Goal: Task Accomplishment & Management: Complete application form

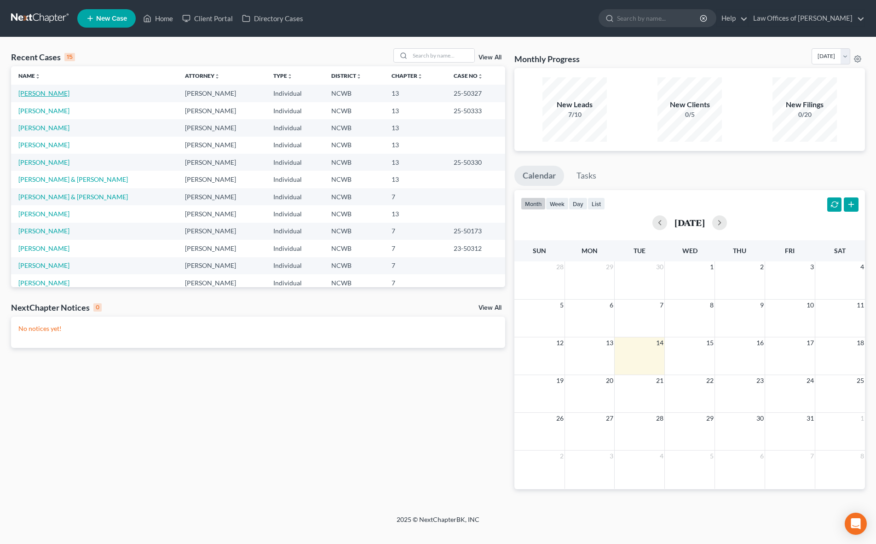
click at [36, 93] on link "[PERSON_NAME]" at bounding box center [43, 93] width 51 height 8
select select "4"
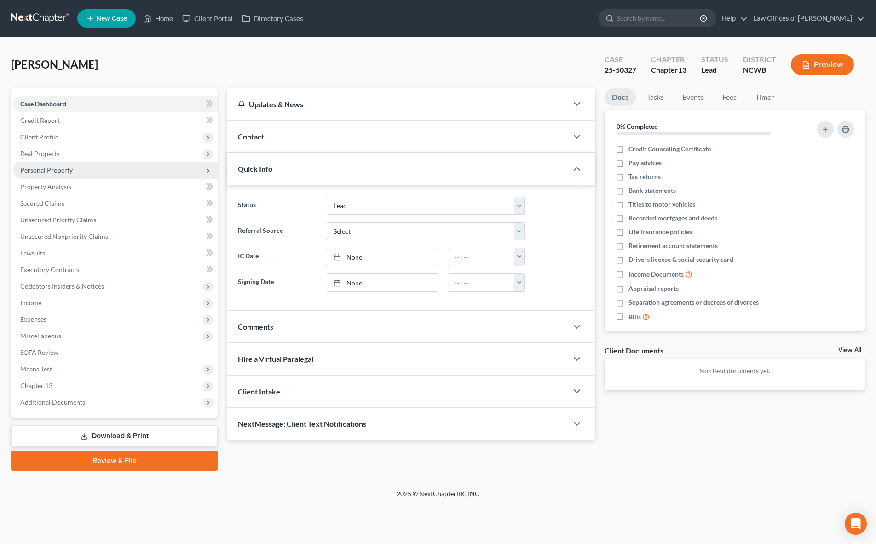
click at [40, 169] on span "Personal Property" at bounding box center [46, 170] width 52 height 8
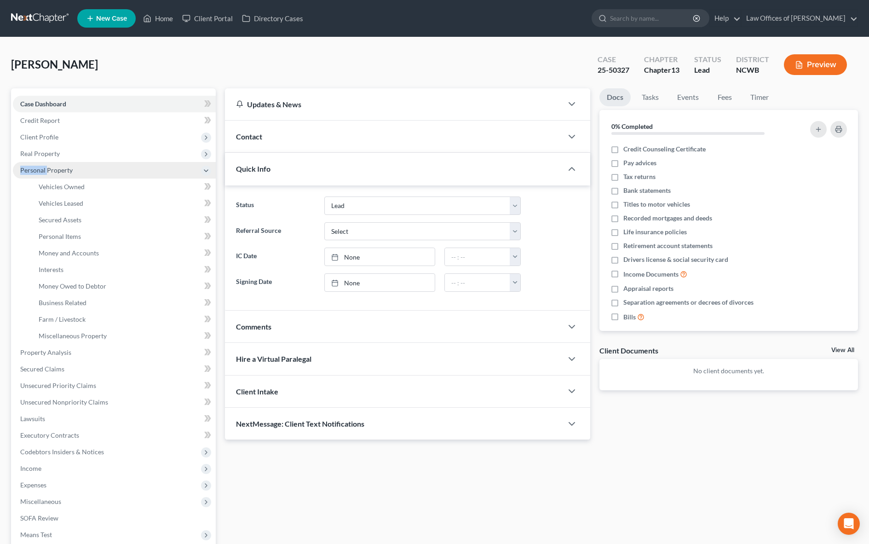
click at [40, 169] on span "Personal Property" at bounding box center [46, 170] width 52 height 8
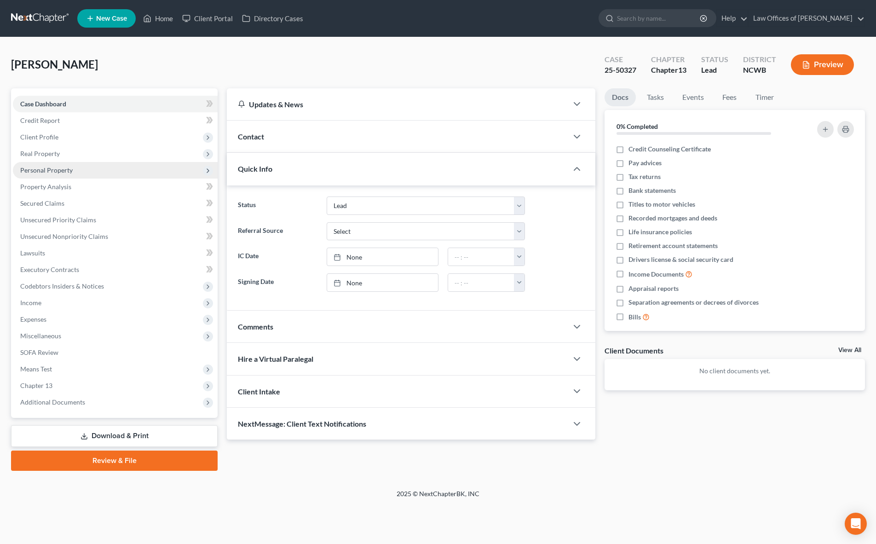
click at [59, 169] on span "Personal Property" at bounding box center [46, 170] width 52 height 8
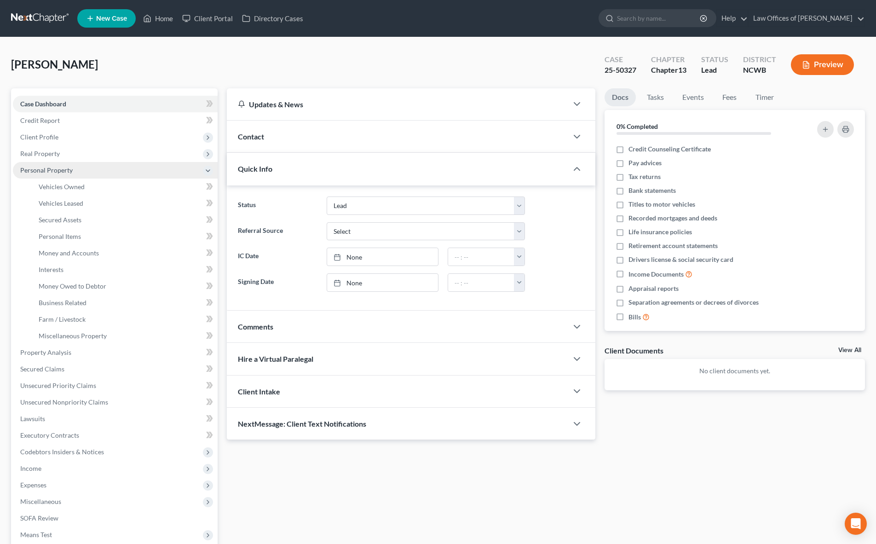
click at [59, 169] on span "Personal Property" at bounding box center [46, 170] width 52 height 8
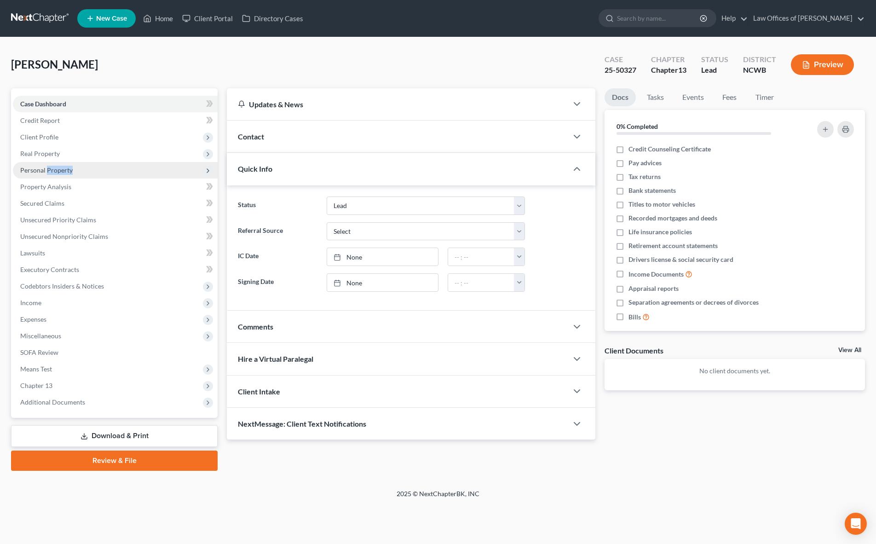
click at [56, 170] on span "Personal Property" at bounding box center [46, 170] width 52 height 8
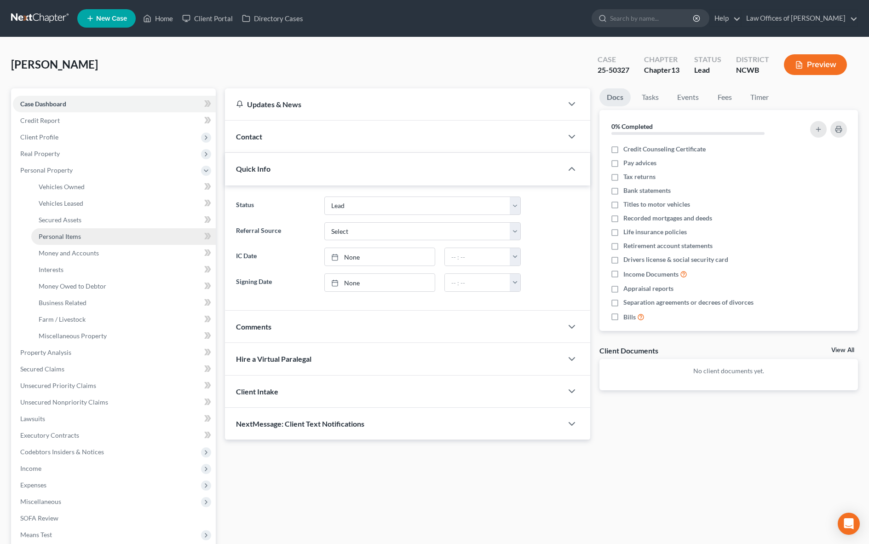
click at [58, 236] on span "Personal Items" at bounding box center [60, 236] width 42 height 8
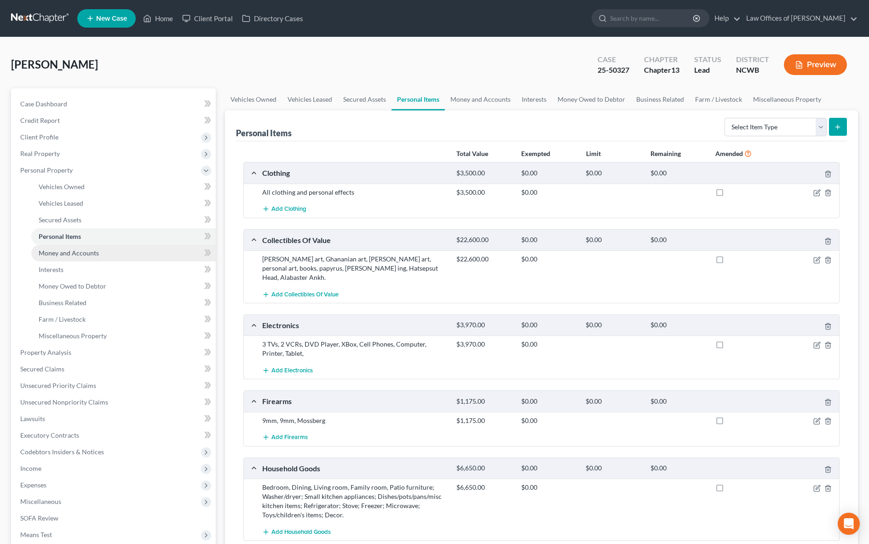
click at [83, 251] on span "Money and Accounts" at bounding box center [69, 253] width 60 height 8
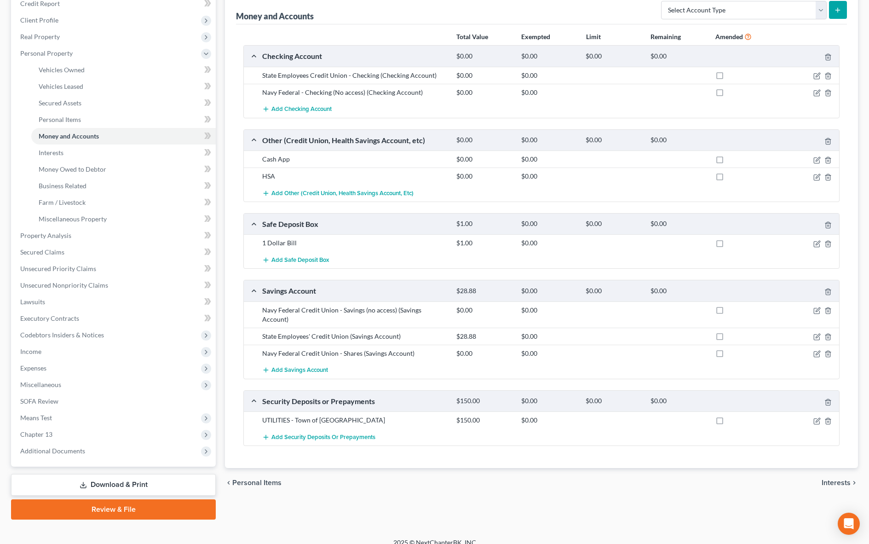
scroll to position [127, 0]
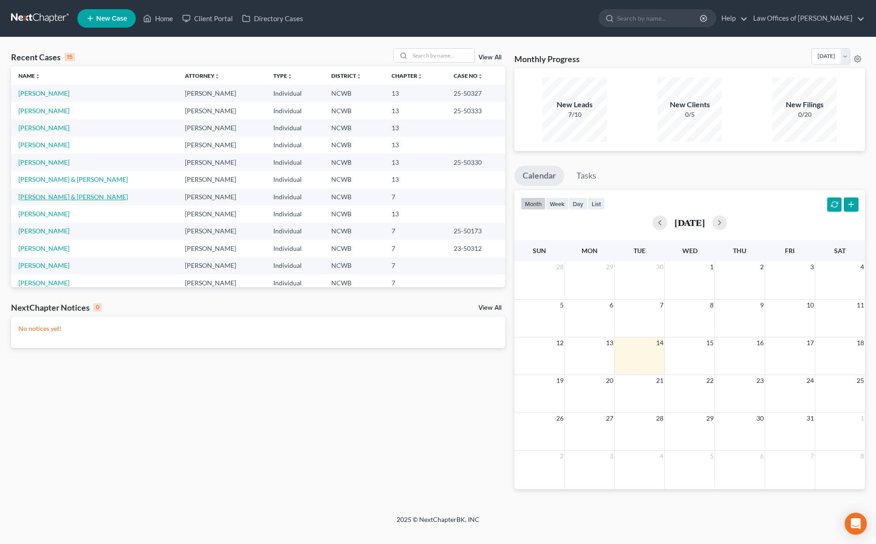
click at [48, 199] on link "[PERSON_NAME] & [PERSON_NAME]" at bounding box center [72, 197] width 109 height 8
select select "4"
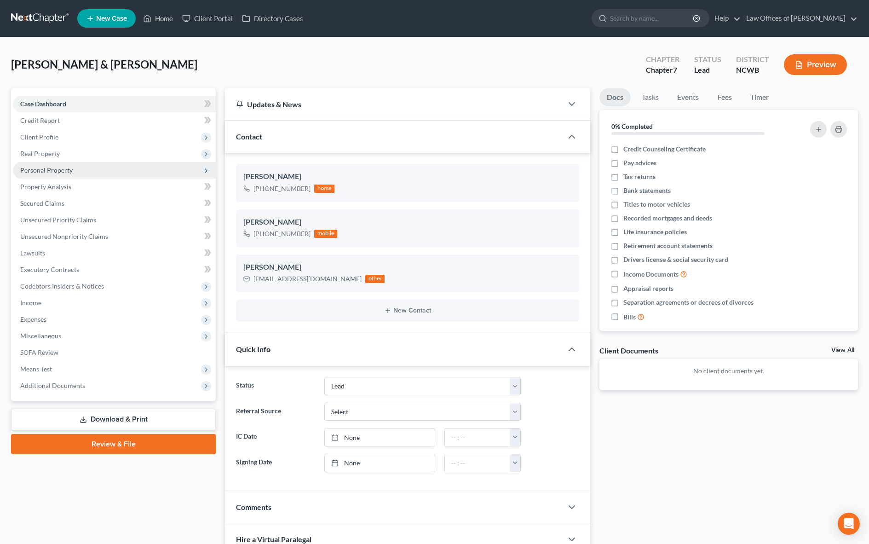
click at [63, 168] on span "Personal Property" at bounding box center [46, 170] width 52 height 8
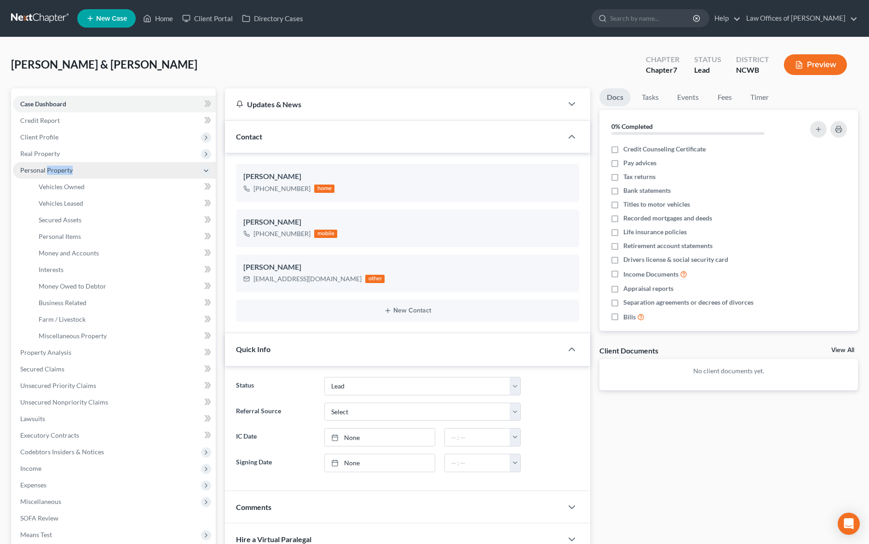
click at [63, 168] on span "Personal Property" at bounding box center [46, 170] width 52 height 8
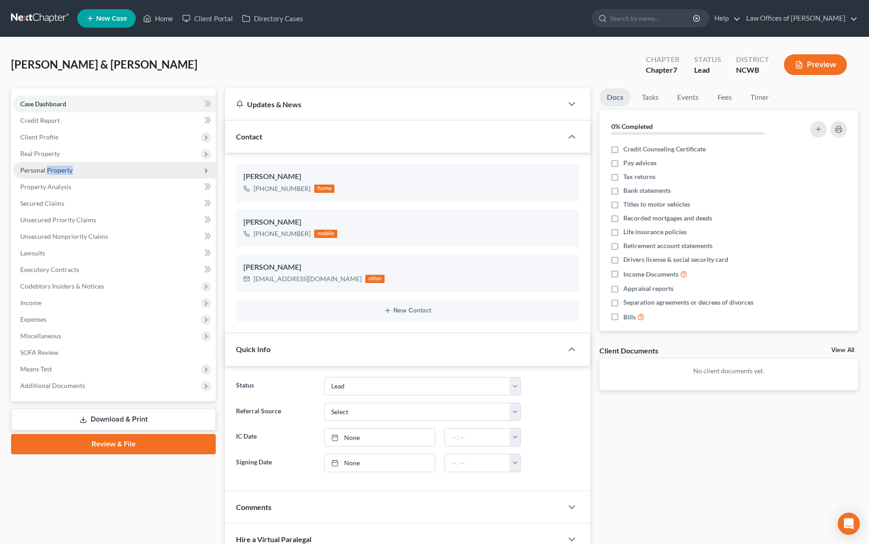
click at [37, 169] on span "Personal Property" at bounding box center [46, 170] width 52 height 8
click at [43, 171] on span "Personal Property" at bounding box center [46, 170] width 52 height 8
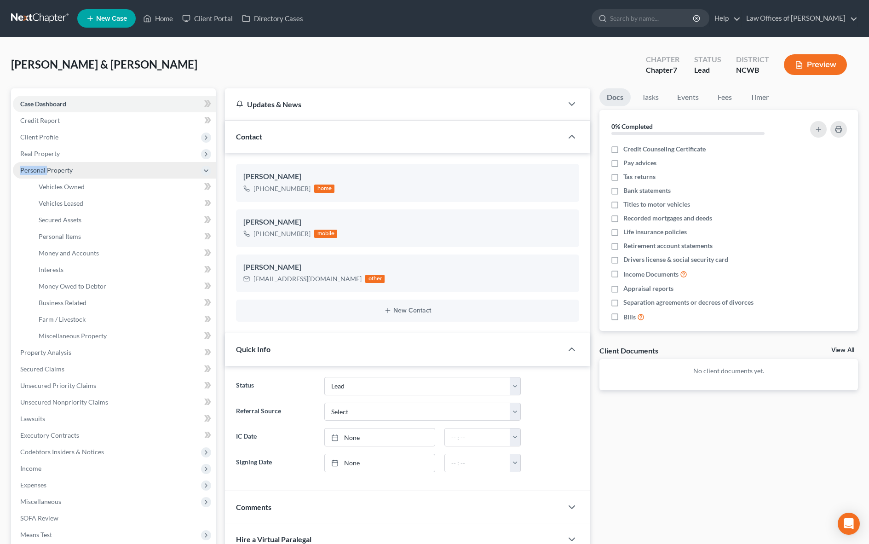
click at [43, 171] on span "Personal Property" at bounding box center [46, 170] width 52 height 8
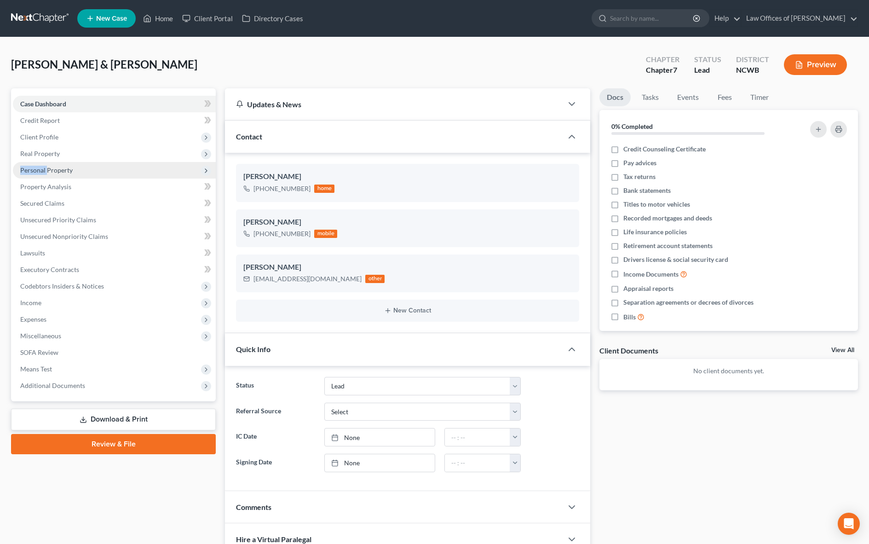
click at [43, 171] on span "Personal Property" at bounding box center [46, 170] width 52 height 8
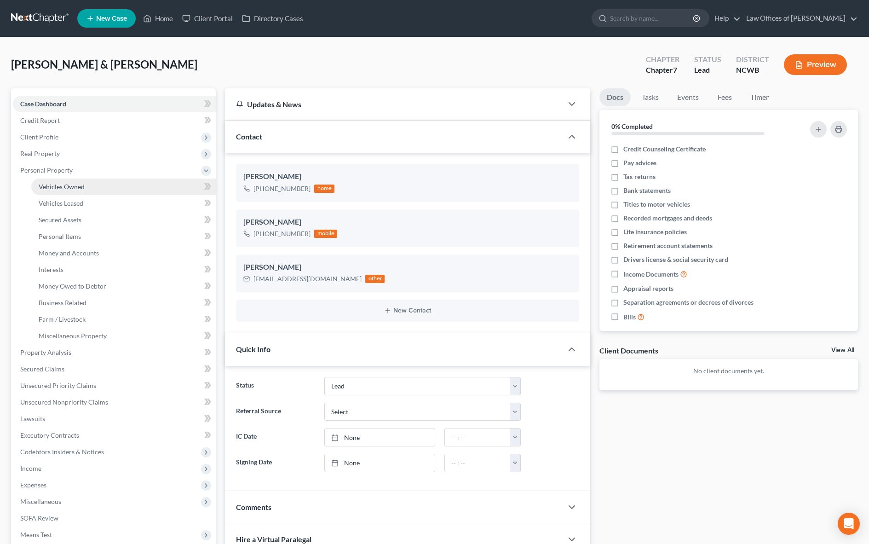
click at [55, 187] on span "Vehicles Owned" at bounding box center [62, 187] width 46 height 8
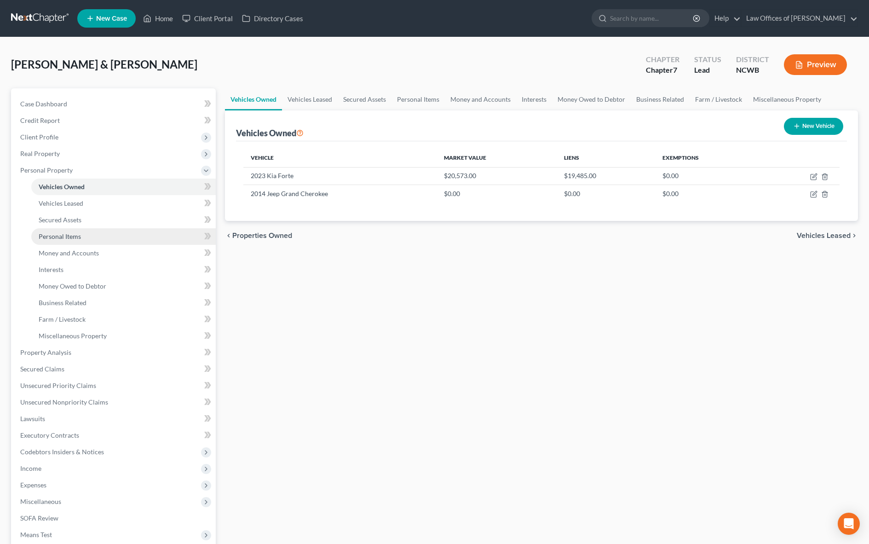
click at [65, 236] on span "Personal Items" at bounding box center [60, 236] width 42 height 8
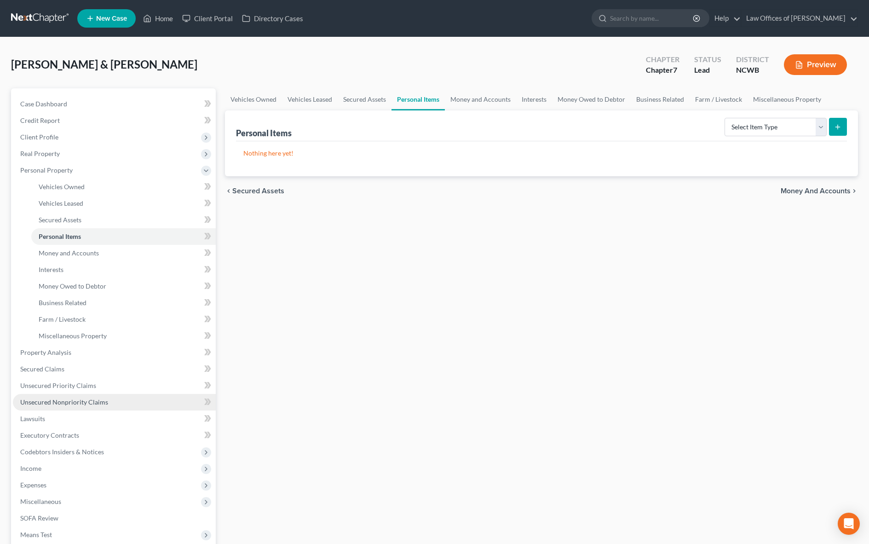
click at [48, 403] on span "Unsecured Nonpriority Claims" at bounding box center [64, 402] width 88 height 8
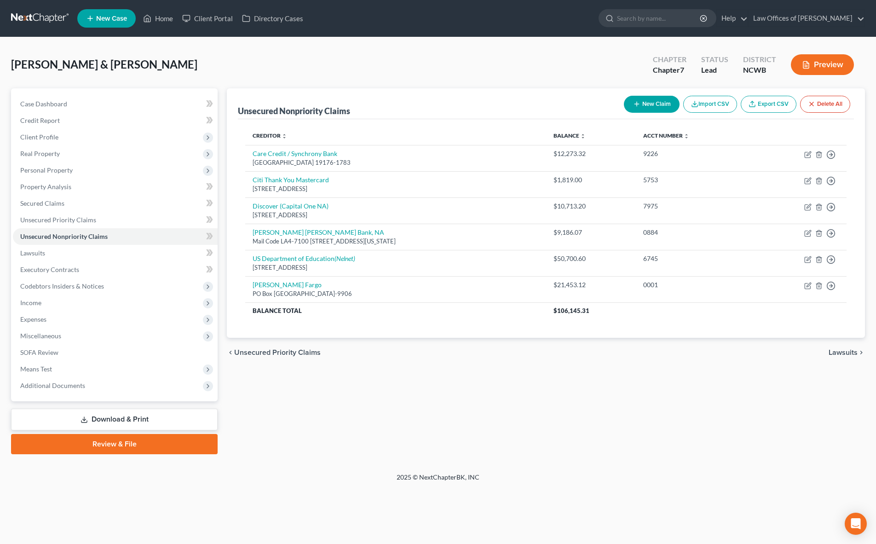
click at [641, 104] on button "New Claim" at bounding box center [652, 104] width 56 height 17
select select "2"
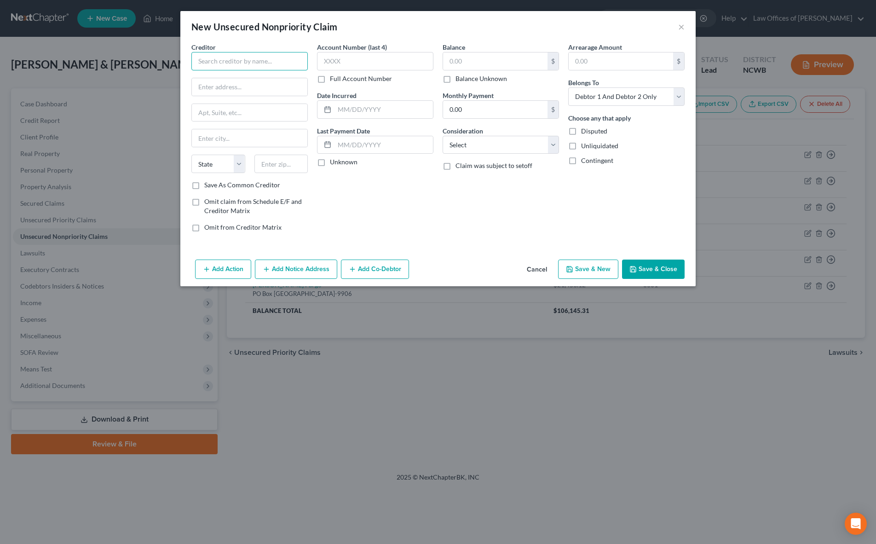
click at [252, 63] on input "text" at bounding box center [249, 61] width 116 height 18
type input "TJX Rewards / Synchrony Bank"
type input "PO Box 71783"
type input "[GEOGRAPHIC_DATA]"
select select "39"
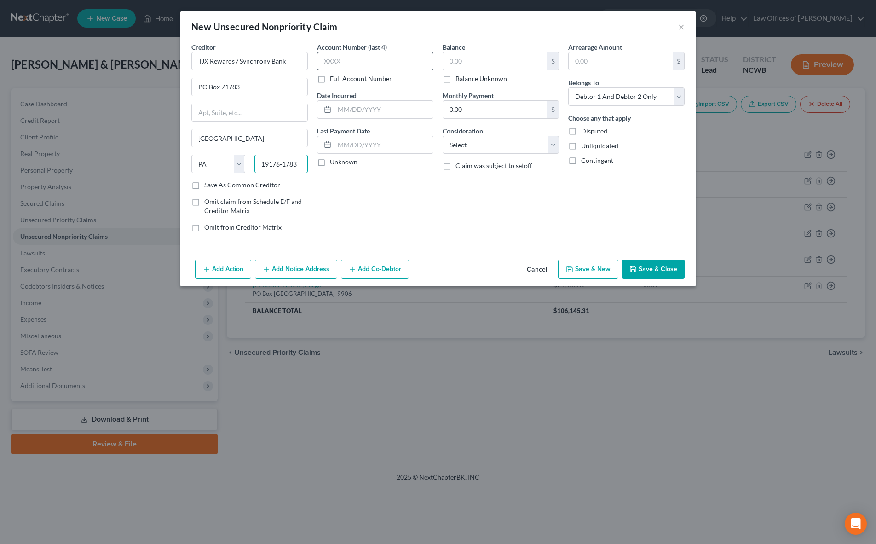
type input "19176-1783"
click at [362, 58] on input "text" at bounding box center [375, 61] width 116 height 18
type input "8184"
click at [512, 65] on input "text" at bounding box center [495, 60] width 104 height 17
type input "2,926.37"
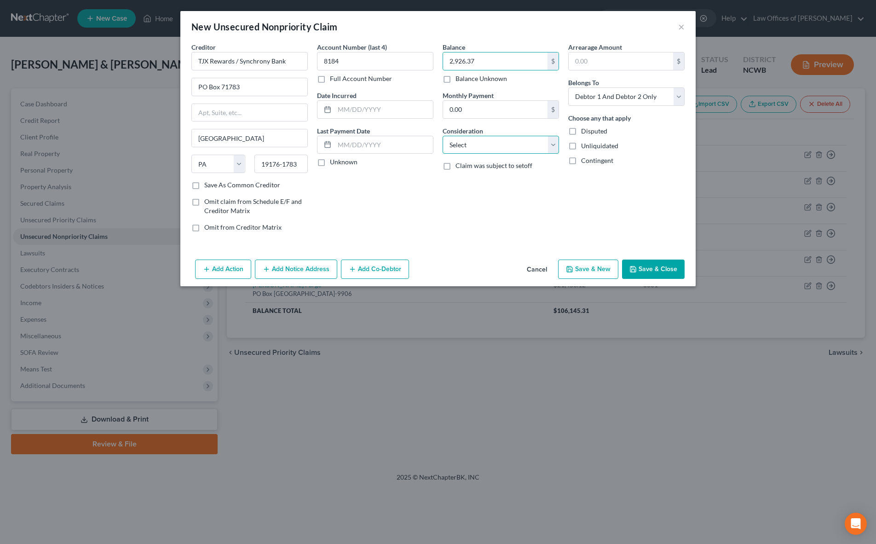
click at [477, 144] on select "Select Cable / Satellite Services Collection Agency Credit Card Debt Debt Couns…" at bounding box center [500, 145] width 116 height 18
select select "2"
click at [442, 136] on select "Select Cable / Satellite Services Collection Agency Credit Card Debt Debt Couns…" at bounding box center [500, 145] width 116 height 18
drag, startPoint x: 362, startPoint y: 112, endPoint x: 451, endPoint y: 166, distance: 104.3
click at [362, 112] on input "text" at bounding box center [383, 109] width 98 height 17
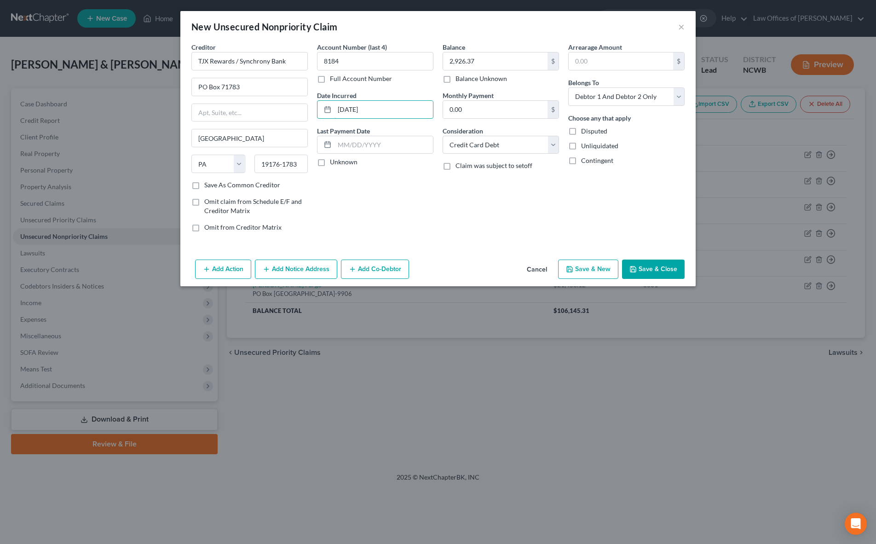
type input "[DATE]"
click at [650, 268] on button "Save & Close" at bounding box center [653, 268] width 63 height 19
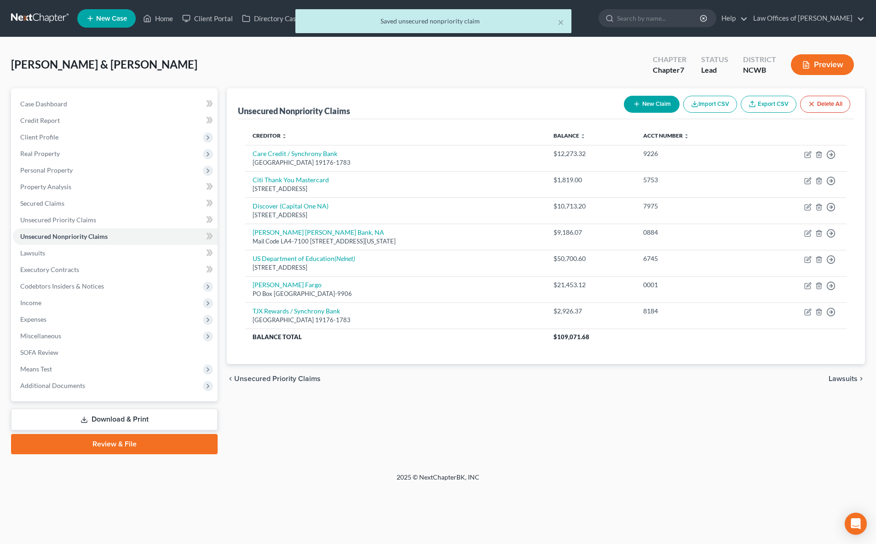
click at [651, 103] on button "New Claim" at bounding box center [652, 104] width 56 height 17
select select "2"
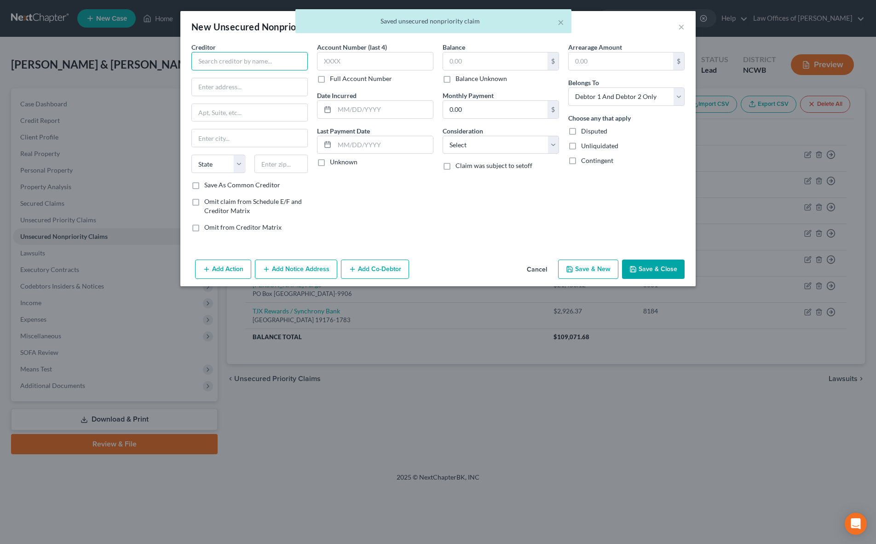
click at [251, 64] on input "text" at bounding box center [249, 61] width 116 height 18
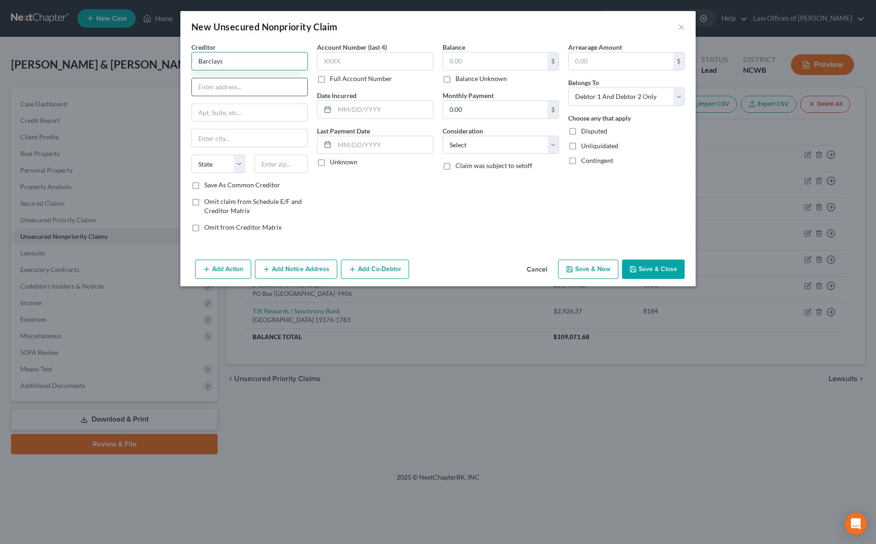
type input "Barclays"
type input "PO Box 8833"
type input "[US_STATE]"
select select "7"
type input "19899-8833"
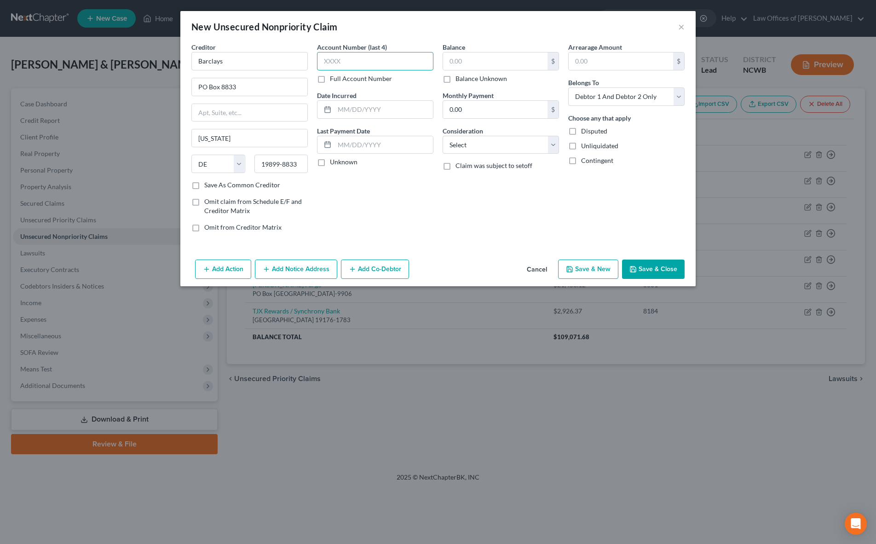
click at [349, 57] on input "text" at bounding box center [375, 61] width 116 height 18
type input "6810"
click at [357, 106] on input "text" at bounding box center [383, 109] width 98 height 17
type input "[DATE]"
click at [457, 58] on input "text" at bounding box center [495, 60] width 104 height 17
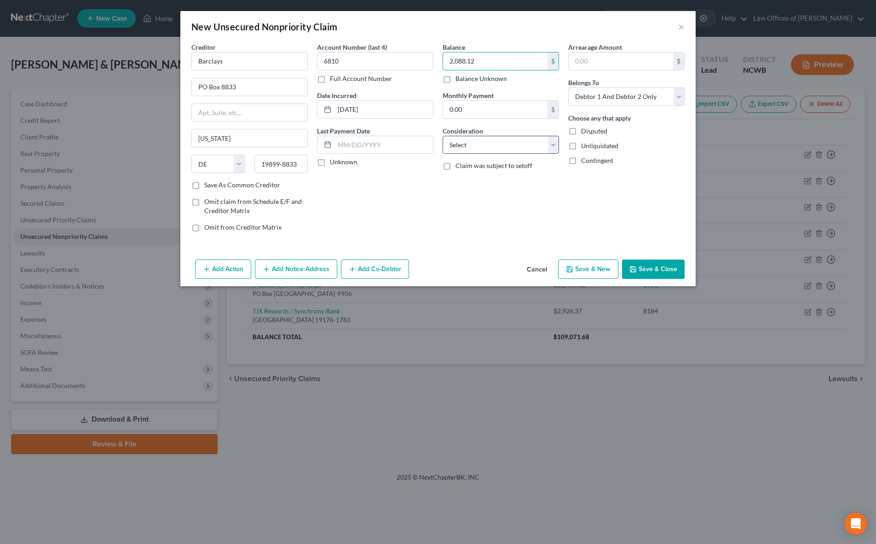
type input "2,088.12"
click at [468, 147] on select "Select Cable / Satellite Services Collection Agency Credit Card Debt Debt Couns…" at bounding box center [500, 145] width 116 height 18
select select "2"
click at [442, 136] on select "Select Cable / Satellite Services Collection Agency Credit Card Debt Debt Couns…" at bounding box center [500, 145] width 116 height 18
click at [659, 272] on button "Save & Close" at bounding box center [653, 268] width 63 height 19
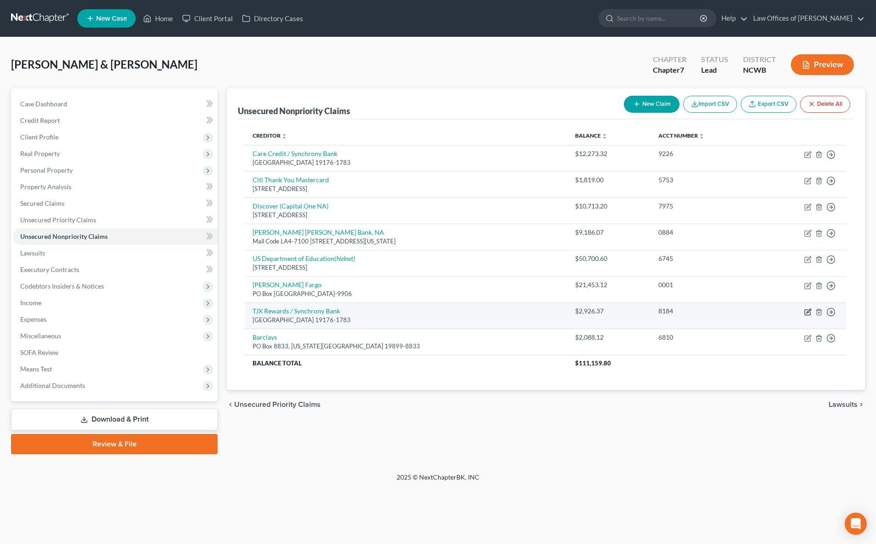
click at [807, 311] on icon "button" at bounding box center [808, 311] width 4 height 4
select select "39"
select select "2"
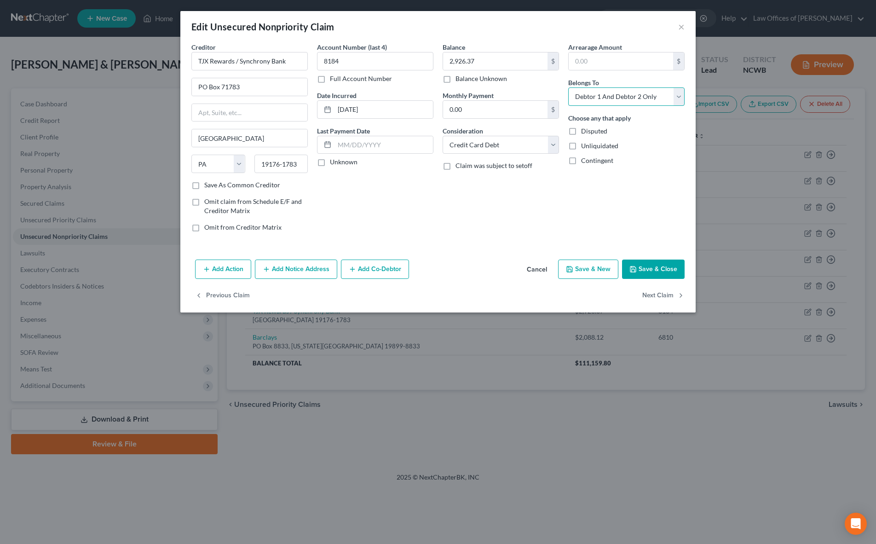
click at [630, 93] on select "Select Debtor 1 Only Debtor 2 Only Debtor 1 And Debtor 2 Only At Least One Of T…" at bounding box center [626, 96] width 116 height 18
select select "0"
click at [568, 87] on select "Select Debtor 1 Only Debtor 2 Only Debtor 1 And Debtor 2 Only At Least One Of T…" at bounding box center [626, 96] width 116 height 18
click at [655, 271] on button "Save & Close" at bounding box center [653, 268] width 63 height 19
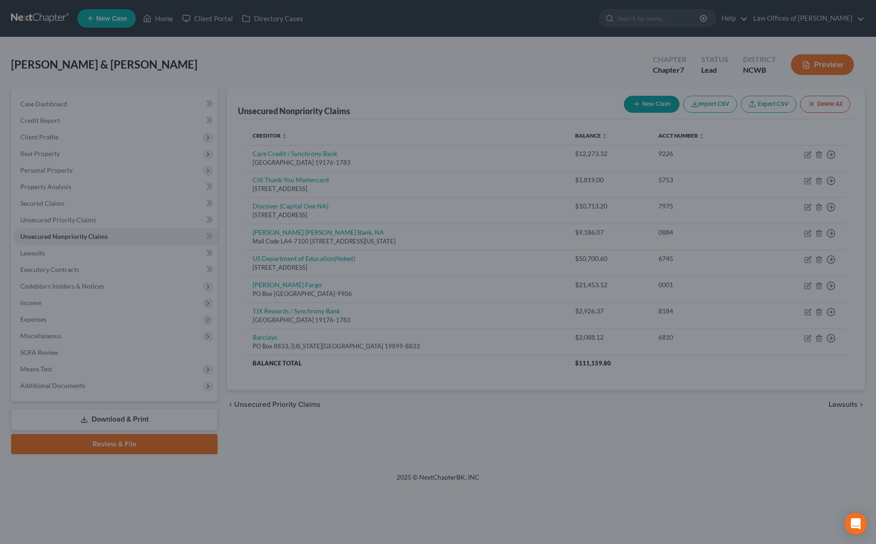
type input "0"
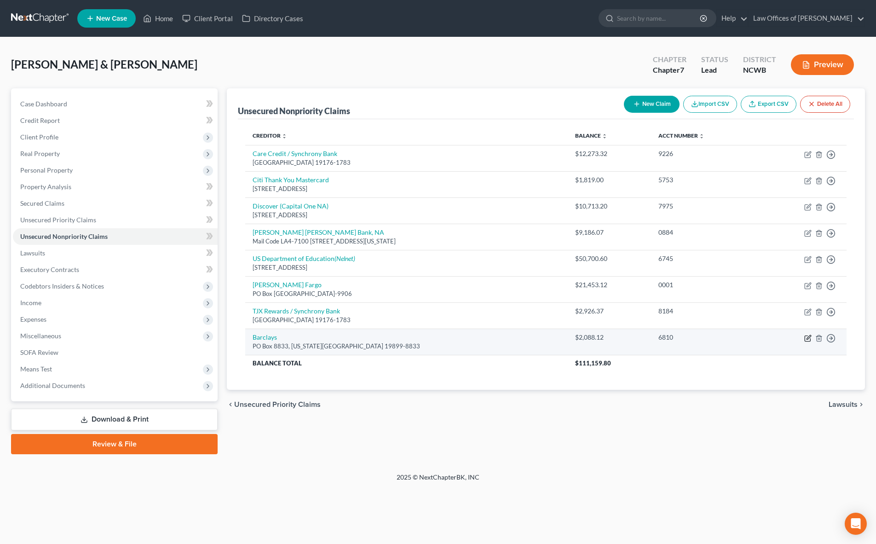
click at [807, 339] on icon "button" at bounding box center [808, 337] width 4 height 4
select select "7"
select select "2"
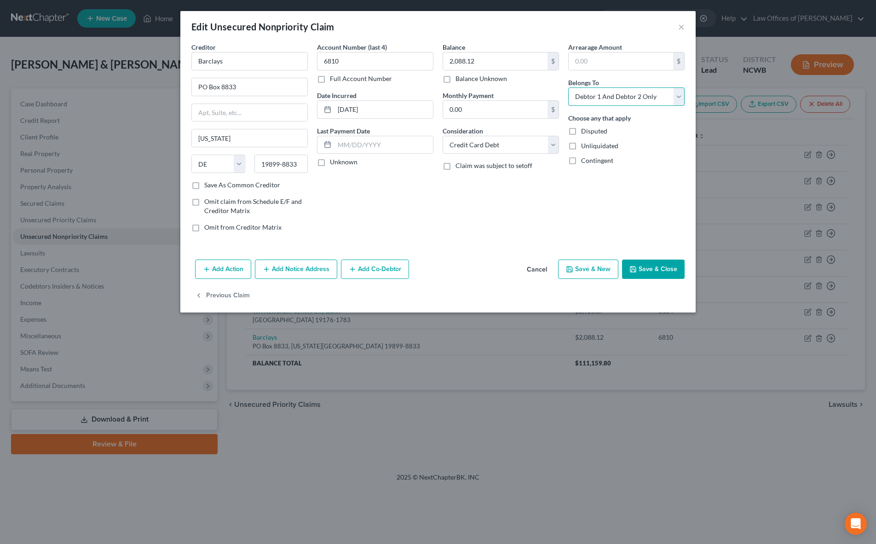
click at [588, 99] on select "Select Debtor 1 Only Debtor 2 Only Debtor 1 And Debtor 2 Only At Least One Of T…" at bounding box center [626, 96] width 116 height 18
select select "0"
click at [568, 87] on select "Select Debtor 1 Only Debtor 2 Only Debtor 1 And Debtor 2 Only At Least One Of T…" at bounding box center [626, 96] width 116 height 18
click at [653, 272] on button "Save & Close" at bounding box center [653, 268] width 63 height 19
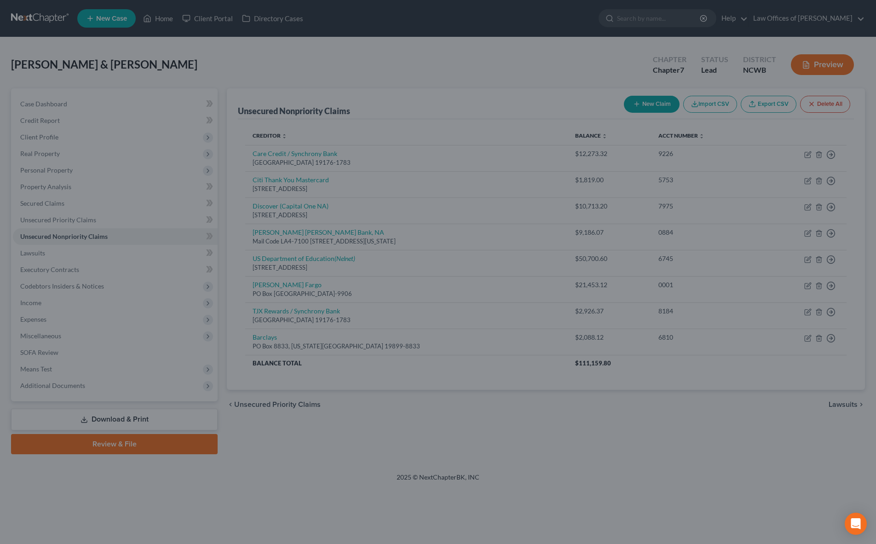
type input "0"
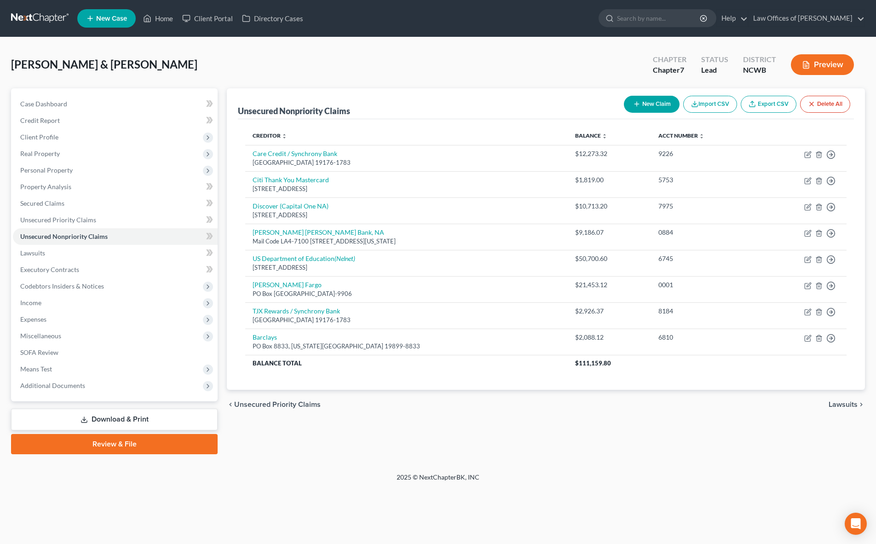
click at [654, 107] on button "New Claim" at bounding box center [652, 104] width 56 height 17
select select "2"
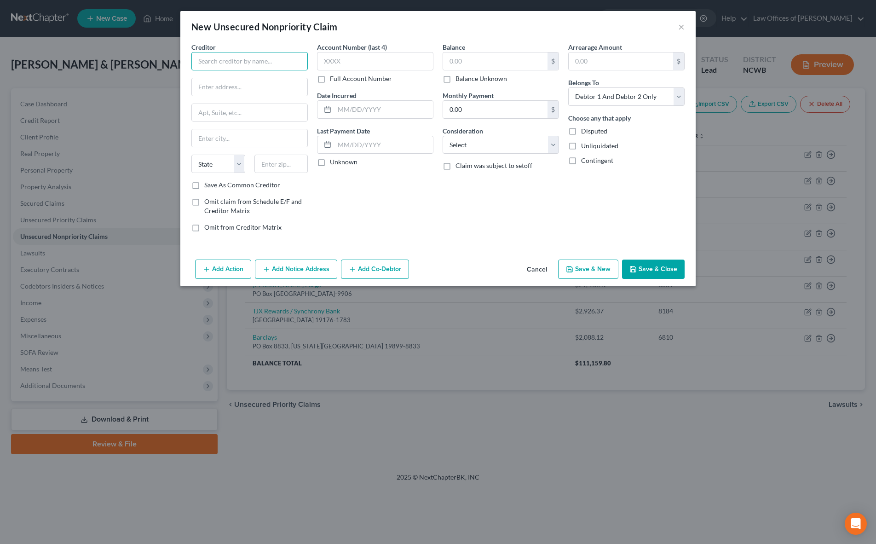
click at [246, 66] on input "text" at bounding box center [249, 61] width 116 height 18
type input "[PERSON_NAME][GEOGRAPHIC_DATA]"
type input "[STREET_ADDRESS][PERSON_NAME]"
click at [215, 142] on input "text" at bounding box center [249, 137] width 115 height 17
type input "[PERSON_NAME]"
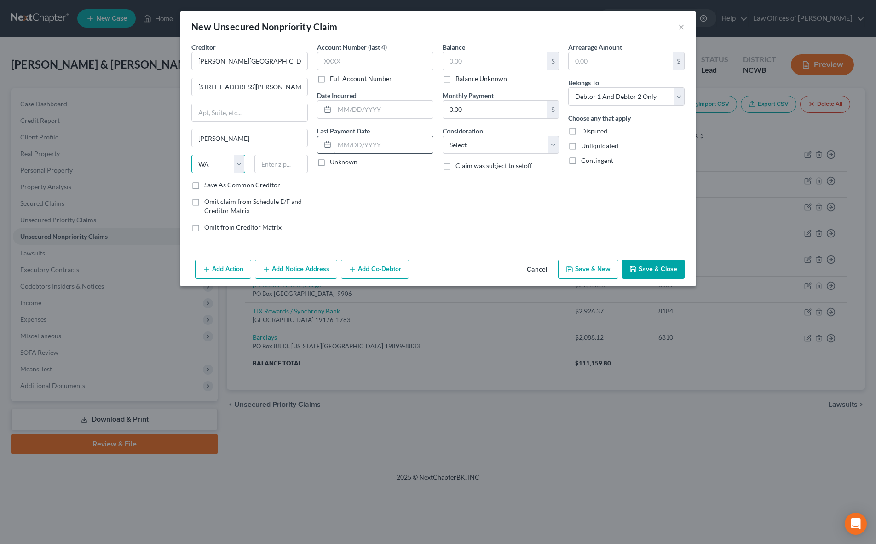
select select "51"
click at [288, 168] on input "text" at bounding box center [281, 164] width 54 height 18
type input "26241"
click at [383, 69] on input "text" at bounding box center [375, 61] width 116 height 18
type input "0001"
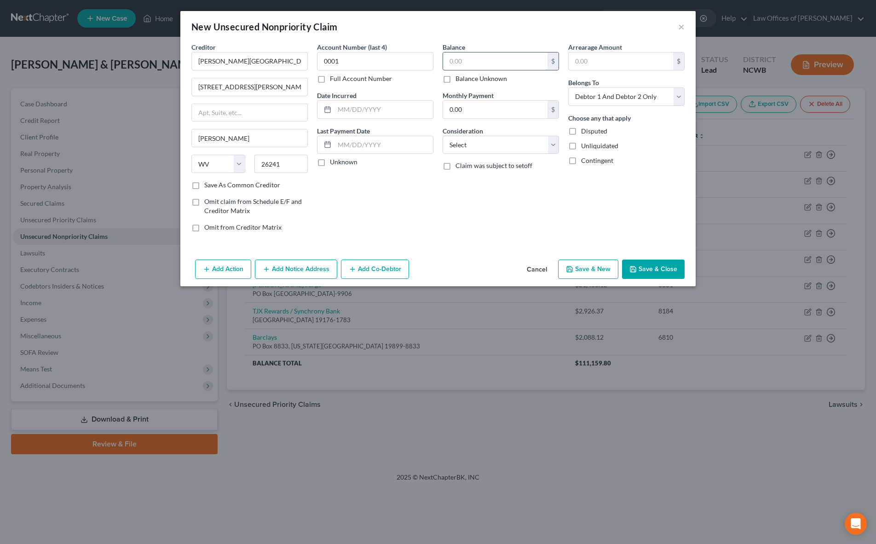
click at [494, 62] on input "text" at bounding box center [495, 60] width 104 height 17
type input "5,660"
click at [381, 109] on input "text" at bounding box center [383, 109] width 98 height 17
type input "[DATE]"
click at [483, 147] on select "Select Cable / Satellite Services Collection Agency Credit Card Debt Debt Couns…" at bounding box center [500, 145] width 116 height 18
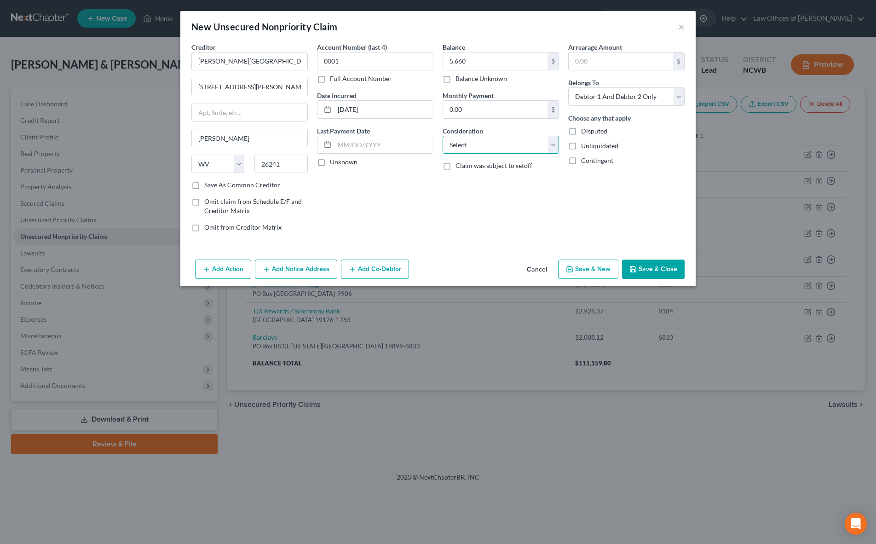
select select "9"
click at [442, 136] on select "Select Cable / Satellite Services Collection Agency Credit Card Debt Debt Couns…" at bounding box center [500, 145] width 116 height 18
click at [636, 95] on select "Select Debtor 1 Only Debtor 2 Only Debtor 1 And Debtor 2 Only At Least One Of T…" at bounding box center [626, 96] width 116 height 18
click at [568, 87] on select "Select Debtor 1 Only Debtor 2 Only Debtor 1 And Debtor 2 Only At Least One Of T…" at bounding box center [626, 96] width 116 height 18
click at [637, 101] on select "Select Debtor 1 Only Debtor 2 Only Debtor 1 And Debtor 2 Only At Least One Of T…" at bounding box center [626, 96] width 116 height 18
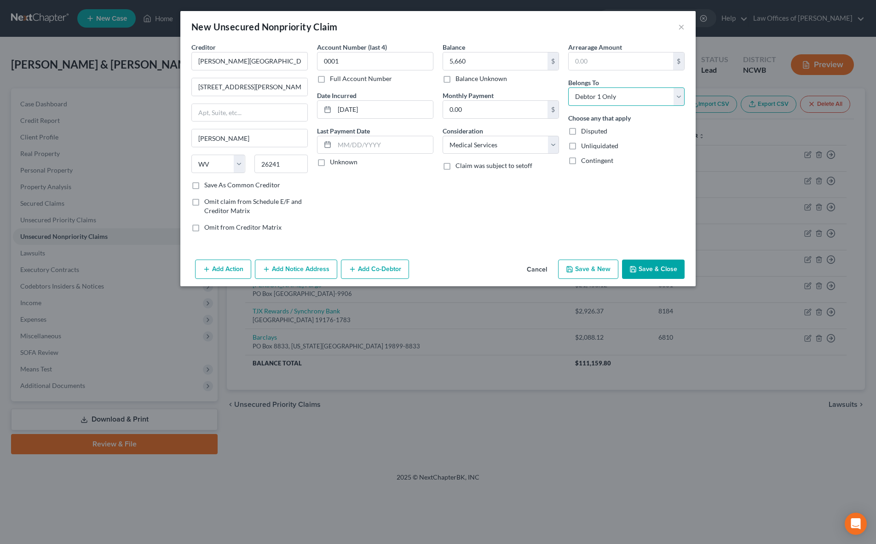
select select "2"
click at [568, 87] on select "Select Debtor 1 Only Debtor 2 Only Debtor 1 And Debtor 2 Only At Least One Of T…" at bounding box center [626, 96] width 116 height 18
click at [659, 270] on button "Save & Close" at bounding box center [653, 268] width 63 height 19
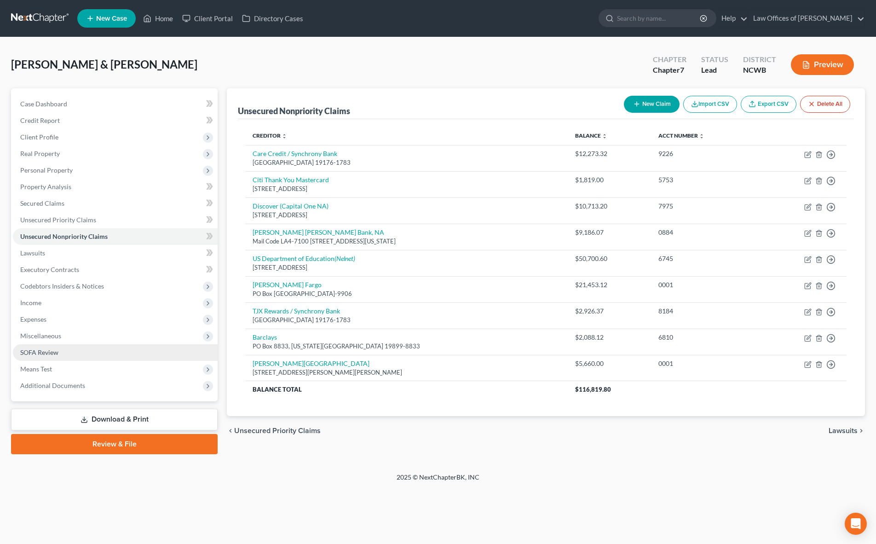
click at [34, 350] on span "SOFA Review" at bounding box center [39, 352] width 38 height 8
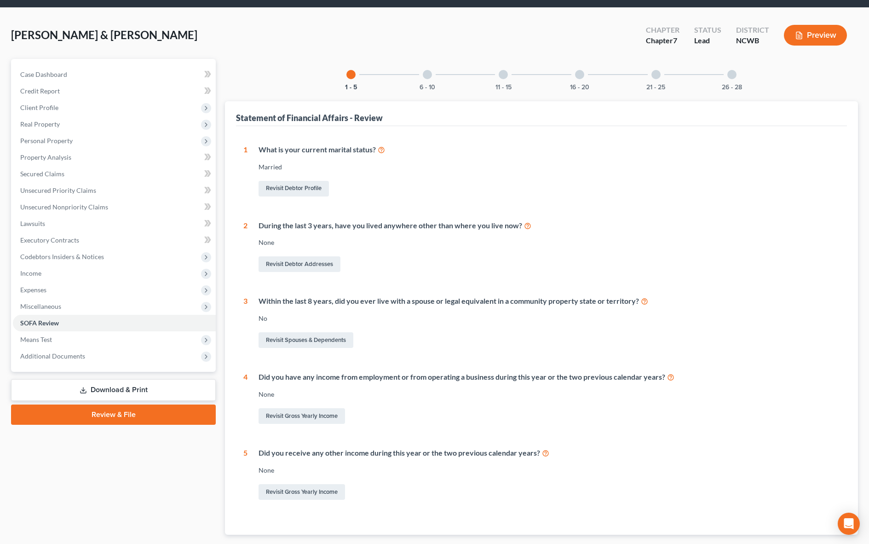
scroll to position [85, 0]
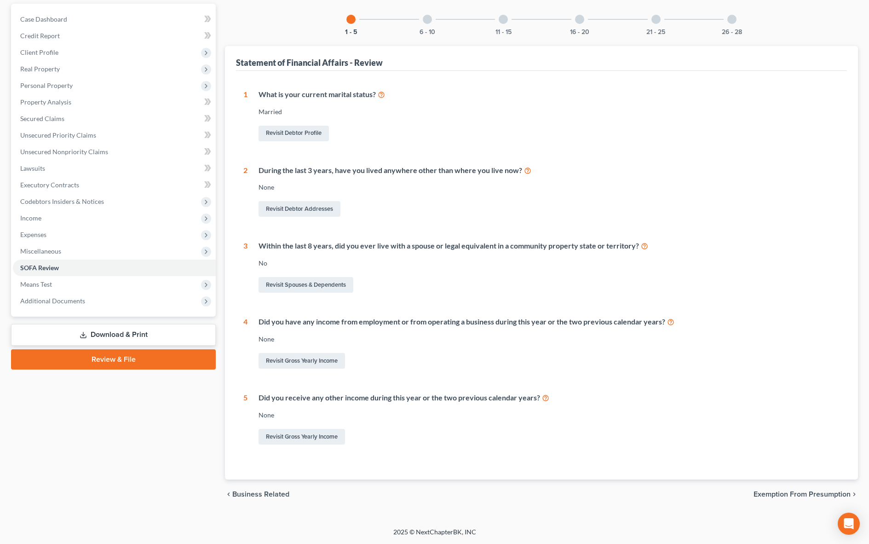
click at [427, 20] on div at bounding box center [427, 19] width 9 height 9
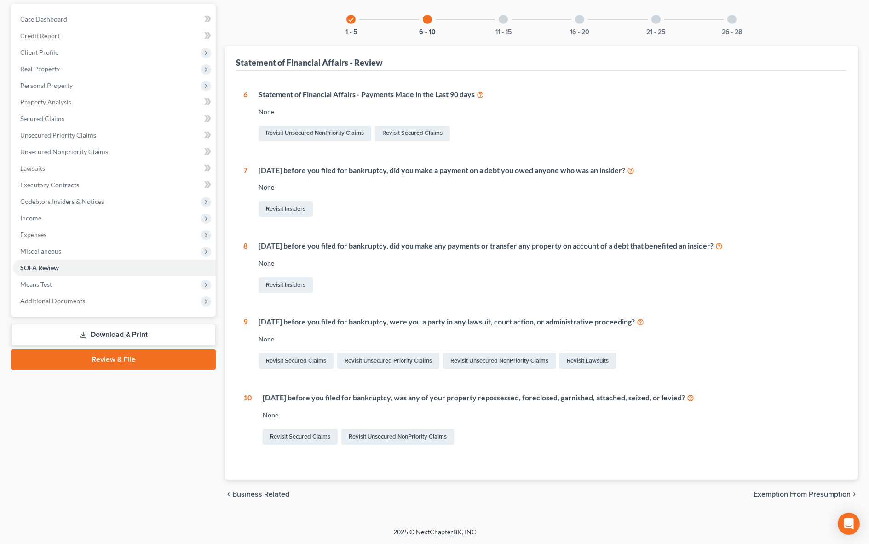
click at [505, 18] on div at bounding box center [503, 19] width 9 height 9
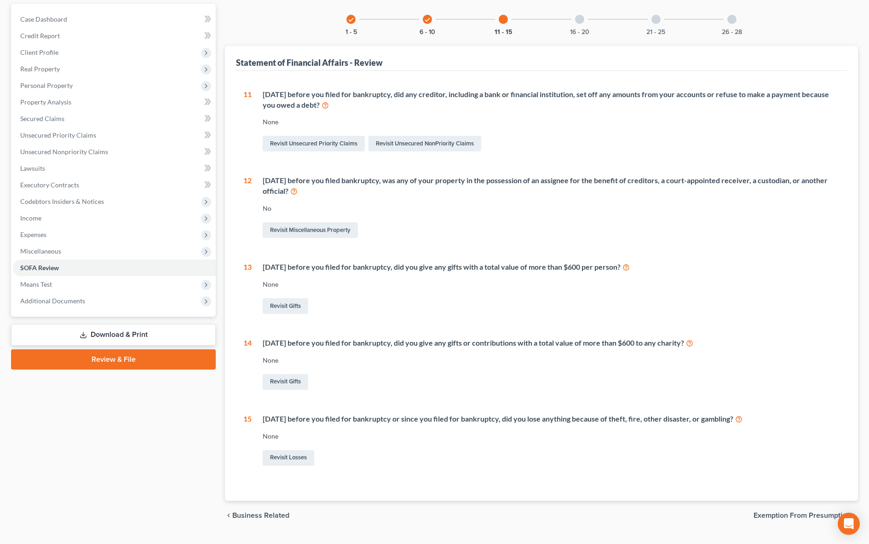
click at [579, 23] on div at bounding box center [579, 19] width 9 height 9
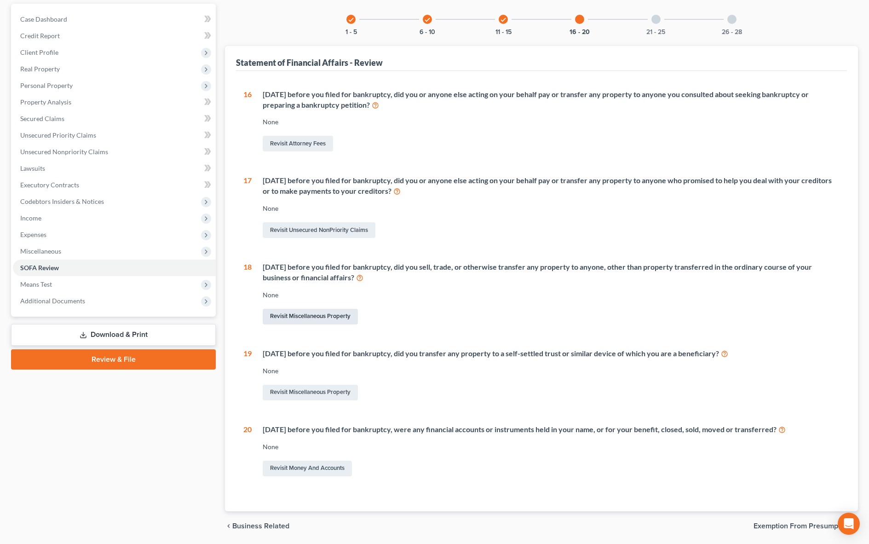
click at [282, 314] on link "Revisit Miscellaneous Property" at bounding box center [310, 317] width 95 height 16
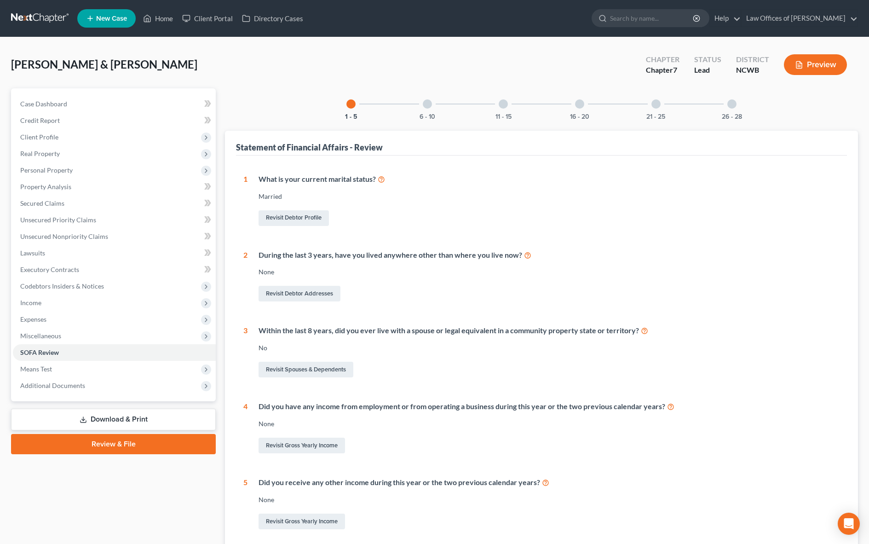
click at [503, 109] on div "11 - 15" at bounding box center [502, 103] width 31 height 31
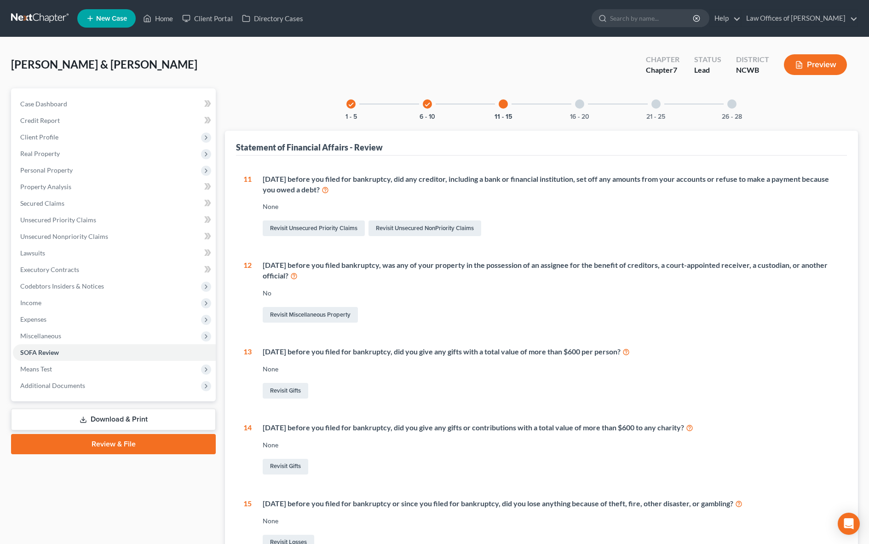
click at [579, 108] on div at bounding box center [579, 103] width 9 height 9
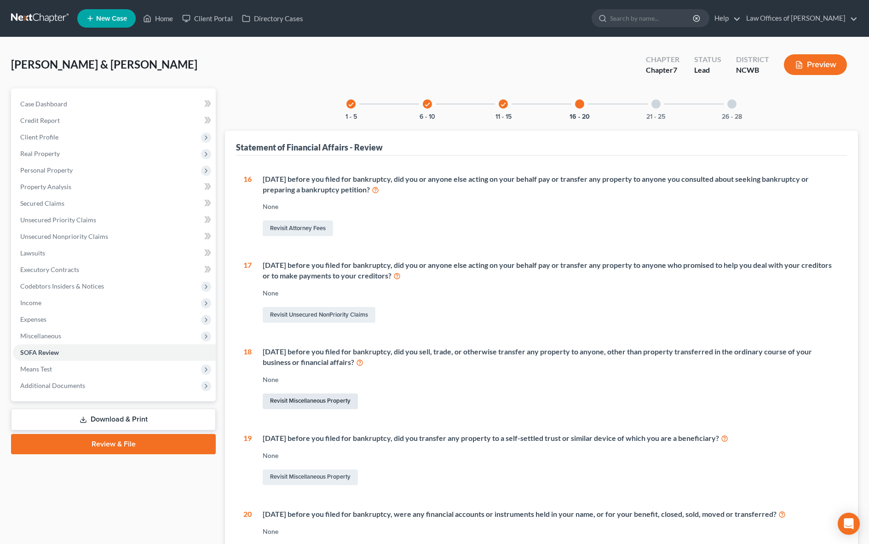
click at [304, 401] on link "Revisit Miscellaneous Property" at bounding box center [310, 401] width 95 height 16
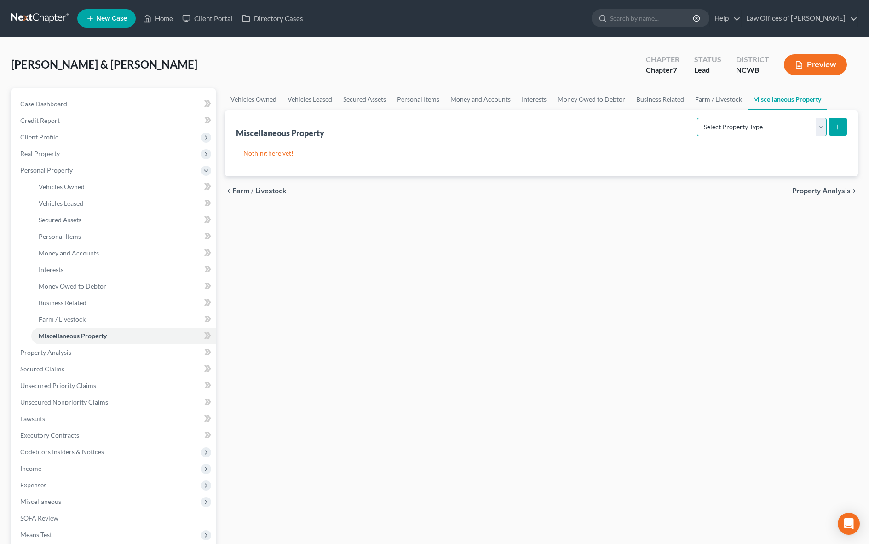
click at [722, 129] on select "Select Property Type Assigned for Creditor Benefit [DATE] Holding for Another N…" at bounding box center [762, 127] width 130 height 18
select select "transferred"
click at [697, 118] on select "Select Property Type Assigned for Creditor Benefit [DATE] Holding for Another N…" at bounding box center [762, 127] width 130 height 18
click at [842, 130] on button "submit" at bounding box center [838, 127] width 18 height 18
select select "Ordinary ([DATE])"
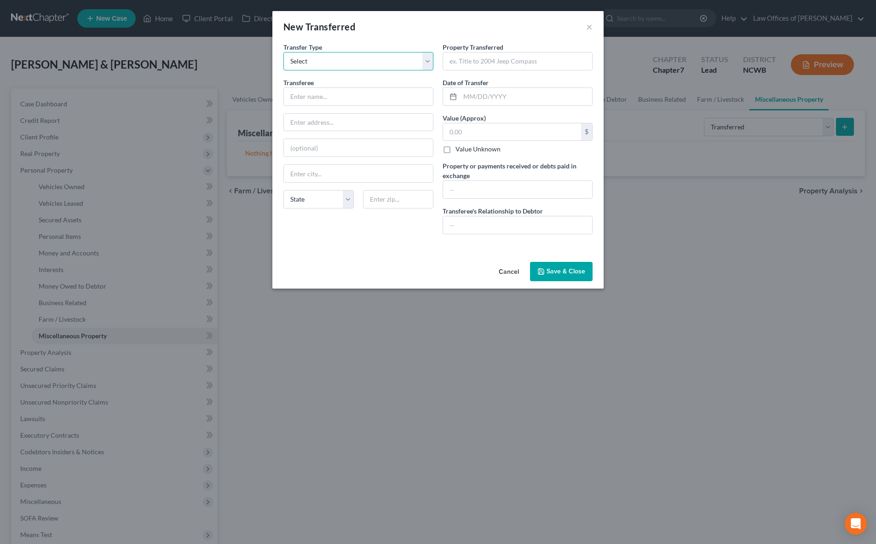
click at [378, 59] on select "Select Ordinary ([DATE]) [DATE]" at bounding box center [358, 61] width 150 height 18
click at [283, 52] on select "Select Ordinary ([DATE]) [DATE]" at bounding box center [358, 61] width 150 height 18
click at [343, 95] on input "text" at bounding box center [358, 96] width 149 height 17
click at [327, 98] on input "[PERSON_NAME]" at bounding box center [358, 96] width 149 height 17
type input "[PERSON_NAME] Salvage & Metal Recycling"
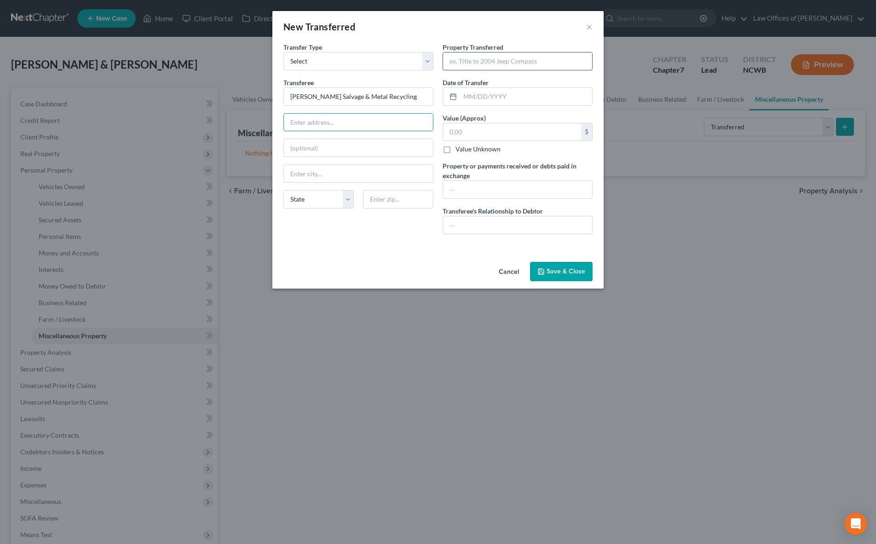
click at [484, 63] on input "text" at bounding box center [517, 60] width 149 height 17
type input "Mercury Mariner"
click at [463, 132] on input "text" at bounding box center [512, 131] width 138 height 17
type input "300"
click at [472, 99] on input "text" at bounding box center [526, 96] width 132 height 17
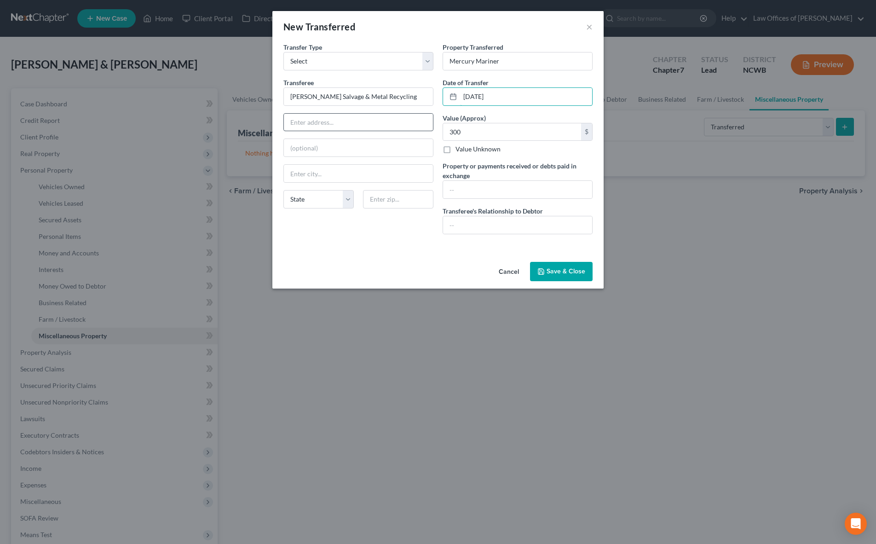
type input "[DATE]"
click at [333, 120] on input "text" at bounding box center [358, 122] width 149 height 17
type input "[STREET_ADDRESS]"
click at [307, 176] on input "text" at bounding box center [358, 173] width 149 height 17
type input "[GEOGRAPHIC_DATA]"
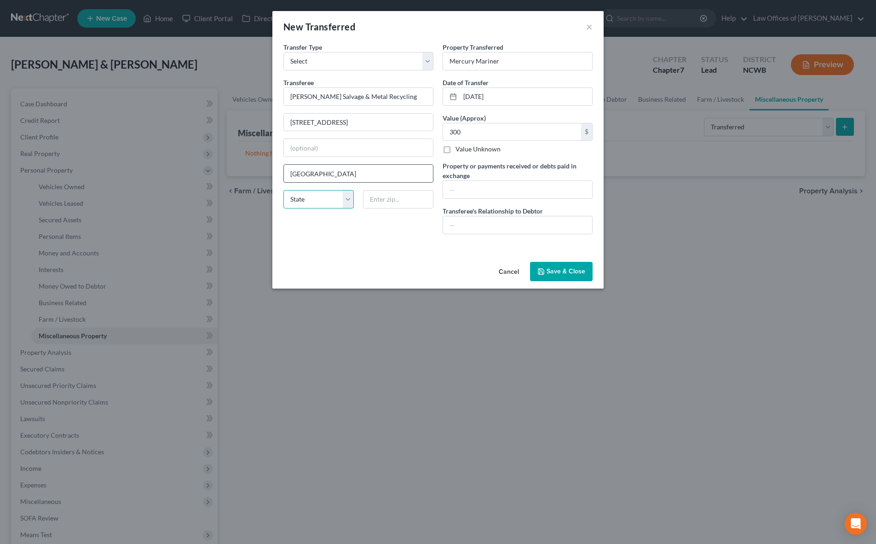
select select "28"
click at [384, 204] on input "text" at bounding box center [398, 199] width 70 height 18
type input "28678"
click at [549, 270] on button "Save & Close" at bounding box center [561, 271] width 63 height 19
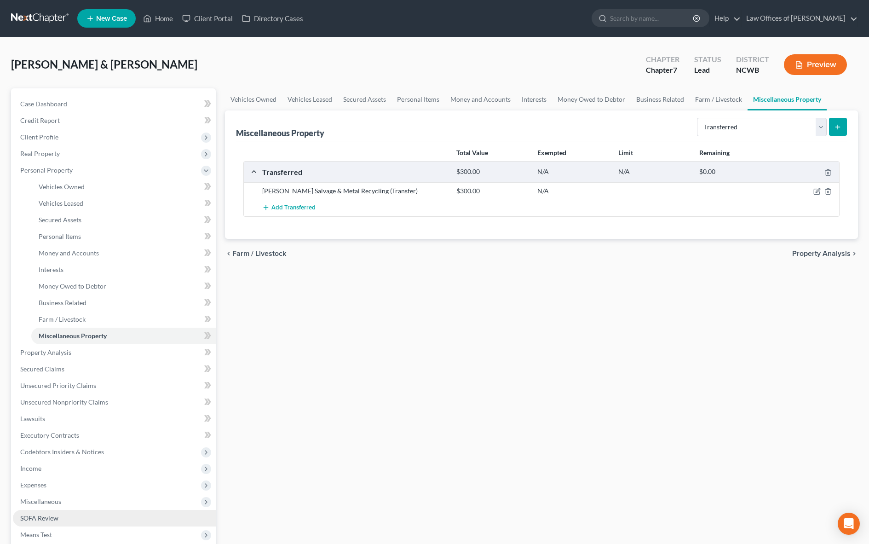
click at [41, 520] on span "SOFA Review" at bounding box center [39, 518] width 38 height 8
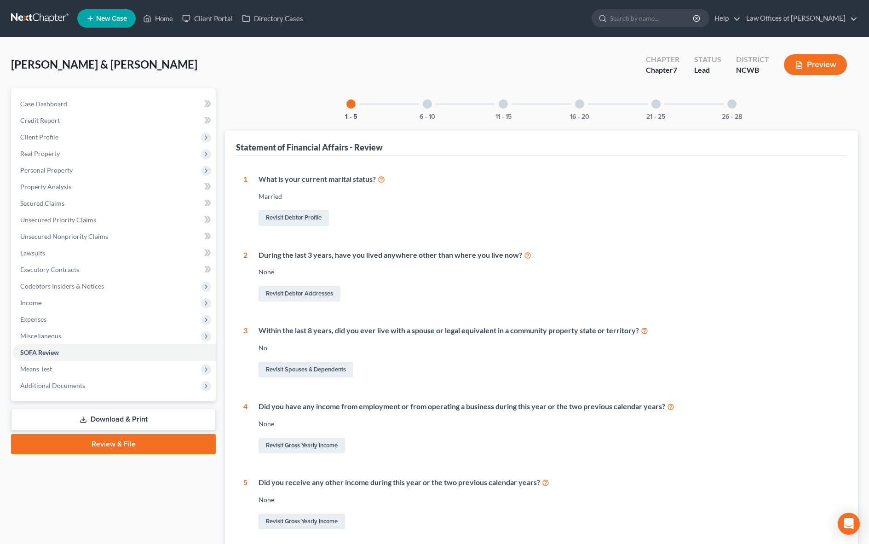
click at [427, 104] on div at bounding box center [427, 103] width 9 height 9
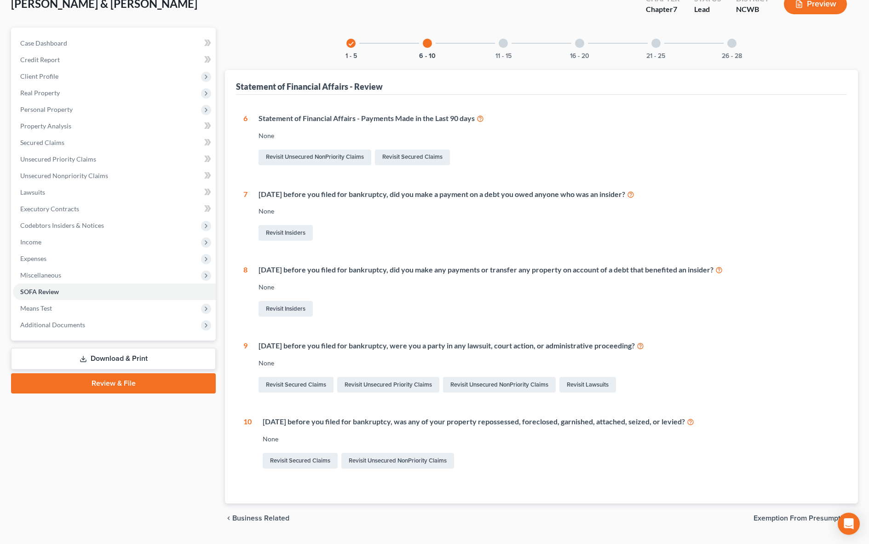
scroll to position [85, 0]
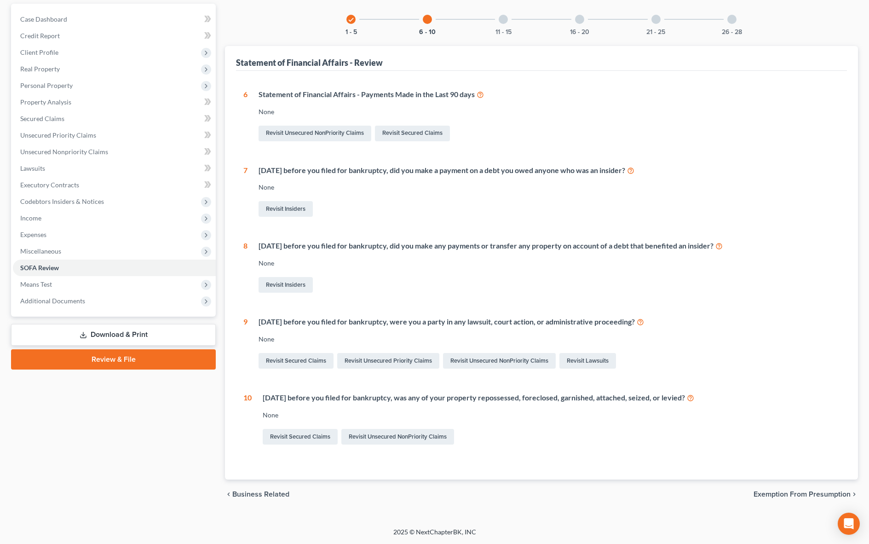
click at [503, 22] on div at bounding box center [503, 19] width 9 height 9
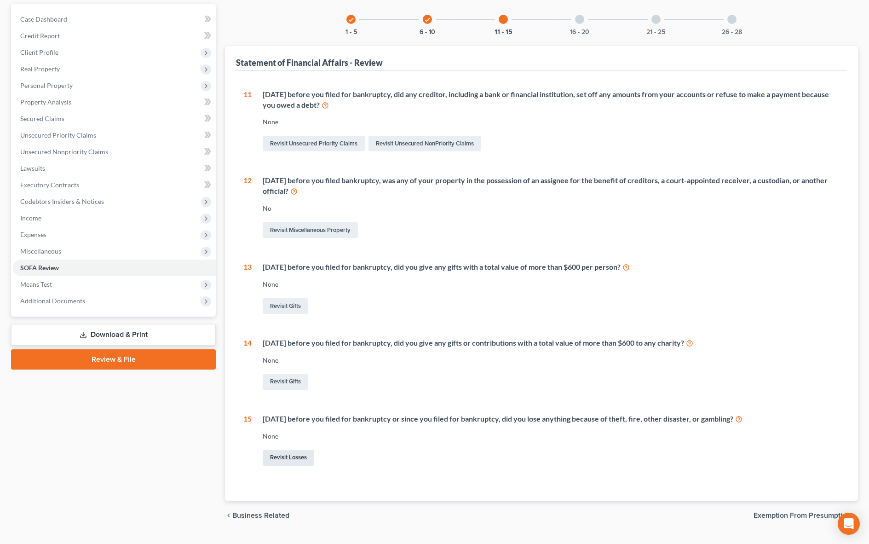
click at [286, 458] on link "Revisit Losses" at bounding box center [289, 458] width 52 height 16
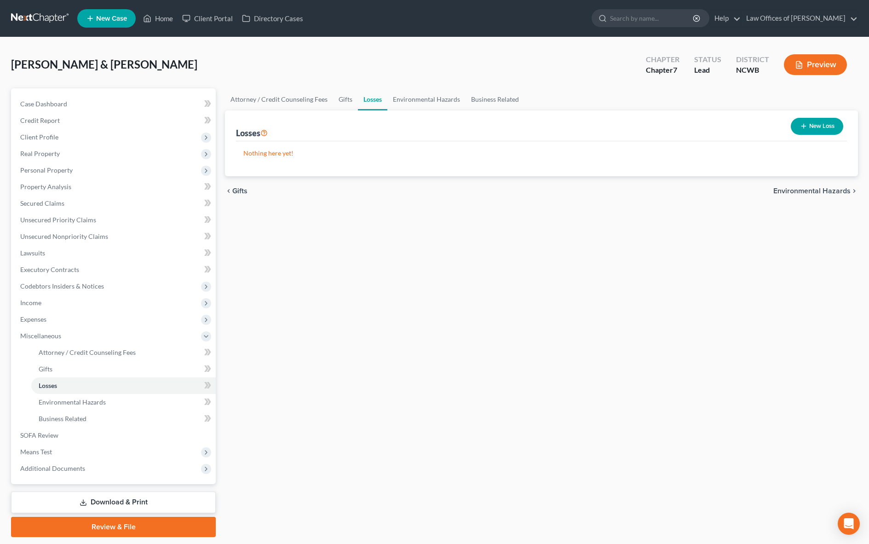
click at [808, 127] on button "New Loss" at bounding box center [817, 126] width 52 height 17
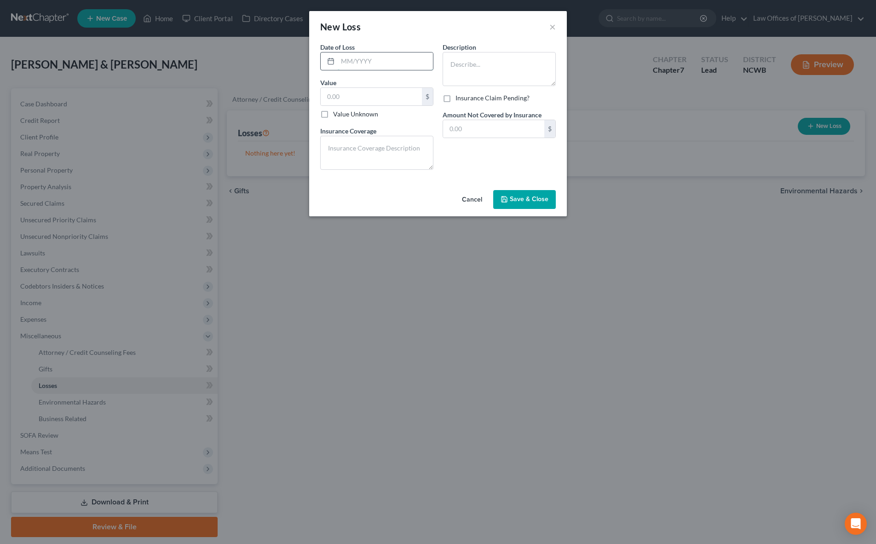
click at [358, 61] on input "text" at bounding box center [385, 60] width 95 height 17
type input "[DATE]"
click at [484, 55] on textarea at bounding box center [498, 69] width 113 height 34
type textarea "Jeep Grand Cherokee"
click at [332, 102] on input "text" at bounding box center [371, 96] width 101 height 17
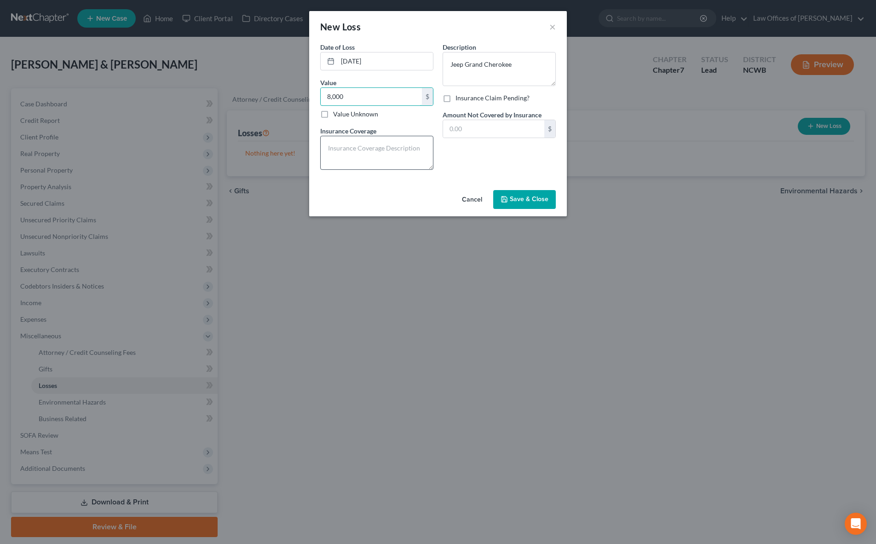
type input "8,000"
click at [358, 158] on textarea at bounding box center [376, 153] width 113 height 34
drag, startPoint x: 352, startPoint y: 149, endPoint x: 303, endPoint y: 144, distance: 49.0
click at [303, 144] on div "New Loss × Date of Loss * [DATE] Value 8,000.00 $ Value Unknown Balance Undeter…" at bounding box center [438, 272] width 876 height 544
type textarea "vehicle totaled / $8,000 insurance payout"
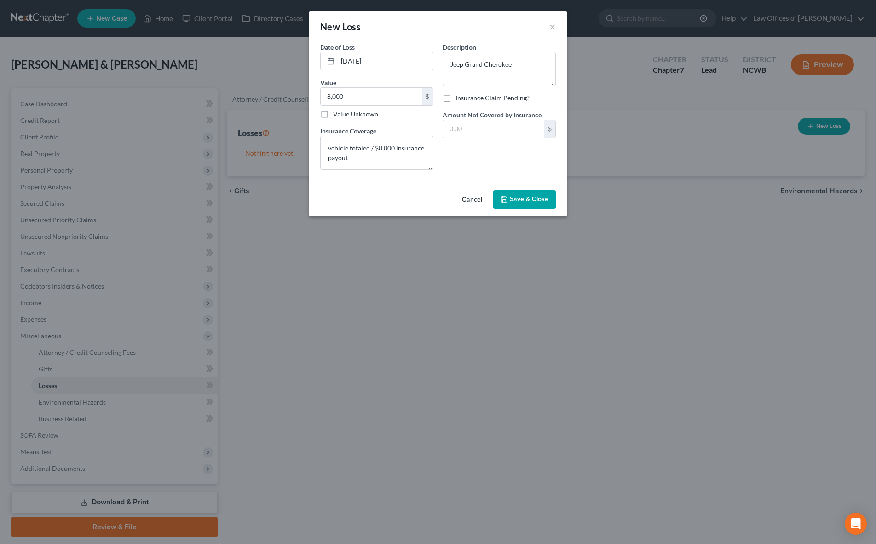
click at [535, 201] on span "Save & Close" at bounding box center [529, 199] width 39 height 8
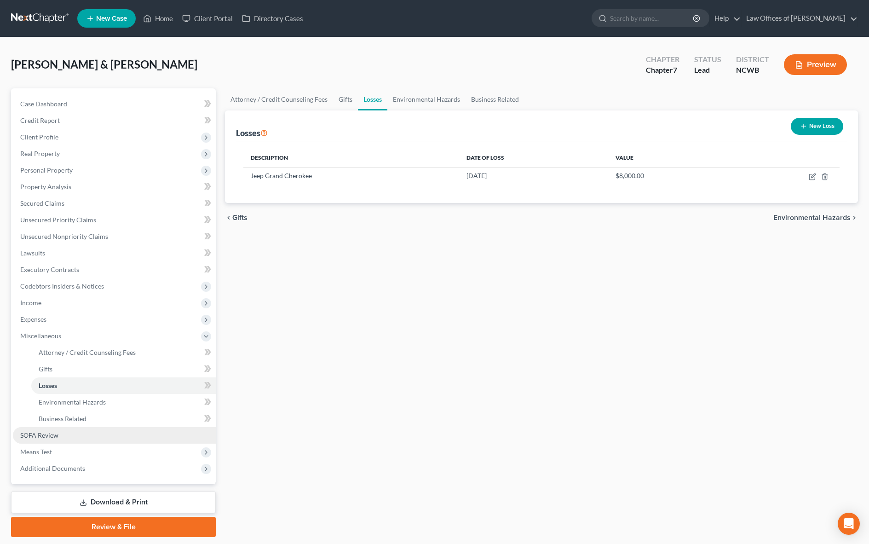
click at [39, 437] on span "SOFA Review" at bounding box center [39, 435] width 38 height 8
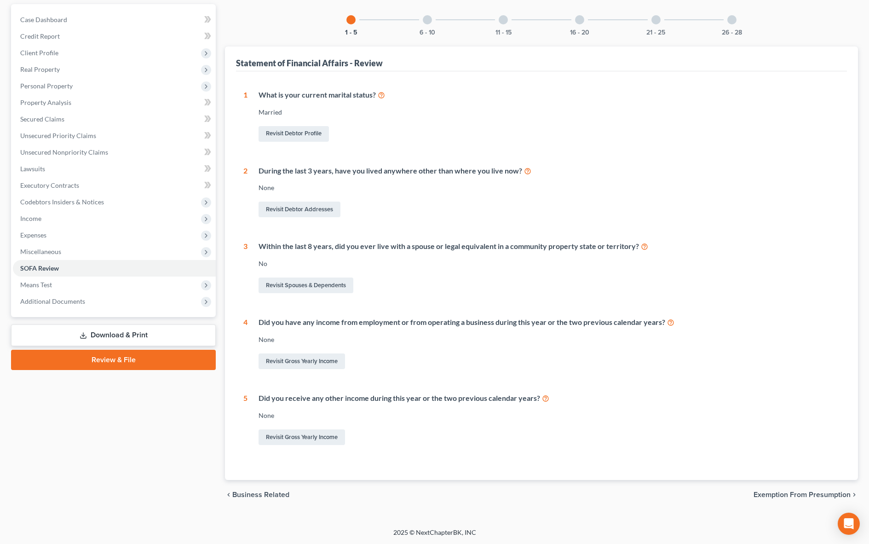
scroll to position [85, 0]
click at [421, 20] on div "6 - 10" at bounding box center [427, 19] width 31 height 31
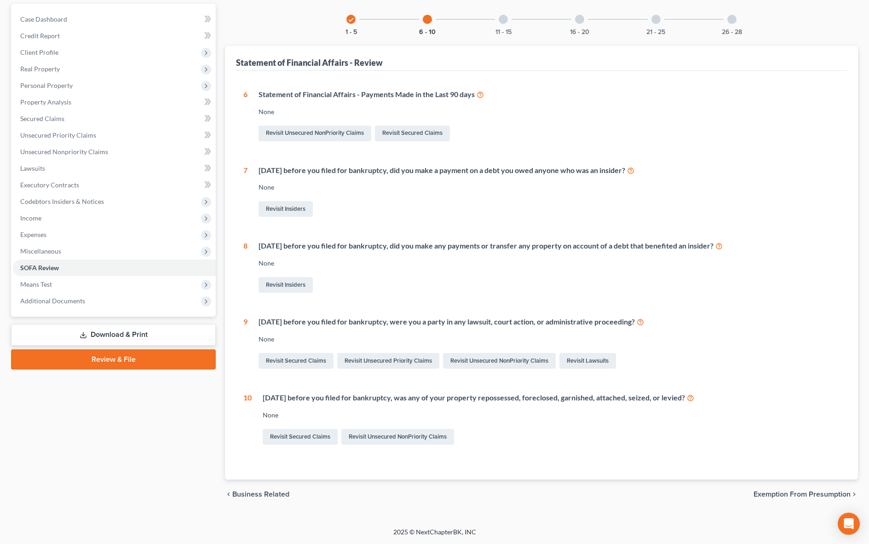
click at [501, 18] on div at bounding box center [503, 19] width 9 height 9
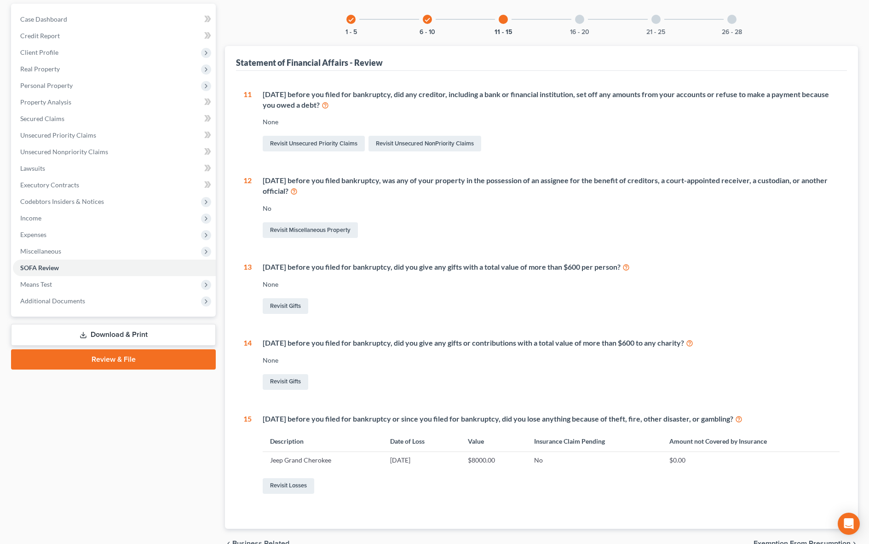
click at [578, 19] on div at bounding box center [579, 19] width 9 height 9
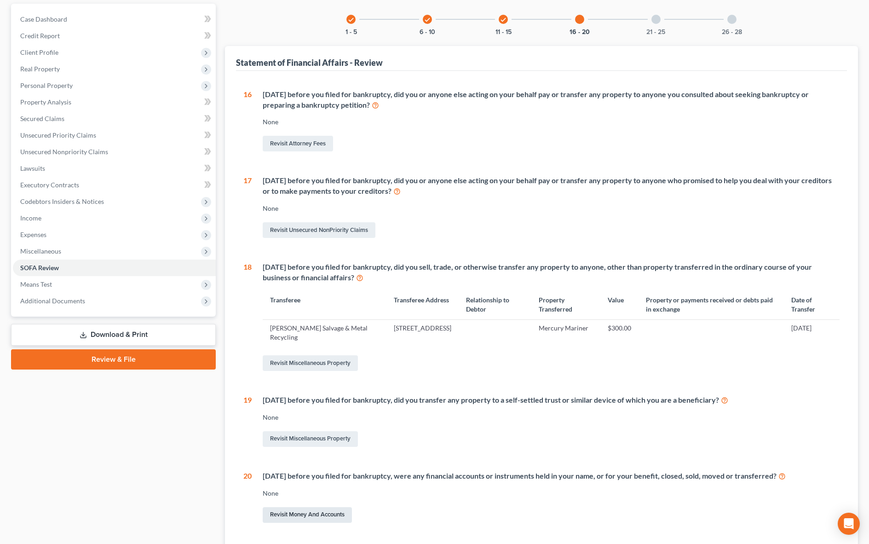
click at [300, 513] on link "Revisit Money and Accounts" at bounding box center [307, 515] width 89 height 16
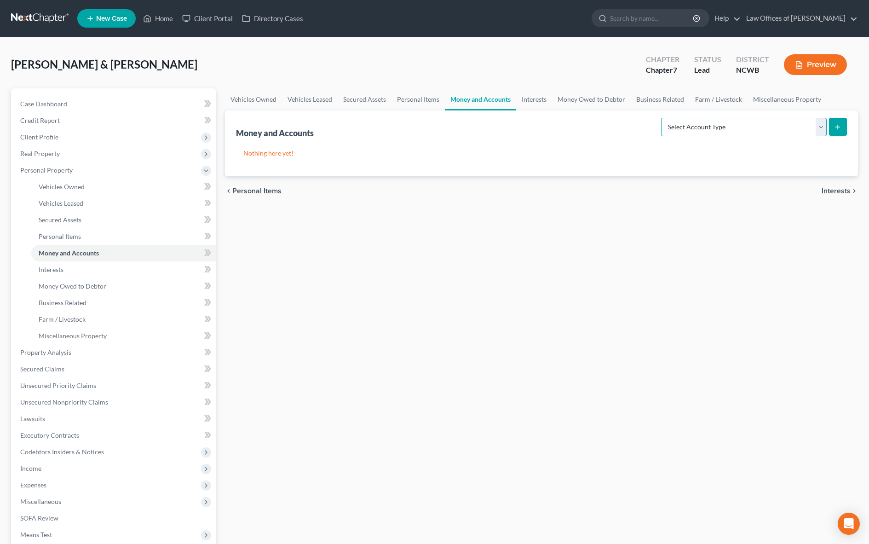
click at [750, 130] on select "Select Account Type Brokerage Cash on Hand Certificates of Deposit Checking Acc…" at bounding box center [744, 127] width 166 height 18
select select "checking"
click at [663, 118] on select "Select Account Type Brokerage Cash on Hand Certificates of Deposit Checking Acc…" at bounding box center [744, 127] width 166 height 18
click at [843, 123] on button "submit" at bounding box center [838, 127] width 18 height 18
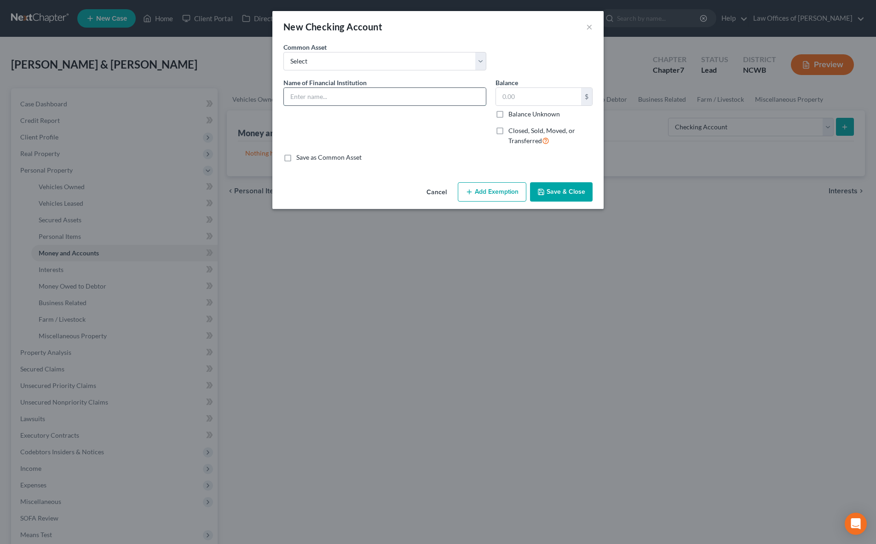
click at [393, 94] on input "text" at bounding box center [385, 96] width 202 height 17
type input "[PERSON_NAME] Fargo - Checking Acct."
type input "4.12"
click at [508, 132] on label "Closed, Sold, Moved, or Transferred" at bounding box center [550, 136] width 84 height 20
click at [512, 132] on input "Closed, Sold, Moved, or Transferred" at bounding box center [515, 129] width 6 height 6
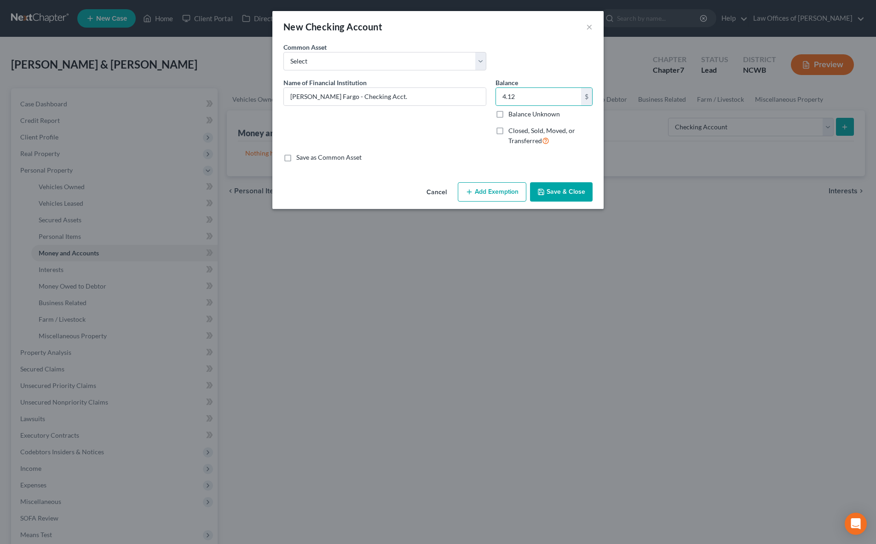
checkbox input "true"
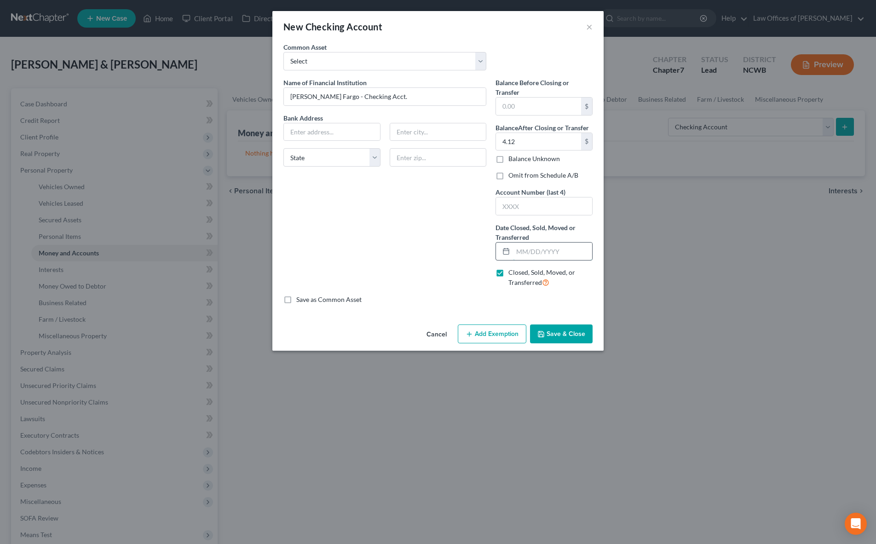
click at [516, 253] on input "text" at bounding box center [552, 250] width 79 height 17
type input "[DATE]"
click at [362, 64] on select "Select Truist Checking account ending -8787 SECU BBT Jnt w/girlfriend. 1/2 val …" at bounding box center [384, 61] width 203 height 18
select select "4"
click at [283, 52] on select "Select Truist Checking account ending -8787 SECU BBT Jnt w/girlfriend. 1/2 val …" at bounding box center [384, 61] width 203 height 18
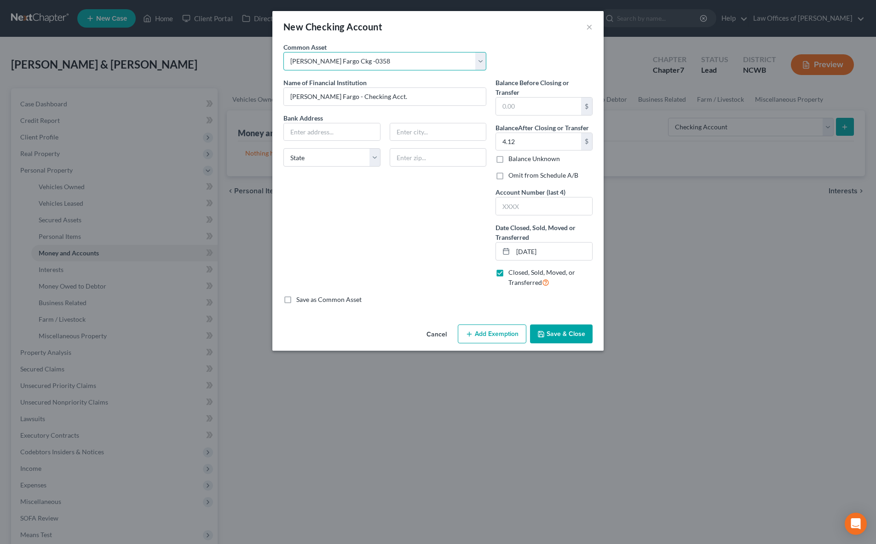
type input "[PERSON_NAME] Fargo Ckg -0358"
type input "183.95"
click at [370, 65] on select "Select Truist Checking account ending -8787 SECU BBT Jnt w/girlfriend. 1/2 val …" at bounding box center [384, 61] width 203 height 18
select select "12"
click at [283, 52] on select "Select Truist Checking account ending -8787 SECU BBT Jnt w/girlfriend. 1/2 val …" at bounding box center [384, 61] width 203 height 18
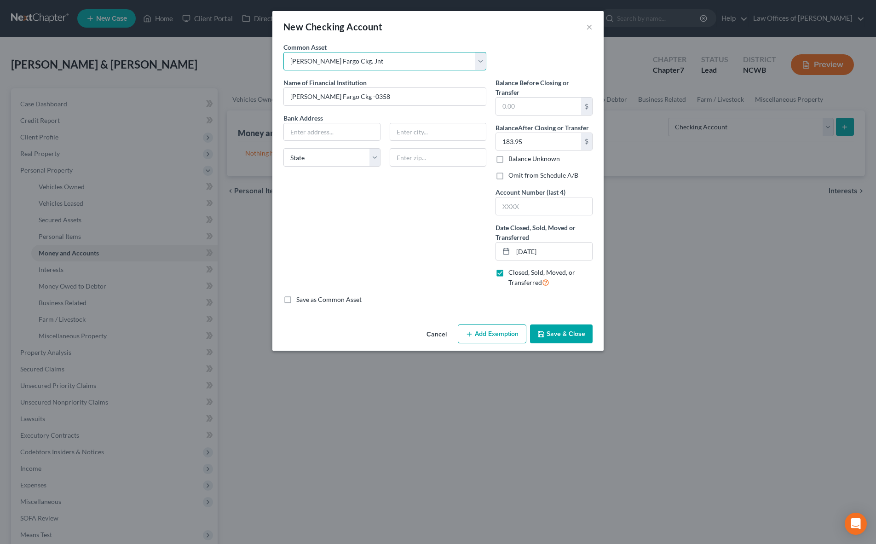
type input "[PERSON_NAME] Fargo Ckg. Jnt"
type input "0"
click at [366, 63] on select "Select Truist Checking account ending -8787 SECU BBT Jnt w/girlfriend. 1/2 val …" at bounding box center [384, 61] width 203 height 18
select select "7"
click at [283, 52] on select "Select Truist Checking account ending -8787 SECU BBT Jnt w/girlfriend. 1/2 val …" at bounding box center [384, 61] width 203 height 18
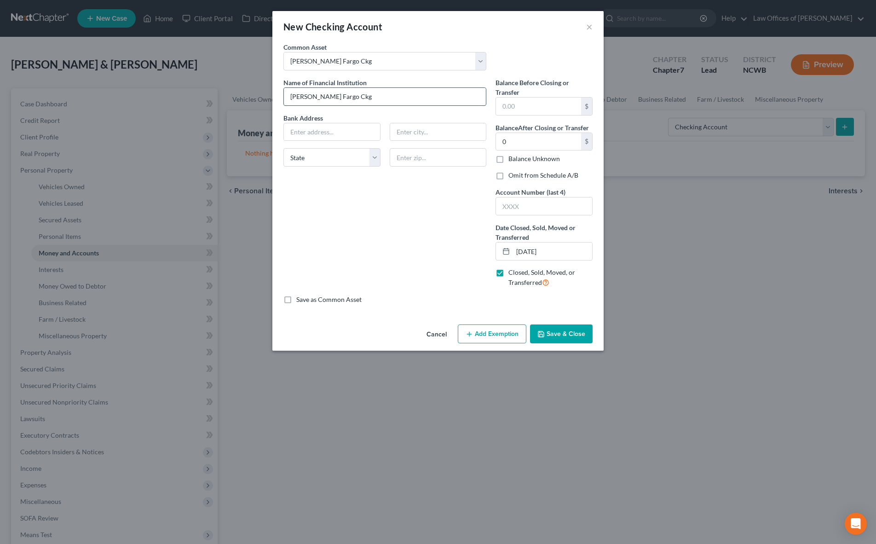
click at [346, 99] on input "[PERSON_NAME] Fargo Ckg" at bounding box center [385, 96] width 202 height 17
type input "[PERSON_NAME] Fargo"
click at [564, 105] on input "text" at bounding box center [538, 105] width 85 height 17
type input "4.12"
click at [571, 332] on button "Save & Close" at bounding box center [561, 333] width 63 height 19
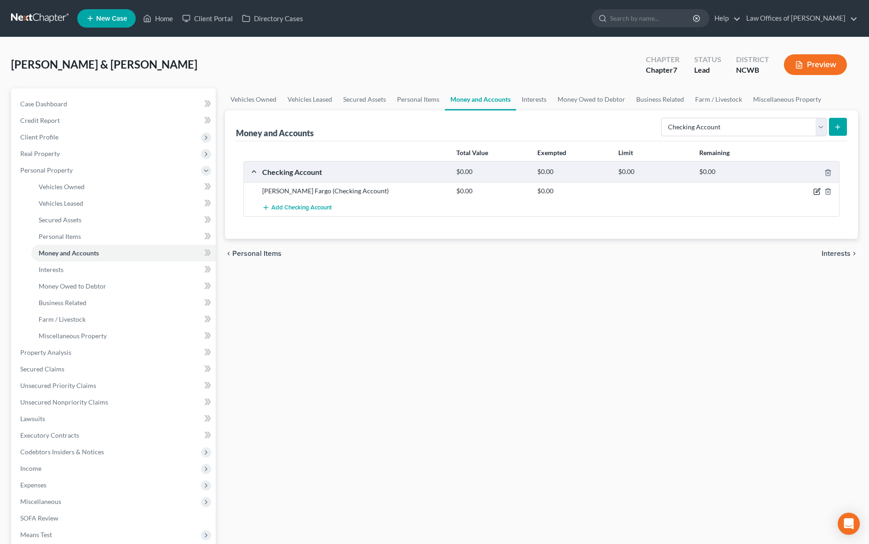
click at [816, 190] on icon "button" at bounding box center [816, 191] width 7 height 7
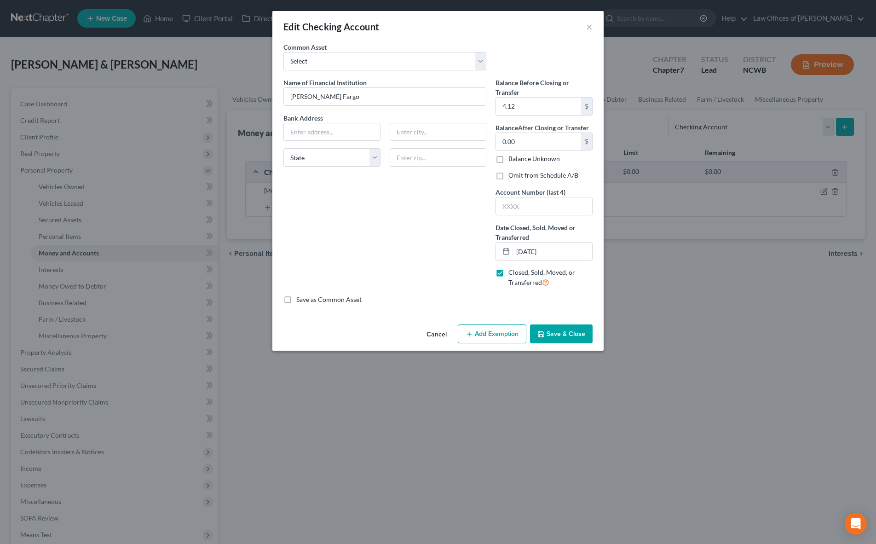
click at [573, 334] on button "Save & Close" at bounding box center [561, 333] width 63 height 19
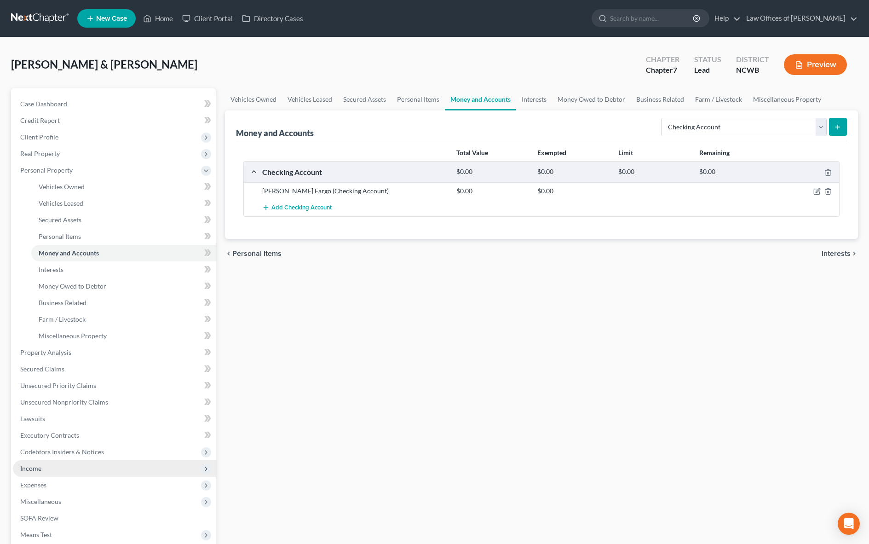
click at [25, 466] on span "Income" at bounding box center [30, 468] width 21 height 8
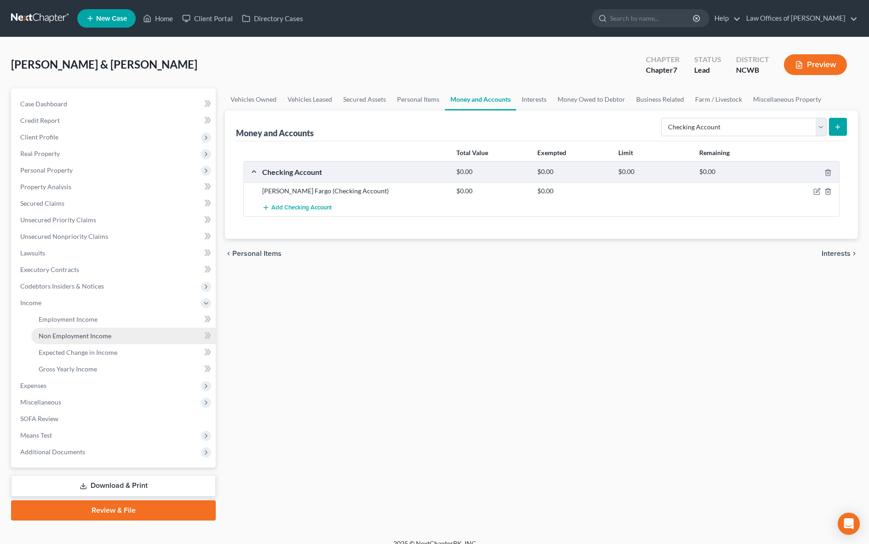
click at [46, 332] on span "Non Employment Income" at bounding box center [75, 336] width 73 height 8
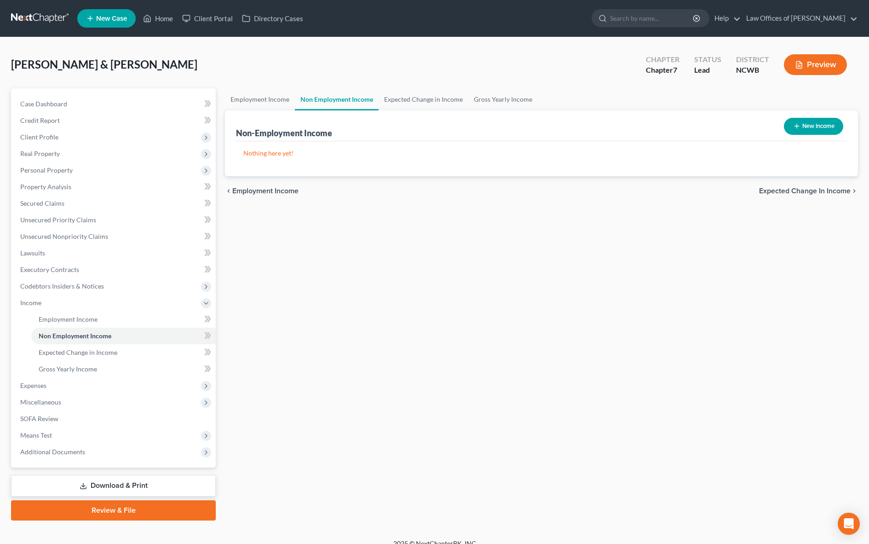
click at [810, 128] on button "New Income" at bounding box center [813, 126] width 59 height 17
select select "0"
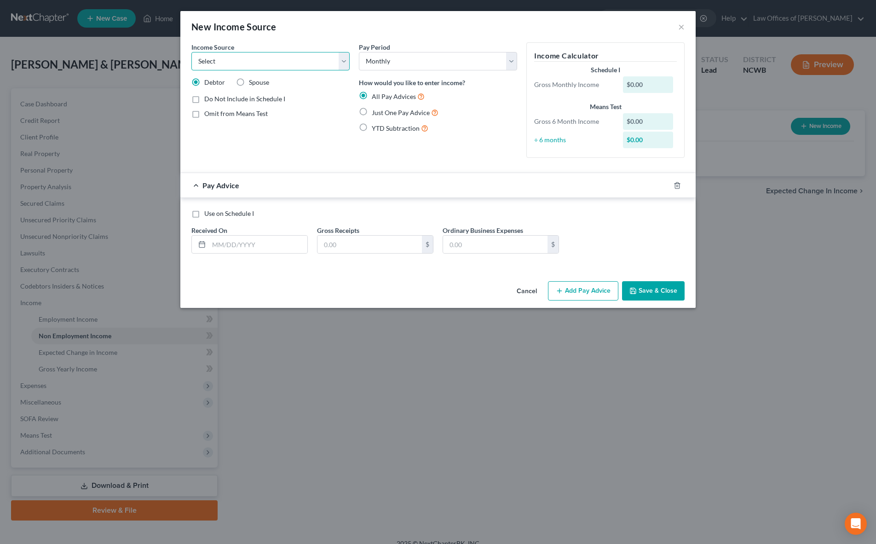
click at [312, 62] on select "Select Unemployment Disability (from employer) Pension Retirement Social Securi…" at bounding box center [270, 61] width 158 height 18
click at [294, 60] on select "Select Unemployment Disability (from employer) Pension Retirement Social Securi…" at bounding box center [270, 61] width 158 height 18
select select "8"
click at [191, 52] on select "Select Unemployment Disability (from employer) Pension Retirement Social Securi…" at bounding box center [270, 61] width 158 height 18
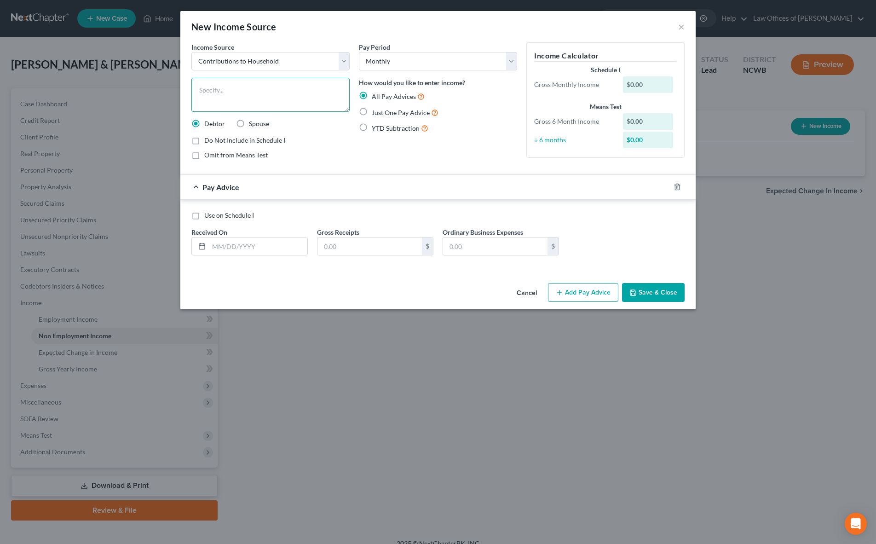
click at [235, 90] on textarea at bounding box center [270, 95] width 158 height 34
type textarea "Mother contributes 600 per month to household income"
click at [633, 86] on div "$0.00" at bounding box center [648, 84] width 51 height 17
click at [331, 246] on input "text" at bounding box center [369, 245] width 104 height 17
type input "300"
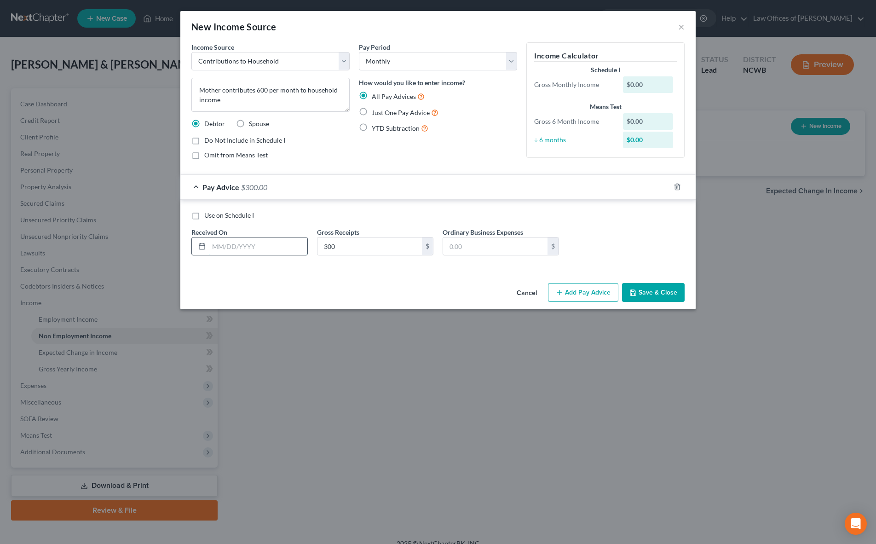
click at [257, 248] on input "text" at bounding box center [258, 245] width 98 height 17
type input "[DATE]"
click at [365, 250] on input "300" at bounding box center [369, 245] width 104 height 17
type input "600"
click at [642, 293] on button "Save & Close" at bounding box center [653, 292] width 63 height 19
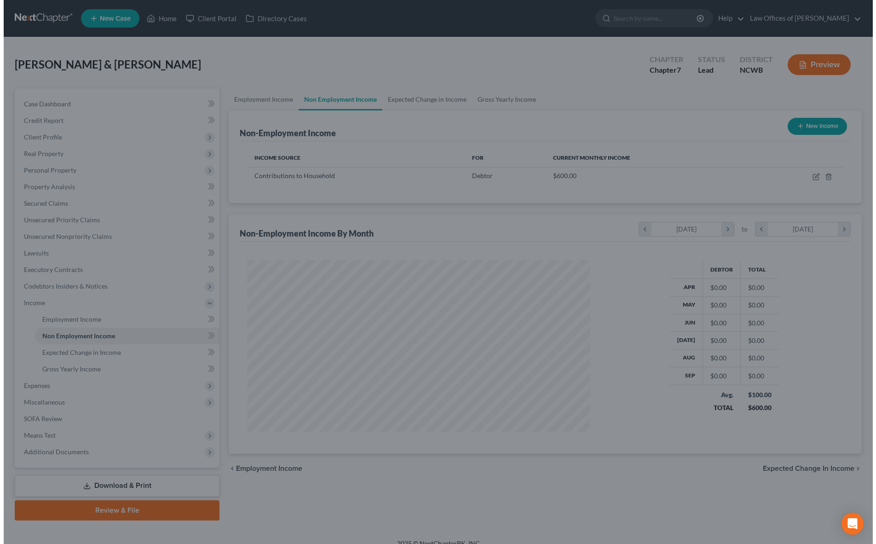
scroll to position [459730, 459541]
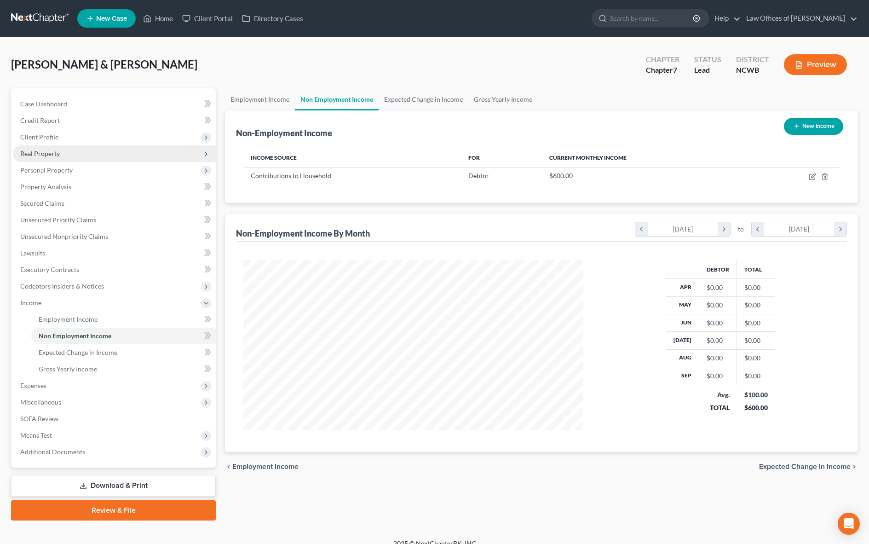
click at [31, 151] on span "Real Property" at bounding box center [40, 153] width 40 height 8
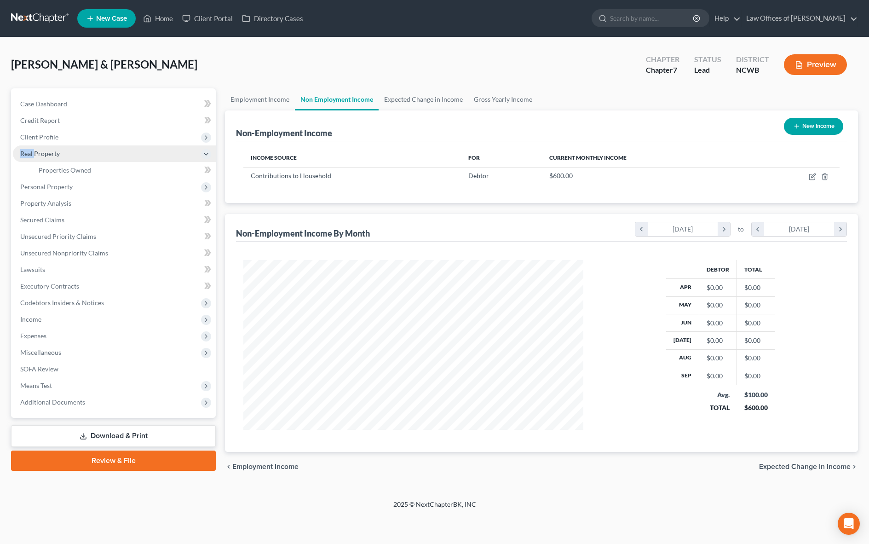
click at [31, 151] on span "Real Property" at bounding box center [40, 153] width 40 height 8
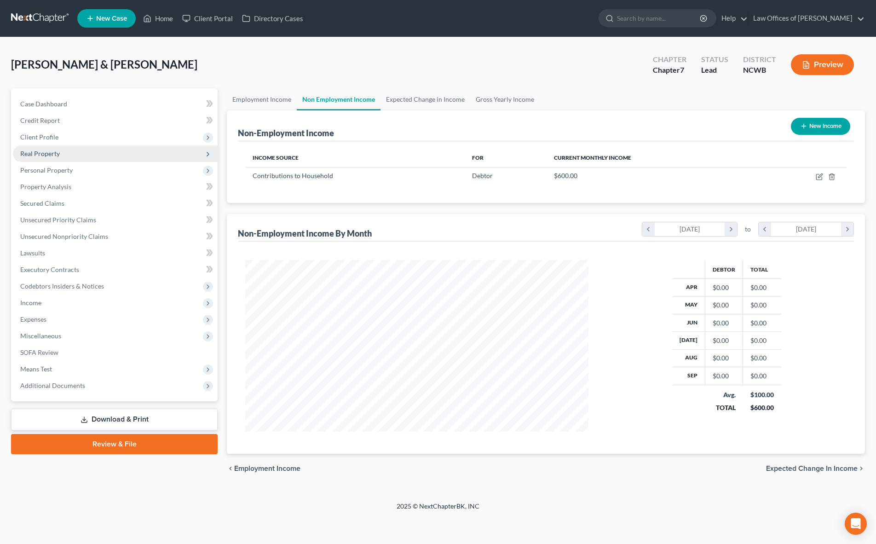
click at [50, 153] on span "Real Property" at bounding box center [40, 153] width 40 height 8
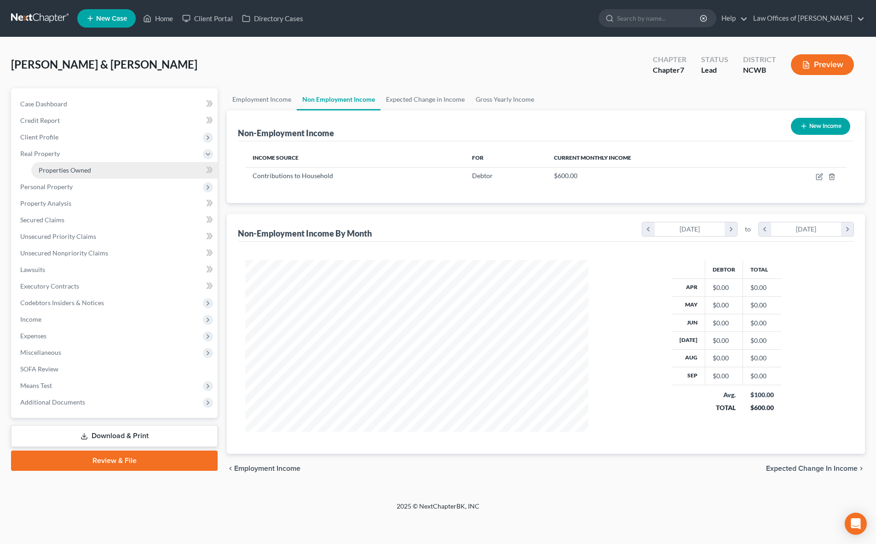
click at [68, 171] on span "Properties Owned" at bounding box center [65, 170] width 52 height 8
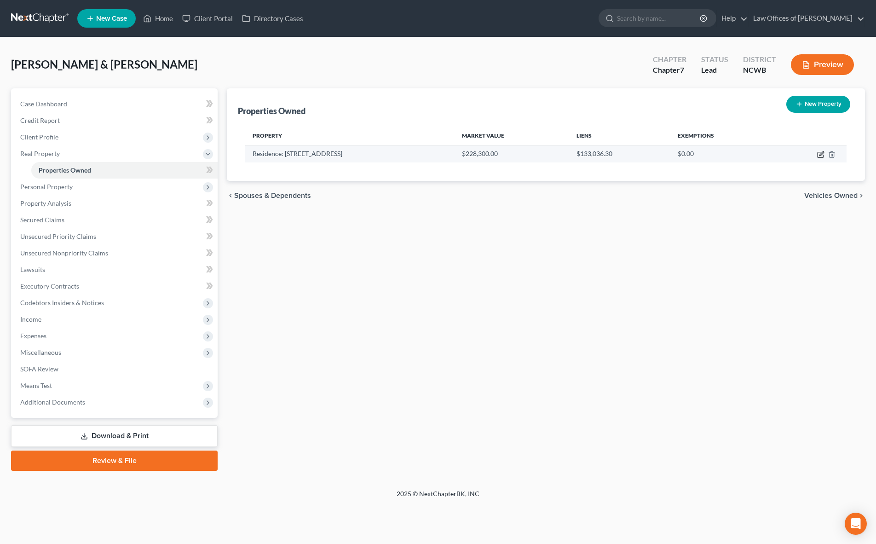
click at [821, 154] on icon "button" at bounding box center [820, 154] width 7 height 7
select select "28"
select select "2"
select select "5"
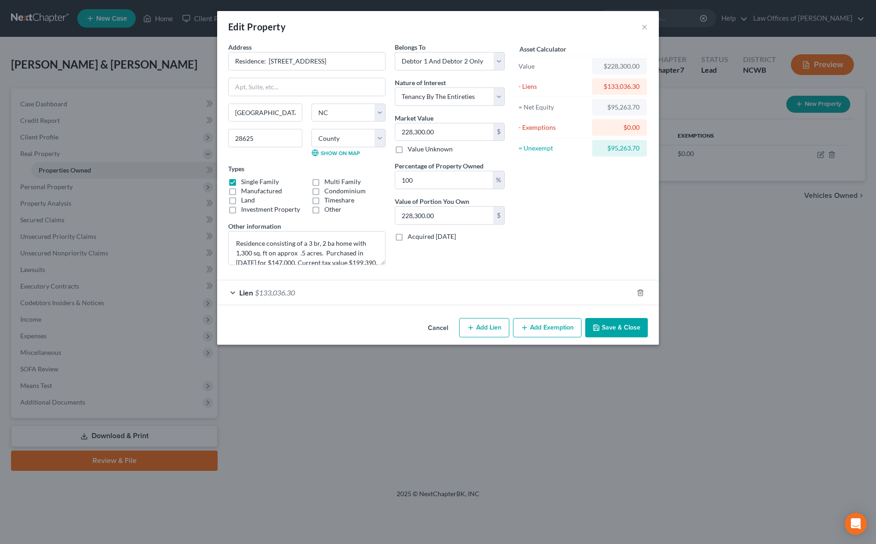
click at [275, 294] on span "$133,036.30" at bounding box center [275, 292] width 40 height 9
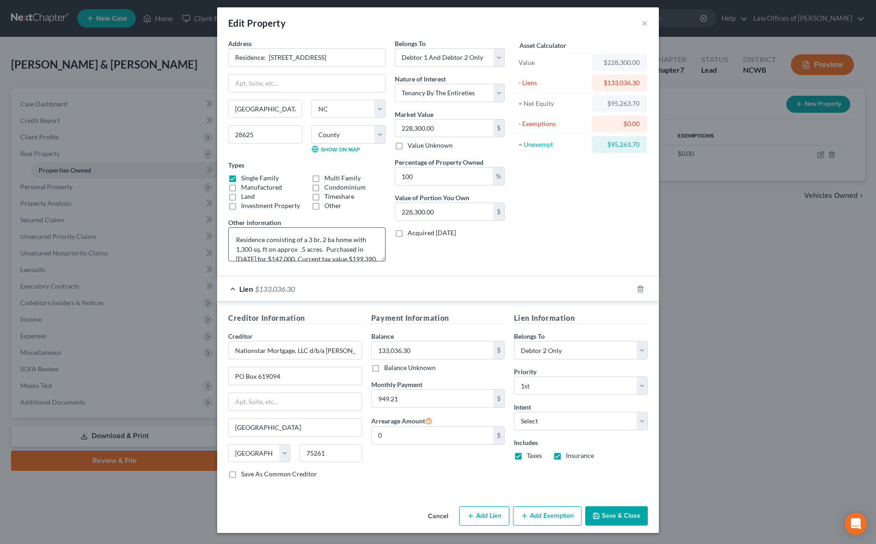
scroll to position [19, 0]
click at [609, 513] on button "Save & Close" at bounding box center [616, 515] width 63 height 19
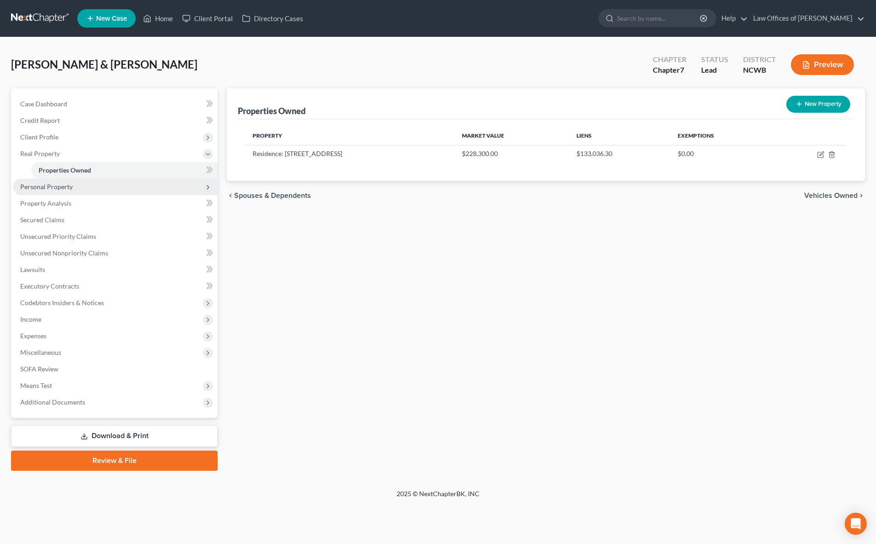
click at [68, 189] on span "Personal Property" at bounding box center [46, 187] width 52 height 8
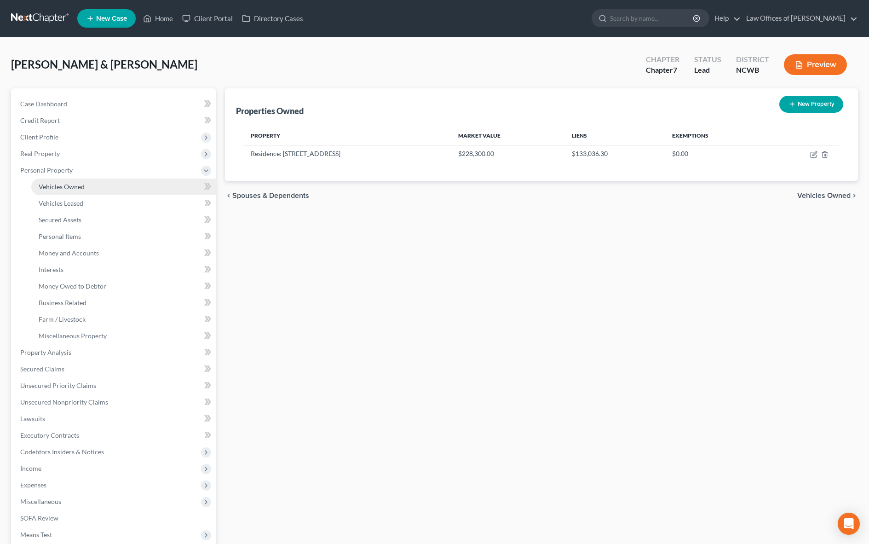
click at [77, 188] on span "Vehicles Owned" at bounding box center [62, 187] width 46 height 8
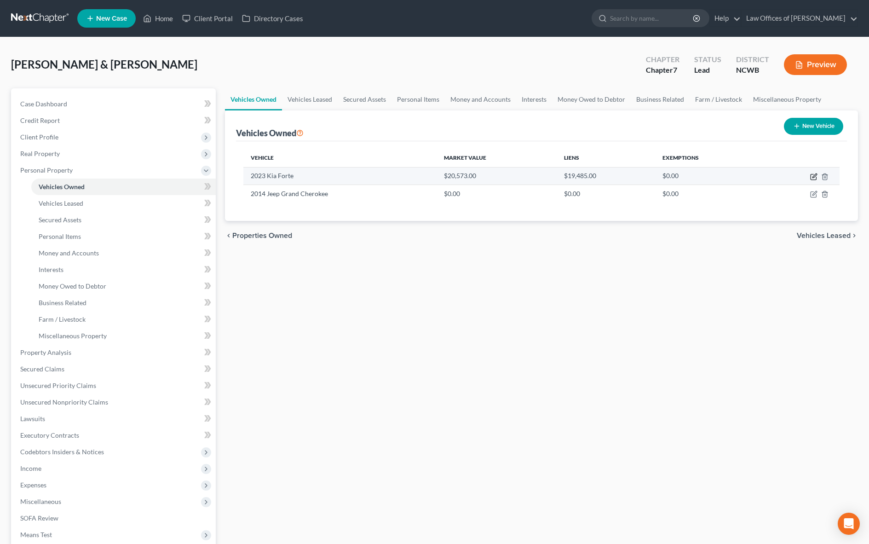
click at [814, 177] on icon "button" at bounding box center [814, 175] width 4 height 4
select select "0"
select select "3"
select select "2"
select select "1"
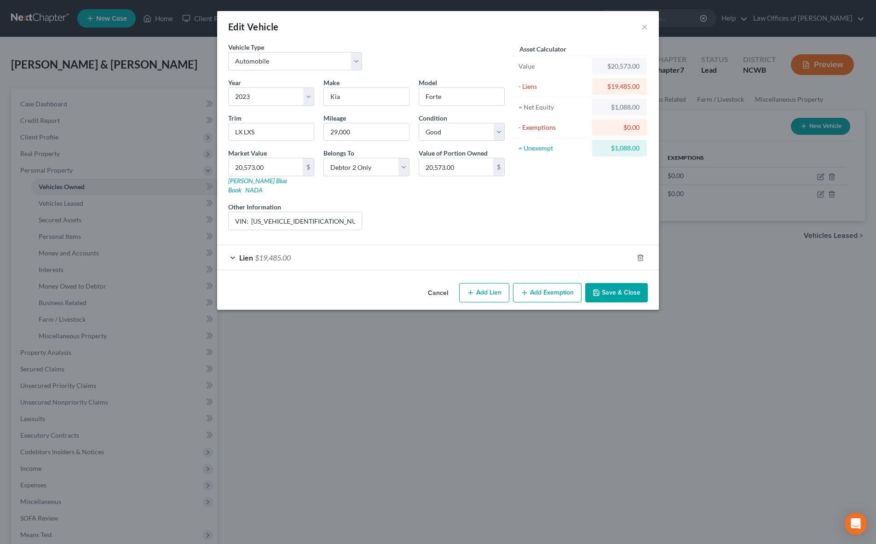
click at [602, 283] on button "Save & Close" at bounding box center [616, 292] width 63 height 19
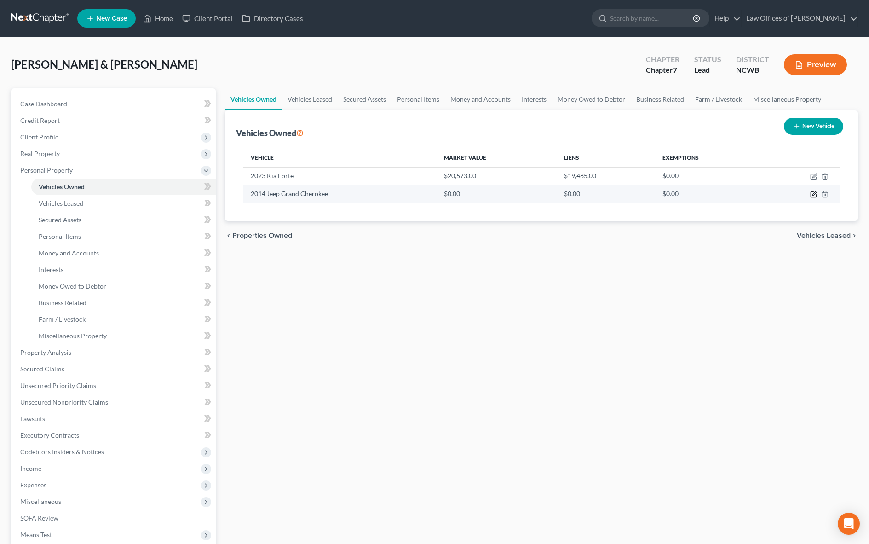
click at [813, 197] on icon "button" at bounding box center [813, 193] width 7 height 7
select select "0"
select select "12"
select select "4"
select select "2"
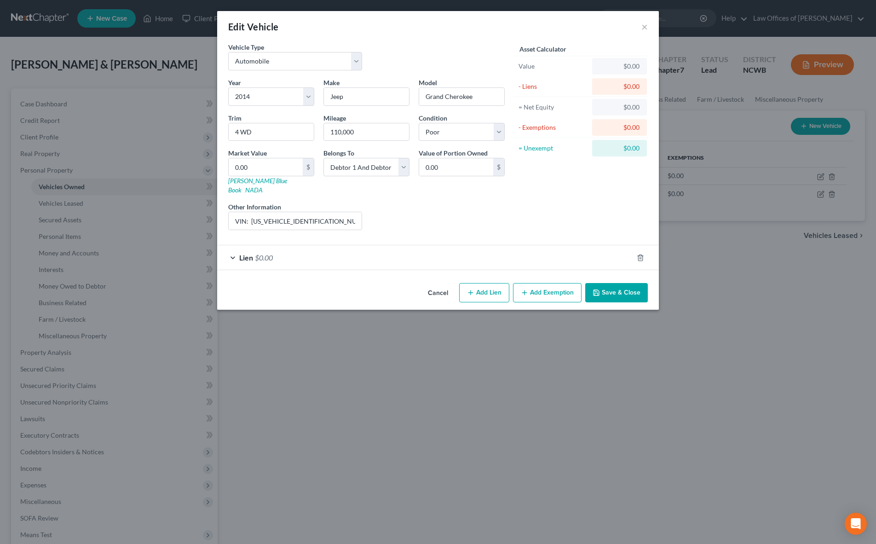
click at [247, 253] on span "Lien" at bounding box center [246, 257] width 14 height 9
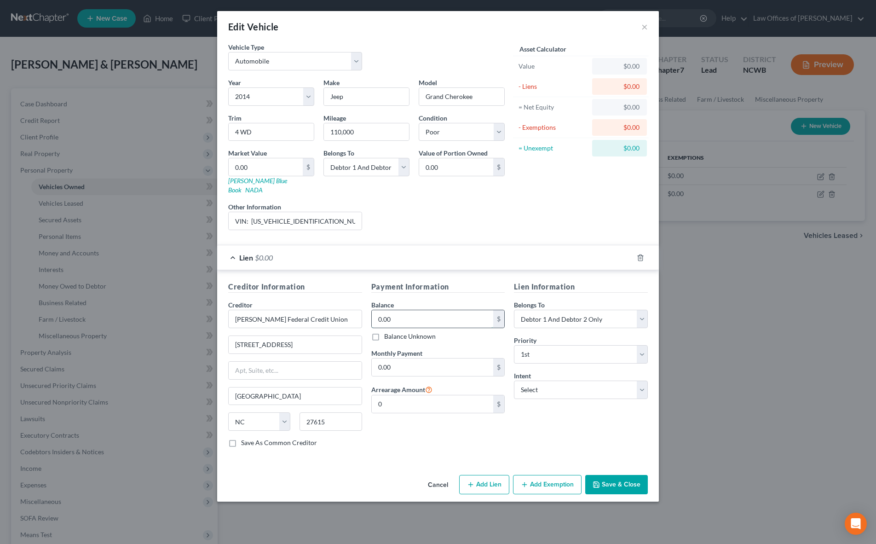
click at [432, 310] on input "0.00" at bounding box center [433, 318] width 122 height 17
type input "12,490"
click at [533, 380] on select "Select Surrender Redeem Reaffirm Avoid Other" at bounding box center [581, 389] width 134 height 18
select select "0"
click at [514, 380] on select "Select Surrender Redeem Reaffirm Avoid Other" at bounding box center [581, 389] width 134 height 18
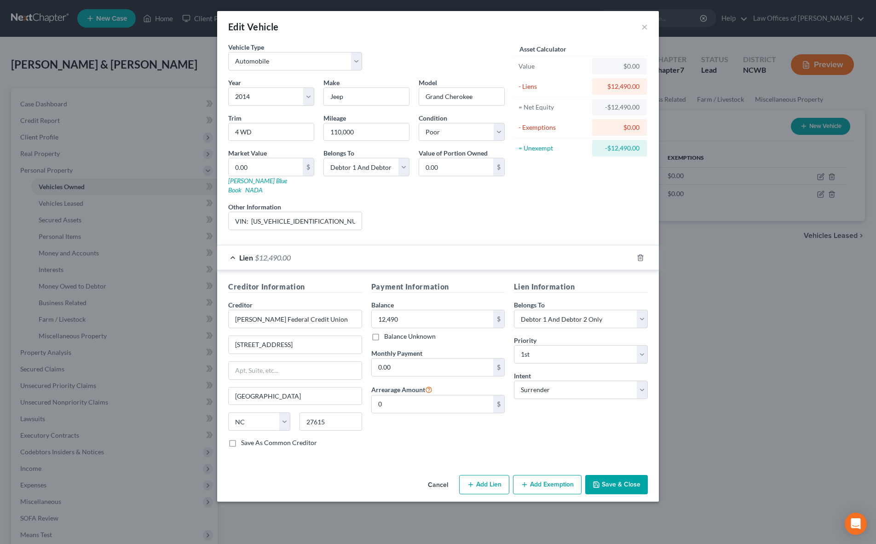
click at [619, 475] on button "Save & Close" at bounding box center [616, 484] width 63 height 19
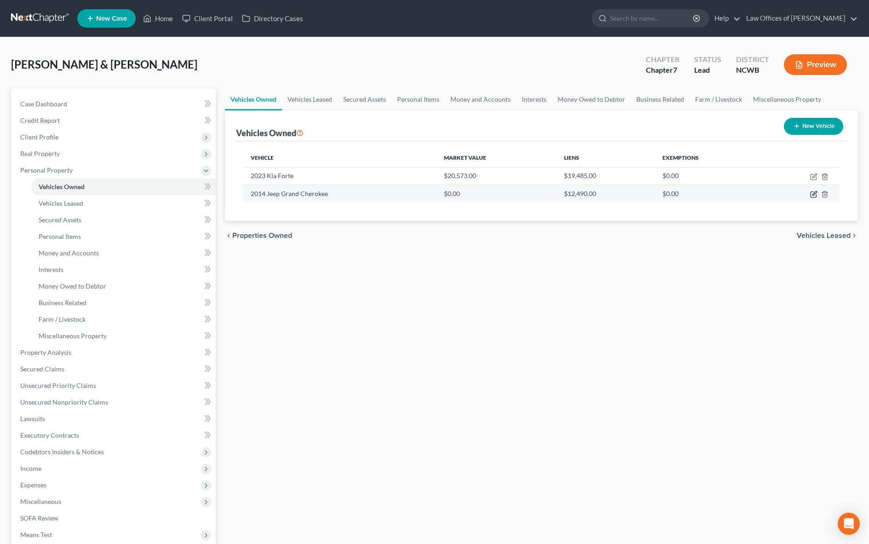
click at [814, 193] on icon "button" at bounding box center [814, 193] width 4 height 4
select select "0"
select select "12"
select select "4"
select select "2"
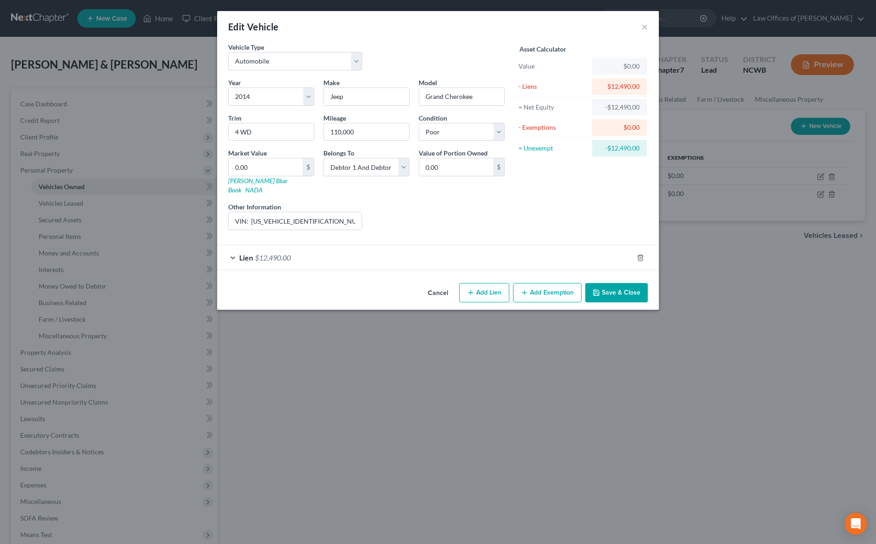
click at [265, 253] on span "$12,490.00" at bounding box center [273, 257] width 36 height 9
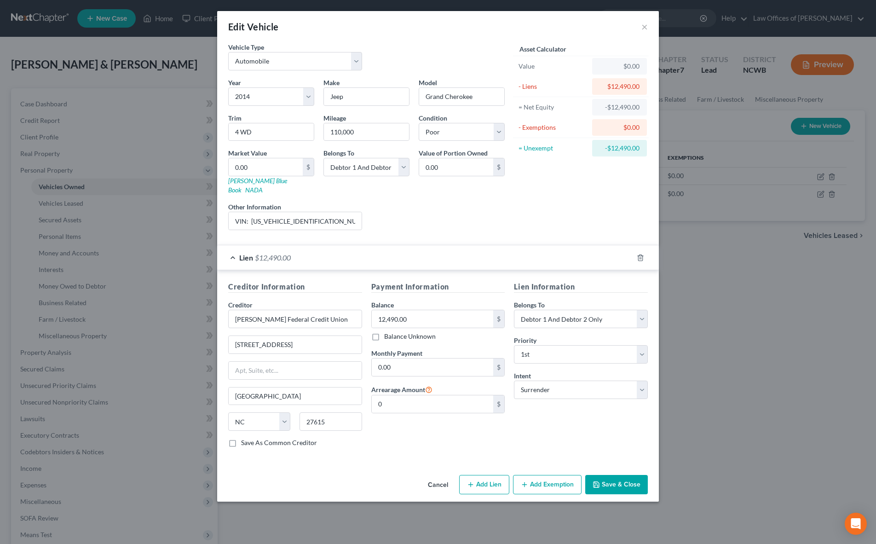
click at [623, 475] on button "Save & Close" at bounding box center [616, 484] width 63 height 19
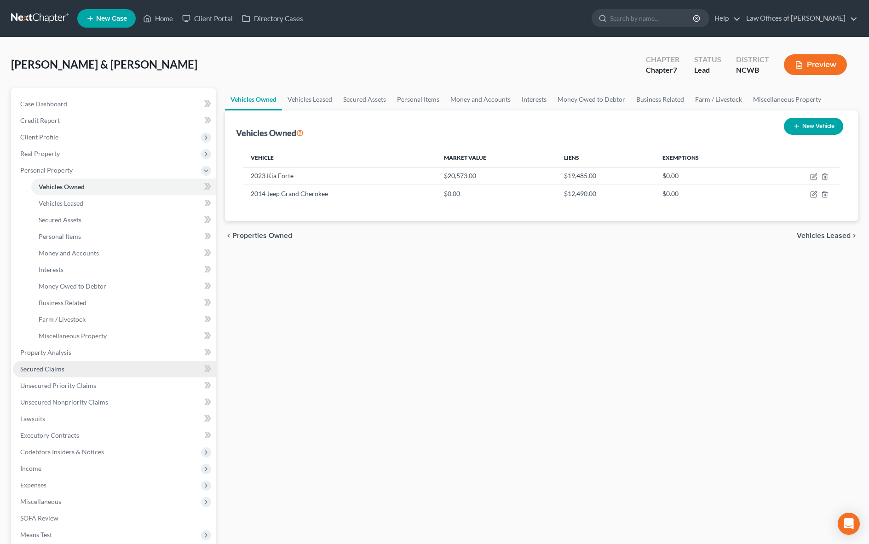
click at [51, 365] on span "Secured Claims" at bounding box center [42, 369] width 44 height 8
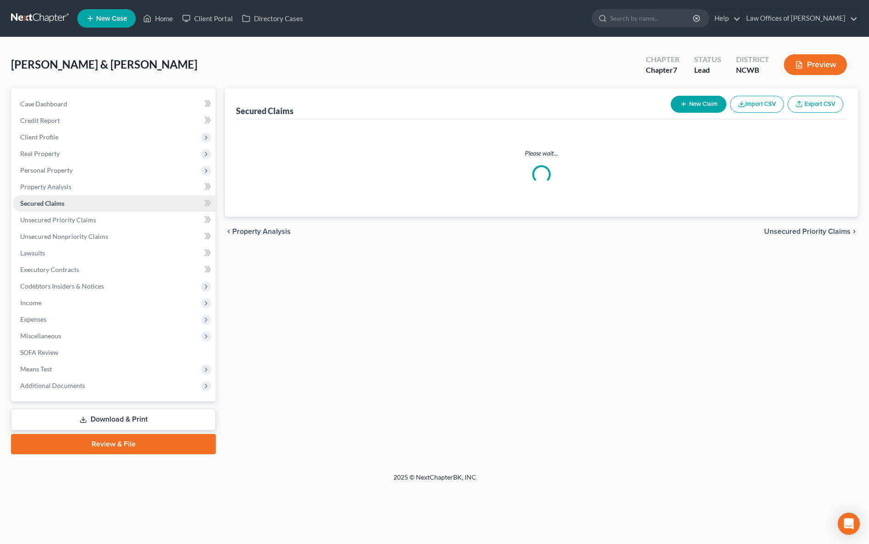
click at [51, 207] on span "Secured Claims" at bounding box center [42, 203] width 44 height 8
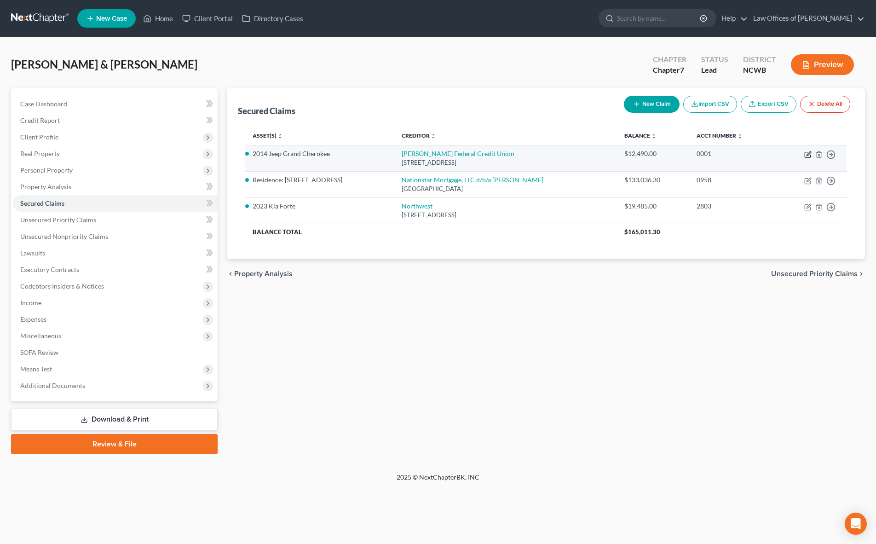
click at [807, 155] on icon "button" at bounding box center [808, 153] width 4 height 4
select select "28"
select select "4"
select select "0"
select select "2"
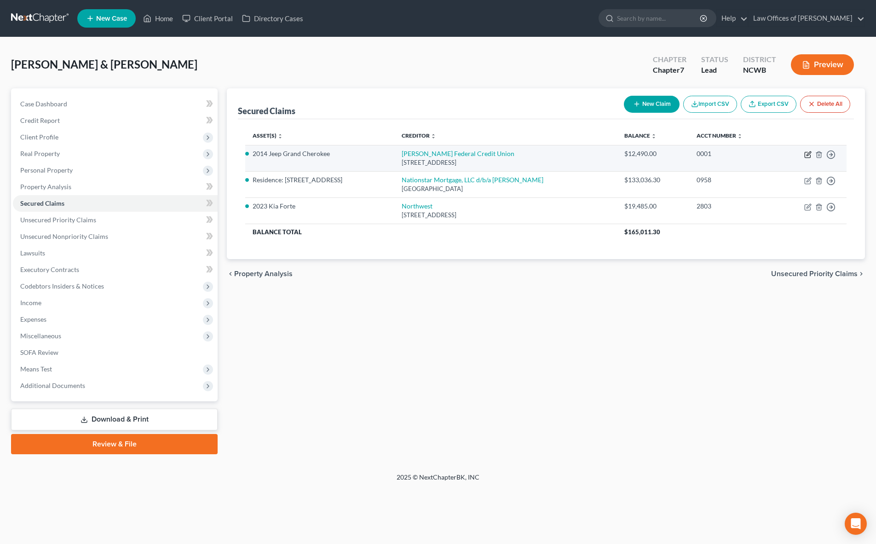
select select "0"
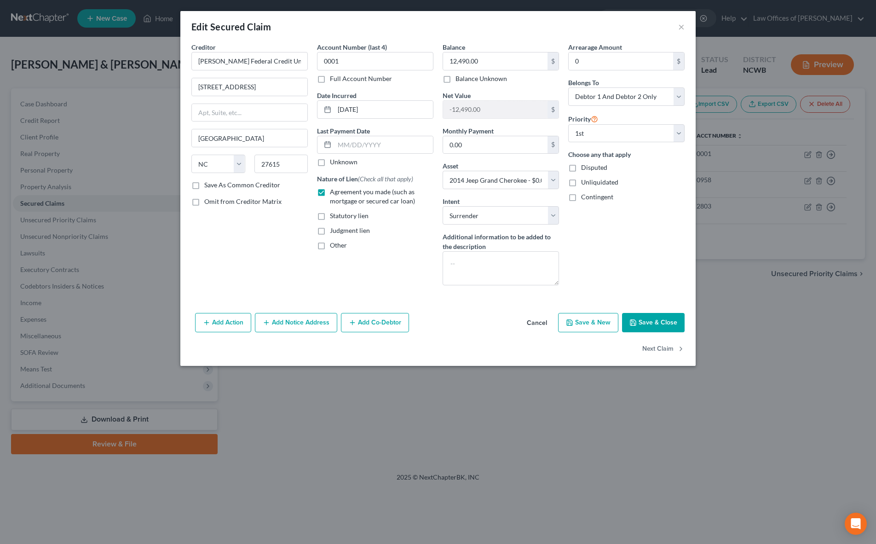
click at [632, 322] on polyline "button" at bounding box center [632, 323] width 3 height 2
select select
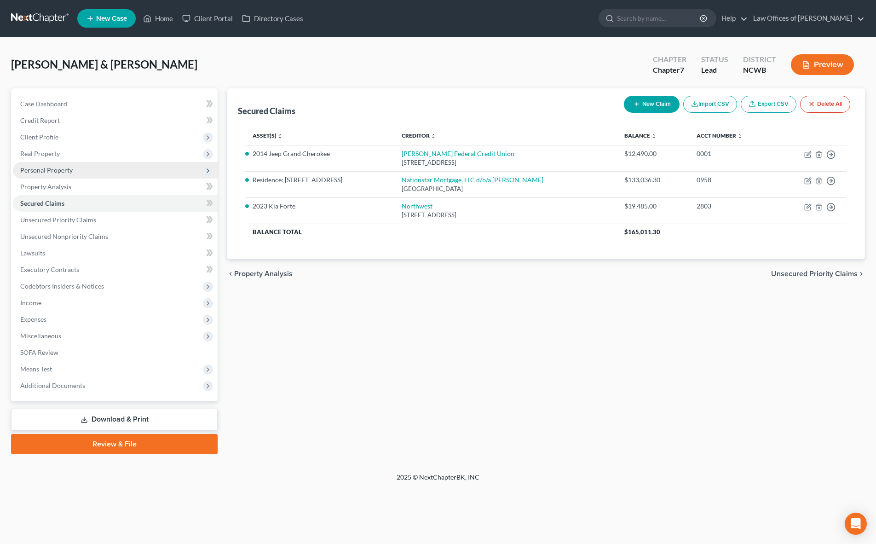
click at [43, 172] on span "Personal Property" at bounding box center [46, 170] width 52 height 8
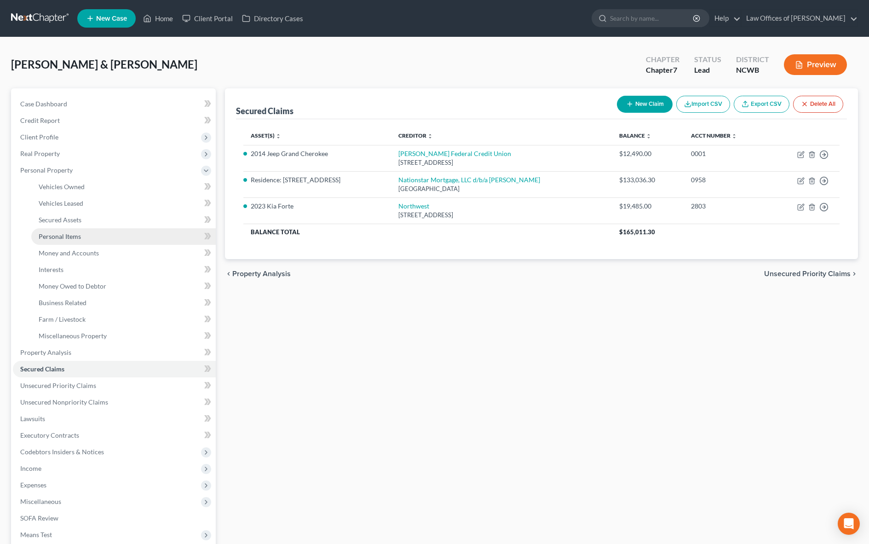
click at [69, 240] on span "Personal Items" at bounding box center [60, 236] width 42 height 8
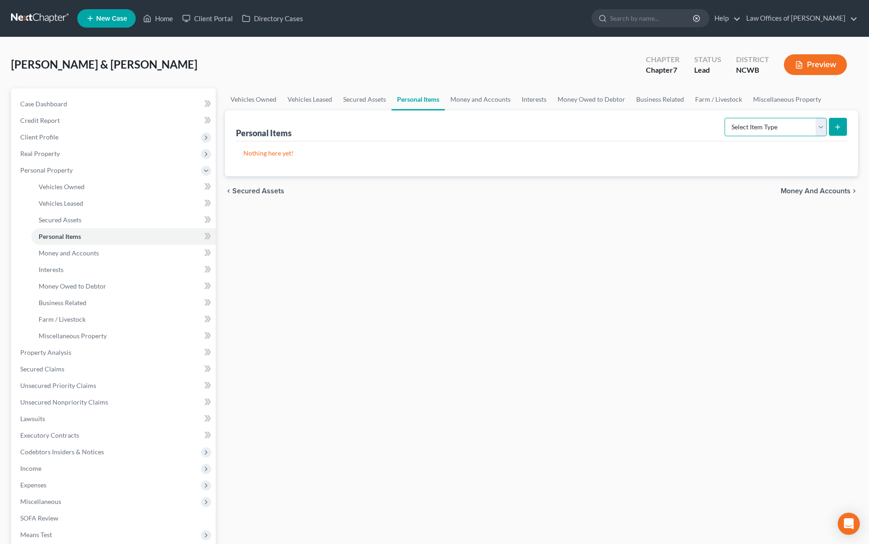
click at [779, 129] on select "Select Item Type Clothing Collectibles Of Value Electronics Firearms Household …" at bounding box center [775, 127] width 102 height 18
select select "household_goods"
click at [725, 118] on select "Select Item Type Clothing Collectibles Of Value Electronics Firearms Household …" at bounding box center [775, 127] width 102 height 18
click at [840, 125] on icon "submit" at bounding box center [837, 126] width 7 height 7
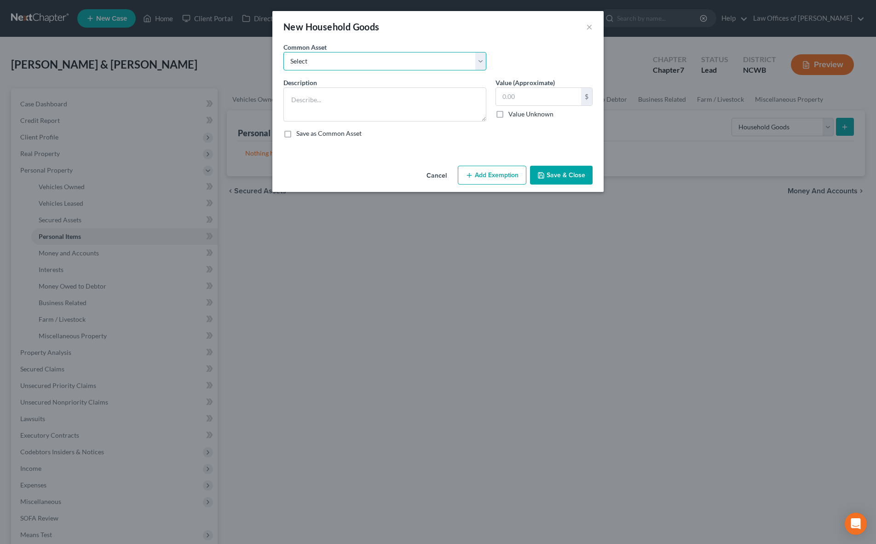
click at [398, 66] on select "Select Bedroom, Dining, Living room, Family room, Patio, Kitchen furniture; Was…" at bounding box center [384, 61] width 203 height 18
select select "1"
click at [283, 52] on select "Select Bedroom, Dining, Living room, Family room, Patio, Kitchen furniture; Was…" at bounding box center [384, 61] width 203 height 18
type textarea "Bedroom, Dining, Living room, Patio furniture; Washer/dryer; Riding mower; Yard…"
type input "1,730.00"
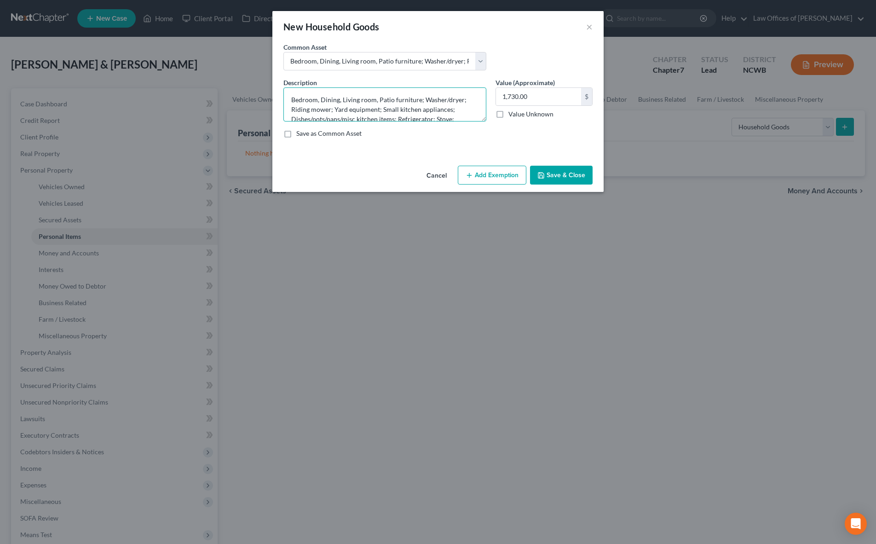
click at [378, 97] on textarea "Bedroom, Dining, Living room, Patio furniture; Washer/dryer; Riding mower; Yard…" at bounding box center [384, 104] width 203 height 34
click at [323, 118] on textarea "Bedroom, Dining, Living room, Washer/dryer; Push Mower; Yard equipment; Small k…" at bounding box center [384, 104] width 203 height 34
type textarea "Bedroom, Dining, Living room, Washer/dryer; Push Mower; Yard equipment; Small k…"
click at [570, 177] on button "Save & Close" at bounding box center [561, 175] width 63 height 19
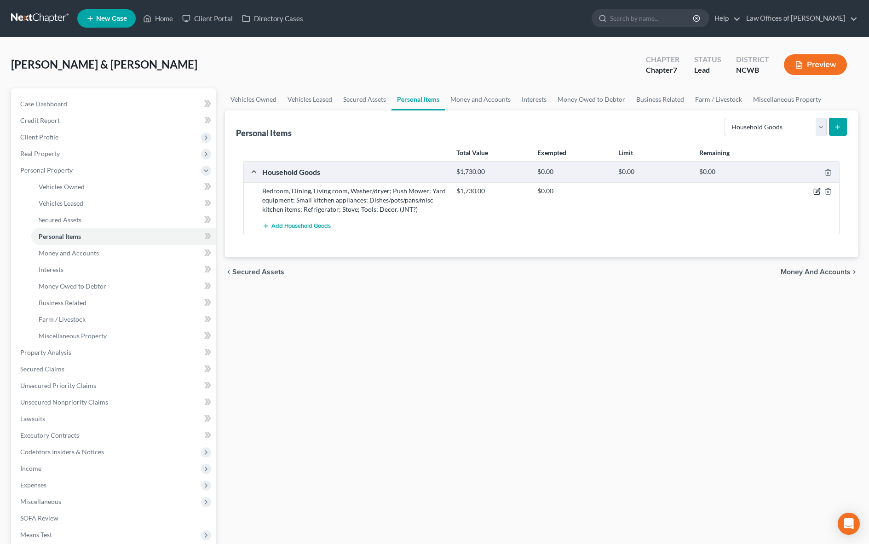
click at [815, 192] on icon "button" at bounding box center [817, 191] width 4 height 4
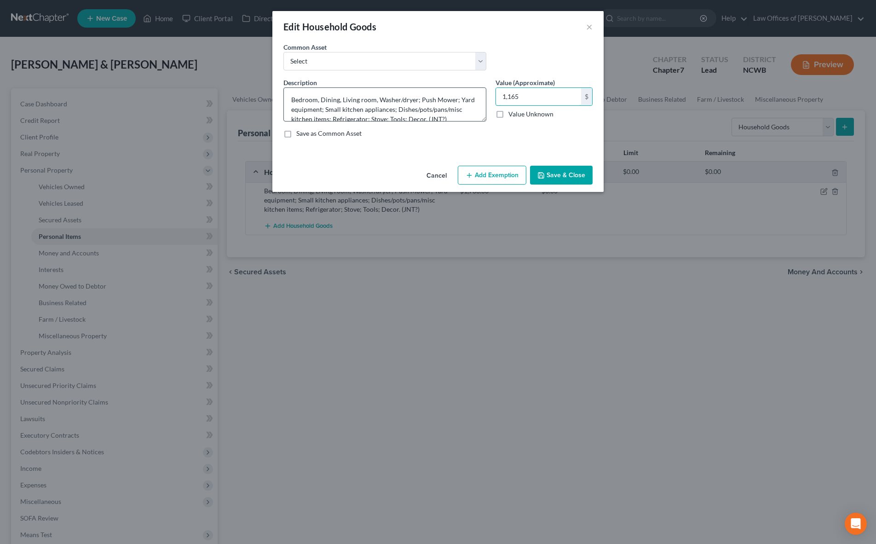
type input "1,165"
click at [390, 120] on textarea "Bedroom, Dining, Living room, Washer/dryer; Push Mower; Yard equipment; Small k…" at bounding box center [384, 104] width 203 height 34
type textarea "Bedroom, Dining, Living room, Washer/dryer; Push Mower; Yard equipment; Small k…"
click at [547, 93] on input "1,165" at bounding box center [538, 96] width 85 height 17
type input "1,230"
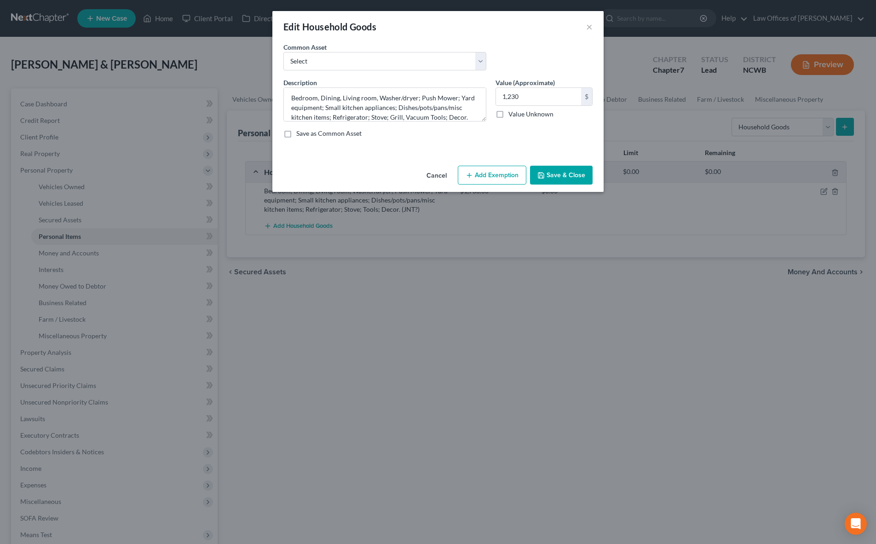
click at [562, 176] on button "Save & Close" at bounding box center [561, 175] width 63 height 19
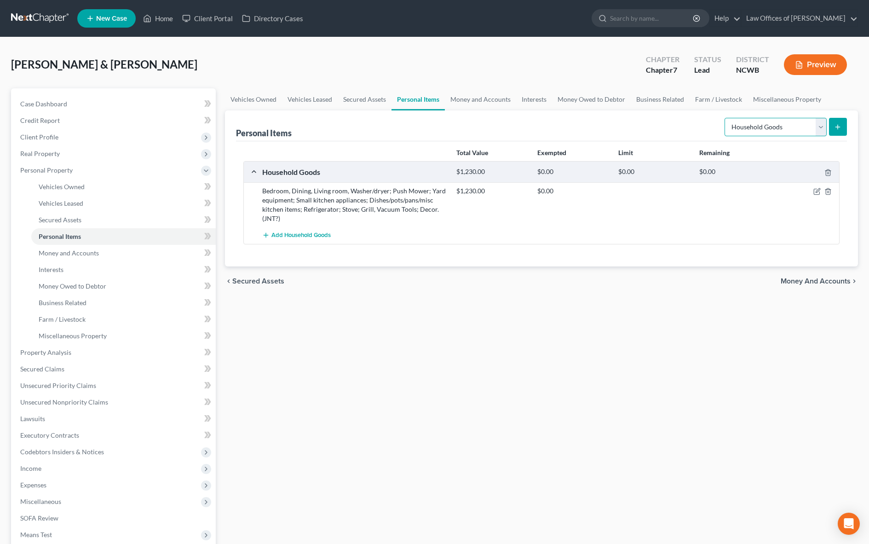
click at [743, 125] on select "Select Item Type Clothing Collectibles Of Value Electronics Firearms Household …" at bounding box center [775, 127] width 102 height 18
select select "electronics"
click at [725, 118] on select "Select Item Type Clothing Collectibles Of Value Electronics Firearms Household …" at bounding box center [775, 127] width 102 height 18
click at [839, 123] on icon "submit" at bounding box center [837, 126] width 7 height 7
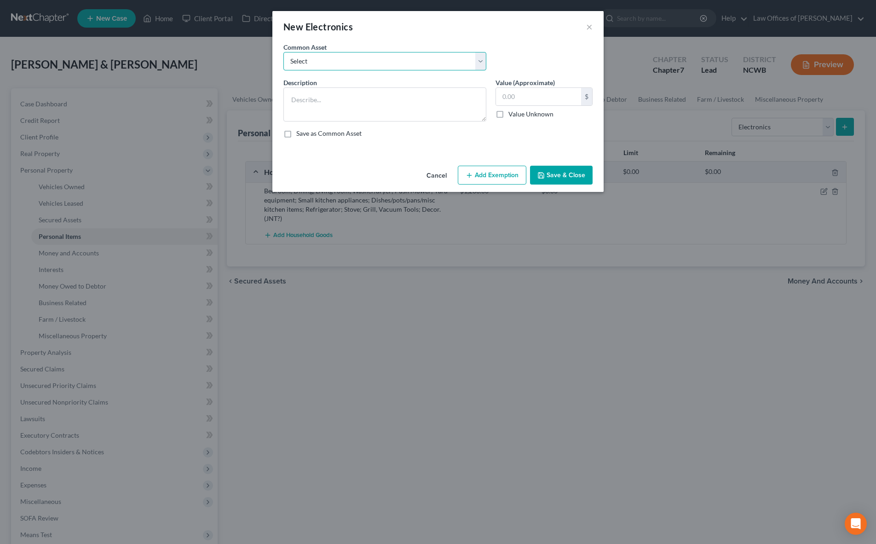
click at [336, 65] on select "Select Tv, DVD Player, Cell Phone, Computer, Printer, , 2 Boom boxes, Tablet, C…" at bounding box center [384, 61] width 203 height 18
select select "0"
click at [283, 52] on select "Select Tv, DVD Player, Cell Phone, Computer, Printer, , 2 Boom boxes, Tablet, C…" at bounding box center [384, 61] width 203 height 18
type textarea "Tv, DVD Player, Cell Phone, Computer, Printer, , 2 Boom boxes, Tablet, CDs, DVDs"
type input "2,000.00"
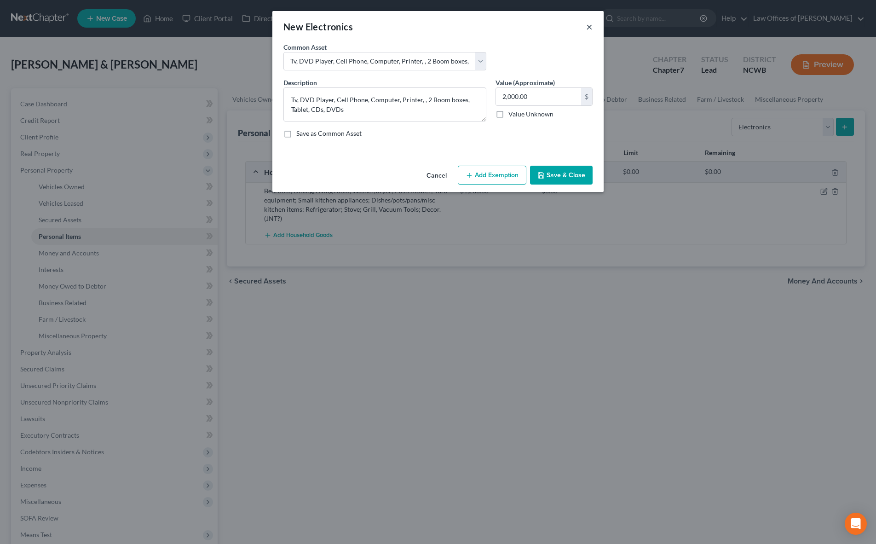
click at [591, 30] on button "×" at bounding box center [589, 26] width 6 height 11
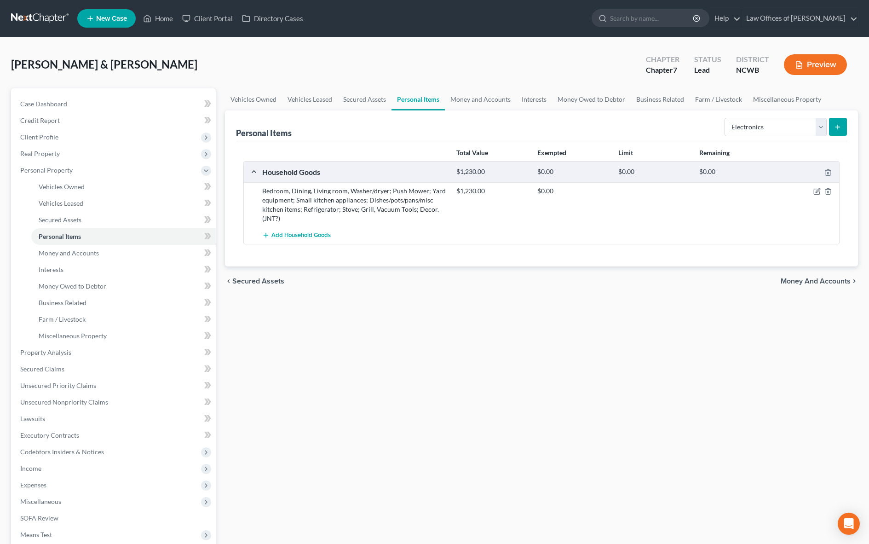
click at [839, 121] on button "submit" at bounding box center [838, 127] width 18 height 18
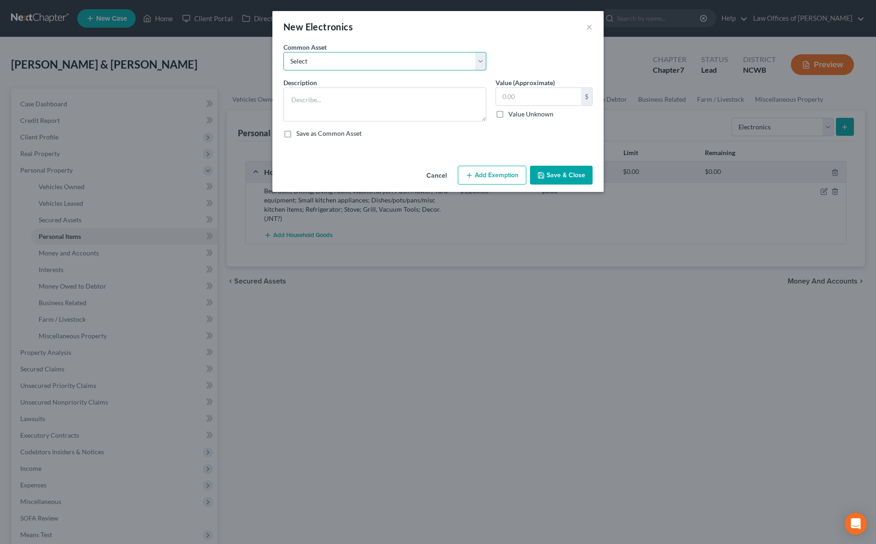
click at [361, 61] on select "Select Tv, DVD Player, Cell Phone, Computer, Printer, , 2 Boom boxes, Tablet, C…" at bounding box center [384, 61] width 203 height 18
select select "1"
click at [283, 52] on select "Select Tv, DVD Player, Cell Phone, Computer, Printer, , 2 Boom boxes, Tablet, C…" at bounding box center [384, 61] width 203 height 18
type textarea "4 TVs, 2 VCRs, DVD Player, XBox, Cell Phones, Computer, Printer, Stereo,Tablet,…"
type input "21,450.00"
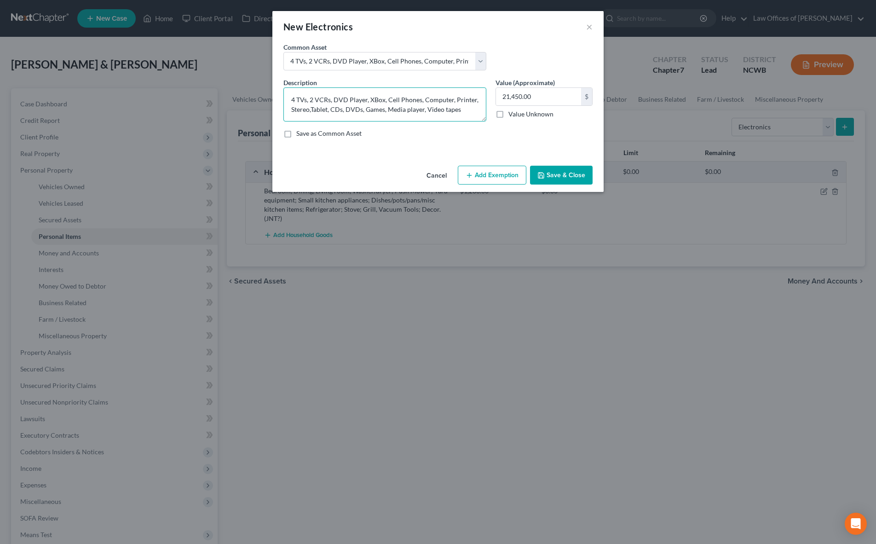
click at [298, 101] on textarea "4 TVs, 2 VCRs, DVD Player, XBox, Cell Phones, Computer, Printer, Stereo,Tablet,…" at bounding box center [384, 104] width 203 height 34
type textarea "2 TVs, Video Game Systems - Nintendo Switch, PS4, Xbox Series X, Cell Phones, C…"
click at [541, 97] on input "21,450.00" at bounding box center [538, 96] width 85 height 17
type input "1"
type input "1,255"
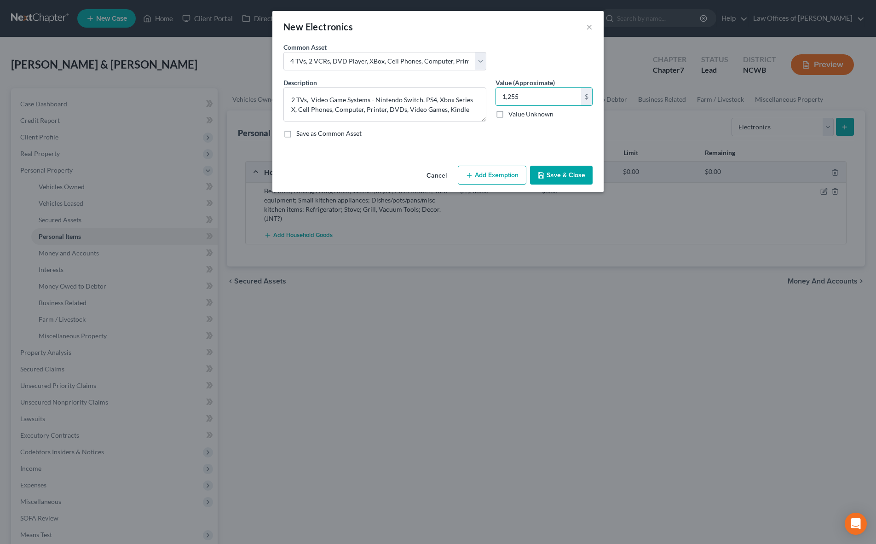
click at [578, 175] on button "Save & Close" at bounding box center [561, 175] width 63 height 19
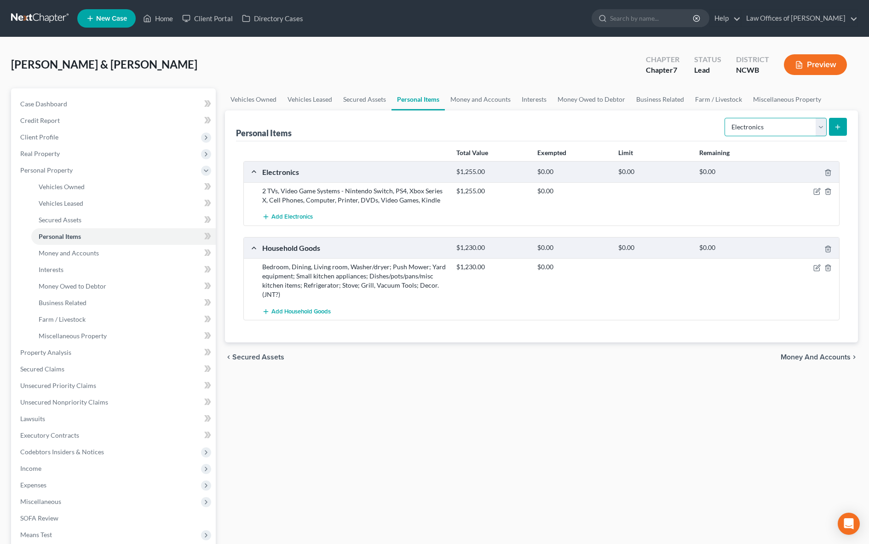
click at [759, 128] on select "Select Item Type Clothing Collectibles Of Value Electronics Firearms Household …" at bounding box center [775, 127] width 102 height 18
select select "collectibles_of_value"
click at [725, 118] on select "Select Item Type Clothing Collectibles Of Value Electronics Firearms Household …" at bounding box center [775, 127] width 102 height 18
click at [844, 127] on button "submit" at bounding box center [838, 127] width 18 height 18
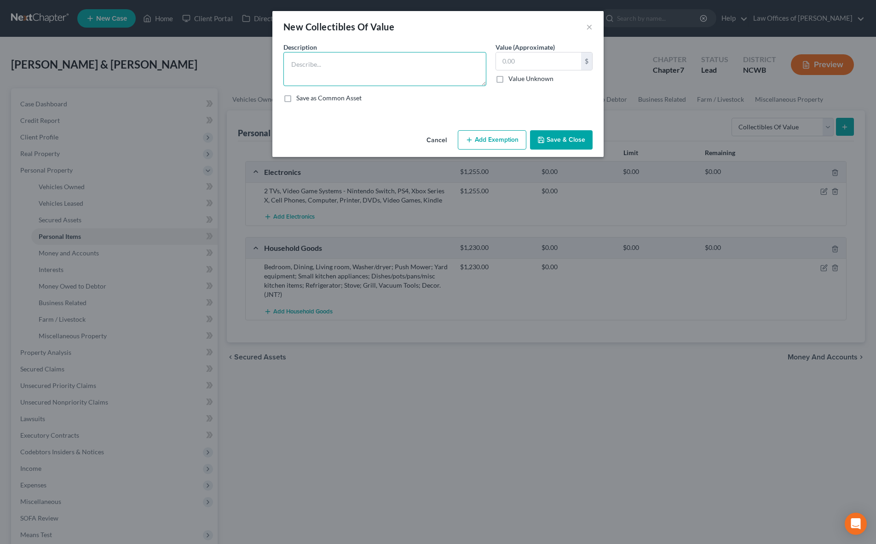
click at [328, 60] on textarea at bounding box center [384, 69] width 203 height 34
type textarea "Books, Original Artwork"
type input "1,150"
click at [567, 142] on button "Save & Close" at bounding box center [561, 139] width 63 height 19
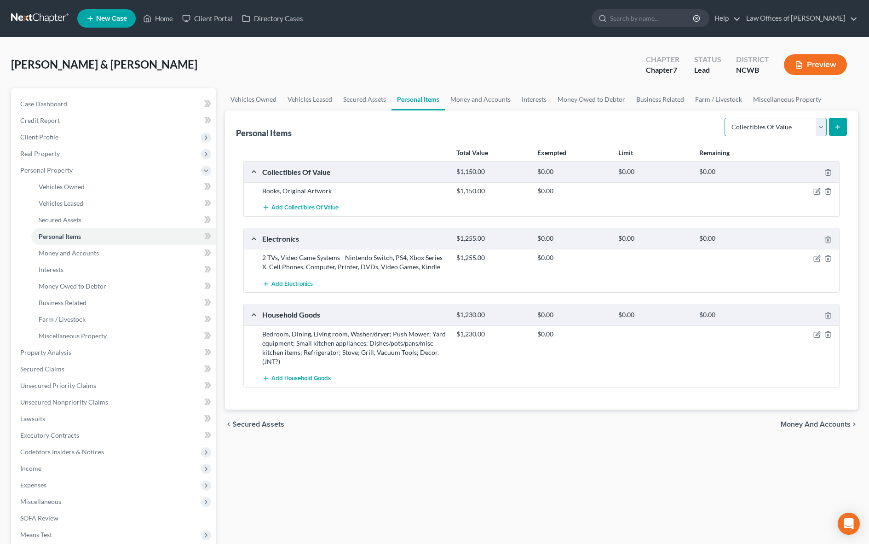
click at [763, 130] on select "Select Item Type Clothing Collectibles Of Value Electronics Firearms Household …" at bounding box center [775, 127] width 102 height 18
select select "sports_and_hobby_equipment"
click at [725, 118] on select "Select Item Type Clothing Collectibles Of Value Electronics Firearms Household …" at bounding box center [775, 127] width 102 height 18
click at [830, 125] on button "submit" at bounding box center [838, 127] width 18 height 18
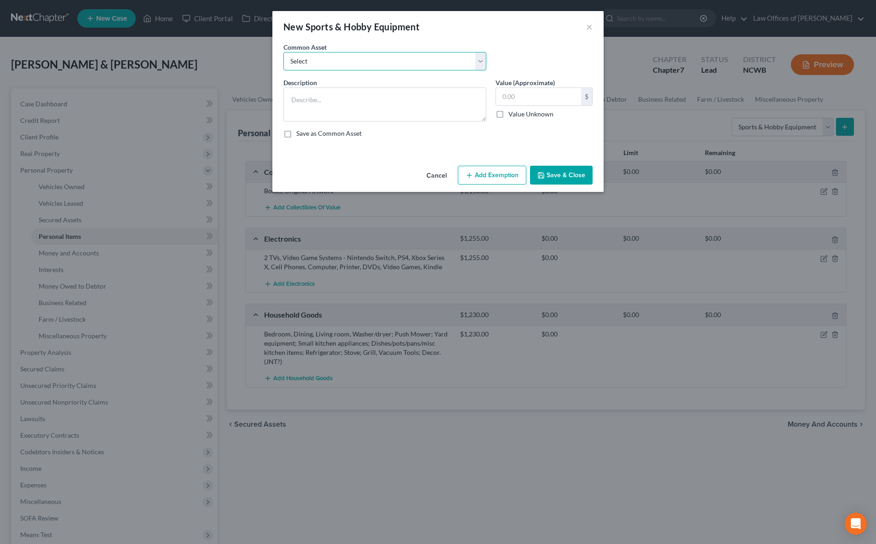
click at [391, 66] on select "Select Golf clubs, 3 kayaks (inflatable), 10 in 1 game table, camping gear, bin…" at bounding box center [384, 61] width 203 height 18
click at [283, 52] on select "Select Golf clubs, 3 kayaks (inflatable), 10 in 1 game table, camping gear, bin…" at bounding box center [384, 61] width 203 height 18
click at [367, 99] on textarea at bounding box center [384, 104] width 203 height 34
type textarea "FitBit, Hand weights"
type input "35"
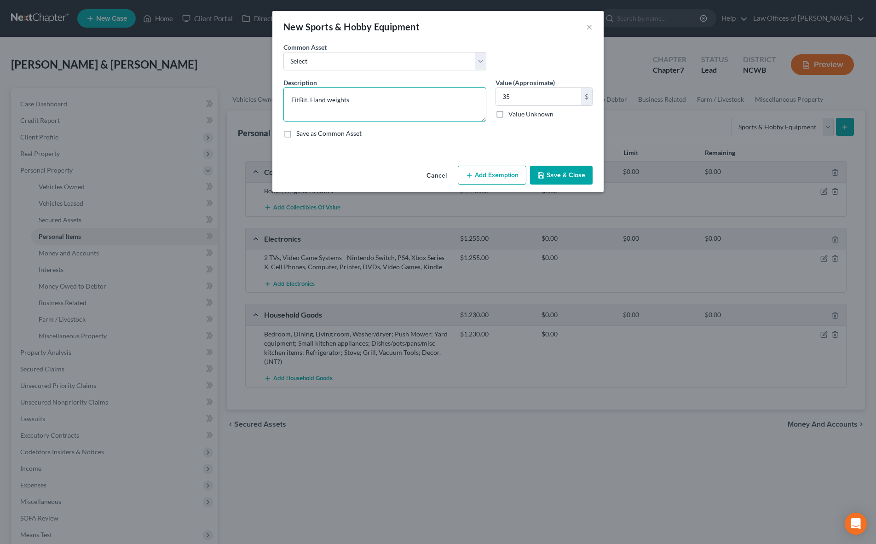
click at [301, 101] on textarea "FitBit, Hand weights" at bounding box center [384, 104] width 203 height 34
type textarea "Fitbit, Hand weights"
click at [546, 173] on button "Save & Close" at bounding box center [561, 175] width 63 height 19
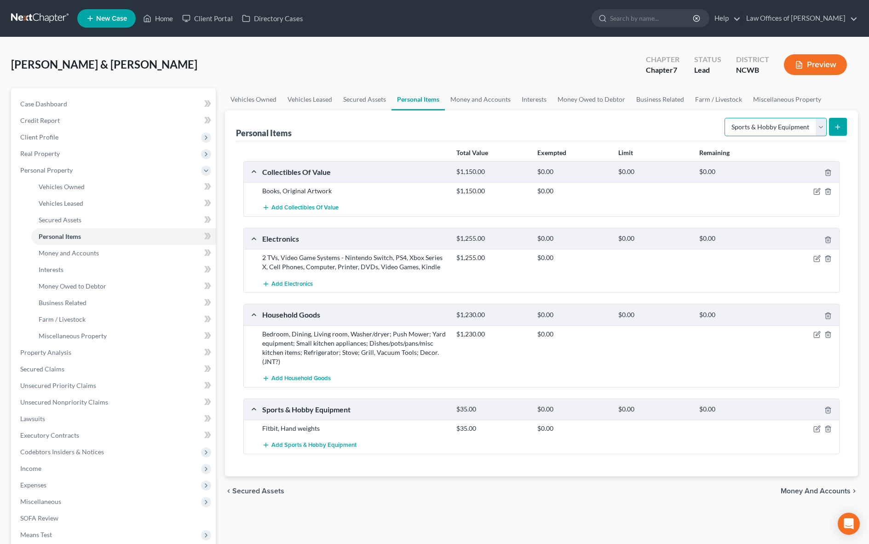
click at [767, 124] on select "Select Item Type Clothing Collectibles Of Value Electronics Firearms Household …" at bounding box center [775, 127] width 102 height 18
select select "clothing"
click at [725, 118] on select "Select Item Type Clothing Collectibles Of Value Electronics Firearms Household …" at bounding box center [775, 127] width 102 height 18
click at [837, 130] on icon "submit" at bounding box center [837, 126] width 7 height 7
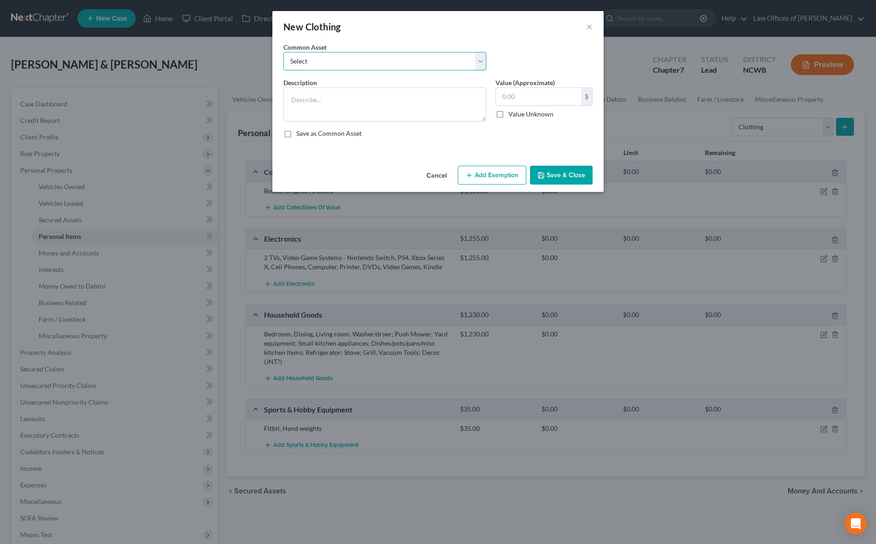
click at [440, 67] on select "Select All clothing All clothing and personal effects" at bounding box center [384, 61] width 203 height 18
select select "0"
click at [283, 52] on select "Select All clothing All clothing and personal effects" at bounding box center [384, 61] width 203 height 18
type textarea "All clothing"
click at [547, 100] on input "750.00" at bounding box center [538, 96] width 85 height 17
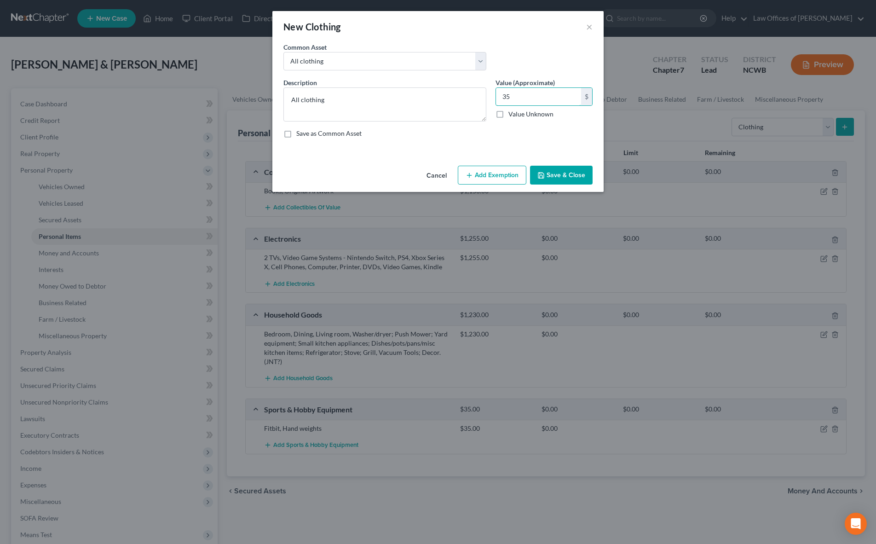
type input "3"
type input "5"
type input "350"
click at [575, 170] on button "Save & Close" at bounding box center [561, 175] width 63 height 19
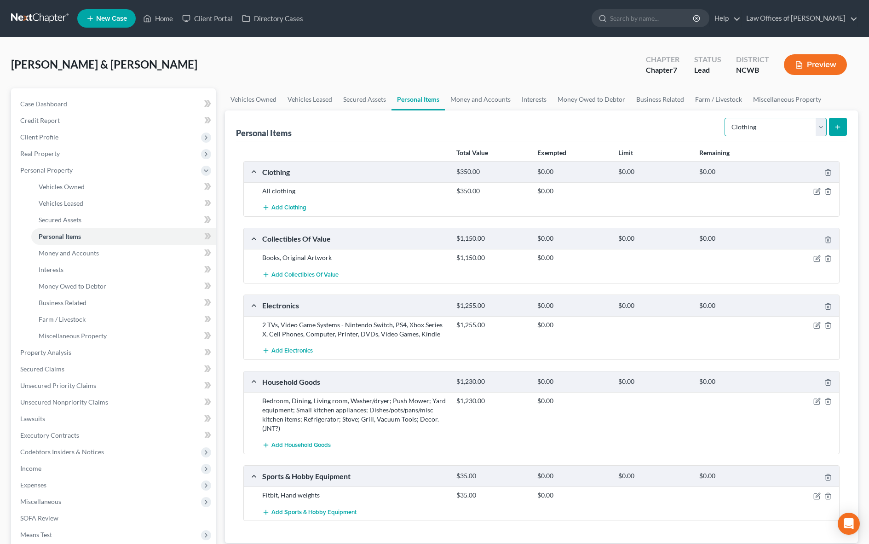
click at [746, 126] on select "Select Item Type Clothing Collectibles Of Value Electronics Firearms Household …" at bounding box center [775, 127] width 102 height 18
select select "jewelry"
click at [725, 118] on select "Select Item Type Clothing Collectibles Of Value Electronics Firearms Household …" at bounding box center [775, 127] width 102 height 18
click at [838, 126] on icon "submit" at bounding box center [837, 126] width 7 height 7
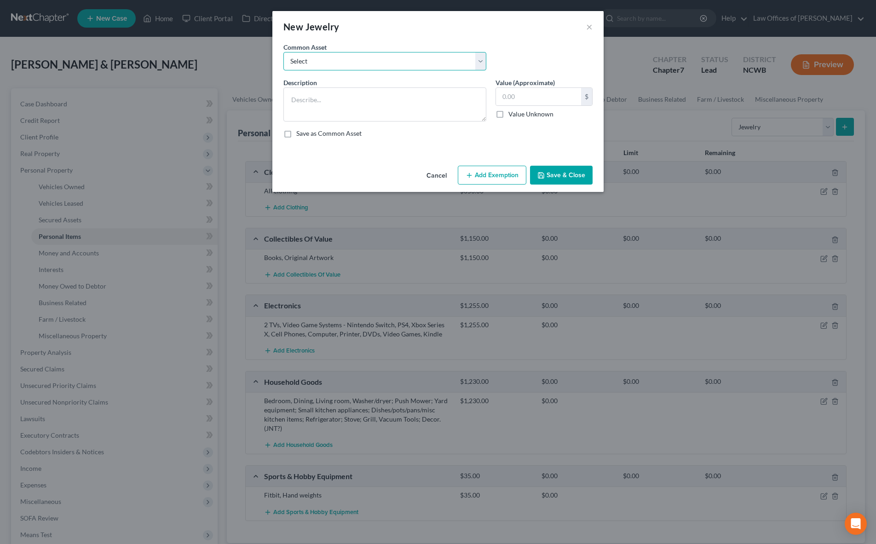
click at [357, 67] on select "Select Wedding ring, wedding band, watches, earrings, necklaces, bracelets, cos…" at bounding box center [384, 61] width 203 height 18
select select "0"
click at [283, 52] on select "Select Wedding ring, wedding band, watches, earrings, necklaces, bracelets, cos…" at bounding box center [384, 61] width 203 height 18
type textarea "Wedding ring, wedding band, watches, earrings, necklaces, bracelets, costume je…"
type input "2,050.00"
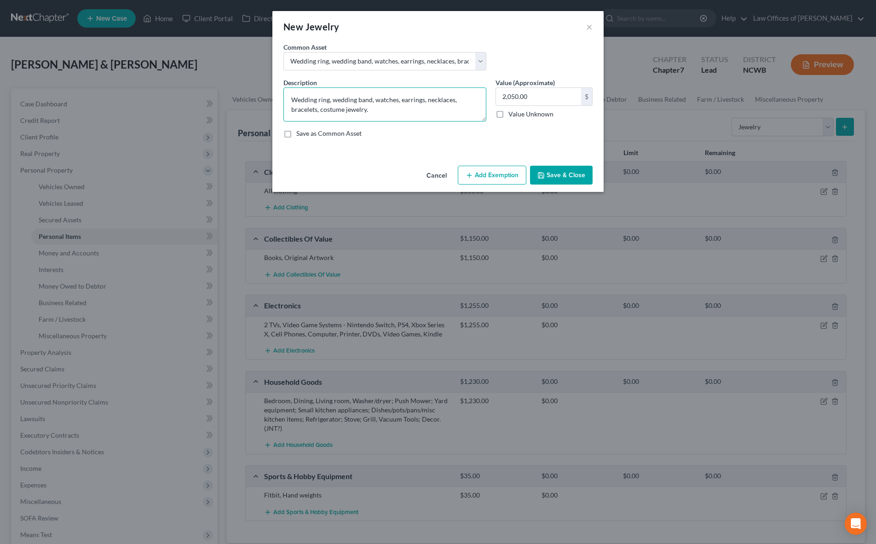
drag, startPoint x: 402, startPoint y: 100, endPoint x: 317, endPoint y: 118, distance: 86.9
click at [317, 118] on textarea "Wedding ring, wedding band, watches, earrings, necklaces, bracelets, costume je…" at bounding box center [384, 104] width 203 height 34
type textarea "Wedding ring, wedding band, watches,, costume jewelry."
click at [533, 93] on input "2,050.00" at bounding box center [538, 96] width 85 height 17
type input "500"
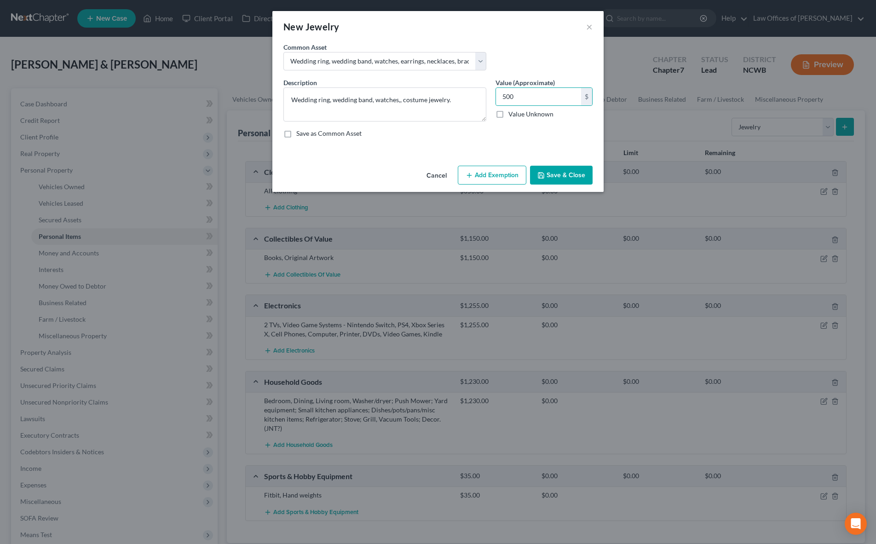
click at [567, 177] on button "Save & Close" at bounding box center [561, 175] width 63 height 19
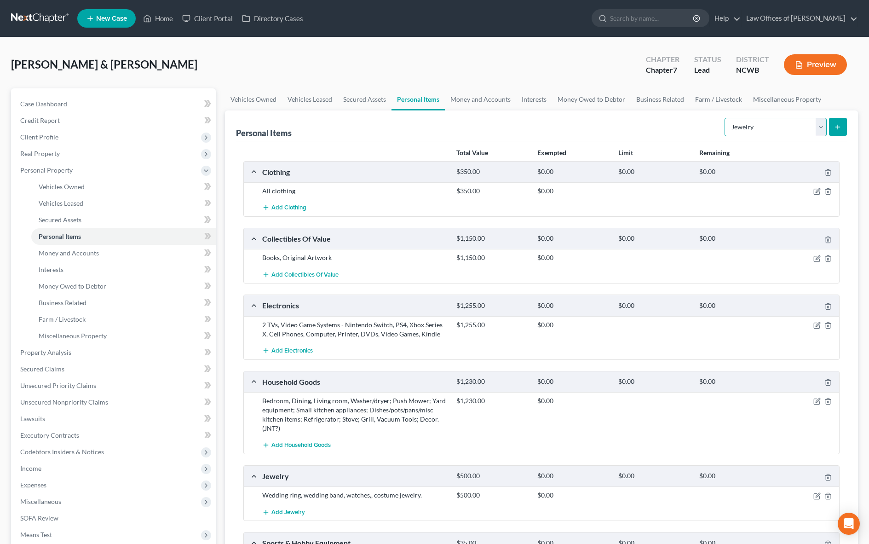
click at [749, 122] on select "Select Item Type Clothing Collectibles Of Value Electronics Firearms Household …" at bounding box center [775, 127] width 102 height 18
select select "pets"
click at [725, 118] on select "Select Item Type Clothing Collectibles Of Value Electronics Firearms Household …" at bounding box center [775, 127] width 102 height 18
click at [841, 123] on icon "submit" at bounding box center [837, 126] width 7 height 7
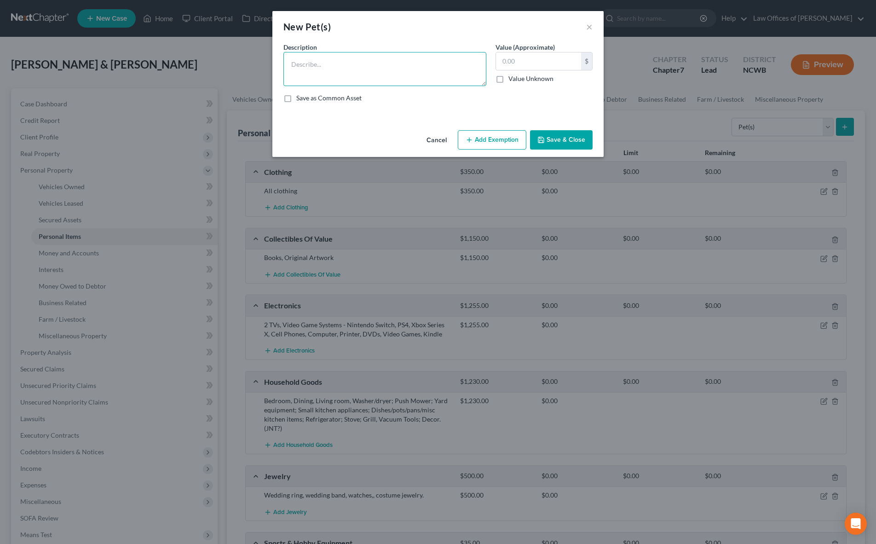
click at [398, 67] on textarea at bounding box center [384, 69] width 203 height 34
type textarea "Dog"
type input "150"
click at [573, 138] on button "Save & Close" at bounding box center [561, 139] width 63 height 19
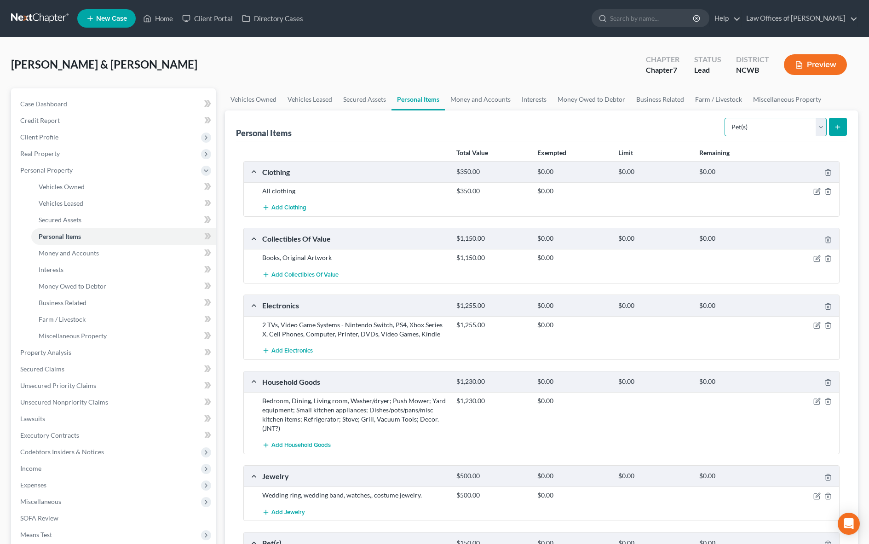
click at [765, 130] on select "Select Item Type Clothing Collectibles Of Value Electronics Firearms Household …" at bounding box center [775, 127] width 102 height 18
select select "other"
click at [725, 118] on select "Select Item Type Clothing Collectibles Of Value Electronics Firearms Household …" at bounding box center [775, 127] width 102 height 18
click at [847, 126] on div "Personal Items Select Item Type Clothing Collectibles Of Value Electronics Fire…" at bounding box center [541, 393] width 633 height 566
click at [837, 125] on icon "submit" at bounding box center [837, 126] width 7 height 7
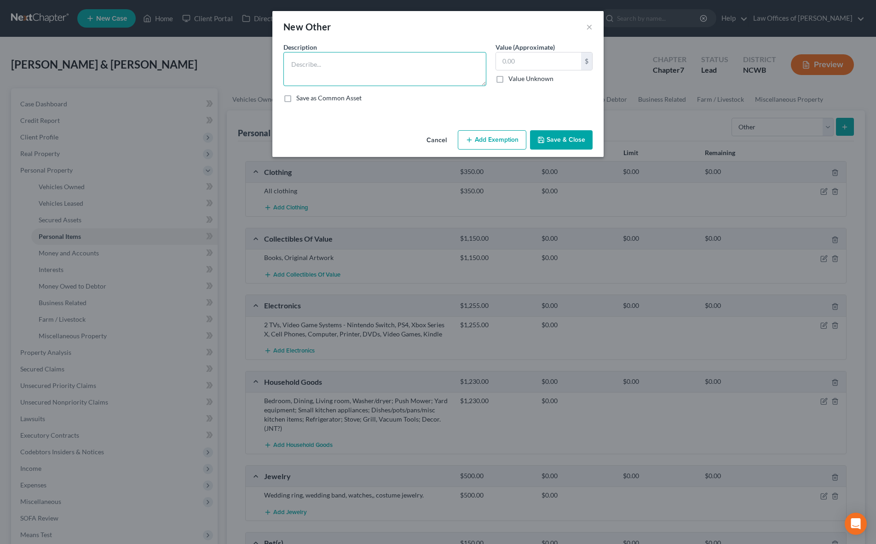
click at [454, 59] on textarea at bounding box center [384, 69] width 203 height 34
type textarea "Perfumes (designer)"
type input "75"
click at [547, 145] on button "Save & Close" at bounding box center [561, 139] width 63 height 19
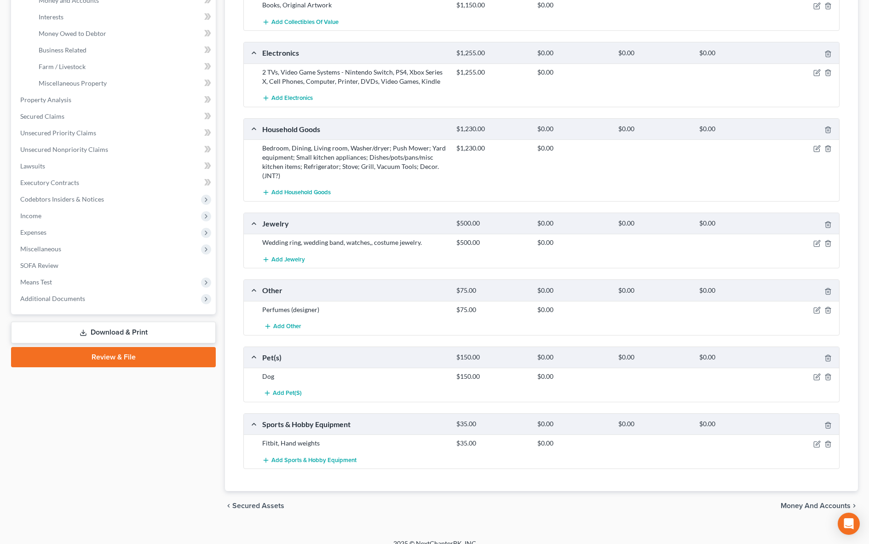
scroll to position [264, 0]
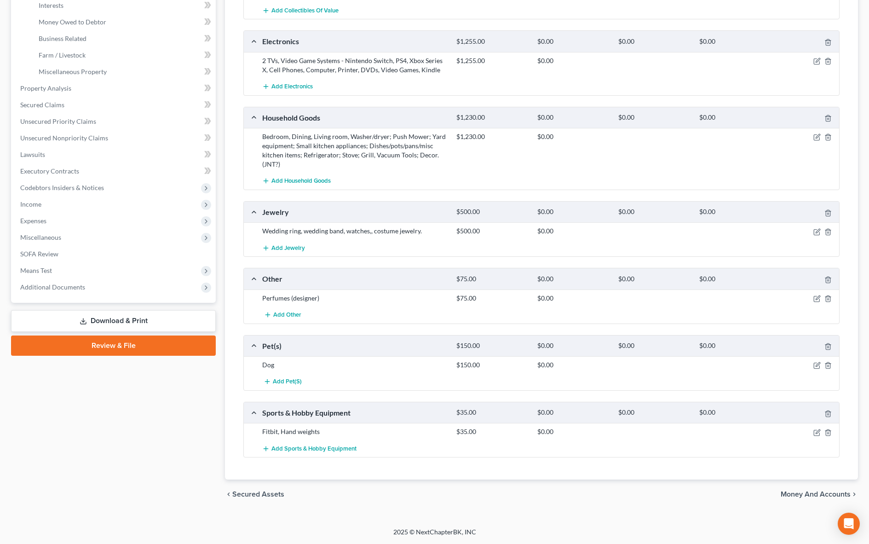
click at [800, 494] on span "Money and Accounts" at bounding box center [815, 493] width 70 height 7
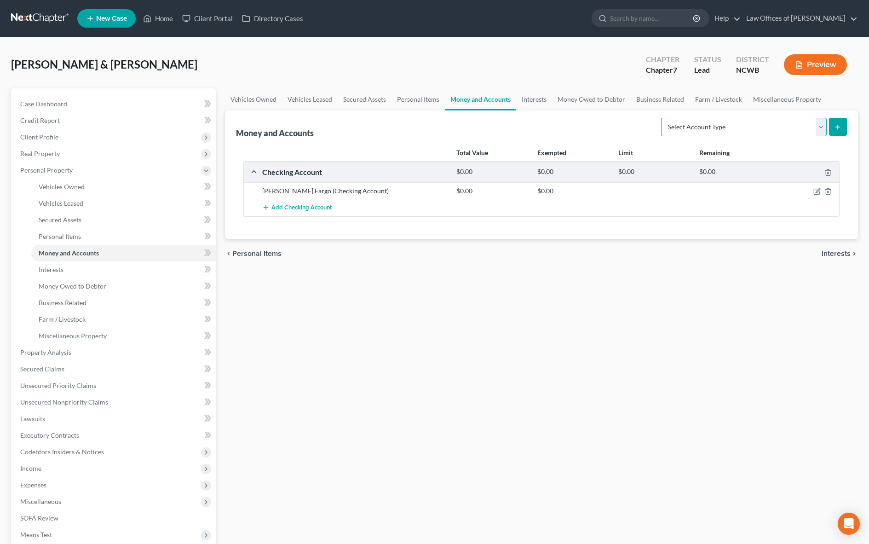
click at [687, 120] on select "Select Account Type Brokerage Cash on Hand Certificates of Deposit Checking Acc…" at bounding box center [744, 127] width 166 height 18
select select "cash_on_hand"
click at [663, 118] on select "Select Account Type Brokerage Cash on Hand Certificates of Deposit Checking Acc…" at bounding box center [744, 127] width 166 height 18
click at [836, 127] on icon "submit" at bounding box center [837, 126] width 7 height 7
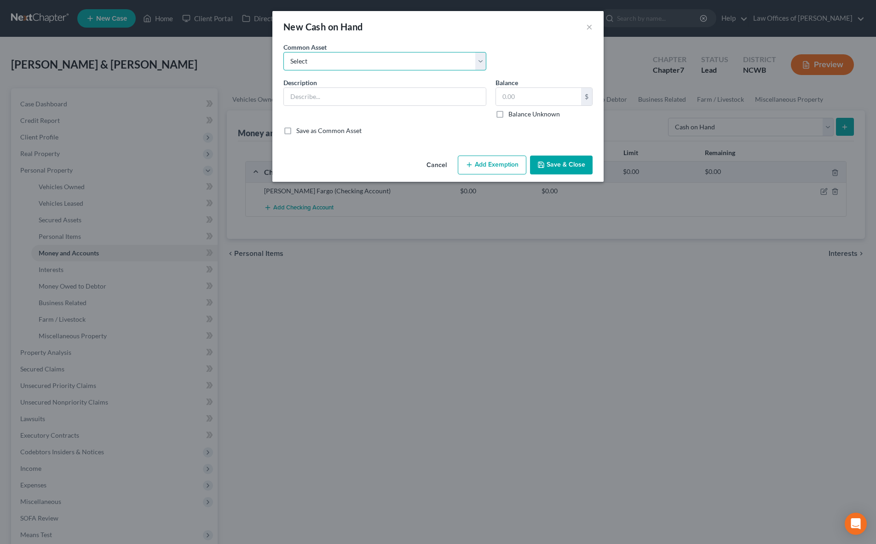
click at [379, 61] on select "Select Cash on hand Checking Checking- Savings- Cash on hand Cash on hand Cash …" at bounding box center [384, 61] width 203 height 18
select select "0"
click at [283, 52] on select "Select Cash on hand Checking Checking- Savings- Cash on hand Cash on hand Cash …" at bounding box center [384, 61] width 203 height 18
type input "Cash on hand"
type input "0"
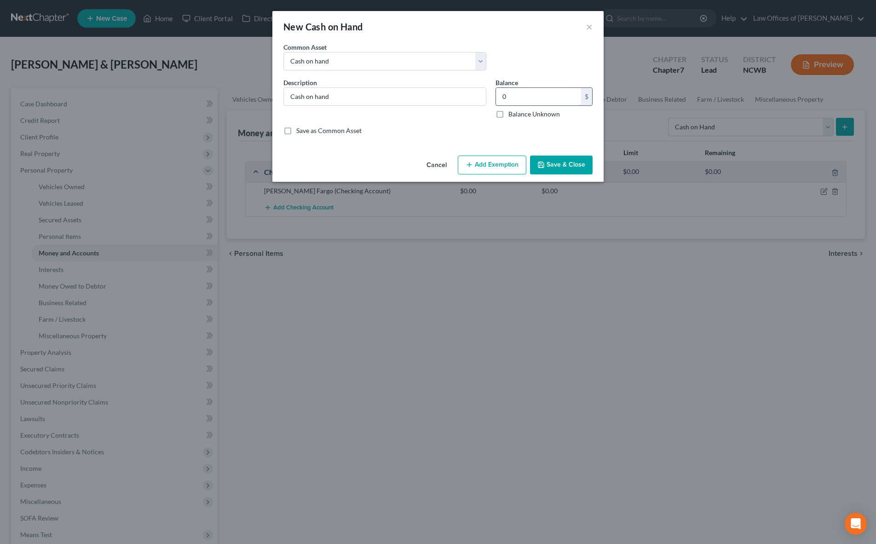
click at [506, 98] on input "0" at bounding box center [538, 96] width 85 height 17
click at [568, 166] on button "Save & Close" at bounding box center [561, 164] width 63 height 19
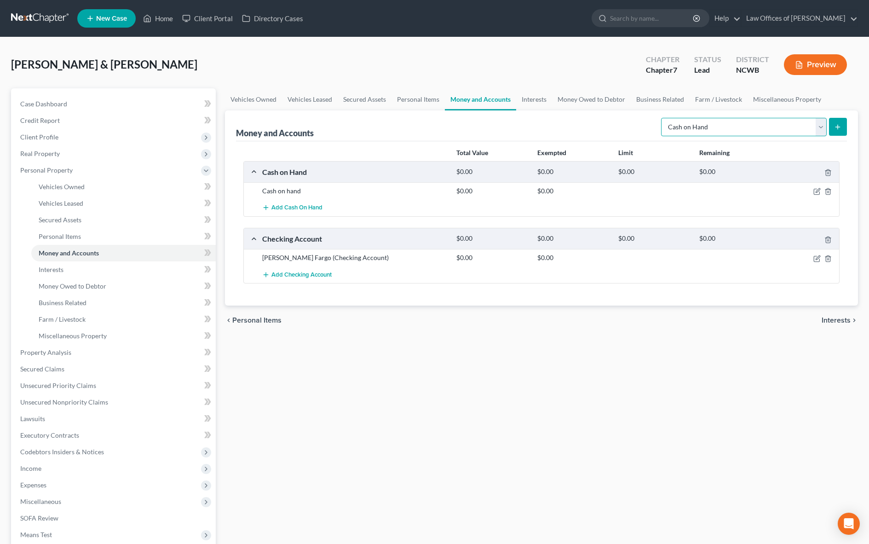
click at [724, 128] on select "Select Account Type Brokerage Cash on Hand Certificates of Deposit Checking Acc…" at bounding box center [744, 127] width 166 height 18
select select "checking"
click at [663, 118] on select "Select Account Type Brokerage Cash on Hand Certificates of Deposit Checking Acc…" at bounding box center [744, 127] width 166 height 18
click at [834, 126] on icon "submit" at bounding box center [837, 126] width 7 height 7
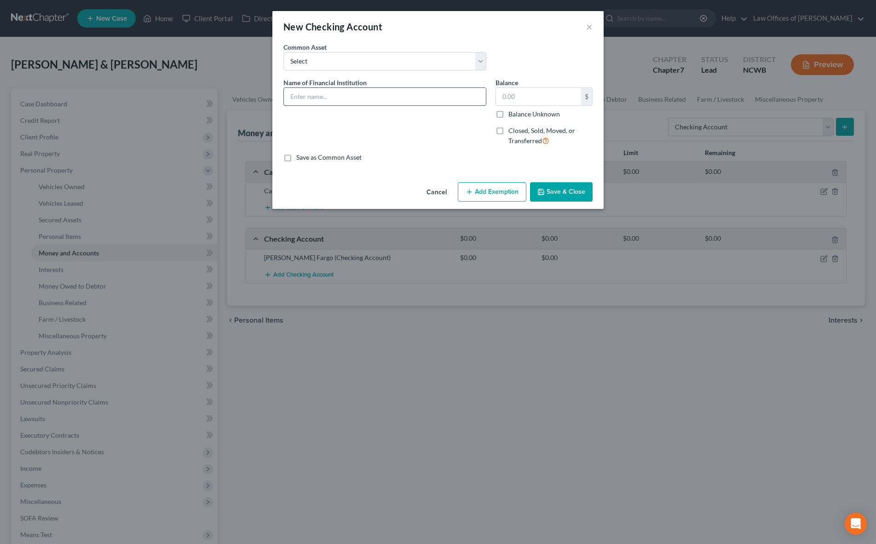
click at [342, 91] on input "text" at bounding box center [385, 96] width 202 height 17
type input "First Citizen - Checking Acct. #"
click at [560, 194] on button "Save & Close" at bounding box center [561, 191] width 63 height 19
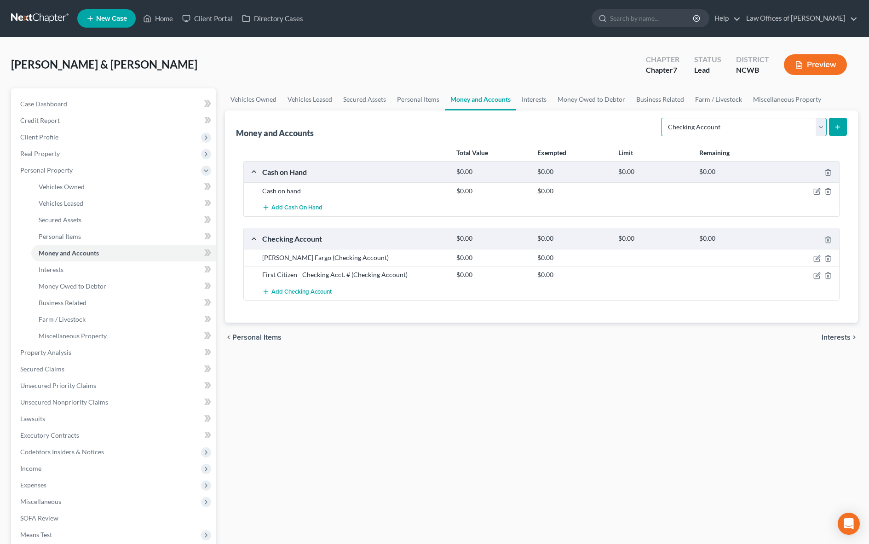
click at [773, 131] on select "Select Account Type Brokerage Cash on Hand Certificates of Deposit Checking Acc…" at bounding box center [744, 127] width 166 height 18
select select "savings"
click at [663, 118] on select "Select Account Type Brokerage Cash on Hand Certificates of Deposit Checking Acc…" at bounding box center [744, 127] width 166 height 18
click at [836, 124] on icon "submit" at bounding box center [837, 126] width 7 height 7
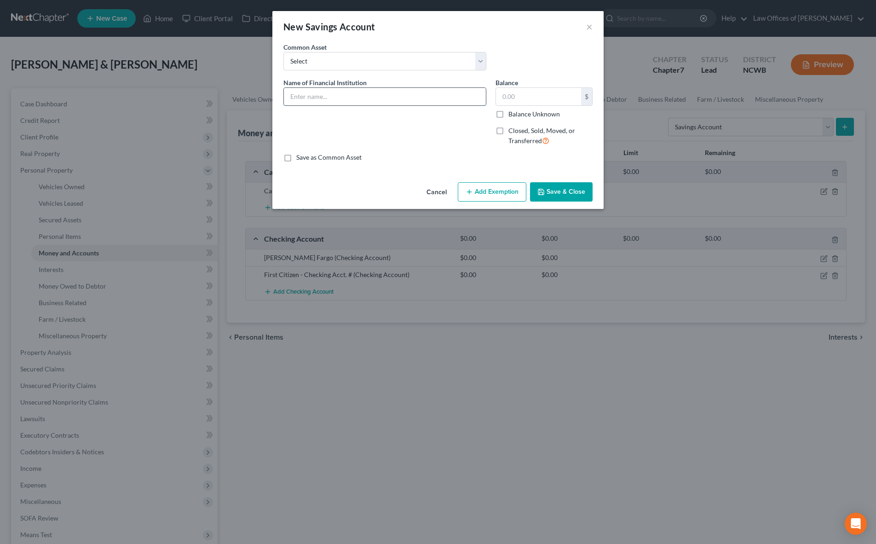
click at [372, 97] on input "text" at bounding box center [385, 96] width 202 height 17
type input "G"
type input "[PERSON_NAME] [PERSON_NAME] - Savings Acct. #"
type input "75.02"
click at [540, 188] on button "Save & Close" at bounding box center [561, 191] width 63 height 19
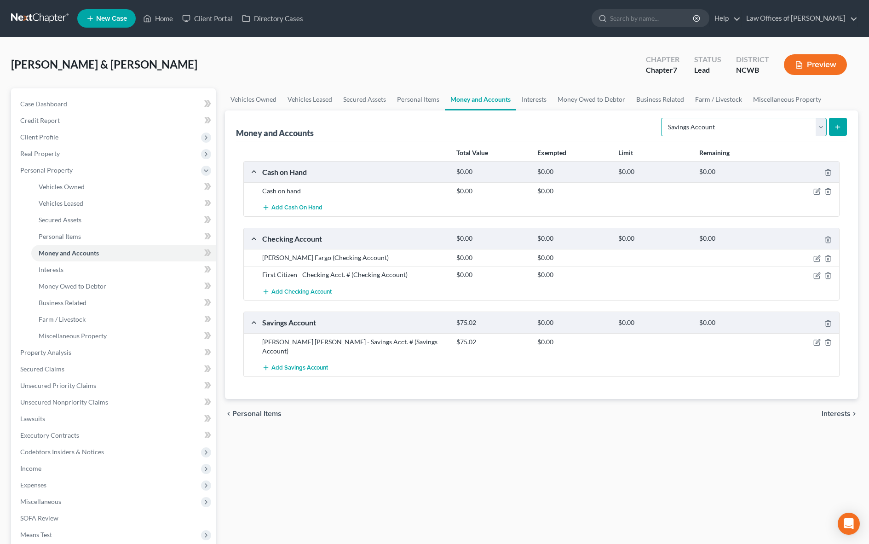
click at [741, 125] on select "Select Account Type Brokerage Cash on Hand Certificates of Deposit Checking Acc…" at bounding box center [744, 127] width 166 height 18
select select "other"
click at [663, 118] on select "Select Account Type Brokerage Cash on Hand Certificates of Deposit Checking Acc…" at bounding box center [744, 127] width 166 height 18
click at [840, 129] on icon "submit" at bounding box center [837, 126] width 7 height 7
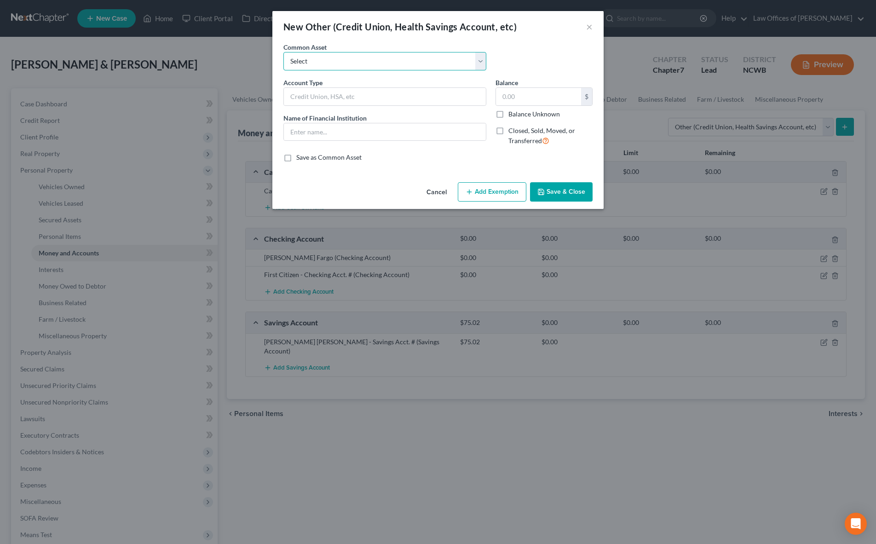
click at [346, 63] on select "Select FSA PayPal HSA IRA PayPal EFT Venmo Cash App Cryptocurrency Zelle Crypto…" at bounding box center [384, 61] width 203 height 18
select select "1"
click at [283, 52] on select "Select FSA PayPal HSA IRA PayPal EFT Venmo Cash App Cryptocurrency Zelle Crypto…" at bounding box center [384, 61] width 203 height 18
type input "PayPal"
type input "Paypal (Dtr [DEMOGRAPHIC_DATA])"
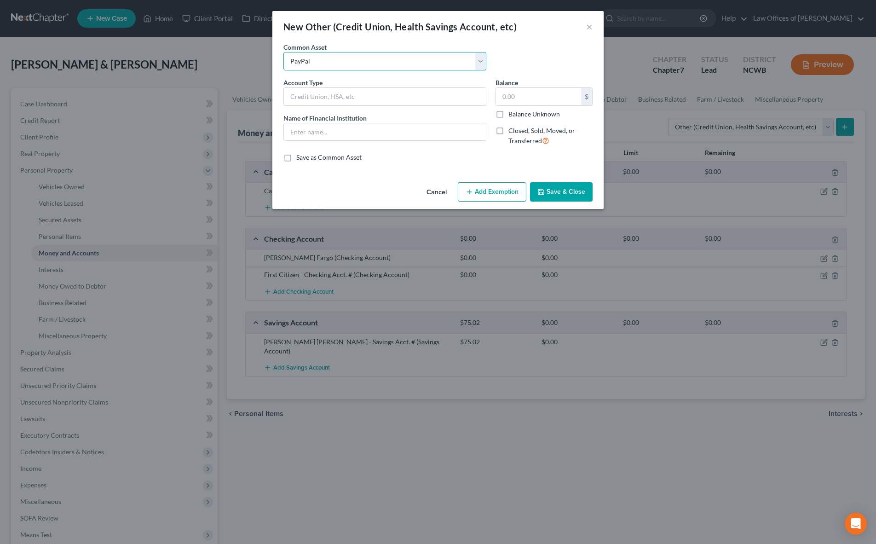
type input "0"
click at [567, 193] on button "Save & Close" at bounding box center [561, 191] width 63 height 19
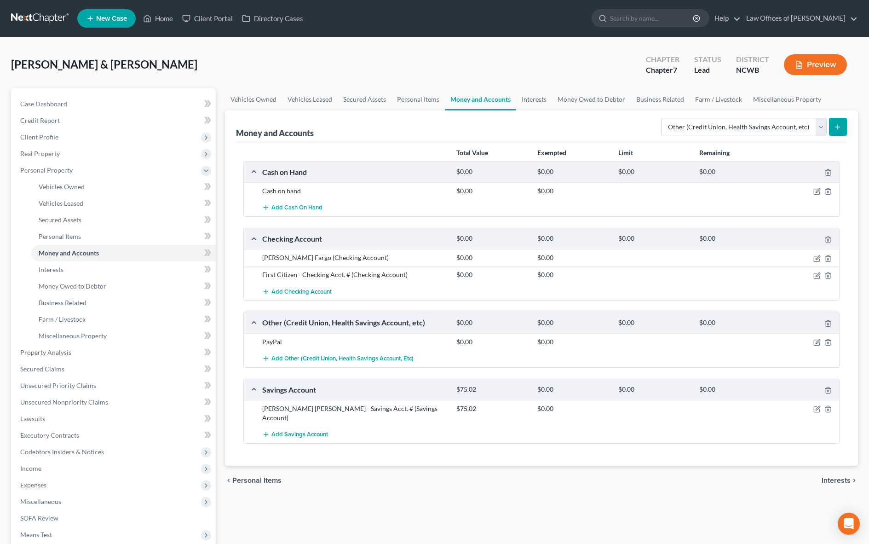
click at [833, 125] on button "submit" at bounding box center [838, 127] width 18 height 18
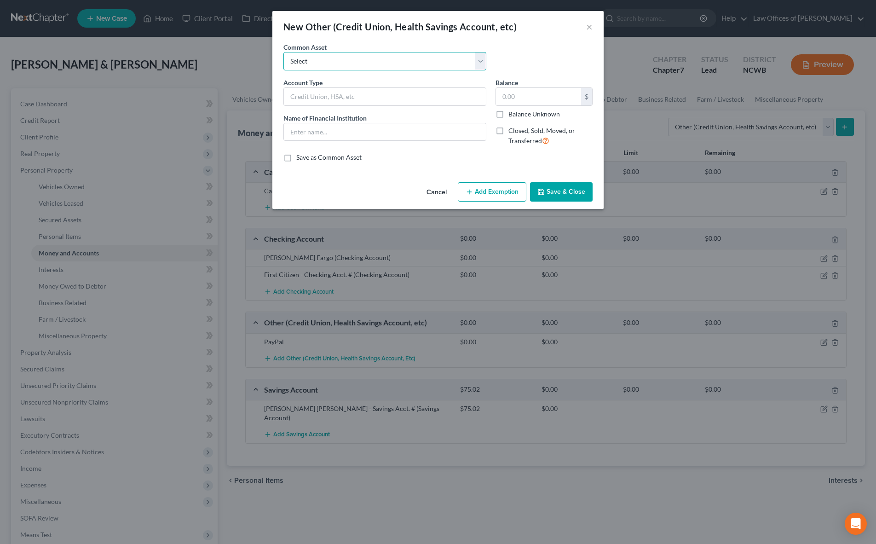
click at [387, 61] on select "Select FSA PayPal HSA IRA PayPal EFT Venmo Cash App Cryptocurrency Zelle Crypto…" at bounding box center [384, 61] width 203 height 18
select select "6"
click at [283, 52] on select "Select FSA PayPal HSA IRA PayPal EFT Venmo Cash App Cryptocurrency Zelle Crypto…" at bounding box center [384, 61] width 203 height 18
type input "Venmo"
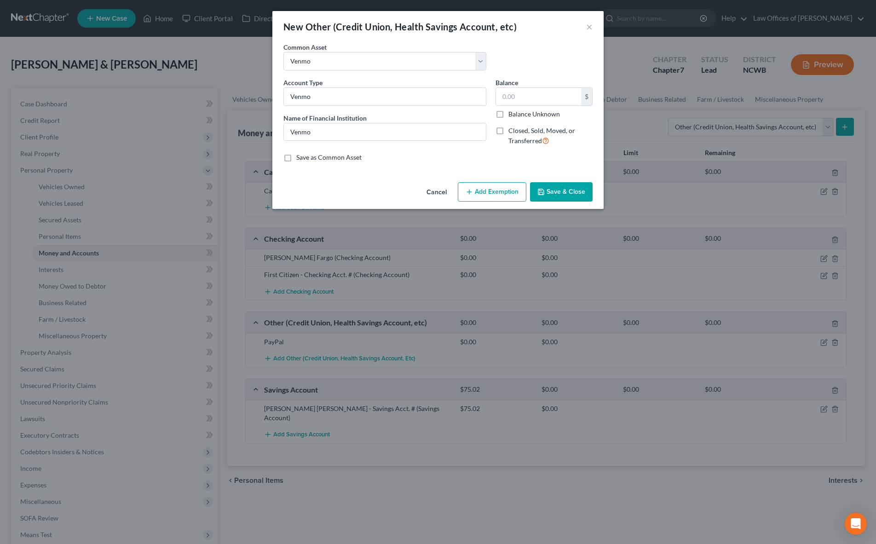
click at [562, 192] on button "Save & Close" at bounding box center [561, 191] width 63 height 19
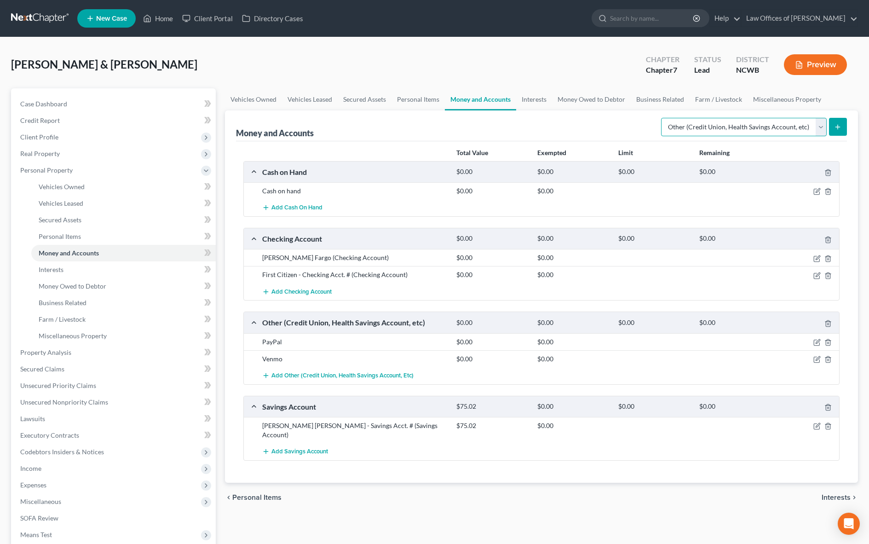
click at [721, 128] on select "Select Account Type Brokerage Cash on Hand Certificates of Deposit Checking Acc…" at bounding box center [744, 127] width 166 height 18
click at [832, 103] on ul "Vehicles Owned Vehicles Leased Secured Assets Personal Items Money and Accounts…" at bounding box center [541, 99] width 633 height 22
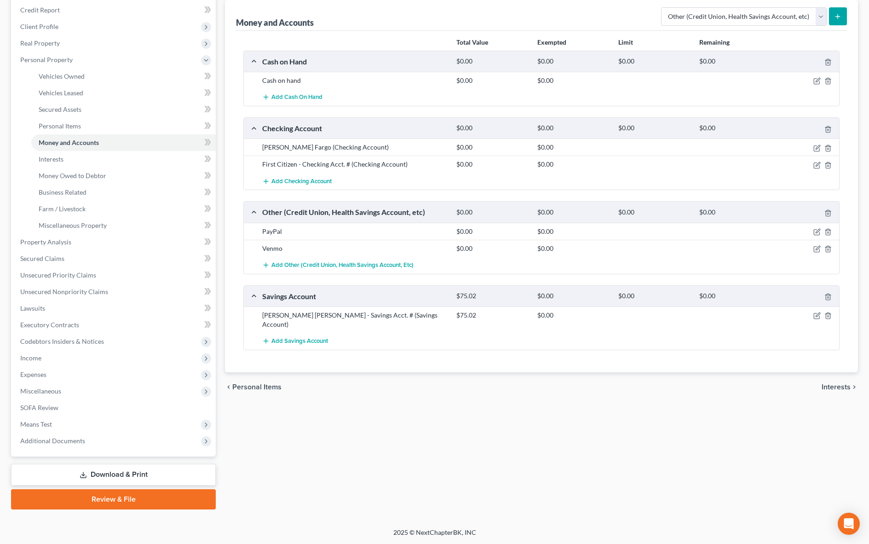
scroll to position [111, 0]
click at [828, 383] on span "Interests" at bounding box center [835, 386] width 29 height 7
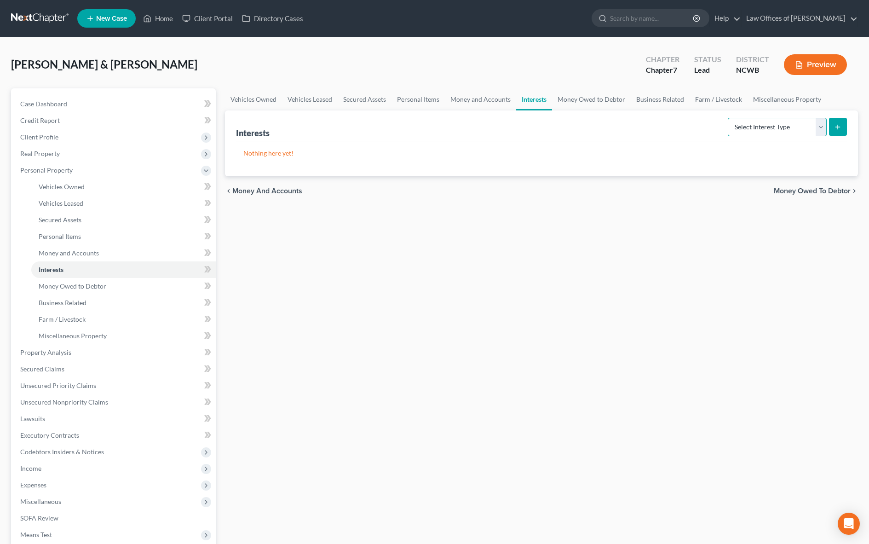
click at [742, 127] on select "Select Interest Type 401K Annuity Bond Education IRA Government Bond Government…" at bounding box center [777, 127] width 99 height 18
click at [728, 118] on select "Select Interest Type 401K Annuity Bond Education IRA Government Bond Government…" at bounding box center [777, 127] width 99 height 18
click at [791, 133] on select "Select Interest Type 401K Annuity Bond Education IRA Government Bond Government…" at bounding box center [777, 127] width 99 height 18
select select "stock"
click at [728, 118] on select "Select Interest Type 401K Annuity Bond Education IRA Government Bond Government…" at bounding box center [777, 127] width 99 height 18
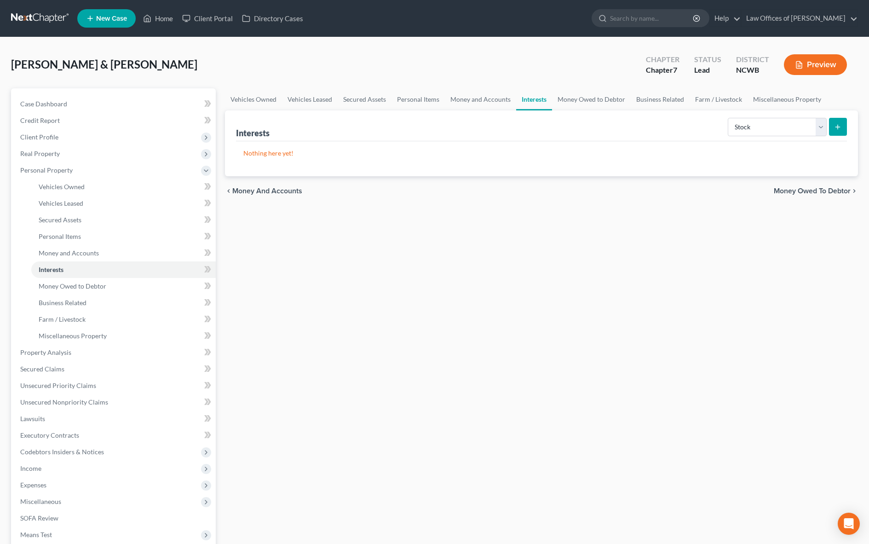
click at [836, 127] on line "submit" at bounding box center [838, 127] width 4 height 0
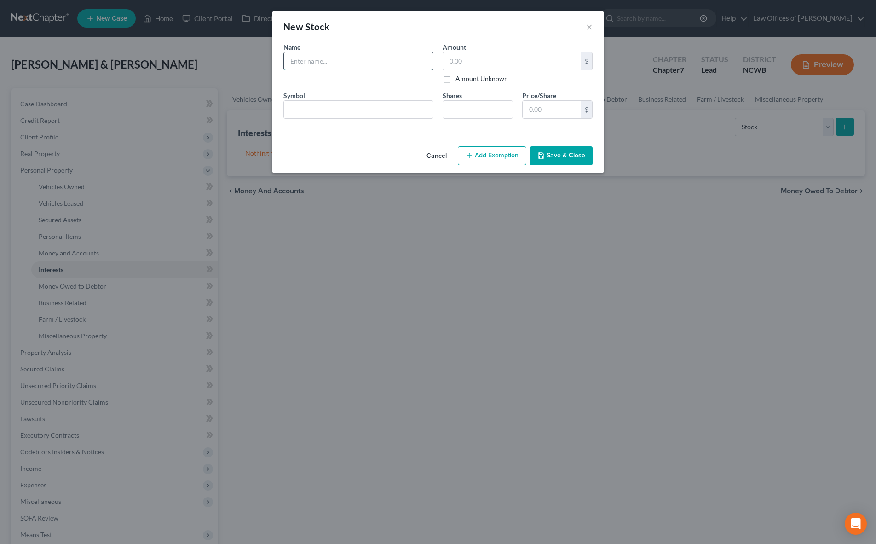
drag, startPoint x: 384, startPoint y: 63, endPoint x: 382, endPoint y: 69, distance: 6.6
click at [384, 62] on input "text" at bounding box center [358, 60] width 149 height 17
type input "?"
type input "????"
click at [544, 153] on icon "button" at bounding box center [540, 155] width 7 height 7
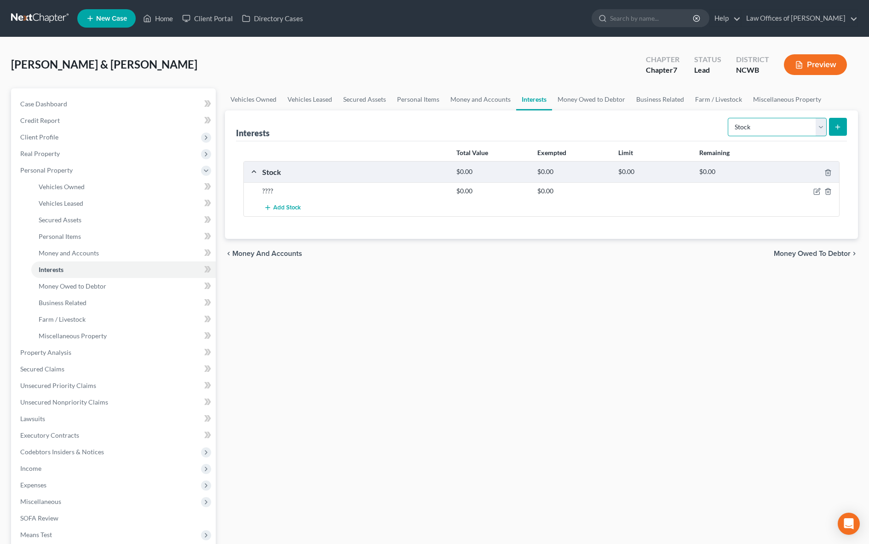
click at [768, 126] on select "Select Interest Type 401K Annuity Bond Education IRA Government Bond Government…" at bounding box center [777, 127] width 99 height 18
select select "401k"
click at [728, 118] on select "Select Interest Type 401K Annuity Bond Education IRA Government Bond Government…" at bounding box center [777, 127] width 99 height 18
click at [837, 125] on line "submit" at bounding box center [837, 127] width 0 height 4
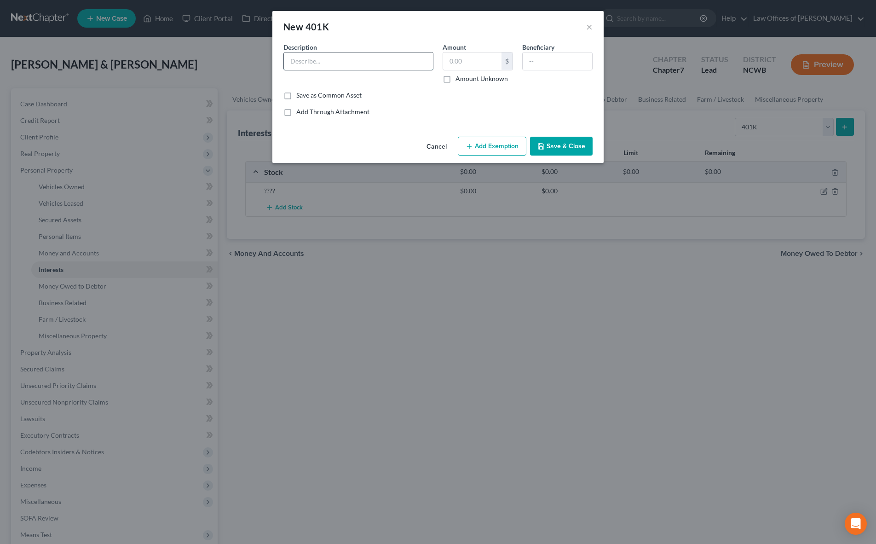
click at [301, 60] on input "text" at bounding box center [358, 60] width 149 height 17
type input "[PERSON_NAME] [PERSON_NAME]"
type input "13,536.13"
click at [553, 143] on button "Save & Close" at bounding box center [561, 146] width 63 height 19
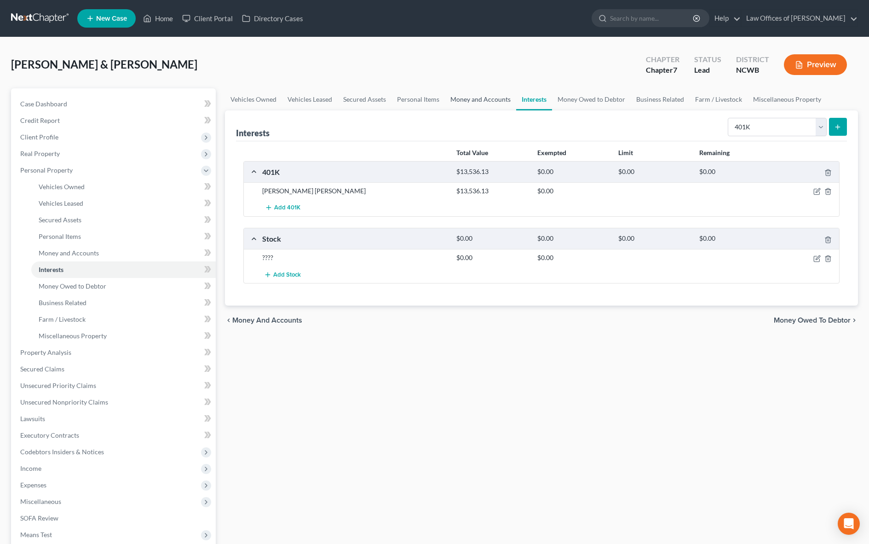
click at [485, 103] on link "Money and Accounts" at bounding box center [480, 99] width 71 height 22
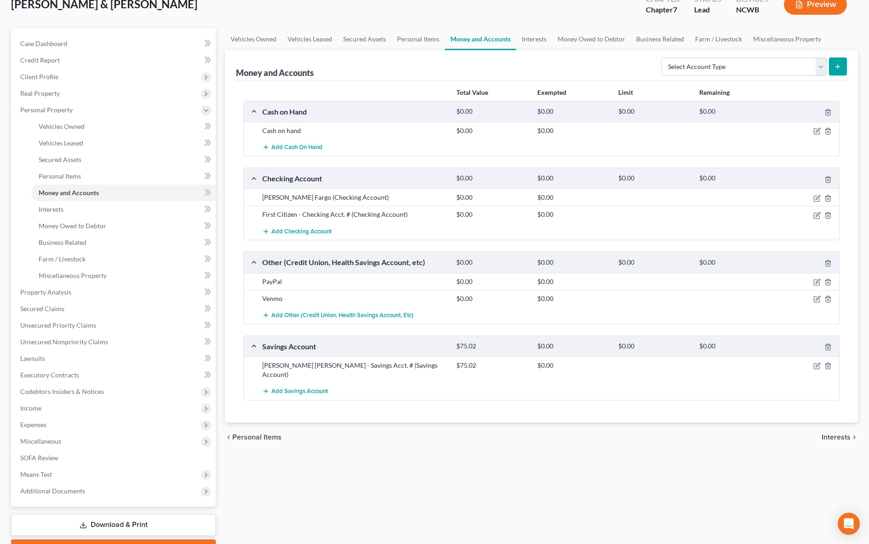
scroll to position [92, 0]
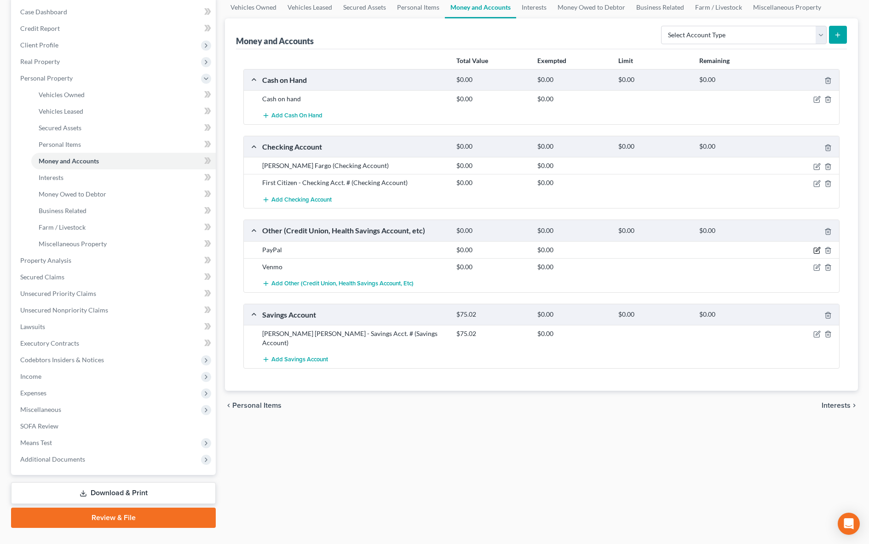
click at [819, 251] on icon "button" at bounding box center [817, 251] width 6 height 6
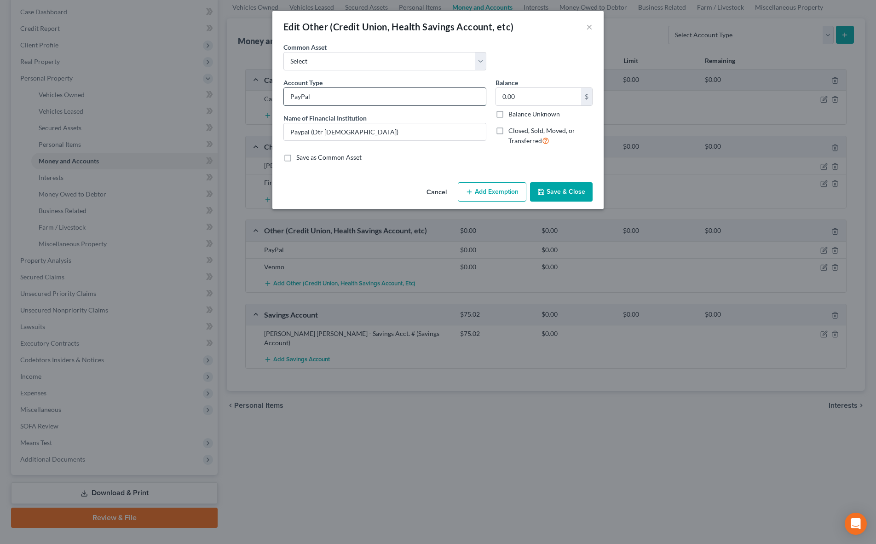
click at [330, 98] on input "PayPal" at bounding box center [385, 96] width 202 height 17
type input "PayPal"
click at [569, 188] on button "Save & Close" at bounding box center [561, 191] width 63 height 19
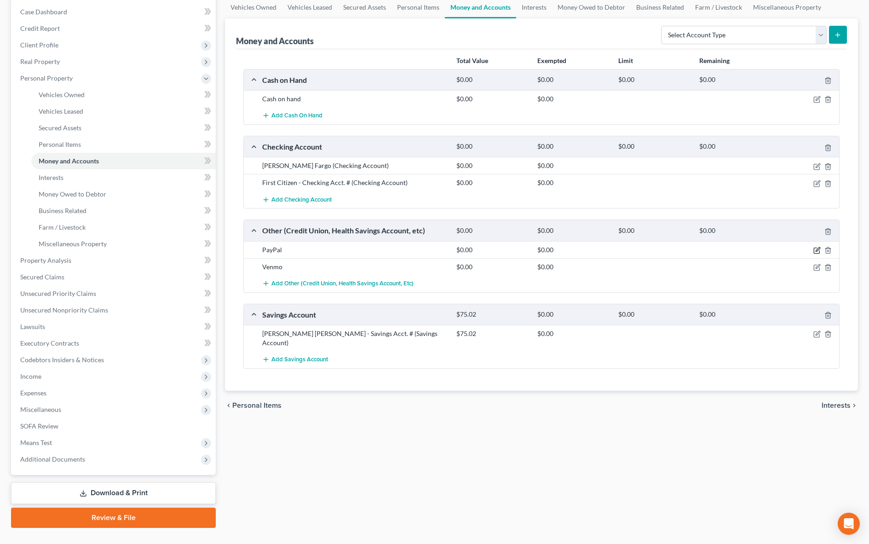
click at [815, 248] on icon "button" at bounding box center [816, 250] width 7 height 7
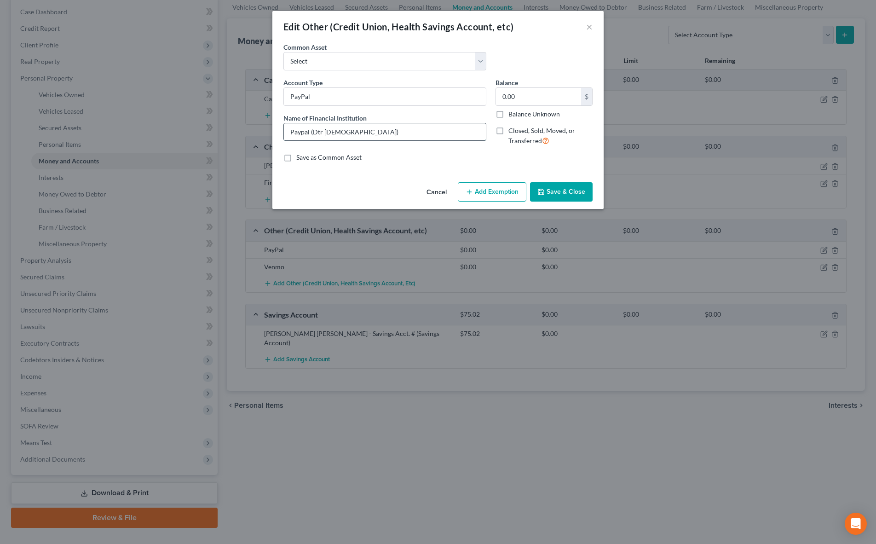
click at [325, 130] on input "Paypal (Dtr [DEMOGRAPHIC_DATA])" at bounding box center [385, 131] width 202 height 17
type input "Paypal (Dtr [DEMOGRAPHIC_DATA])"
click at [549, 188] on button "Save & Close" at bounding box center [561, 191] width 63 height 19
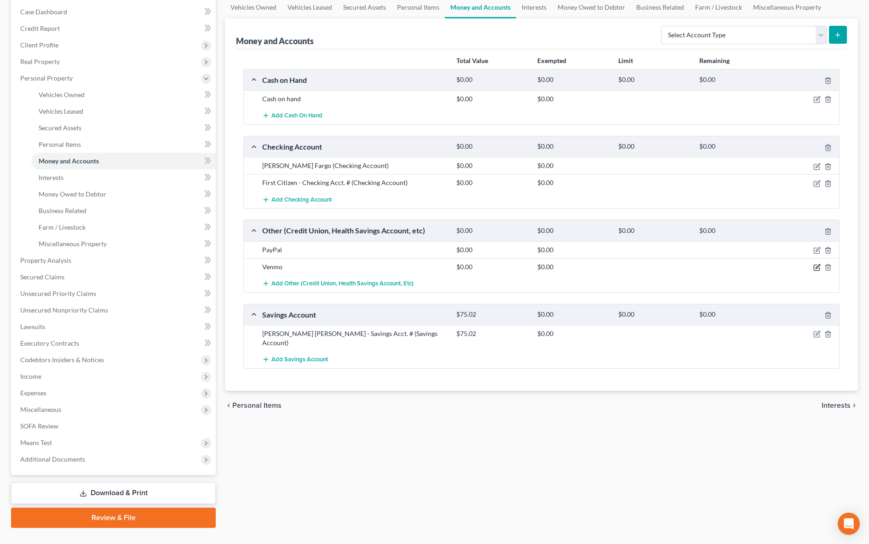
click at [815, 266] on icon "button" at bounding box center [816, 267] width 7 height 7
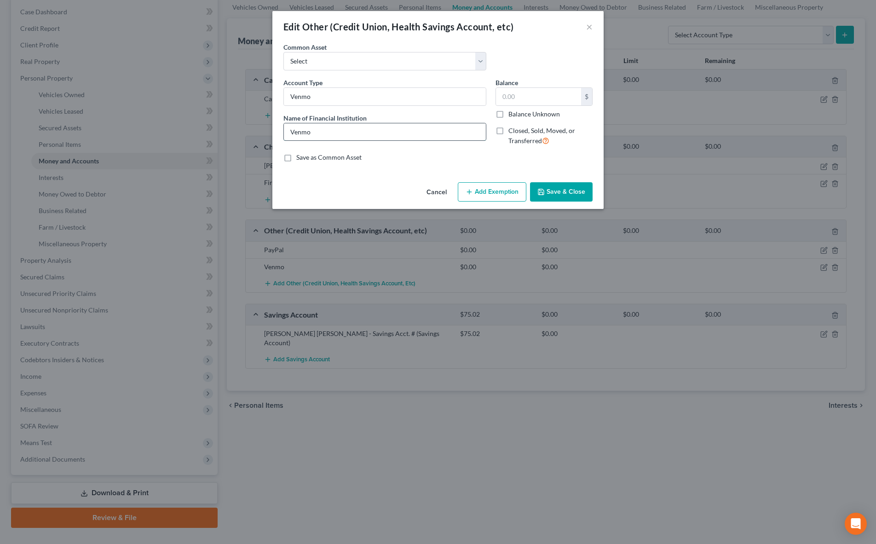
click at [350, 133] on input "Venmo" at bounding box center [385, 131] width 202 height 17
type input "Venmo (Debtor 1)"
click at [556, 194] on button "Save & Close" at bounding box center [561, 191] width 63 height 19
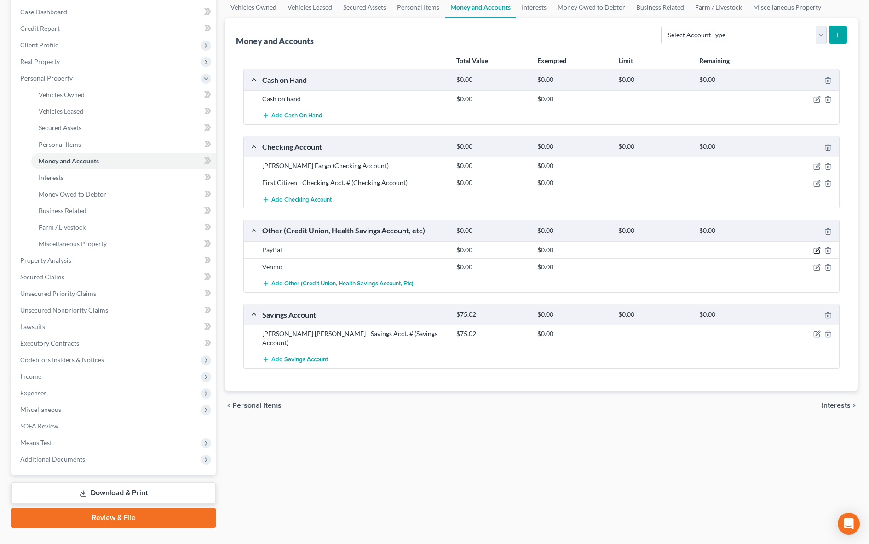
click at [815, 250] on icon "button" at bounding box center [816, 250] width 7 height 7
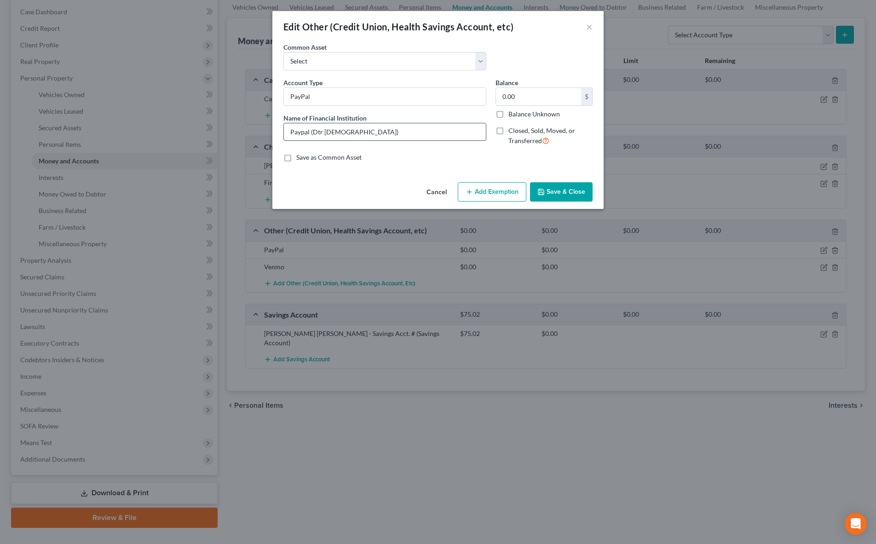
click at [317, 131] on input "Paypal (Dtr [DEMOGRAPHIC_DATA])" at bounding box center [385, 131] width 202 height 17
type input "Paypal (Debtor 1)"
click at [567, 191] on button "Save & Close" at bounding box center [561, 191] width 63 height 19
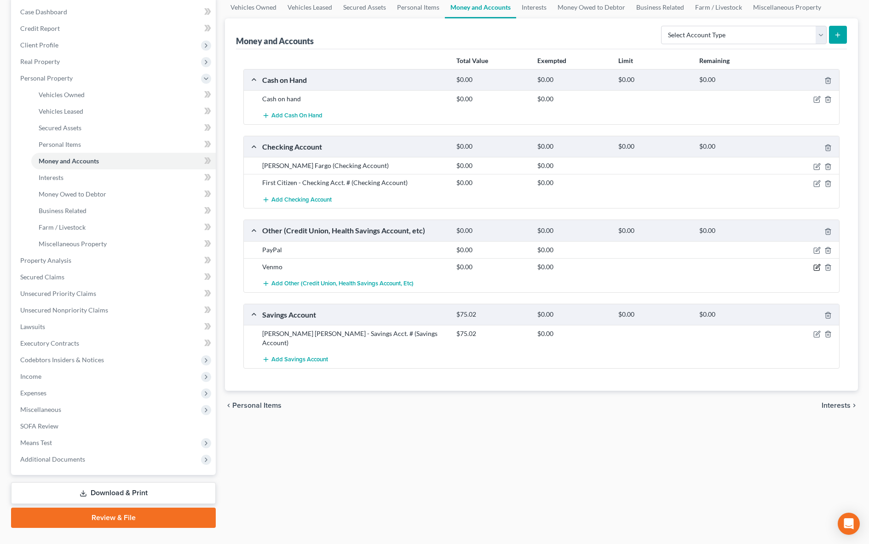
click at [816, 267] on icon "button" at bounding box center [817, 266] width 4 height 4
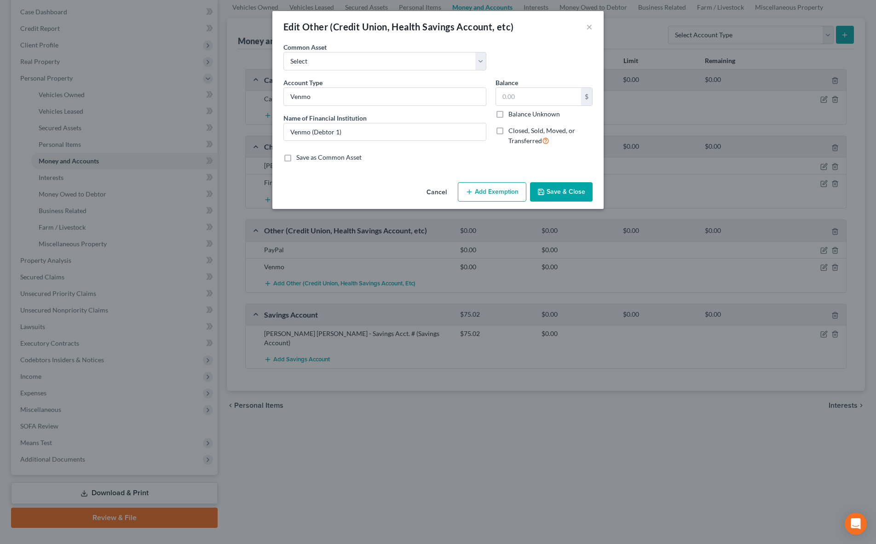
click at [554, 190] on button "Save & Close" at bounding box center [561, 191] width 63 height 19
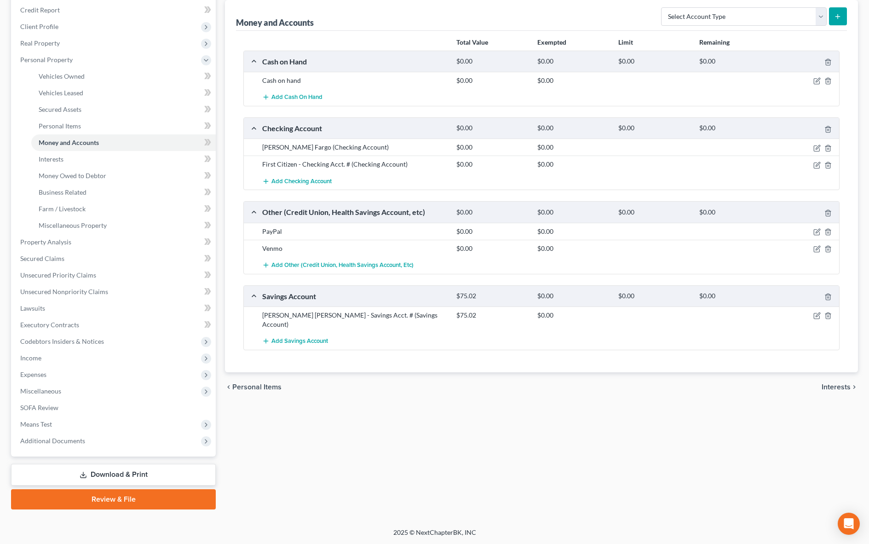
scroll to position [111, 0]
click at [827, 383] on span "Interests" at bounding box center [835, 386] width 29 height 7
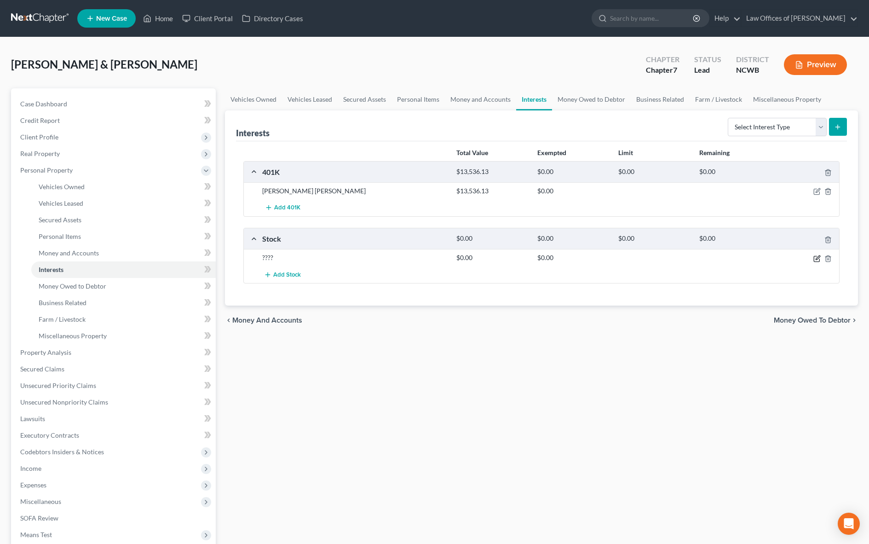
click at [814, 259] on icon "button" at bounding box center [816, 258] width 7 height 7
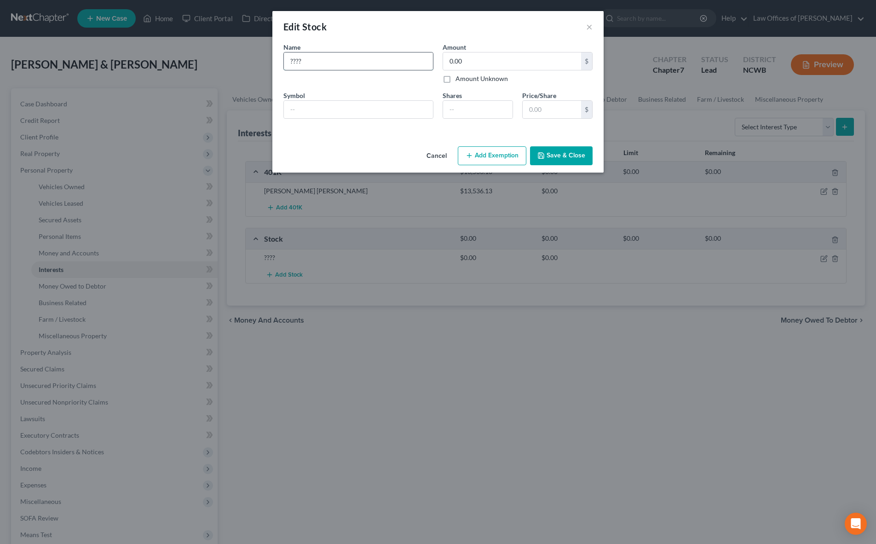
click at [339, 64] on input "????" at bounding box center [358, 60] width 149 height 17
type input "???? - Stock (Debtor 1)"
click at [556, 154] on button "Save & Close" at bounding box center [561, 155] width 63 height 19
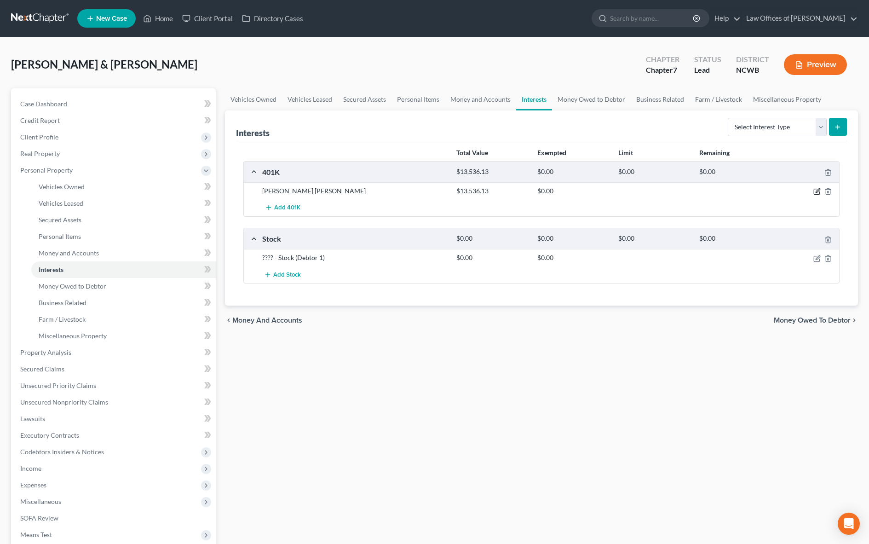
click at [817, 191] on icon "button" at bounding box center [816, 191] width 7 height 7
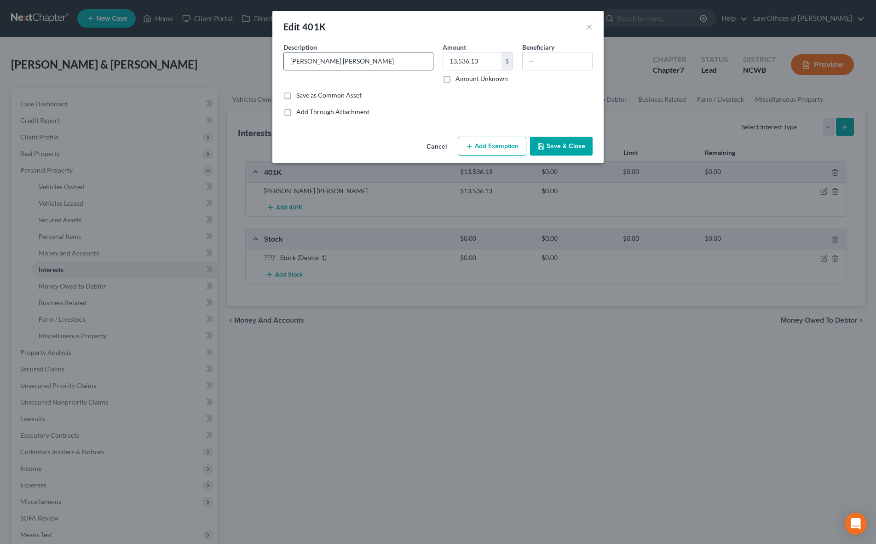
click at [387, 63] on input "[PERSON_NAME] [PERSON_NAME]" at bounding box center [358, 60] width 149 height 17
type input "[PERSON_NAME] [PERSON_NAME] (Debtor 2)"
click at [563, 145] on button "Save & Close" at bounding box center [561, 146] width 63 height 19
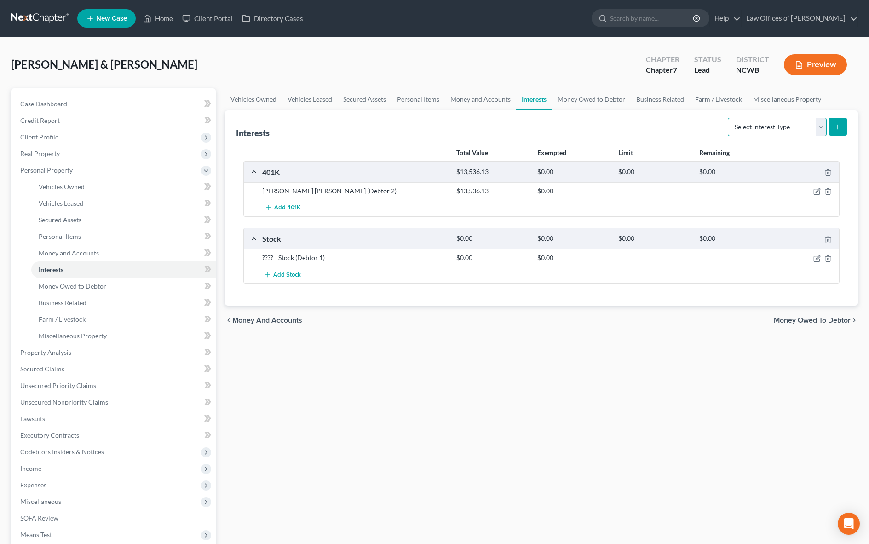
click at [774, 126] on select "Select Interest Type 401K Annuity Bond Education IRA Government Bond Government…" at bounding box center [777, 127] width 99 height 18
click at [631, 327] on div "chevron_left Money and Accounts Money Owed to Debtor chevron_right" at bounding box center [541, 319] width 633 height 29
click at [800, 321] on span "Money Owed to Debtor" at bounding box center [812, 319] width 77 height 7
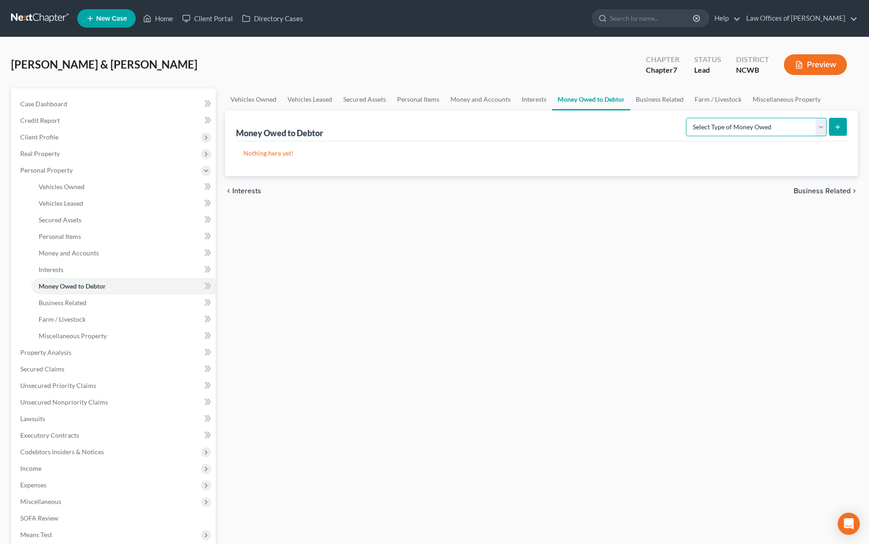
click at [755, 132] on select "Select Type of Money Owed Accounts Receivable Alimony Child Support Claims Agai…" at bounding box center [756, 127] width 141 height 18
click at [659, 206] on div "Vehicles Owned Vehicles Leased Secured Assets Personal Items Money and Accounts…" at bounding box center [541, 353] width 642 height 531
click at [745, 129] on select "Select Type of Money Owed Accounts Receivable Alimony Child Support Claims Agai…" at bounding box center [756, 127] width 141 height 18
select select "expected_tax_refund"
click at [687, 118] on select "Select Type of Money Owed Accounts Receivable Alimony Child Support Claims Agai…" at bounding box center [756, 127] width 141 height 18
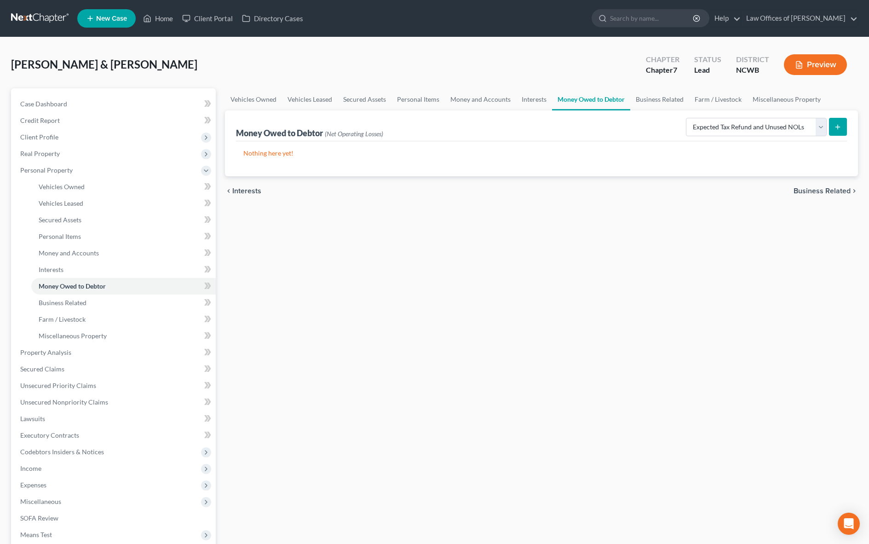
click at [836, 123] on icon "submit" at bounding box center [837, 126] width 7 height 7
select select "0"
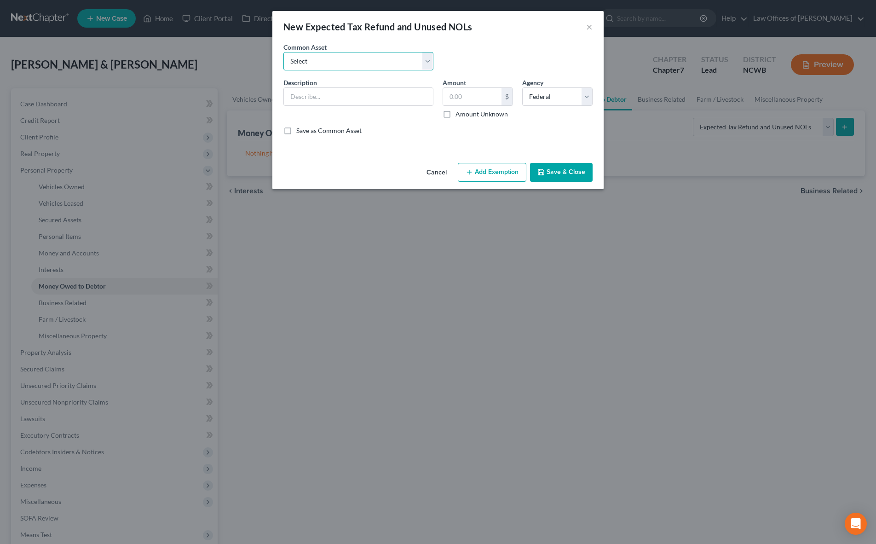
click at [316, 65] on select "Select Anticipated combined 2020 tax refund. Anticipated 2022 tax refund - comb…" at bounding box center [358, 61] width 150 height 18
select select "1"
click at [283, 52] on select "Select Anticipated combined 2020 tax refund. Anticipated 2022 tax refund - comb…" at bounding box center [358, 61] width 150 height 18
type input "Anticipated 2022 tax refund - combined"
type input "200.00"
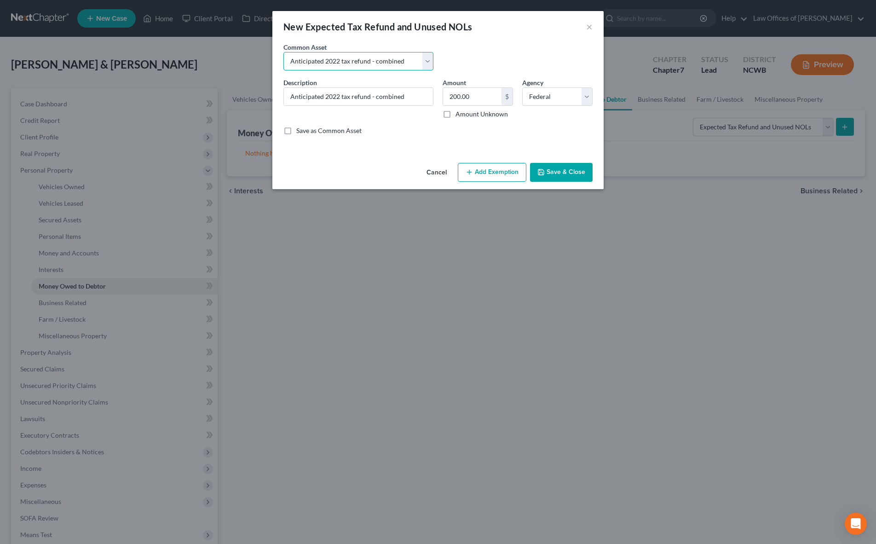
click at [337, 63] on select "Select Anticipated combined 2020 tax refund. Anticipated 2022 tax refund - comb…" at bounding box center [358, 61] width 150 height 18
click at [283, 52] on select "Select Anticipated combined 2020 tax refund. Anticipated 2022 tax refund - comb…" at bounding box center [358, 61] width 150 height 18
click at [337, 99] on input "Anticipated 2022 tax refund - combined" at bounding box center [358, 96] width 149 height 17
type input "Anticipated 2025 tax refund - combined"
click at [377, 63] on select "Select Anticipated combined 2020 tax refund. Anticipated 2022 tax refund - comb…" at bounding box center [358, 61] width 150 height 18
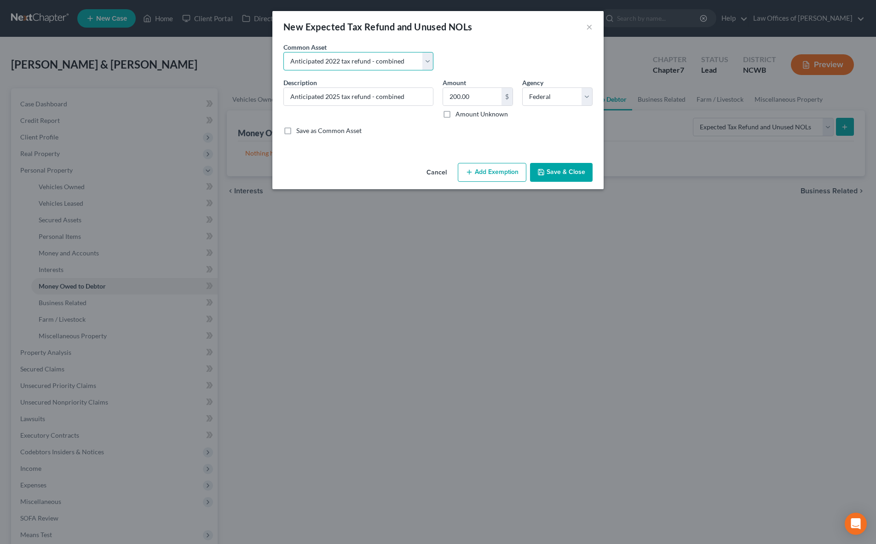
select select
click at [283, 52] on select "Select Anticipated combined 2020 tax refund. Anticipated 2022 tax refund - comb…" at bounding box center [358, 61] width 150 height 18
click at [364, 97] on input "text" at bounding box center [358, 96] width 149 height 17
click at [358, 65] on select "Select Anticipated combined 2020 tax refund. Anticipated 2022 tax refund - comb…" at bounding box center [358, 61] width 150 height 18
select select "0"
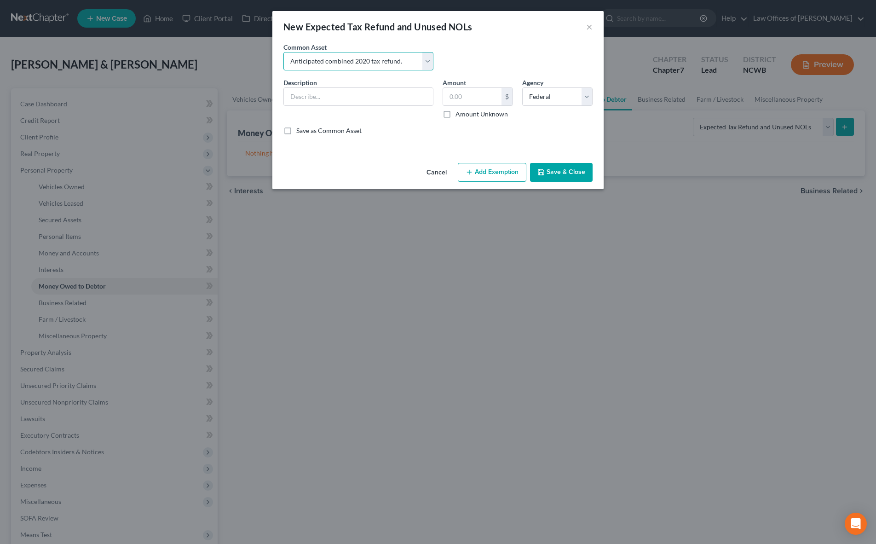
click at [283, 52] on select "Select Anticipated combined 2020 tax refund. Anticipated 2022 tax refund - comb…" at bounding box center [358, 61] width 150 height 18
type input "Anticipated combined 2020 tax refund."
type input "1,400.00"
click at [357, 88] on input "Anticipated combined 2020 tax refund." at bounding box center [358, 96] width 149 height 17
click at [411, 59] on select "Select Anticipated combined 2020 tax refund. Anticipated 2022 tax refund - comb…" at bounding box center [358, 61] width 150 height 18
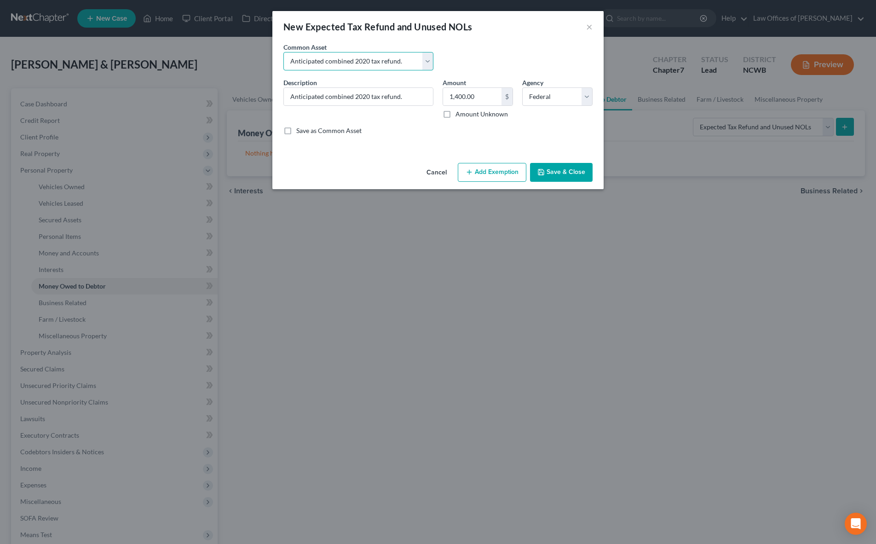
select select
click at [283, 52] on select "Select Anticipated combined 2020 tax refund. Anticipated 2022 tax refund - comb…" at bounding box center [358, 61] width 150 height 18
click at [287, 99] on input "text" at bounding box center [358, 96] width 149 height 17
type input "Anticipted 2500 Tax Refund"
type input "3,000"
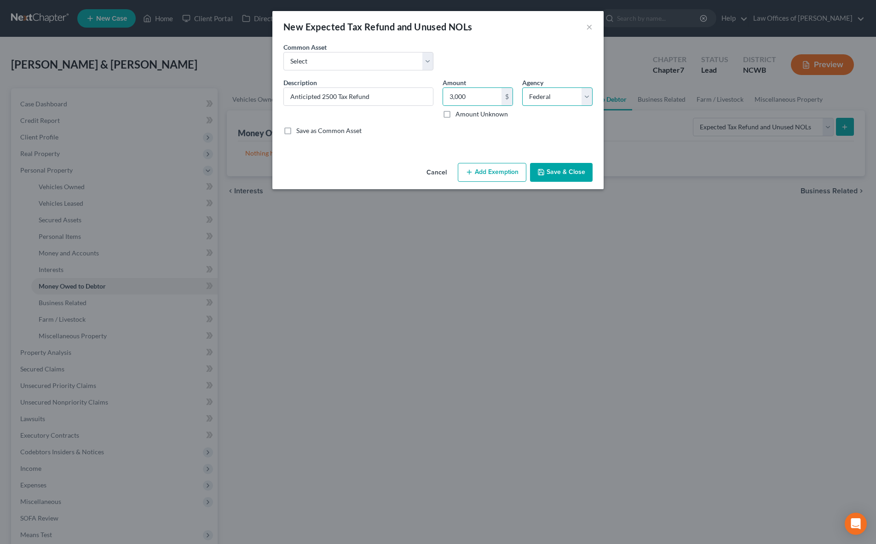
click at [549, 95] on select "Select Federal State Local" at bounding box center [557, 96] width 70 height 18
click at [522, 87] on select "Select Federal State Local" at bounding box center [557, 96] width 70 height 18
click at [544, 172] on icon "button" at bounding box center [541, 172] width 6 height 6
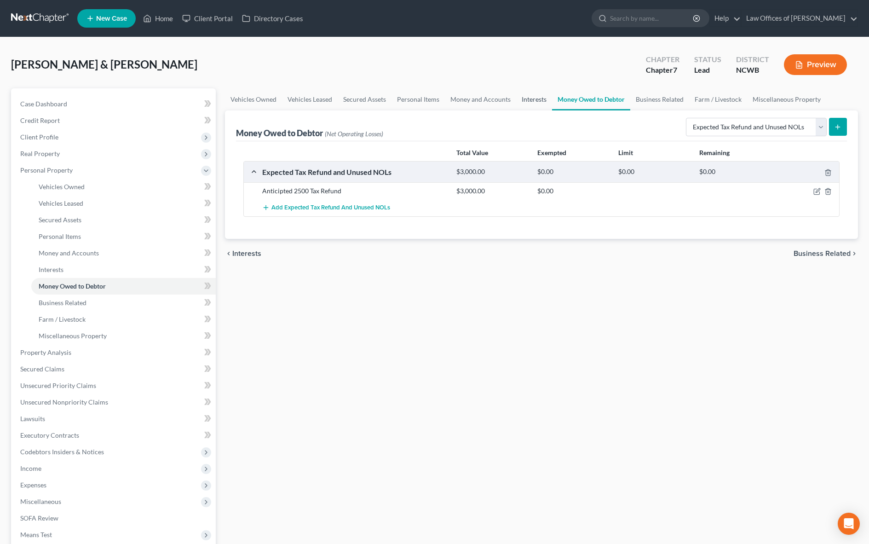
click at [523, 98] on link "Interests" at bounding box center [534, 99] width 36 height 22
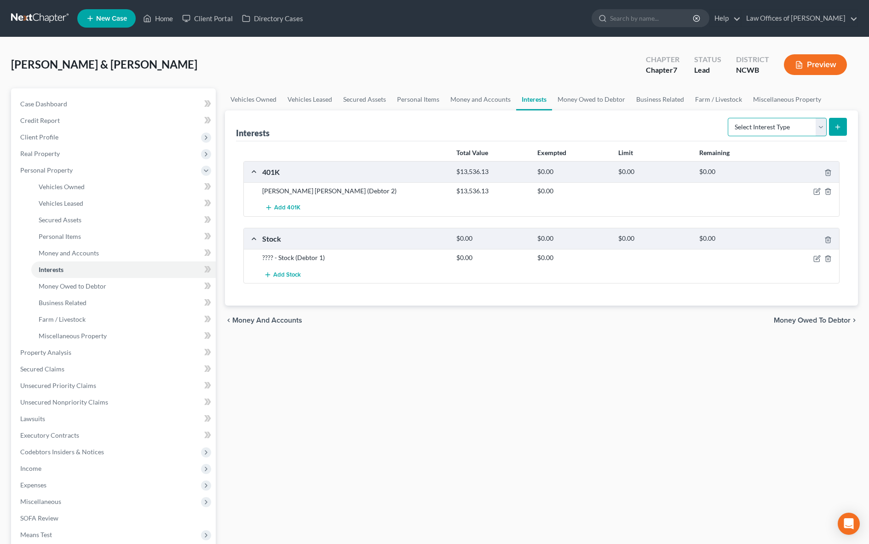
click at [771, 132] on select "Select Interest Type 401K Annuity Bond Education IRA Government Bond Government…" at bounding box center [777, 127] width 99 height 18
click at [728, 118] on select "Select Interest Type 401K Annuity Bond Education IRA Government Bond Government…" at bounding box center [777, 127] width 99 height 18
click at [773, 125] on select "Select Interest Type 401K Annuity Bond Education IRA Government Bond Government…" at bounding box center [777, 127] width 99 height 18
select select "whole_life_insurance"
click at [728, 118] on select "Select Interest Type 401K Annuity Bond Education IRA Government Bond Government…" at bounding box center [777, 127] width 99 height 18
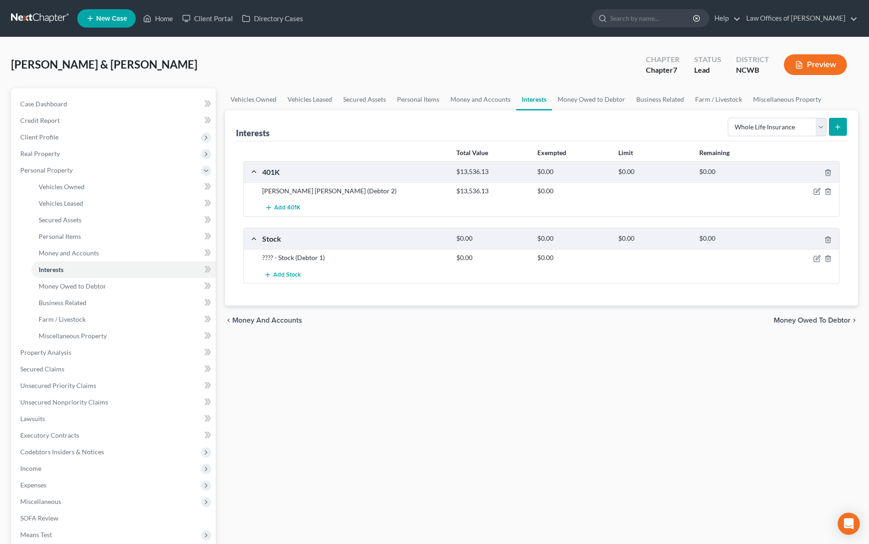
click at [838, 132] on button "submit" at bounding box center [838, 127] width 18 height 18
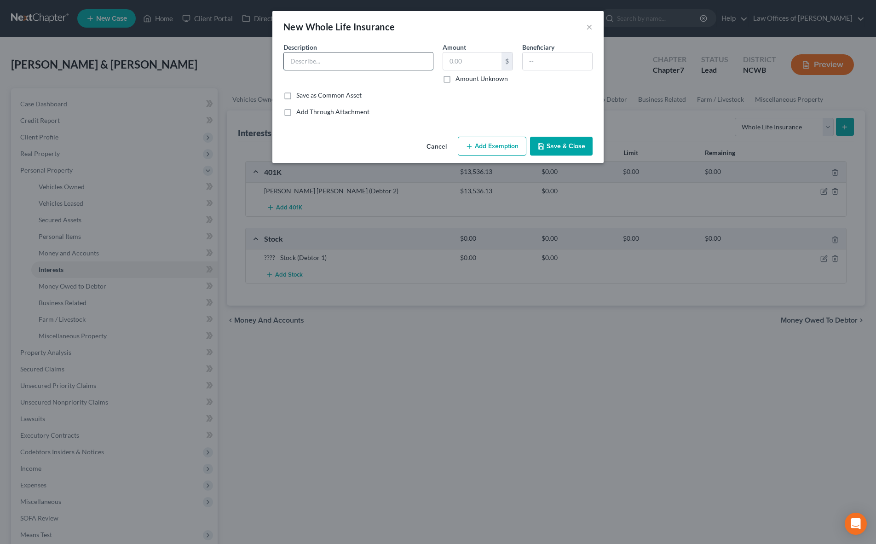
click at [400, 59] on input "text" at bounding box center [358, 60] width 149 height 17
type input "Boston Mutual - Whole Life Insurance - $17,826 benefit - $1062.57 Cash Value"
type input "1,062.27"
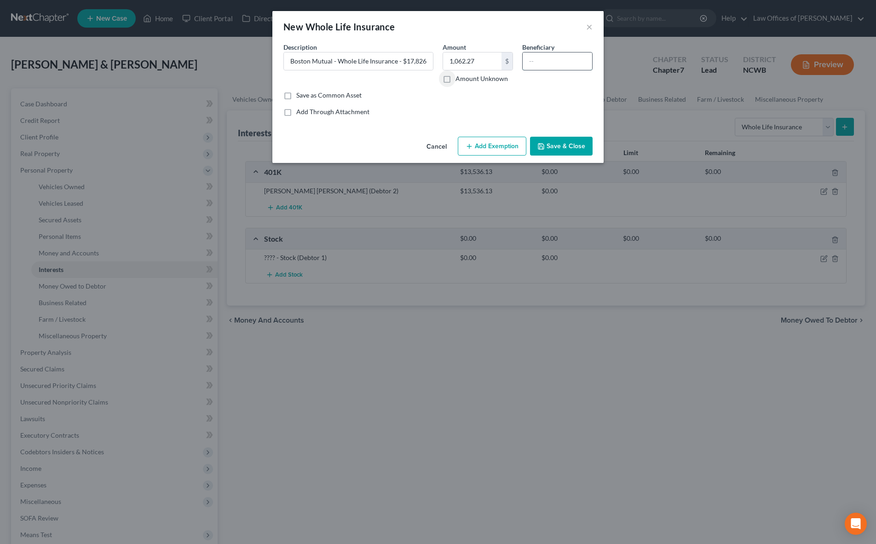
click at [570, 65] on input "text" at bounding box center [556, 60] width 69 height 17
drag, startPoint x: 567, startPoint y: 64, endPoint x: 587, endPoint y: 97, distance: 39.2
click at [565, 64] on input "[PERSON_NAME]" at bounding box center [556, 60] width 69 height 17
type input "1 - [PERSON_NAME] 2- [PERSON_NAME]"
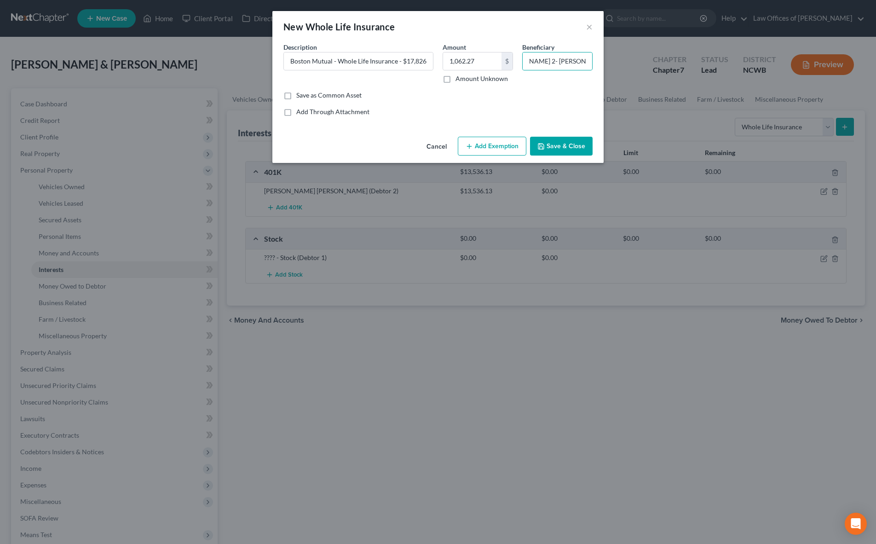
scroll to position [0, 0]
click at [570, 142] on button "Save & Close" at bounding box center [561, 146] width 63 height 19
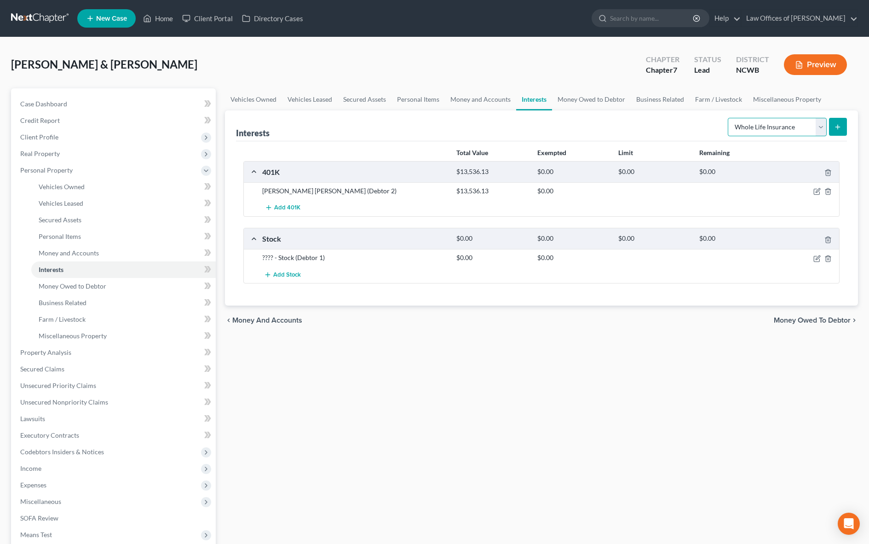
click at [760, 127] on select "Select Interest Type 401K Annuity Bond Education IRA Government Bond Government…" at bounding box center [777, 127] width 99 height 18
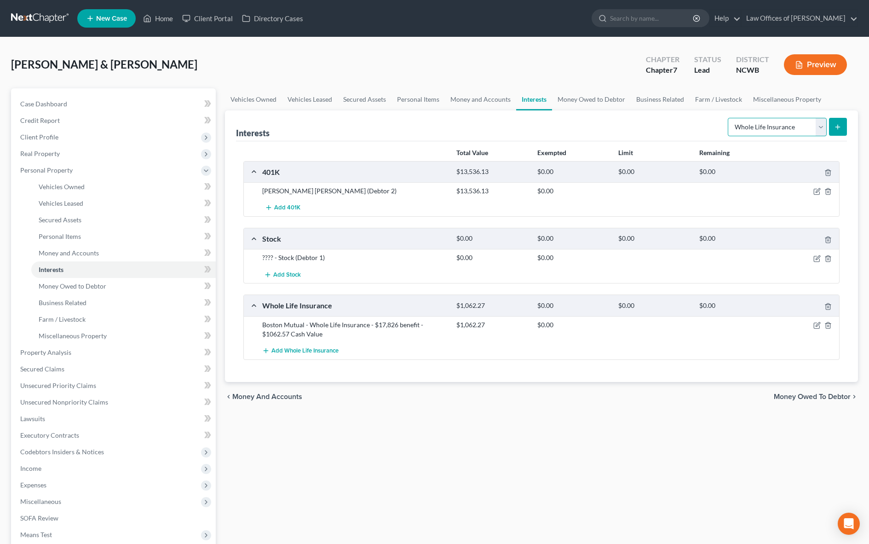
select select "term_life_insurance"
click at [728, 118] on select "Select Interest Type 401K Annuity Bond Education IRA Government Bond Government…" at bounding box center [777, 127] width 99 height 18
click at [836, 126] on icon "submit" at bounding box center [837, 126] width 7 height 7
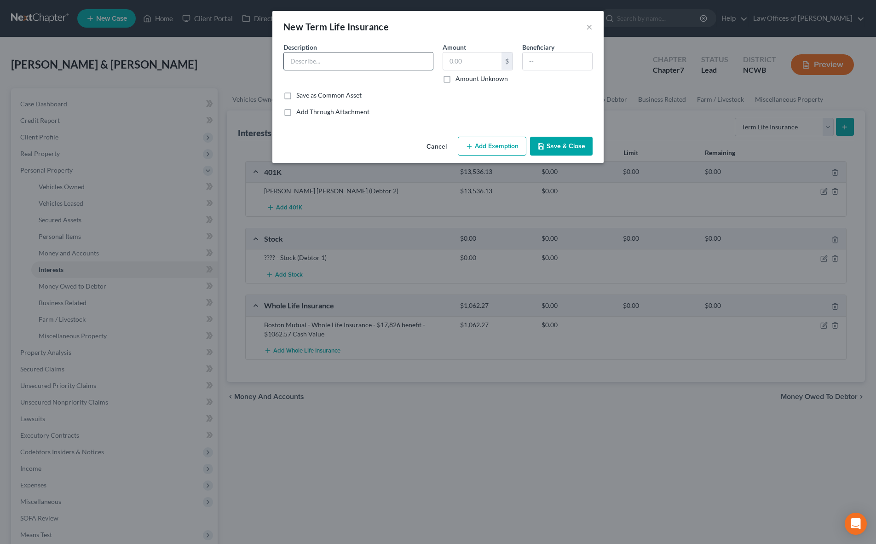
click at [360, 62] on input "text" at bounding box center [358, 60] width 149 height 17
click at [401, 60] on input "Prudential - Term Life Insurance Policy - [PERSON_NAME]" at bounding box center [358, 60] width 149 height 17
click at [339, 61] on input "Prudential - Term Life Insurance Policy - [PERSON_NAME] - 25,000 Benefit - No C…" at bounding box center [358, 60] width 149 height 17
type input "Prudential - Term Life Insurance Policy - [PERSON_NAME] - $25,000 Benefit - No …"
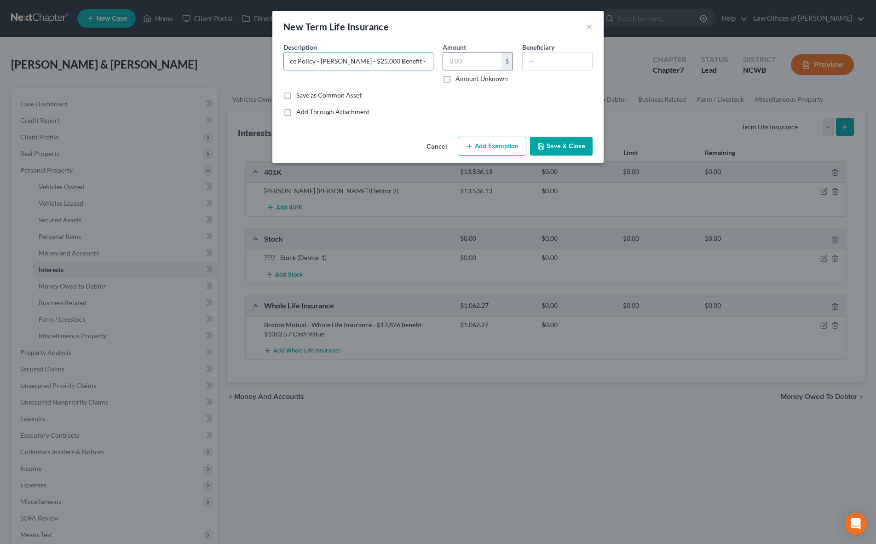
scroll to position [0, 0]
click at [462, 59] on input "text" at bounding box center [472, 60] width 58 height 17
type input "0"
click at [550, 61] on input "text" at bounding box center [556, 60] width 69 height 17
type input "[PERSON_NAME]"
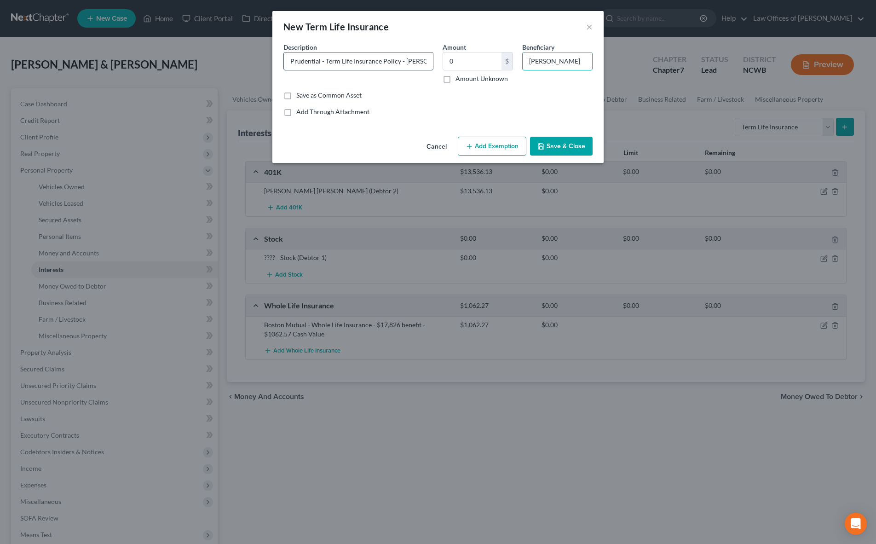
click at [329, 68] on input "Prudential - Term Life Insurance Policy - [PERSON_NAME] - $25,000 Benefit - No …" at bounding box center [358, 60] width 149 height 17
click at [552, 142] on button "Save & Close" at bounding box center [561, 146] width 63 height 19
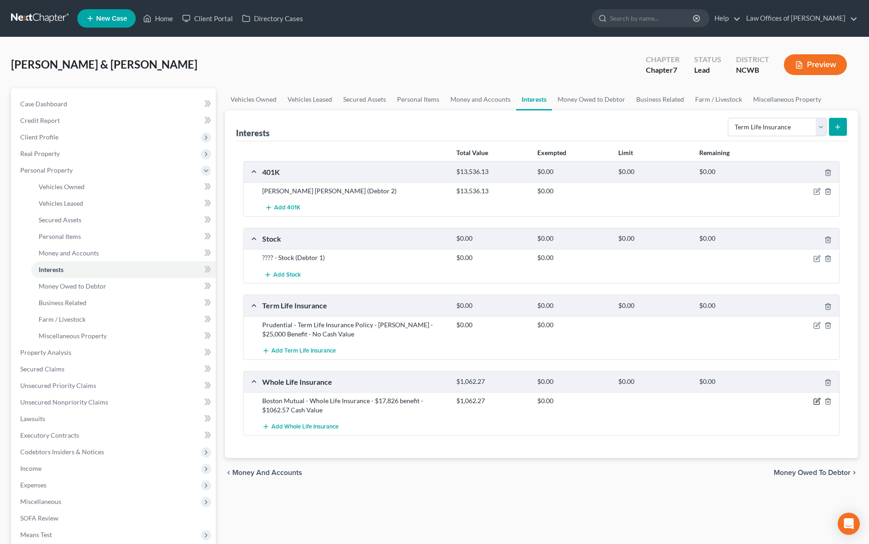
click at [814, 399] on icon "button" at bounding box center [817, 402] width 6 height 6
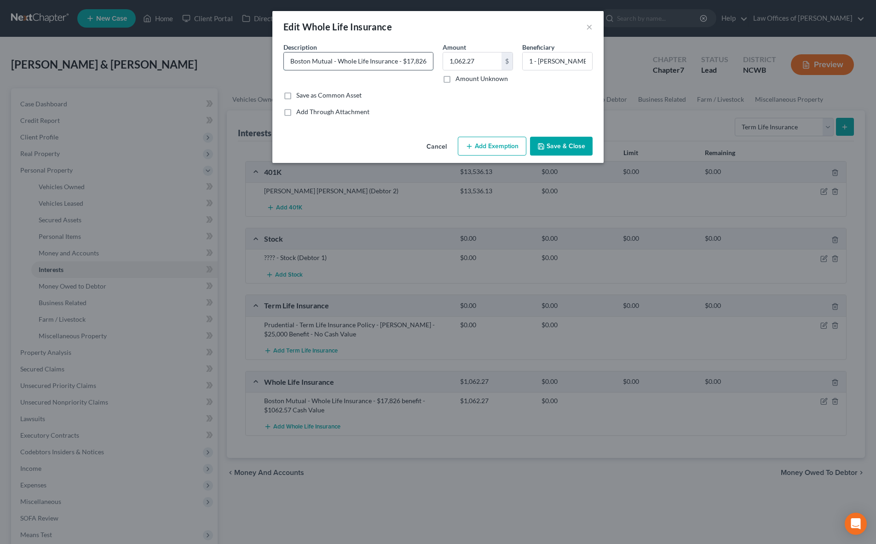
click at [338, 62] on input "Boston Mutual - Whole Life Insurance - $17,826 benefit - $1062.57 Cash Value" at bounding box center [358, 60] width 149 height 17
type input "Boston Mutual - Whole Life Insurance Policy - [PERSON_NAME] - $17,826 benefit -…"
click at [571, 148] on button "Save & Close" at bounding box center [561, 146] width 63 height 19
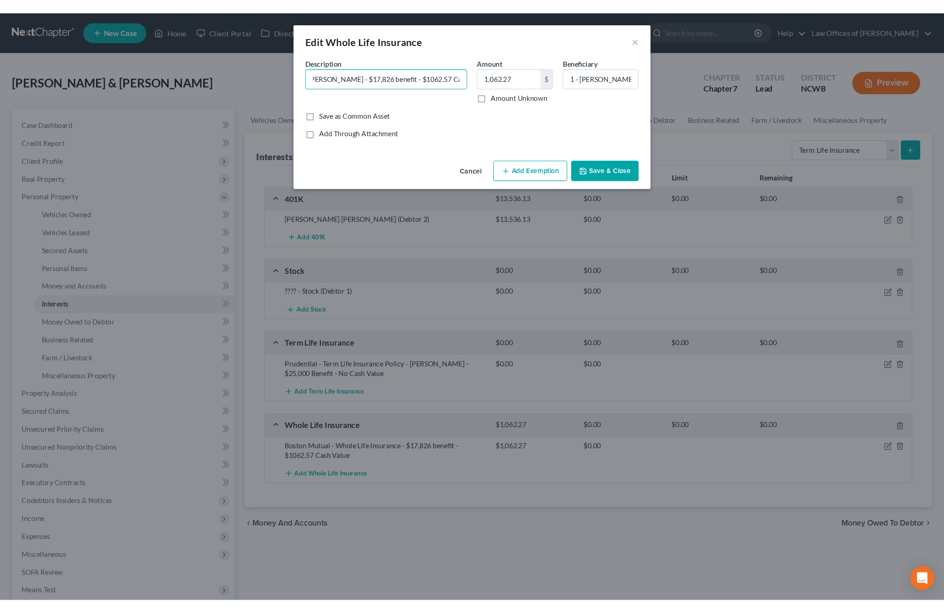
scroll to position [0, 0]
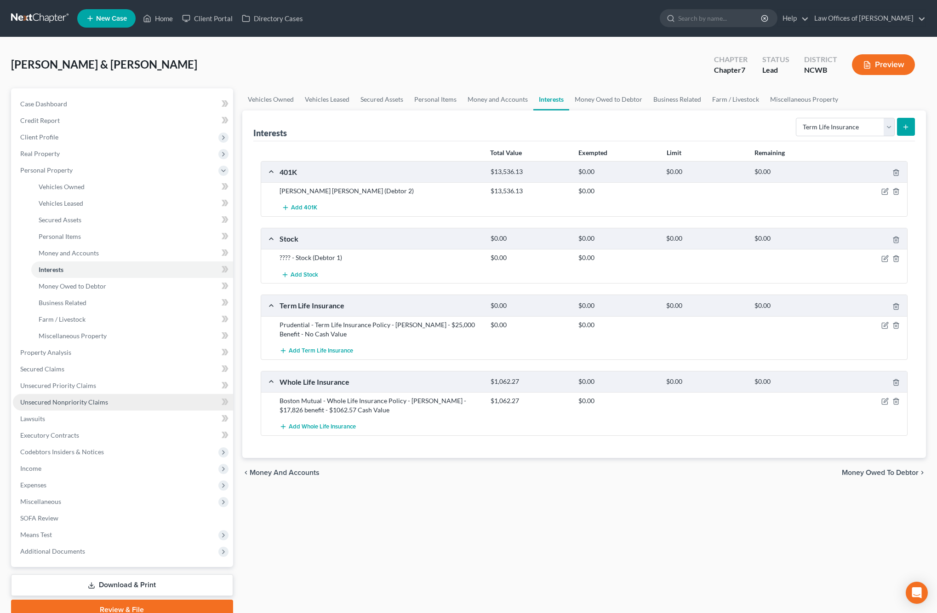
click at [49, 402] on span "Unsecured Nonpriority Claims" at bounding box center [64, 402] width 88 height 8
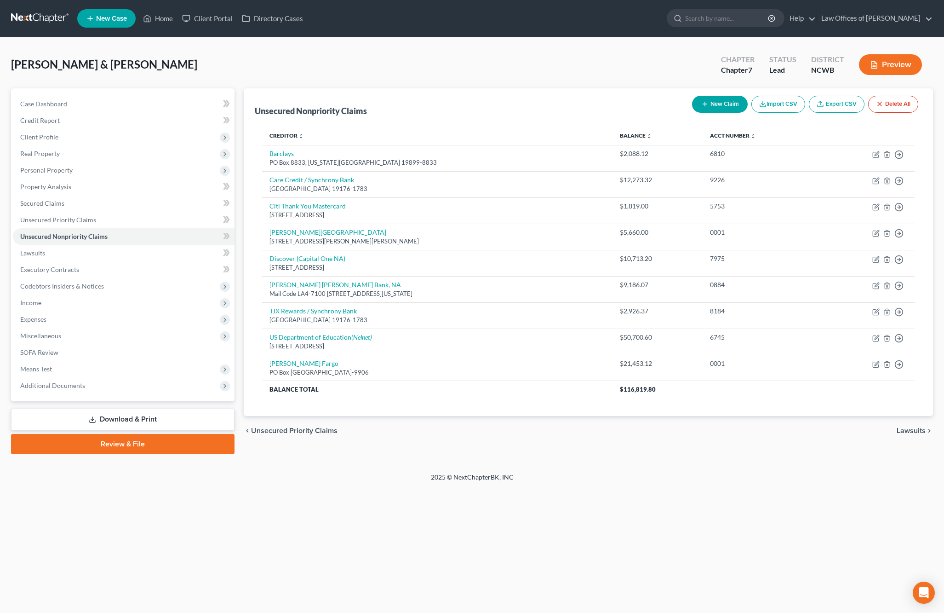
click at [712, 107] on button "New Claim" at bounding box center [720, 104] width 56 height 17
select select "2"
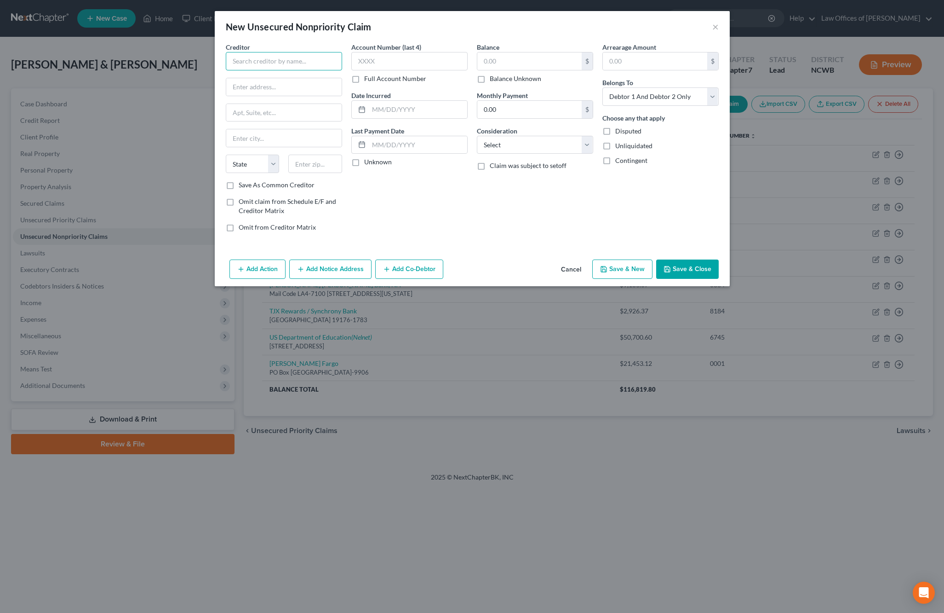
click at [278, 63] on input "text" at bounding box center [284, 61] width 116 height 18
type input "American Eagle / Synchrony"
type input "PO Box 71783"
type input "[GEOGRAPHIC_DATA]"
click at [359, 61] on input "text" at bounding box center [409, 61] width 116 height 18
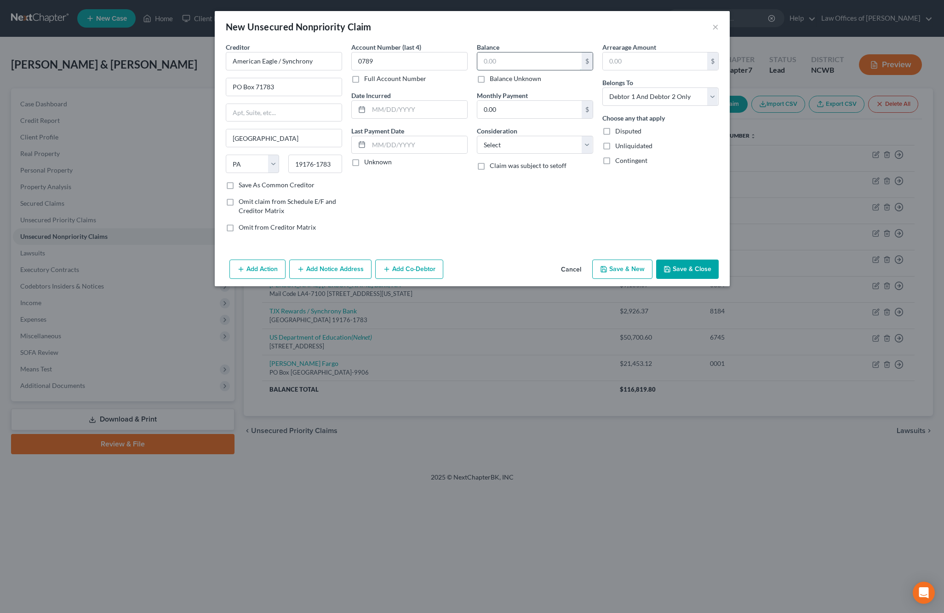
click at [491, 67] on input "text" at bounding box center [529, 60] width 104 height 17
click at [551, 140] on select "Select Cable / Satellite Services Collection Agency Credit Card Debt Debt Couns…" at bounding box center [535, 145] width 116 height 18
click at [477, 136] on select "Select Cable / Satellite Services Collection Agency Credit Card Debt Debt Couns…" at bounding box center [535, 145] width 116 height 18
click at [707, 269] on button "Save & Close" at bounding box center [687, 268] width 63 height 19
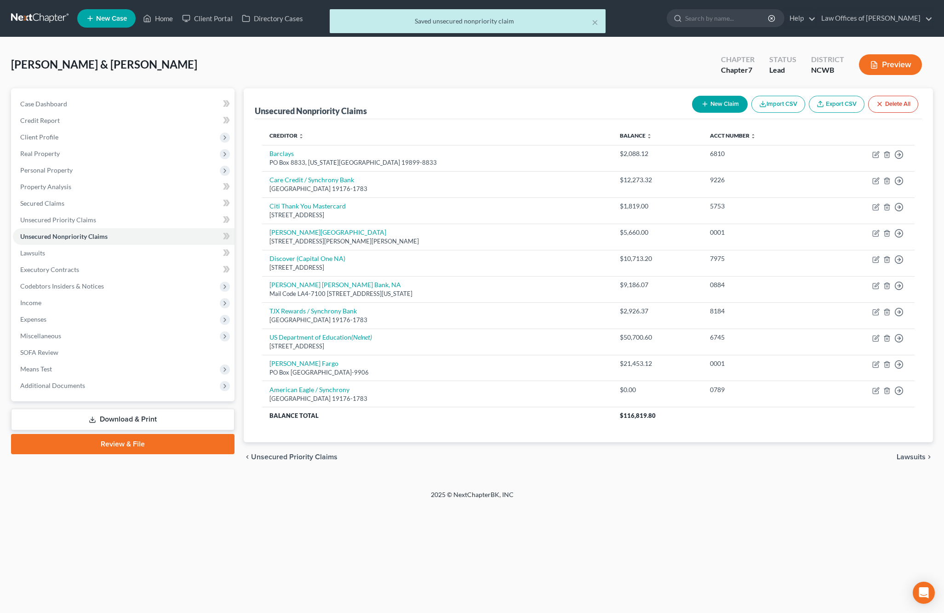
click at [702, 103] on icon "button" at bounding box center [704, 103] width 7 height 7
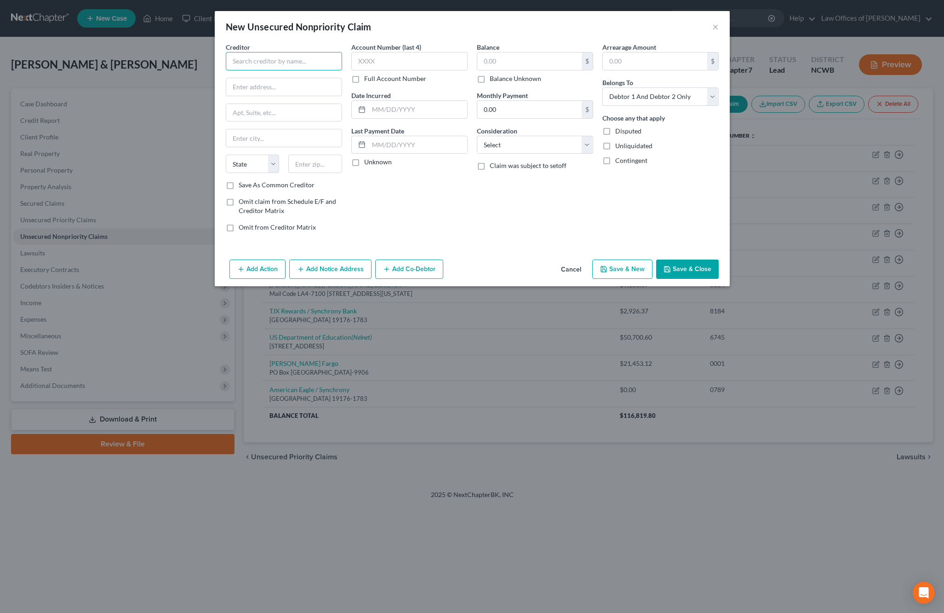
click at [275, 65] on input "text" at bounding box center [284, 61] width 116 height 18
click at [400, 61] on input "text" at bounding box center [409, 61] width 116 height 18
click at [514, 68] on input "text" at bounding box center [529, 60] width 104 height 17
click at [521, 139] on select "Select Cable / Satellite Services Collection Agency Credit Card Debt Debt Couns…" at bounding box center [535, 145] width 116 height 18
click at [477, 136] on select "Select Cable / Satellite Services Collection Agency Credit Card Debt Debt Couns…" at bounding box center [535, 145] width 116 height 18
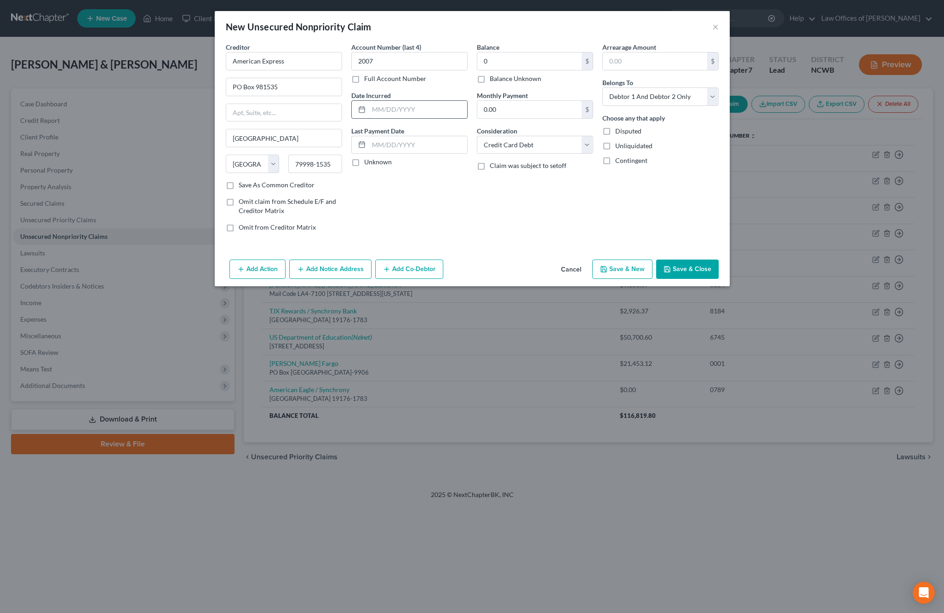
click at [389, 113] on input "text" at bounding box center [418, 109] width 98 height 17
click at [675, 271] on button "Save & Close" at bounding box center [687, 268] width 63 height 19
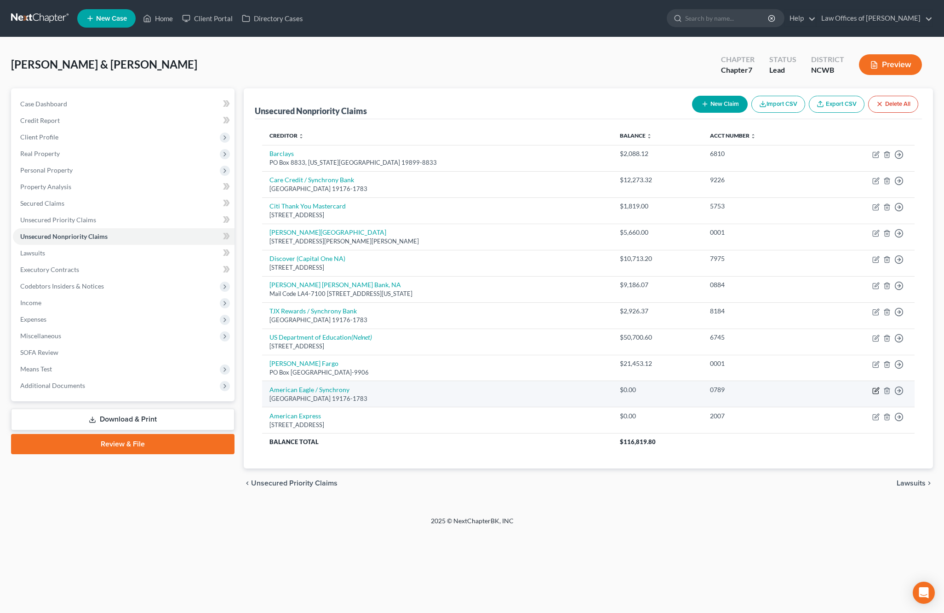
click at [875, 392] on icon "button" at bounding box center [875, 390] width 7 height 7
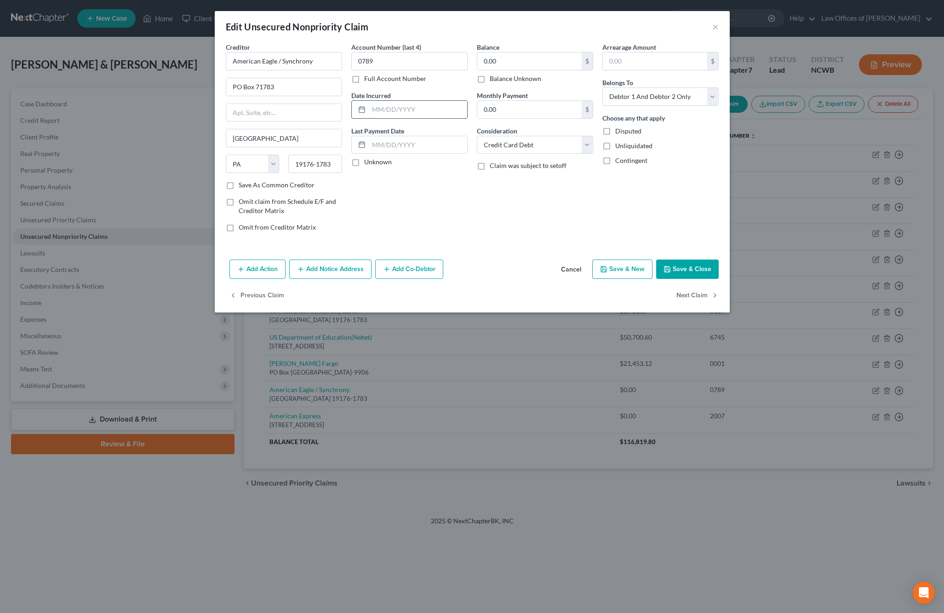
click at [377, 108] on input "text" at bounding box center [418, 109] width 98 height 17
click at [673, 99] on select "Select Debtor 1 Only Debtor 2 Only Debtor 1 And Debtor 2 Only At Least One Of T…" at bounding box center [660, 96] width 116 height 18
click at [602, 87] on select "Select Debtor 1 Only Debtor 2 Only Debtor 1 And Debtor 2 Only At Least One Of T…" at bounding box center [660, 96] width 116 height 18
click at [670, 270] on icon "button" at bounding box center [668, 269] width 6 height 6
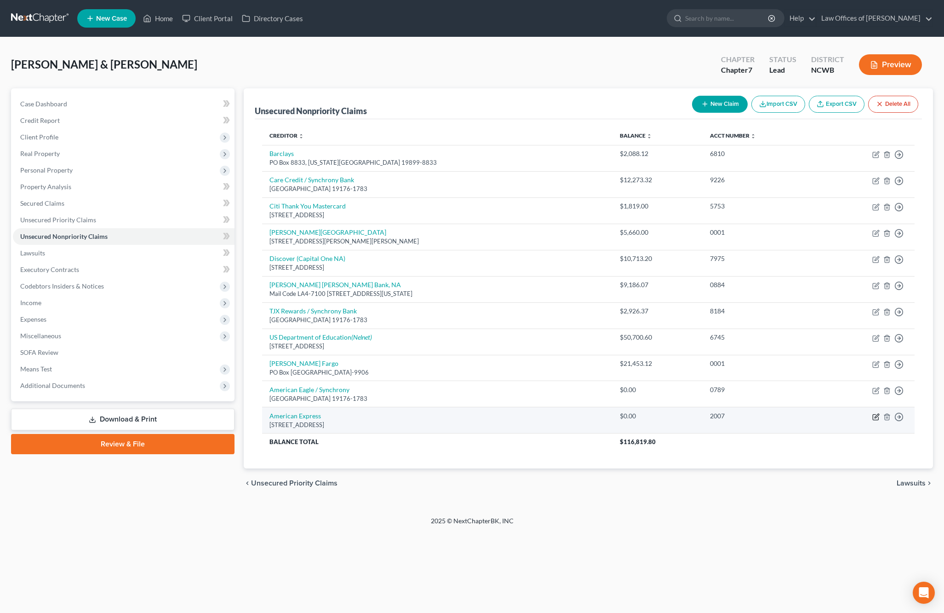
click at [873, 417] on icon "button" at bounding box center [876, 417] width 6 height 6
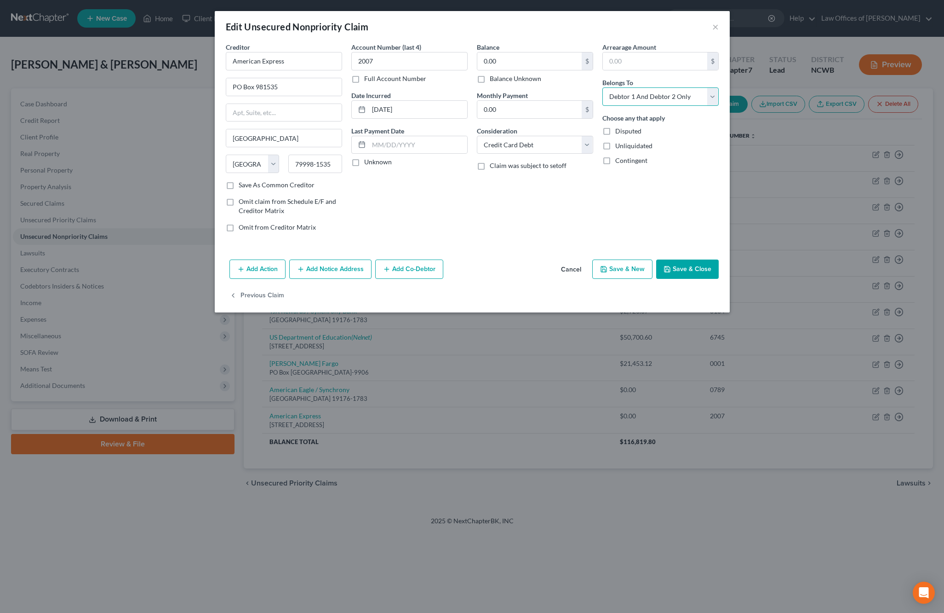
click at [683, 100] on select "Select Debtor 1 Only Debtor 2 Only Debtor 1 And Debtor 2 Only At Least One Of T…" at bounding box center [660, 96] width 116 height 18
click at [602, 87] on select "Select Debtor 1 Only Debtor 2 Only Debtor 1 And Debtor 2 Only At Least One Of T…" at bounding box center [660, 96] width 116 height 18
click at [690, 270] on button "Save & Close" at bounding box center [687, 268] width 63 height 19
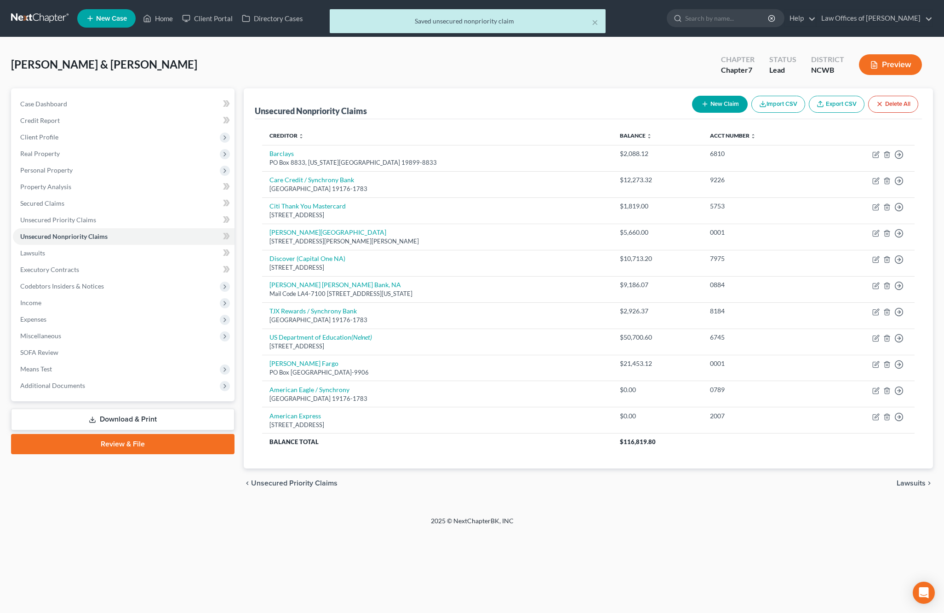
click at [704, 108] on icon "button" at bounding box center [704, 103] width 7 height 7
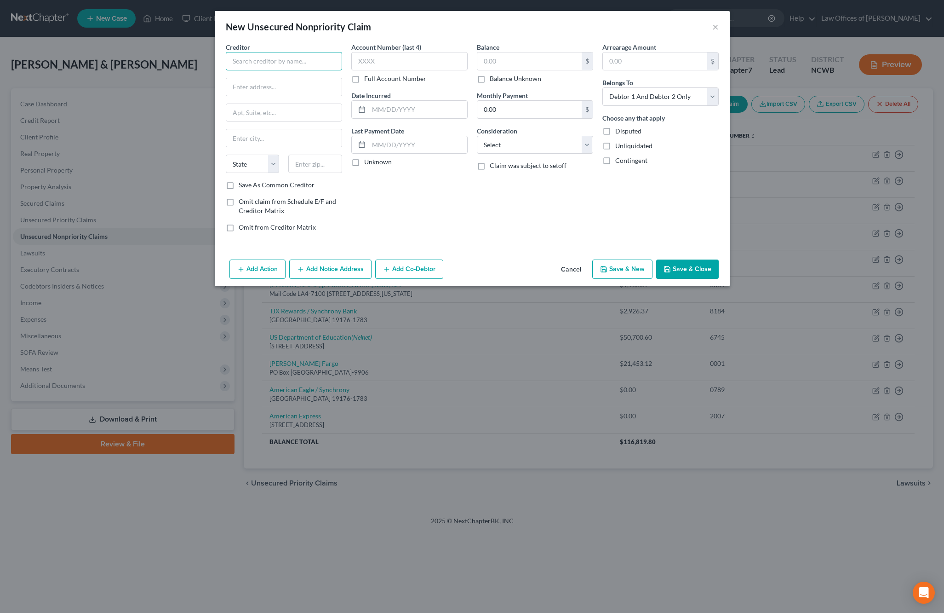
click at [285, 64] on input "text" at bounding box center [284, 61] width 116 height 18
click at [385, 58] on input "text" at bounding box center [409, 61] width 116 height 18
click at [540, 63] on input "text" at bounding box center [529, 60] width 104 height 17
click at [398, 111] on input "text" at bounding box center [418, 109] width 98 height 17
click at [529, 144] on select "Select Cable / Satellite Services Collection Agency Credit Card Debt Debt Couns…" at bounding box center [535, 145] width 116 height 18
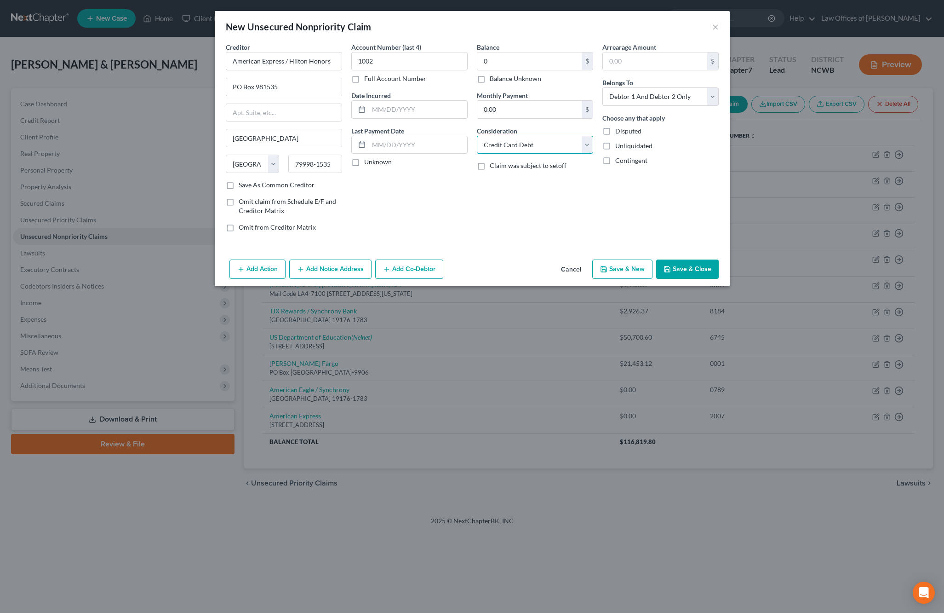
click at [477, 136] on select "Select Cable / Satellite Services Collection Agency Credit Card Debt Debt Couns…" at bounding box center [535, 145] width 116 height 18
click at [641, 97] on select "Select Debtor 1 Only Debtor 2 Only Debtor 1 And Debtor 2 Only At Least One Of T…" at bounding box center [660, 96] width 116 height 18
click at [602, 87] on select "Select Debtor 1 Only Debtor 2 Only Debtor 1 And Debtor 2 Only At Least One Of T…" at bounding box center [660, 96] width 116 height 18
click at [680, 267] on button "Save & Close" at bounding box center [687, 268] width 63 height 19
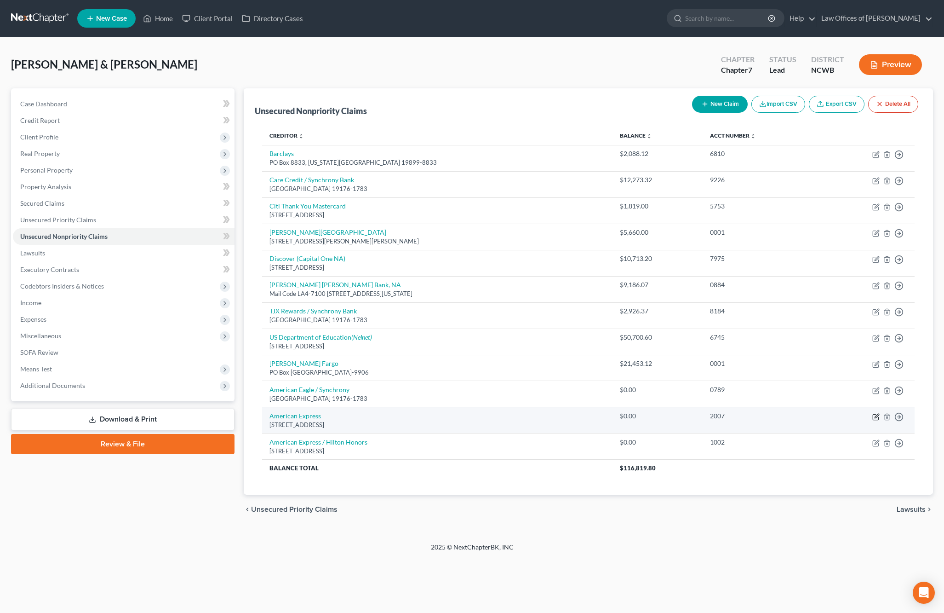
click at [875, 417] on icon "button" at bounding box center [877, 415] width 4 height 4
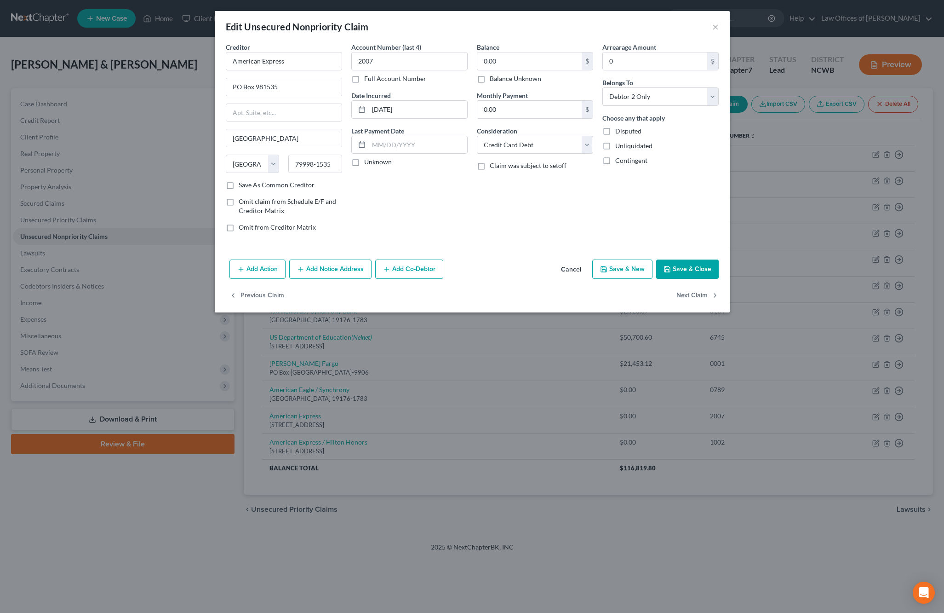
click at [675, 272] on button "Save & Close" at bounding box center [687, 268] width 63 height 19
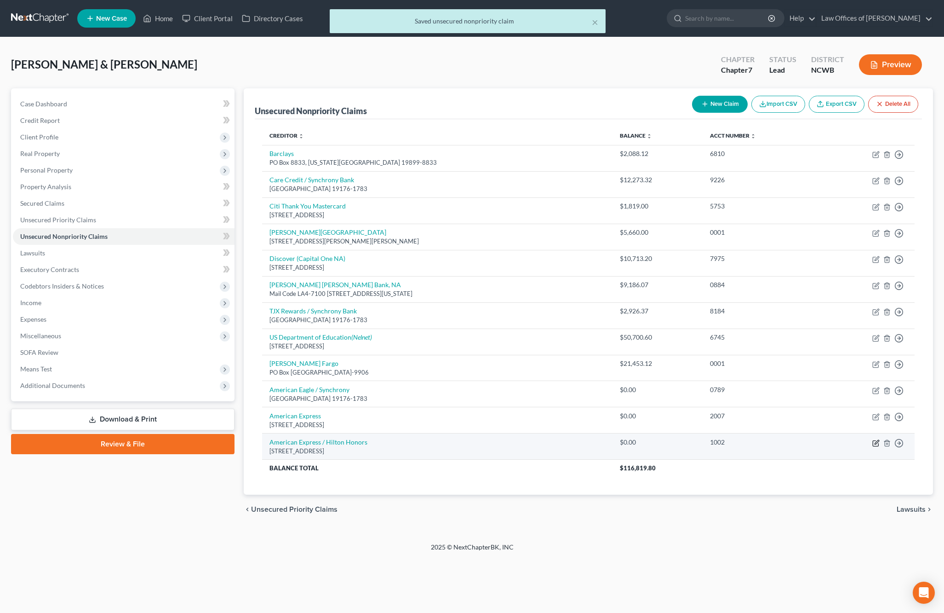
click at [874, 440] on icon "button" at bounding box center [875, 442] width 7 height 7
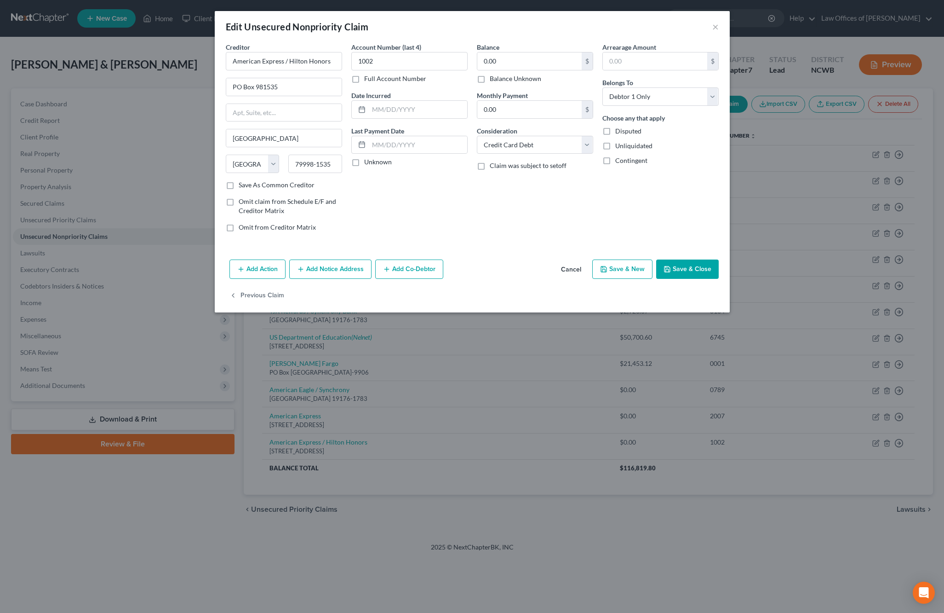
click at [687, 266] on button "Save & Close" at bounding box center [687, 268] width 63 height 19
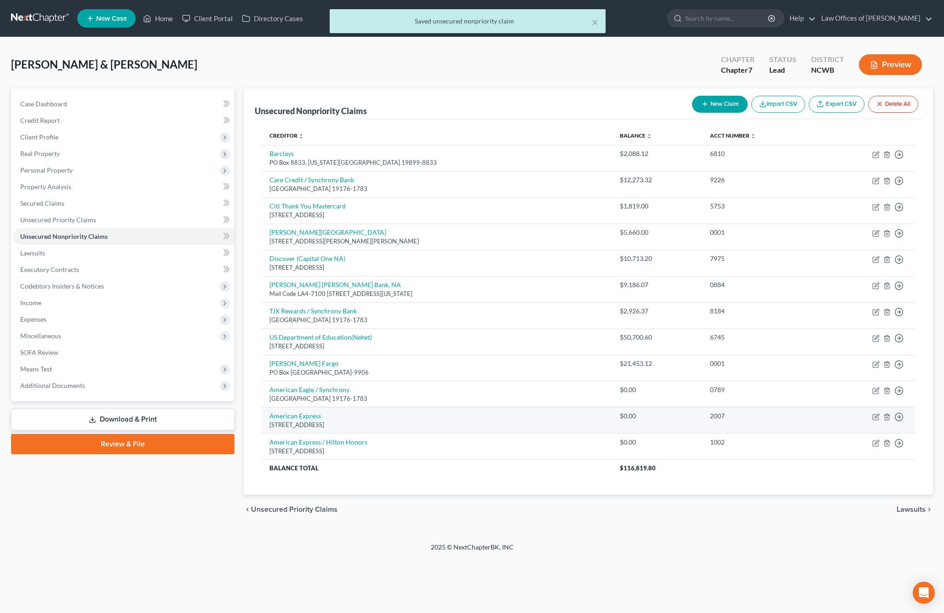
click at [872, 416] on td "Move to D Move to E Move to G Move to Notice Only" at bounding box center [867, 420] width 96 height 26
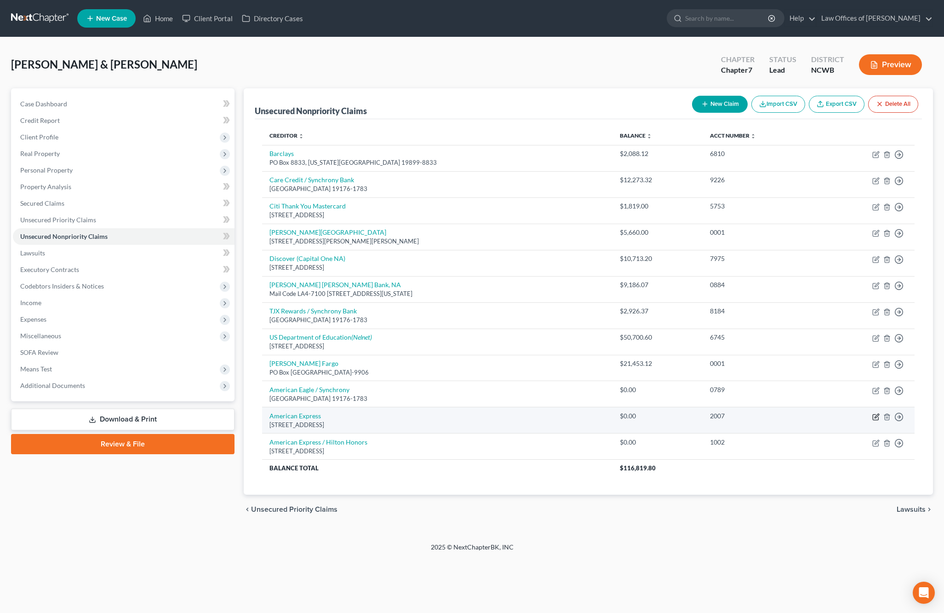
click at [875, 415] on icon "button" at bounding box center [875, 416] width 7 height 7
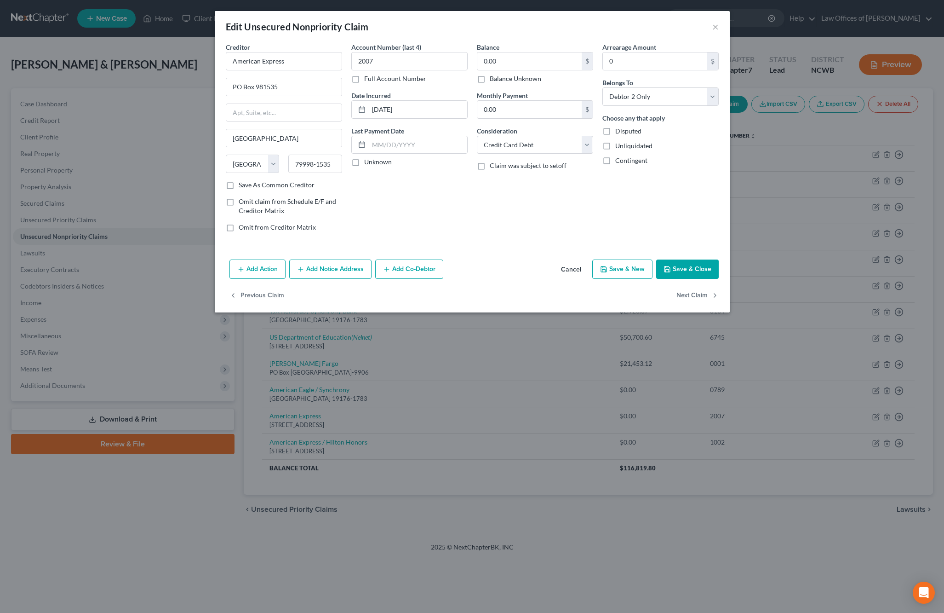
click at [702, 272] on button "Save & Close" at bounding box center [687, 268] width 63 height 19
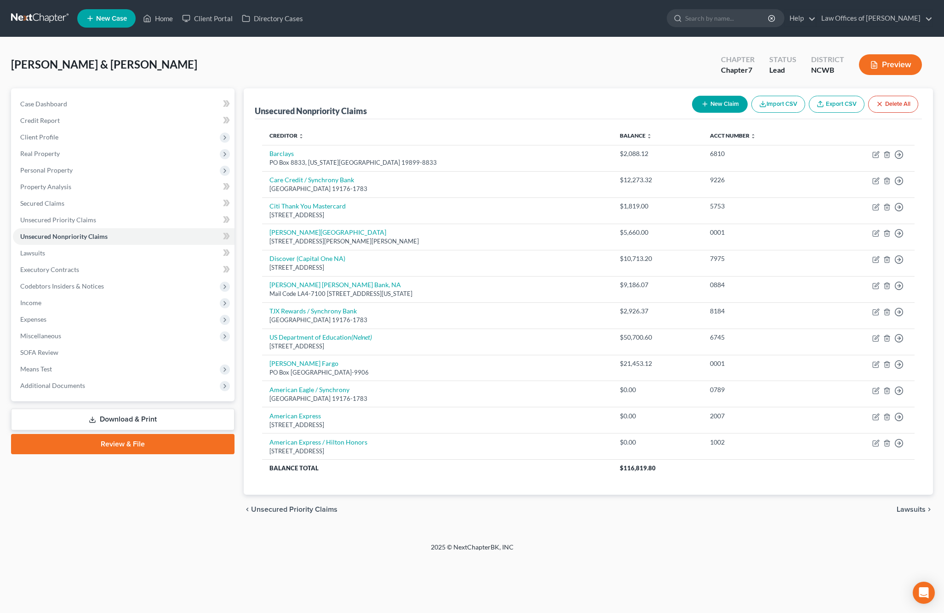
click at [724, 102] on button "New Claim" at bounding box center [720, 104] width 56 height 17
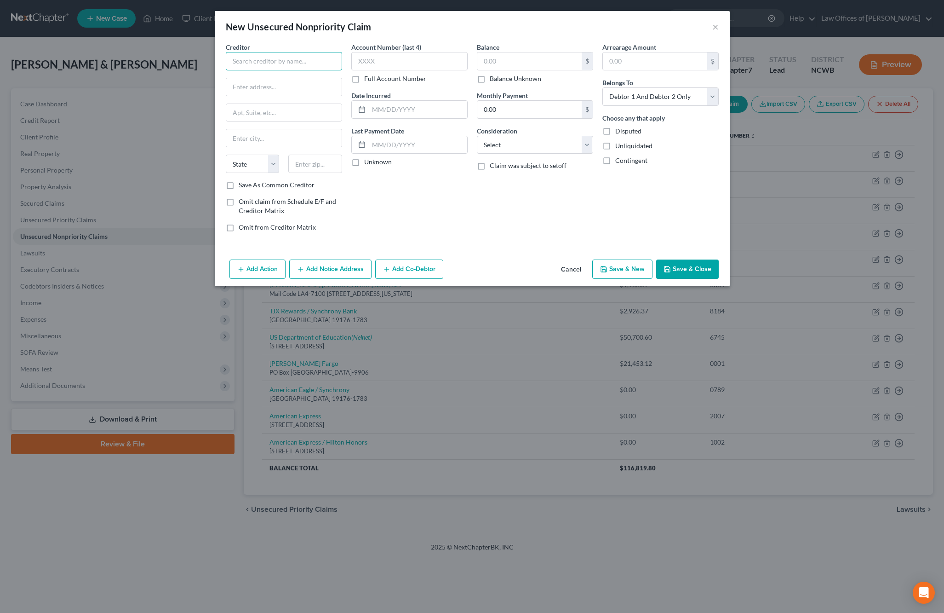
click at [255, 67] on input "text" at bounding box center [284, 61] width 116 height 18
click at [252, 141] on input "text" at bounding box center [283, 137] width 115 height 17
click at [498, 66] on input "text" at bounding box center [529, 60] width 104 height 17
click at [425, 56] on input "text" at bounding box center [409, 61] width 116 height 18
click at [407, 111] on input "text" at bounding box center [418, 109] width 98 height 17
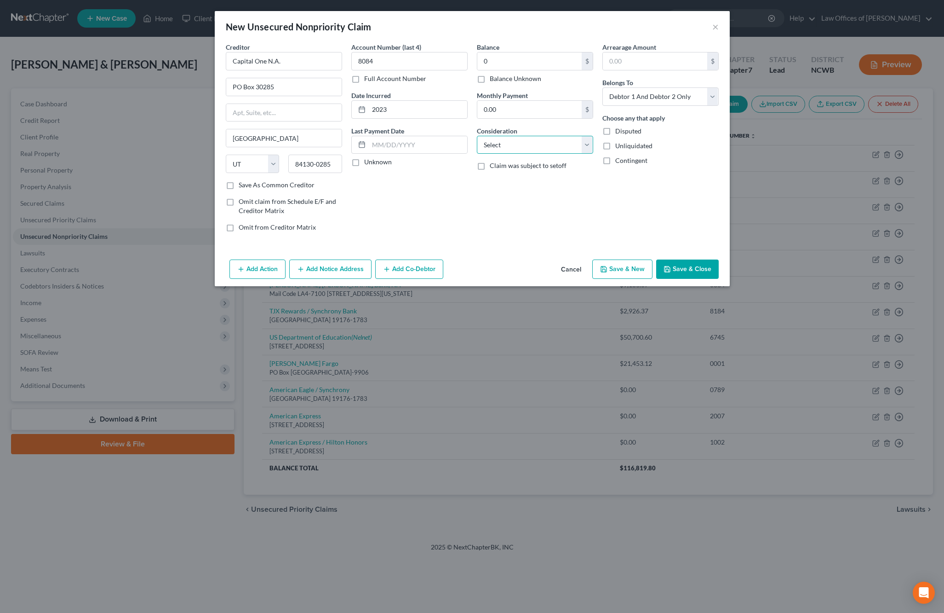
click at [547, 148] on select "Select Cable / Satellite Services Collection Agency Credit Card Debt Debt Couns…" at bounding box center [535, 145] width 116 height 18
click at [477, 136] on select "Select Cable / Satellite Services Collection Agency Credit Card Debt Debt Couns…" at bounding box center [535, 145] width 116 height 18
click at [650, 99] on select "Select Debtor 1 Only Debtor 2 Only Debtor 1 And Debtor 2 Only At Least One Of T…" at bounding box center [660, 96] width 116 height 18
click at [602, 87] on select "Select Debtor 1 Only Debtor 2 Only Debtor 1 And Debtor 2 Only At Least One Of T…" at bounding box center [660, 96] width 116 height 18
click at [681, 270] on button "Save & Close" at bounding box center [687, 268] width 63 height 19
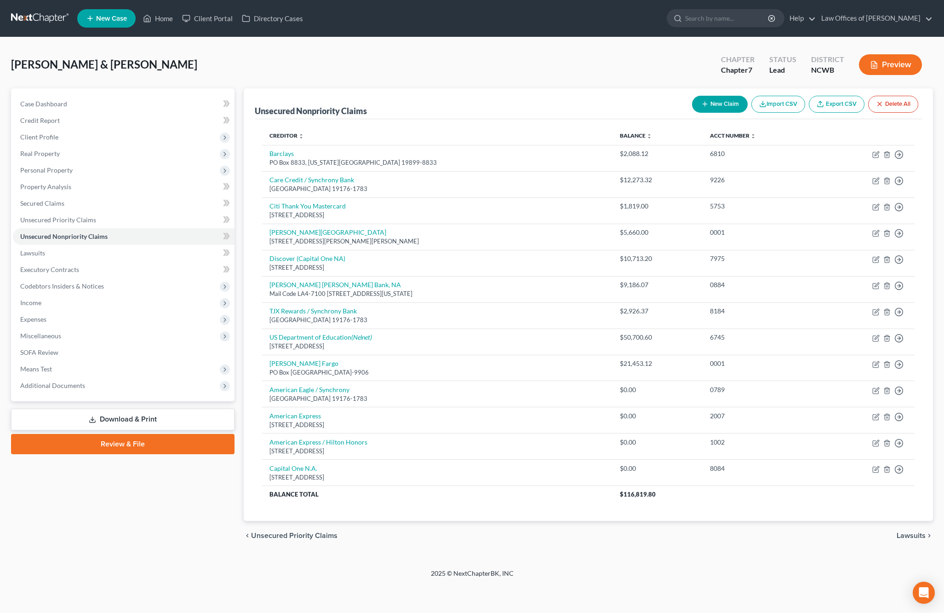
click at [714, 103] on button "New Claim" at bounding box center [720, 104] width 56 height 17
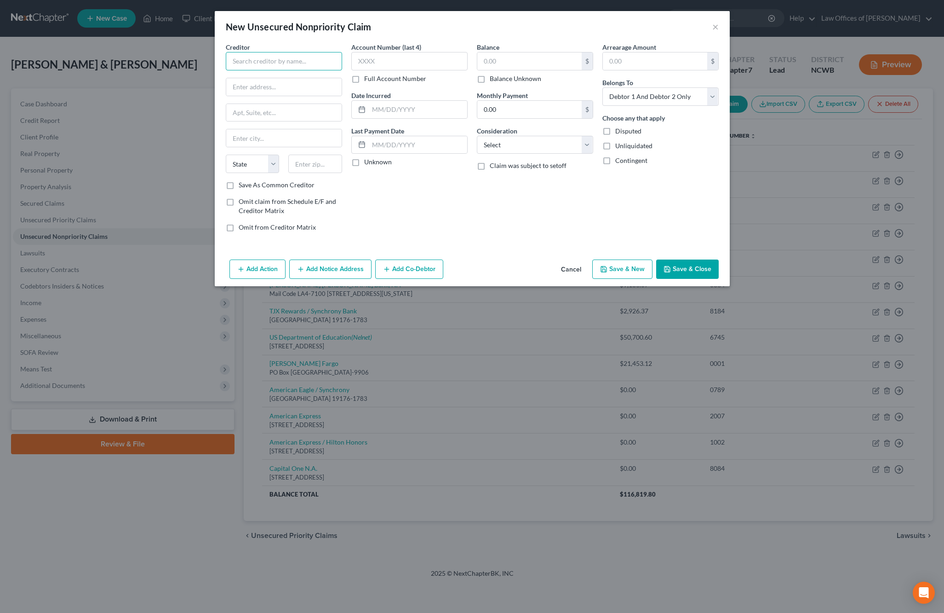
click at [243, 63] on input "text" at bounding box center [284, 61] width 116 height 18
click at [420, 61] on input "text" at bounding box center [409, 61] width 116 height 18
click at [535, 54] on input "text" at bounding box center [529, 60] width 104 height 17
click at [377, 109] on input "text" at bounding box center [418, 109] width 98 height 17
click at [501, 142] on select "Select Cable / Satellite Services Collection Agency Credit Card Debt Debt Couns…" at bounding box center [535, 145] width 116 height 18
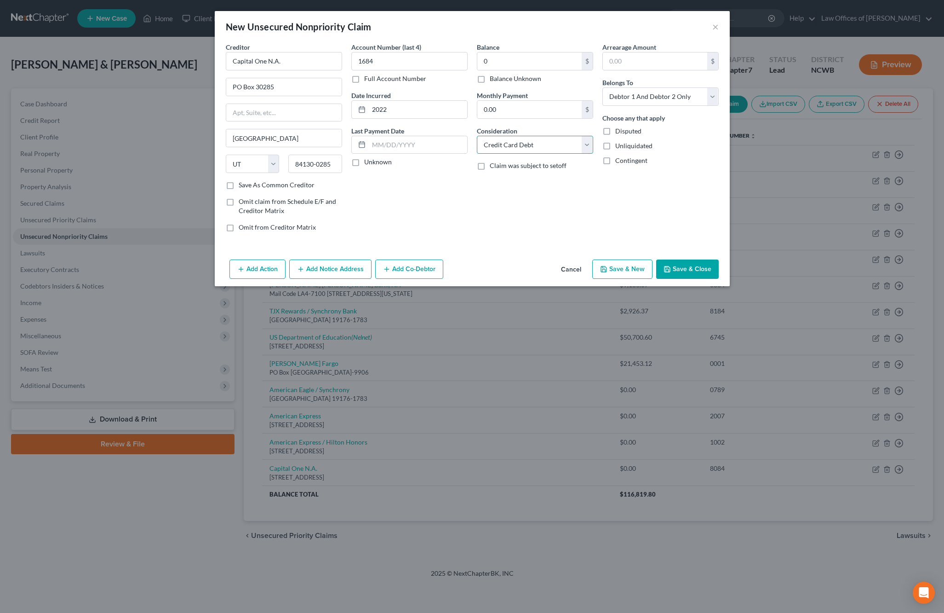
click at [477, 136] on select "Select Cable / Satellite Services Collection Agency Credit Card Debt Debt Couns…" at bounding box center [535, 145] width 116 height 18
click at [671, 91] on select "Select Debtor 1 Only Debtor 2 Only Debtor 1 And Debtor 2 Only At Least One Of T…" at bounding box center [660, 96] width 116 height 18
click at [602, 87] on select "Select Debtor 1 Only Debtor 2 Only Debtor 1 And Debtor 2 Only At Least One Of T…" at bounding box center [660, 96] width 116 height 18
click at [683, 265] on button "Save & Close" at bounding box center [687, 268] width 63 height 19
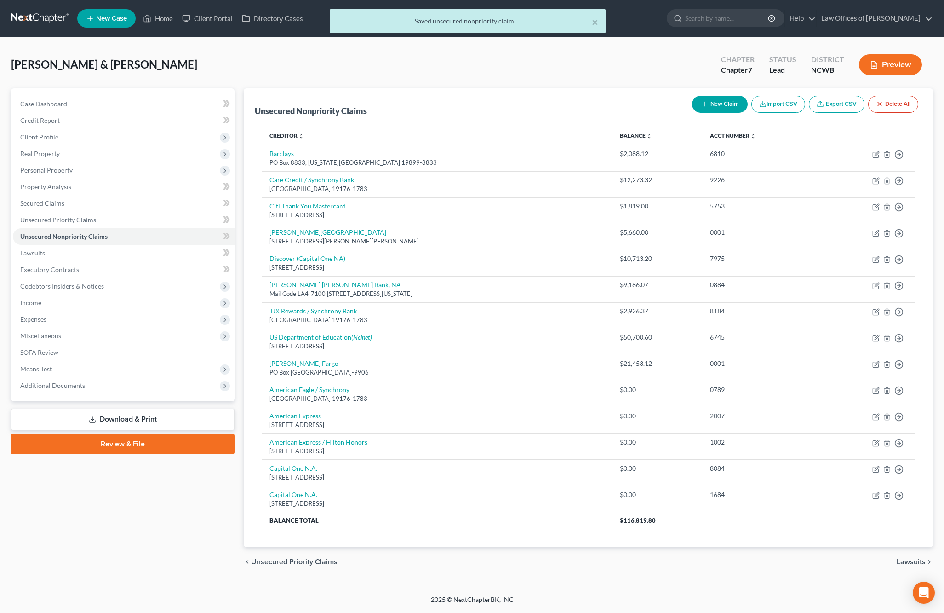
click at [710, 101] on button "New Claim" at bounding box center [720, 104] width 56 height 17
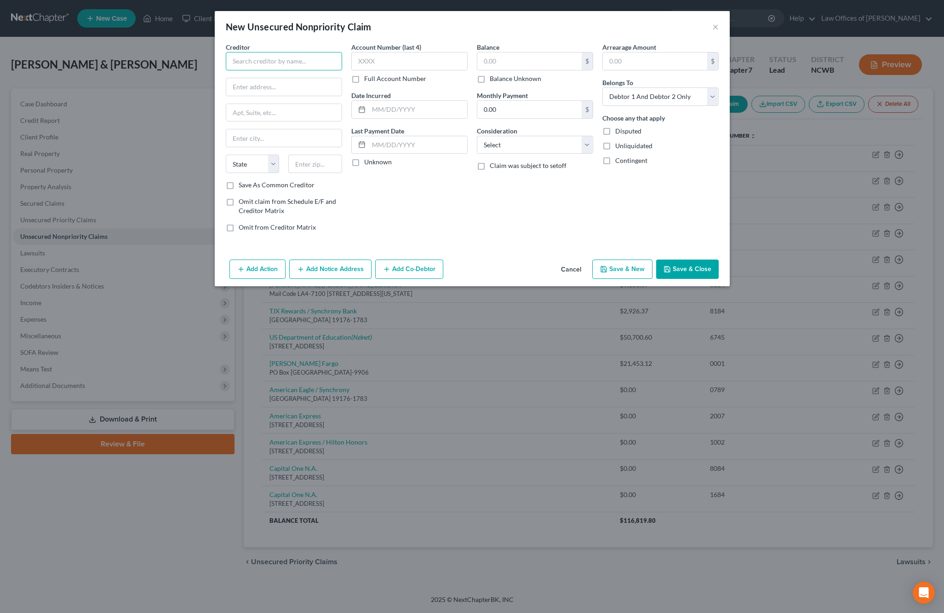
click at [306, 60] on input "text" at bounding box center [284, 61] width 116 height 18
click at [367, 53] on input "text" at bounding box center [409, 61] width 116 height 18
click at [394, 108] on input "text" at bounding box center [418, 109] width 98 height 17
click at [539, 58] on input "text" at bounding box center [529, 60] width 104 height 17
click at [516, 148] on select "Select Cable / Satellite Services Collection Agency Credit Card Debt Debt Couns…" at bounding box center [535, 145] width 116 height 18
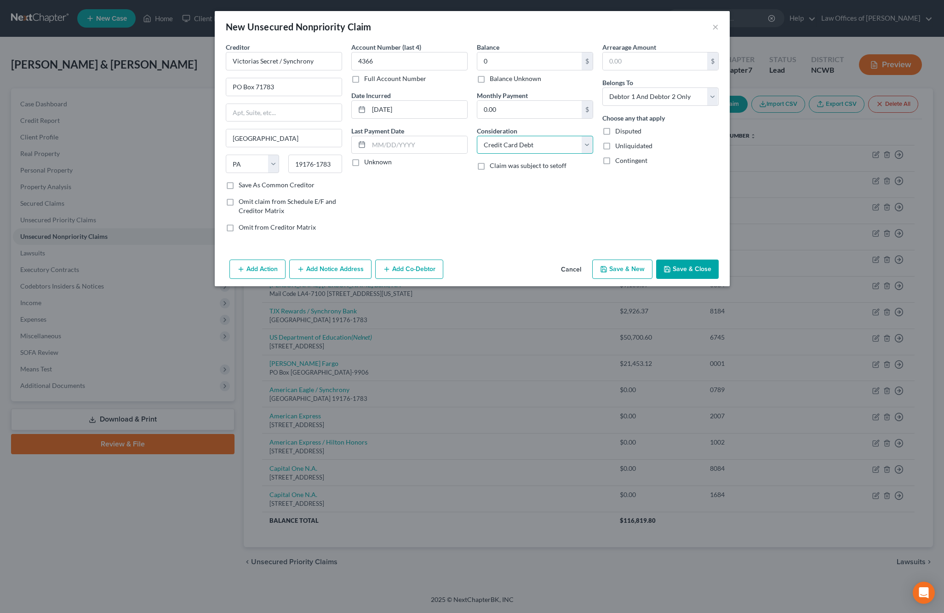
click at [477, 136] on select "Select Cable / Satellite Services Collection Agency Credit Card Debt Debt Couns…" at bounding box center [535, 145] width 116 height 18
click at [634, 98] on select "Select Debtor 1 Only Debtor 2 Only Debtor 1 And Debtor 2 Only At Least One Of T…" at bounding box center [660, 96] width 116 height 18
click at [602, 87] on select "Select Debtor 1 Only Debtor 2 Only Debtor 1 And Debtor 2 Only At Least One Of T…" at bounding box center [660, 96] width 116 height 18
click at [685, 271] on button "Save & Close" at bounding box center [687, 268] width 63 height 19
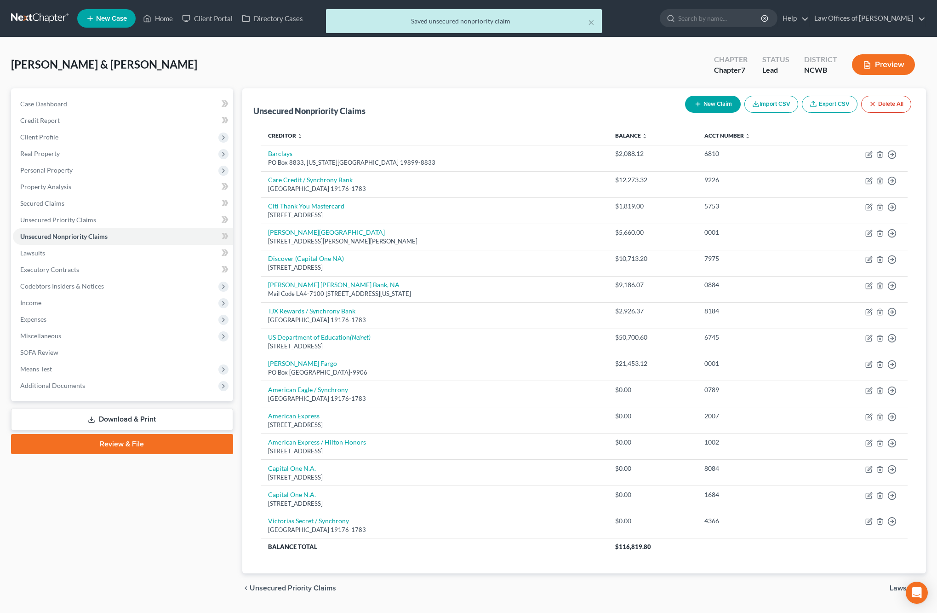
click at [708, 109] on button "New Claim" at bounding box center [713, 104] width 56 height 17
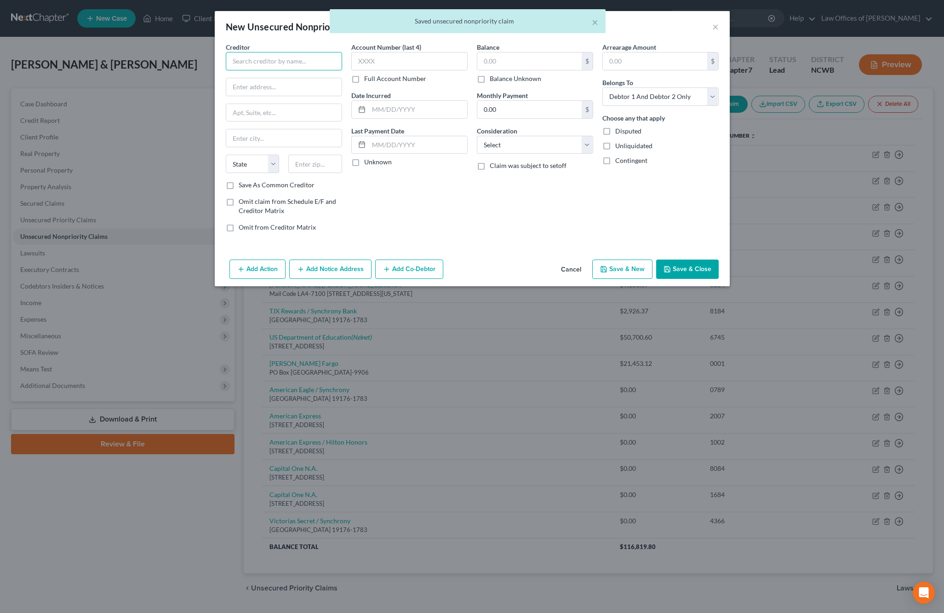
click at [249, 60] on input "text" at bounding box center [284, 61] width 116 height 18
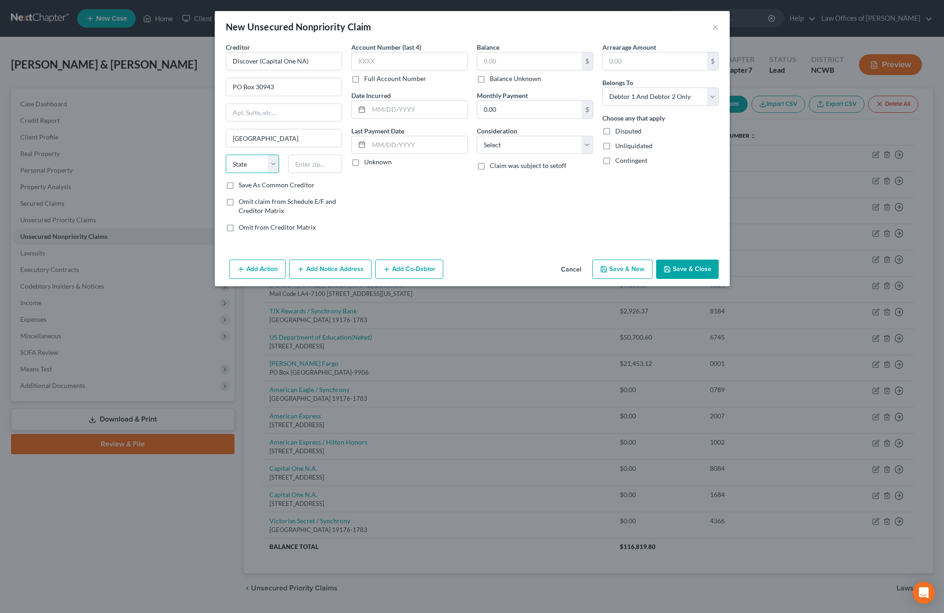
click at [253, 167] on select "State [US_STATE] AK AR AZ CA CO CT DE DC [GEOGRAPHIC_DATA] [GEOGRAPHIC_DATA] GU…" at bounding box center [253, 164] width 54 height 18
click at [226, 155] on select "State [US_STATE] AK AR AZ CA CO CT DE DC [GEOGRAPHIC_DATA] [GEOGRAPHIC_DATA] GU…" at bounding box center [253, 164] width 54 height 18
click at [361, 63] on input "text" at bounding box center [409, 61] width 116 height 18
click at [493, 58] on input "text" at bounding box center [529, 60] width 104 height 17
click at [432, 107] on input "text" at bounding box center [418, 109] width 98 height 17
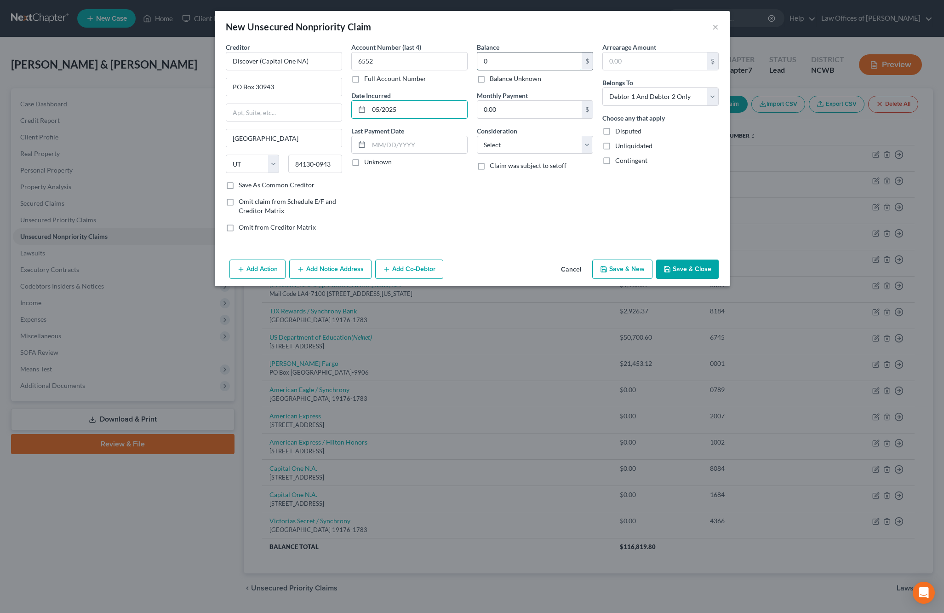
click at [520, 60] on input "0" at bounding box center [529, 60] width 104 height 17
click at [519, 148] on select "Select Cable / Satellite Services Collection Agency Credit Card Debt Debt Couns…" at bounding box center [535, 145] width 116 height 18
click at [477, 136] on select "Select Cable / Satellite Services Collection Agency Credit Card Debt Debt Couns…" at bounding box center [535, 145] width 116 height 18
click at [637, 102] on select "Select Debtor 1 Only Debtor 2 Only Debtor 1 And Debtor 2 Only At Least One Of T…" at bounding box center [660, 96] width 116 height 18
click at [602, 87] on select "Select Debtor 1 Only Debtor 2 Only Debtor 1 And Debtor 2 Only At Least One Of T…" at bounding box center [660, 96] width 116 height 18
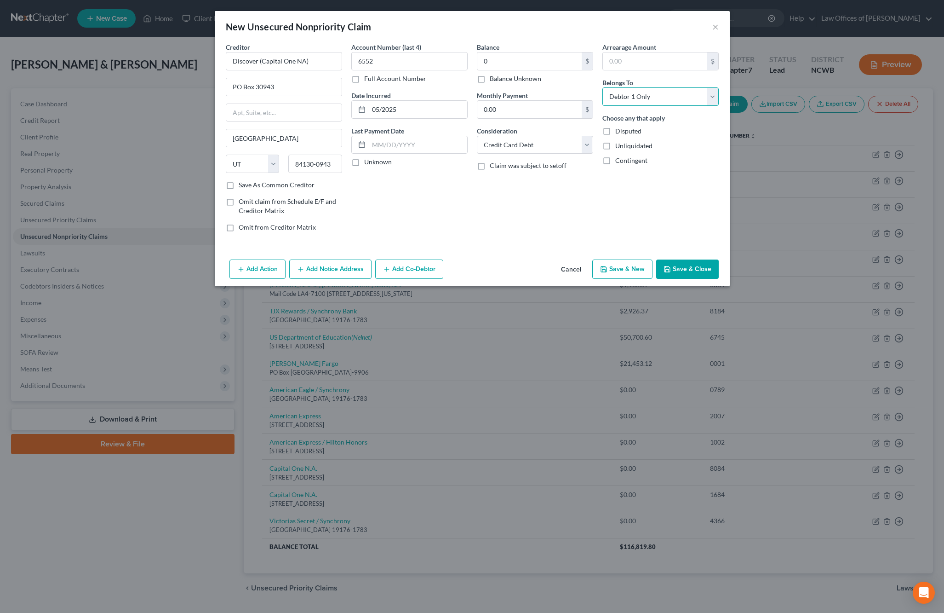
click at [656, 96] on select "Select Debtor 1 Only Debtor 2 Only Debtor 1 And Debtor 2 Only At Least One Of T…" at bounding box center [660, 96] width 116 height 18
click at [602, 87] on select "Select Debtor 1 Only Debtor 2 Only Debtor 1 And Debtor 2 Only At Least One Of T…" at bounding box center [660, 96] width 116 height 18
click at [671, 267] on icon "button" at bounding box center [667, 268] width 7 height 7
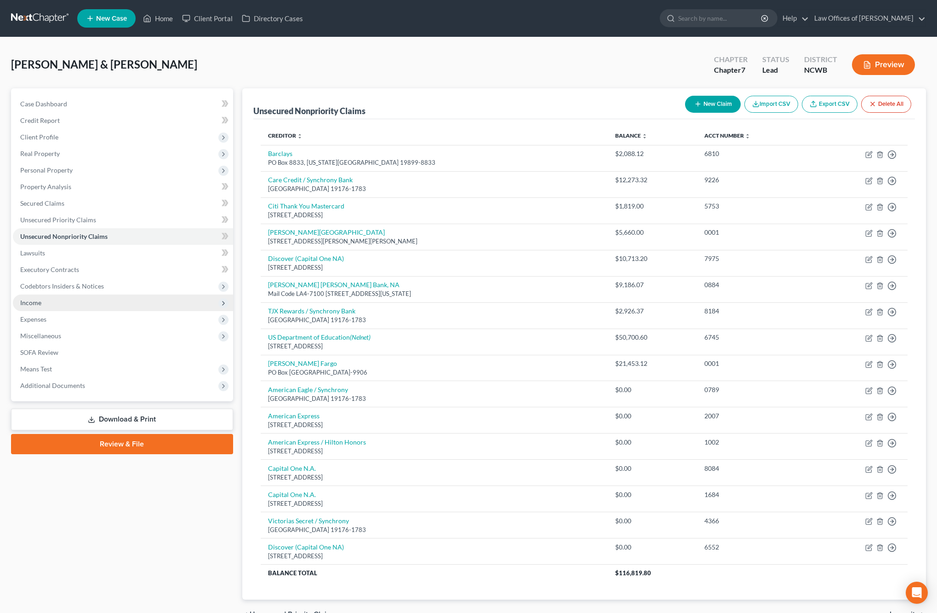
click at [34, 303] on span "Income" at bounding box center [30, 302] width 21 height 8
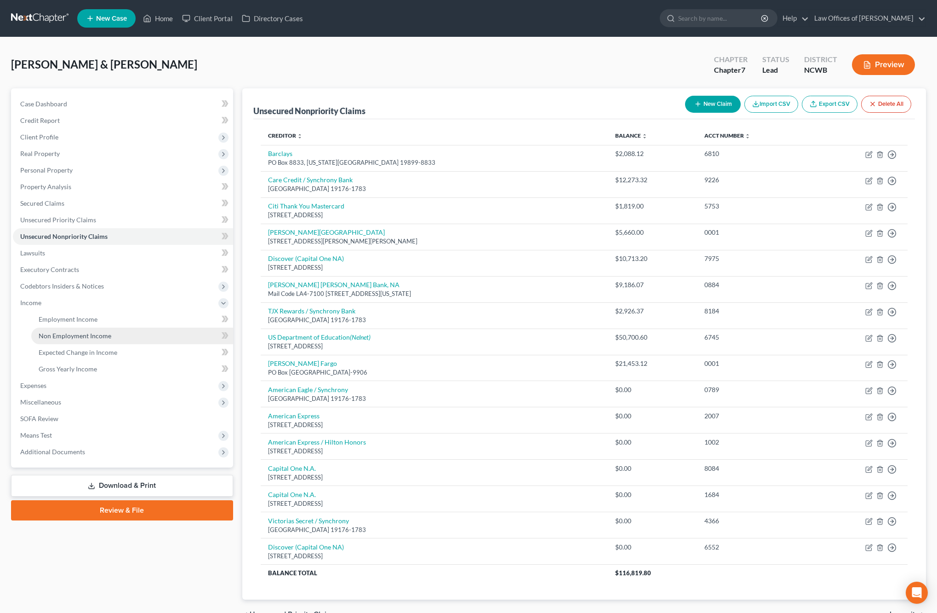
click at [65, 338] on span "Non Employment Income" at bounding box center [75, 336] width 73 height 8
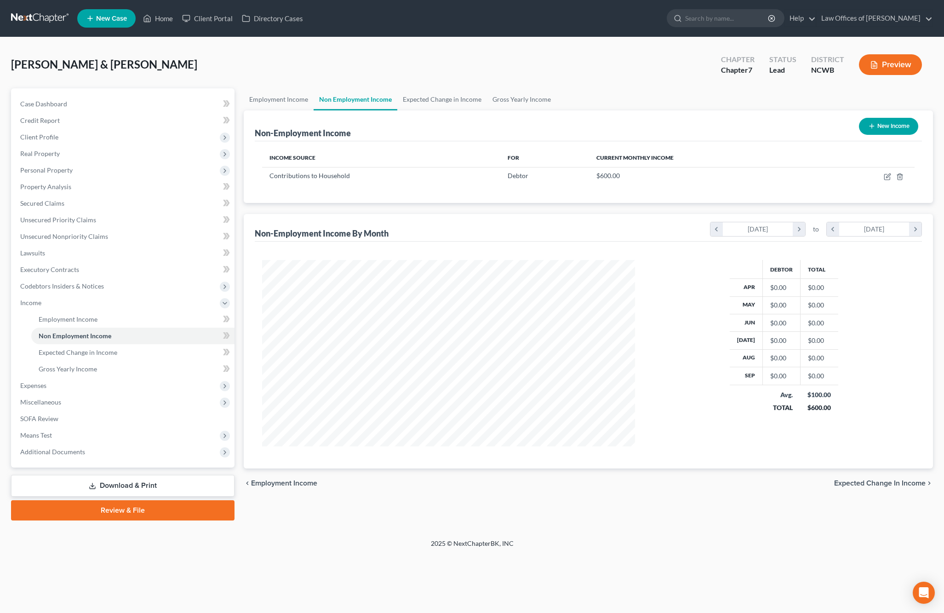
scroll to position [186, 391]
click at [875, 176] on icon "button" at bounding box center [887, 176] width 7 height 7
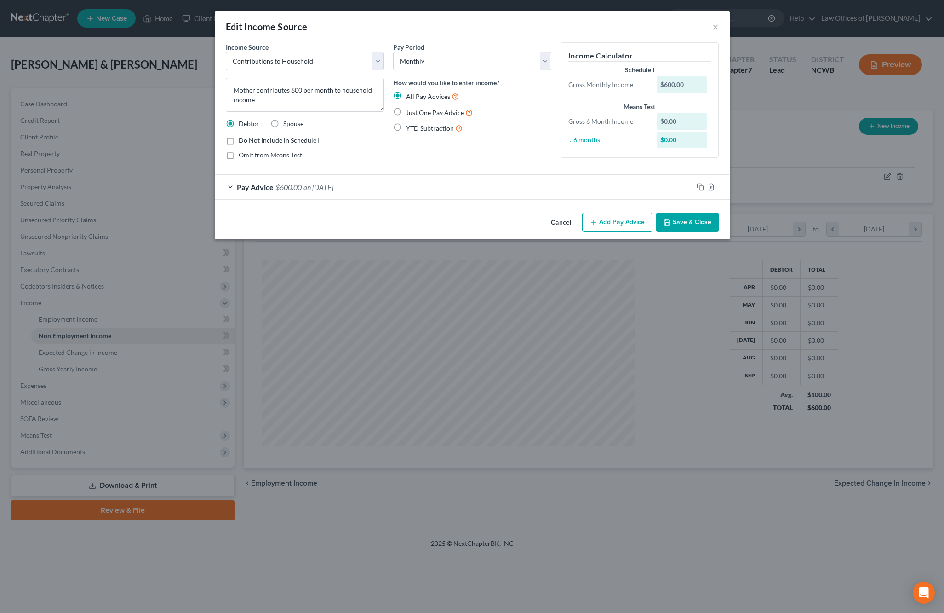
click at [678, 221] on button "Save & Close" at bounding box center [687, 221] width 63 height 19
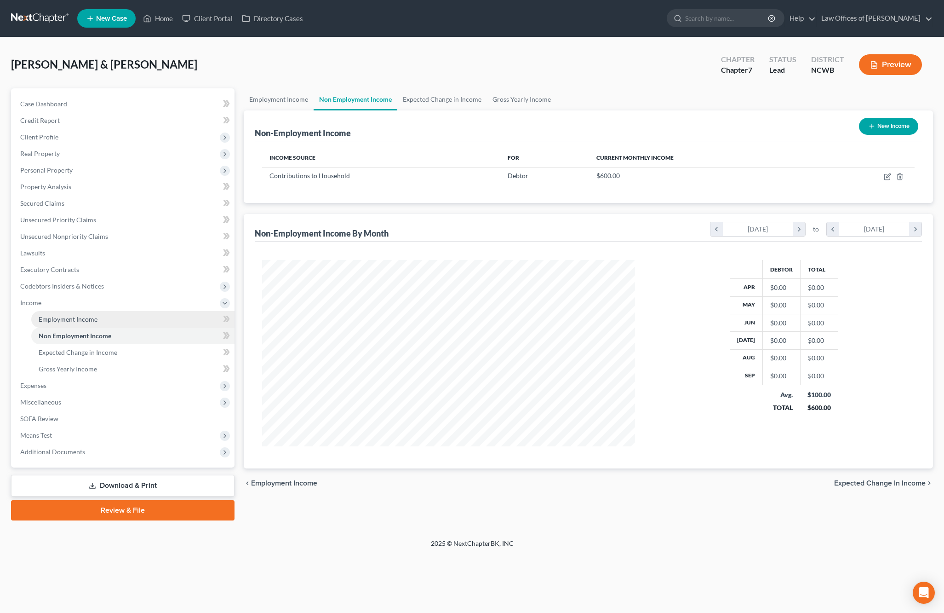
click at [76, 321] on span "Employment Income" at bounding box center [68, 319] width 59 height 8
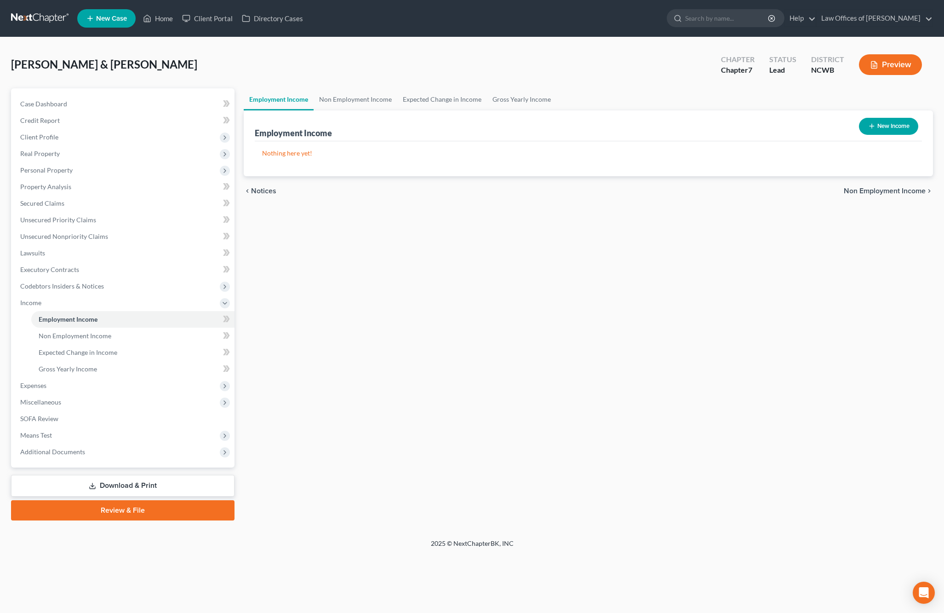
click at [875, 130] on button "New Income" at bounding box center [888, 126] width 59 height 17
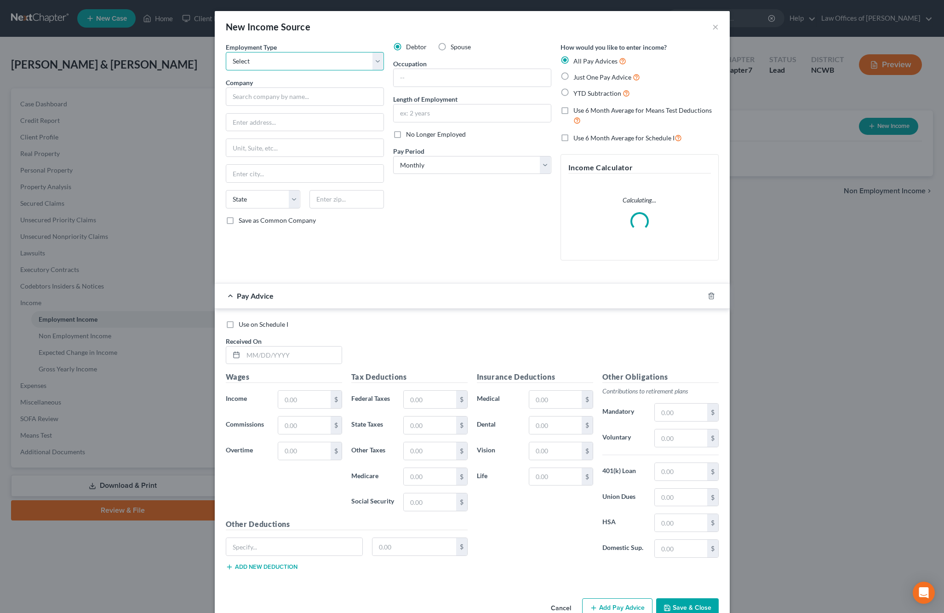
click at [297, 64] on select "Select Full or [DEMOGRAPHIC_DATA] Employment Self Employment" at bounding box center [305, 61] width 158 height 18
click at [226, 52] on select "Select Full or [DEMOGRAPHIC_DATA] Employment Self Employment" at bounding box center [305, 61] width 158 height 18
click at [292, 101] on input "text" at bounding box center [305, 96] width 158 height 18
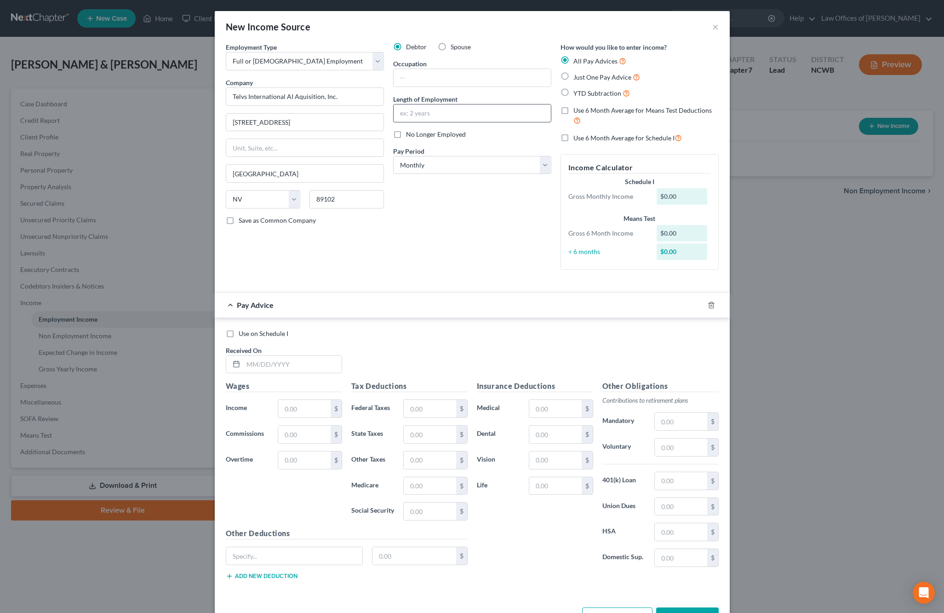
click at [412, 119] on input "text" at bounding box center [472, 112] width 157 height 17
click at [437, 75] on input "text" at bounding box center [472, 77] width 157 height 17
click at [237, 96] on input "Telvs International AI Aquisition, Inc." at bounding box center [305, 96] width 158 height 18
click at [354, 120] on input "[STREET_ADDRESS]" at bounding box center [304, 122] width 157 height 17
click at [298, 94] on input "Telus International AI Aquisition, Inc." at bounding box center [305, 96] width 158 height 18
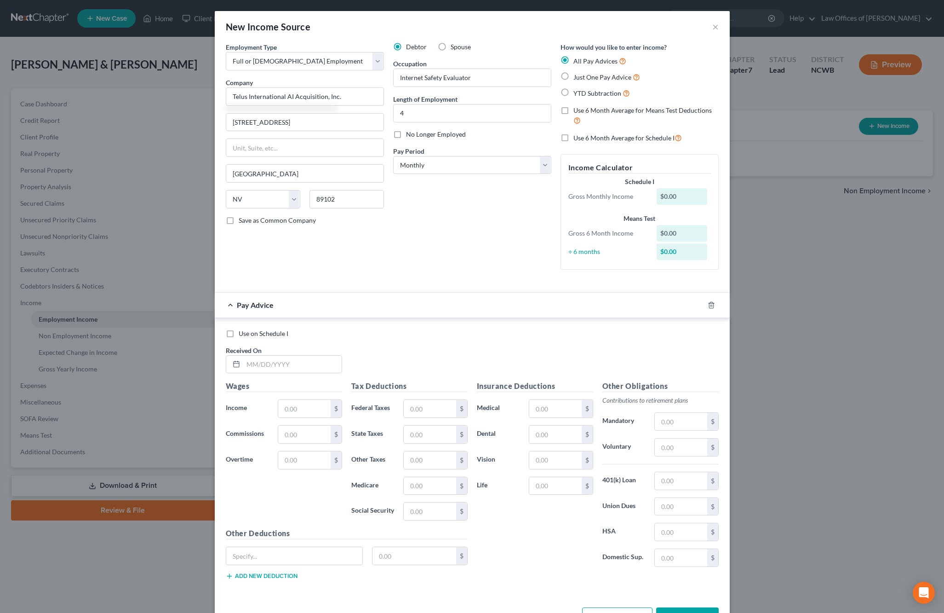
click at [474, 123] on div "Debtor Spouse Occupation Internet Safety Evaluator Length of Employment 4 No Lo…" at bounding box center [472, 159] width 167 height 235
click at [573, 79] on label "Just One Pay Advice" at bounding box center [606, 77] width 67 height 11
click at [577, 78] on input "Just One Pay Advice" at bounding box center [580, 75] width 6 height 6
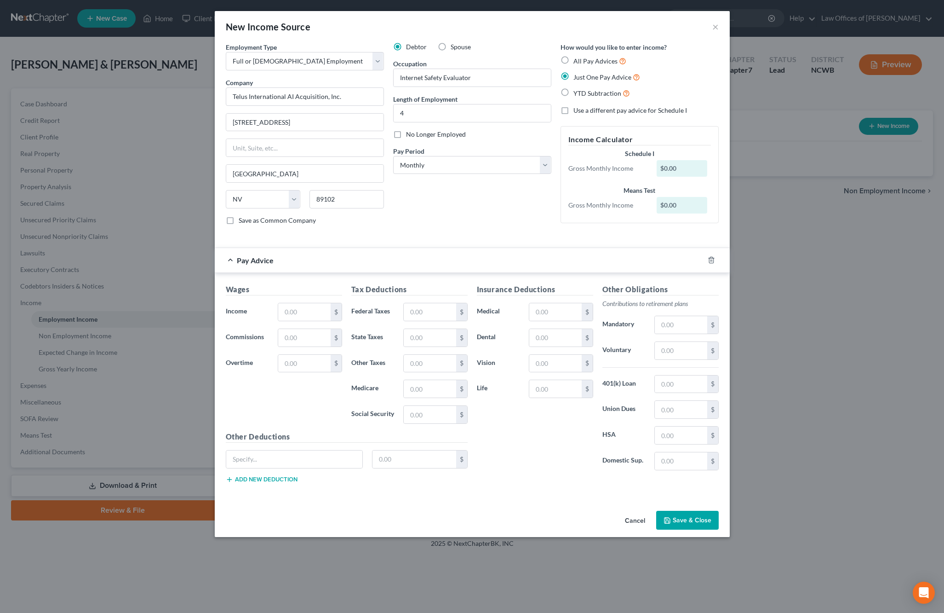
click at [573, 63] on label "All Pay Advices" at bounding box center [599, 61] width 53 height 11
click at [577, 62] on input "All Pay Advices" at bounding box center [580, 59] width 6 height 6
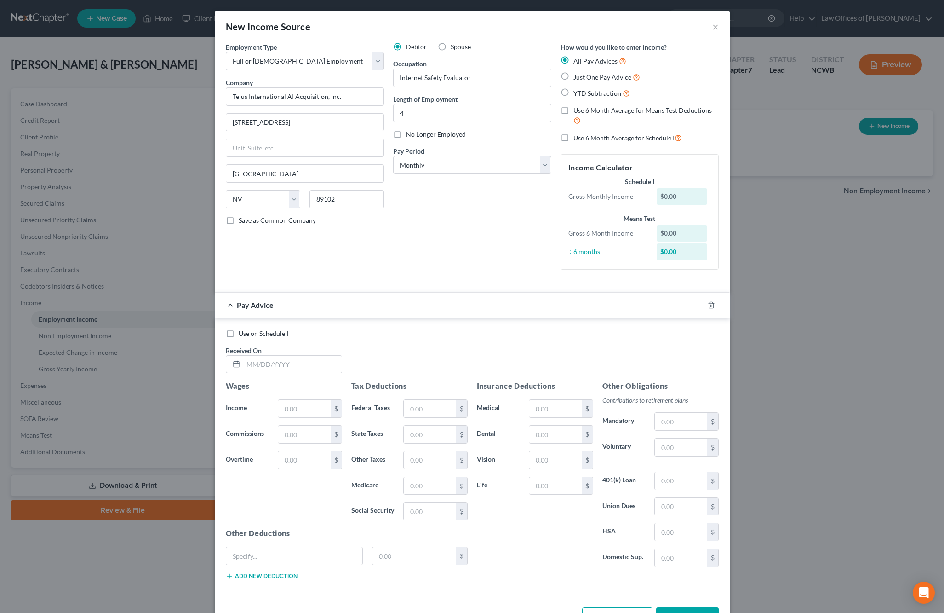
click at [573, 136] on label "Use 6 Month Average for Schedule I" at bounding box center [627, 137] width 109 height 11
click at [577, 136] on input "Use 6 Month Average for Schedule I" at bounding box center [580, 135] width 6 height 6
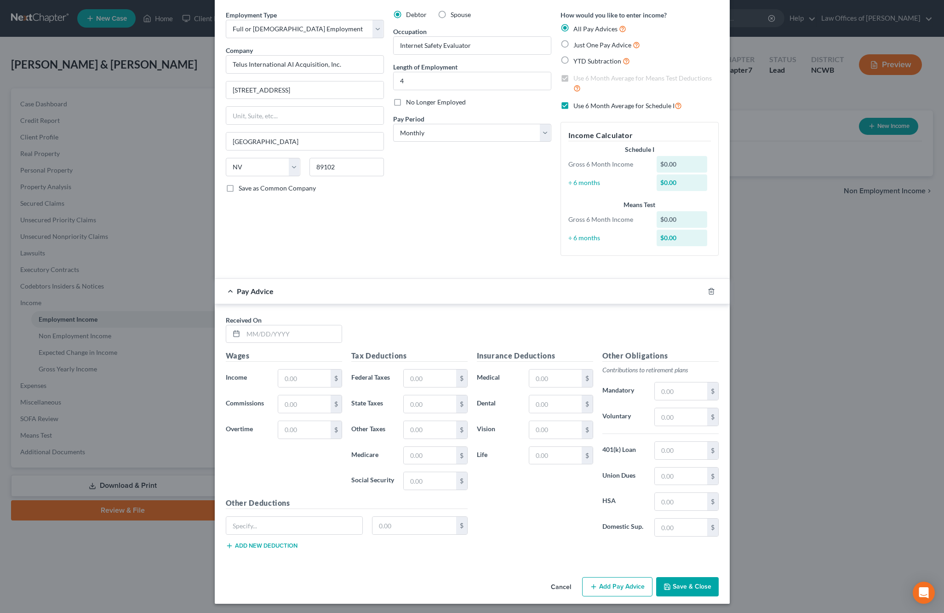
scroll to position [34, 0]
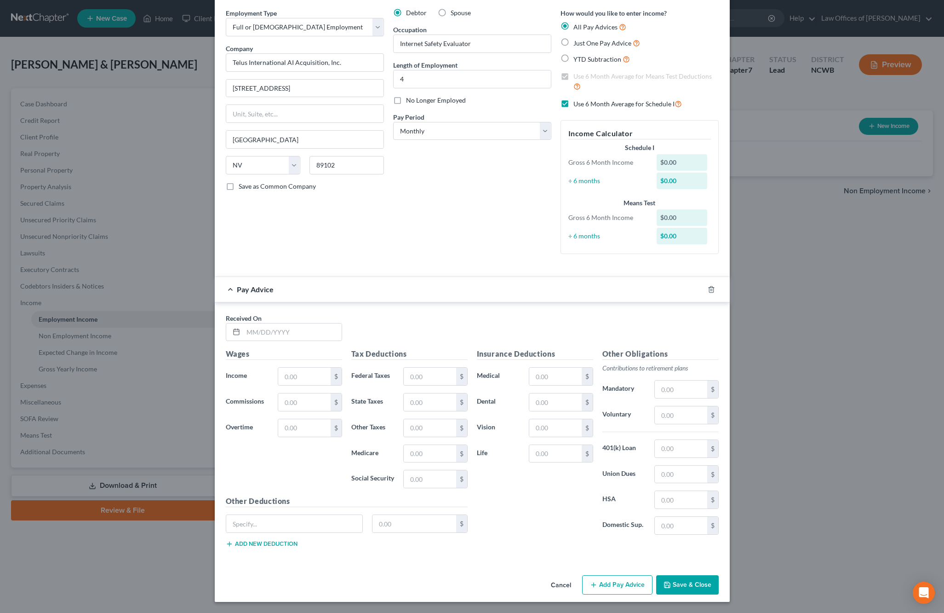
click at [697, 543] on button "Save & Close" at bounding box center [687, 584] width 63 height 19
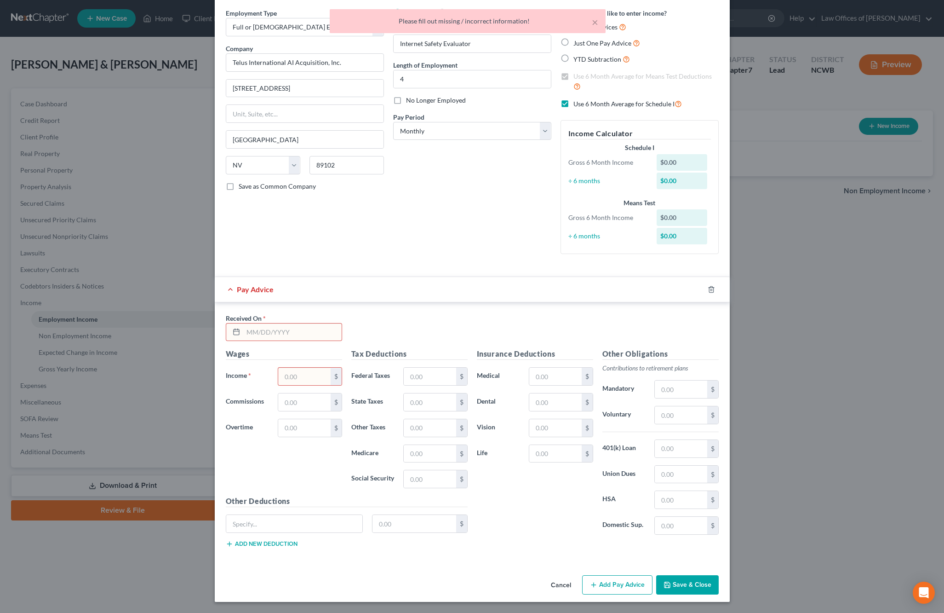
click at [331, 334] on input "text" at bounding box center [292, 331] width 98 height 17
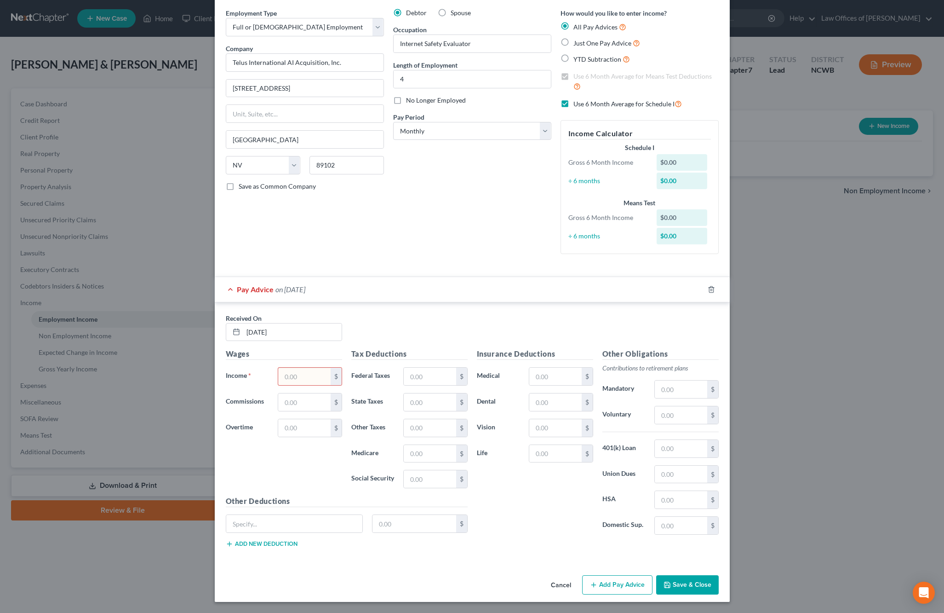
click at [289, 383] on input "text" at bounding box center [304, 375] width 52 height 17
click at [665, 543] on icon "button" at bounding box center [667, 584] width 7 height 7
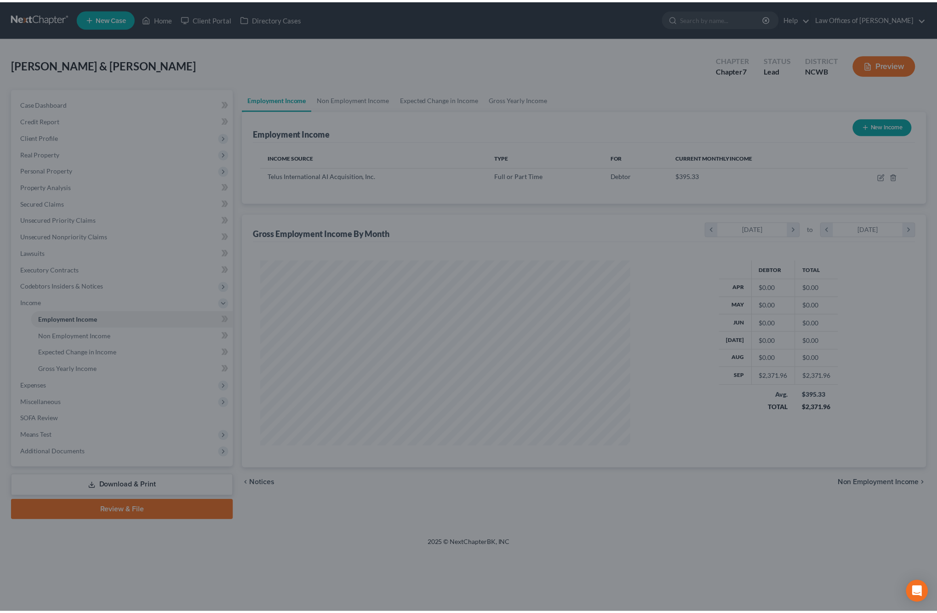
scroll to position [186, 391]
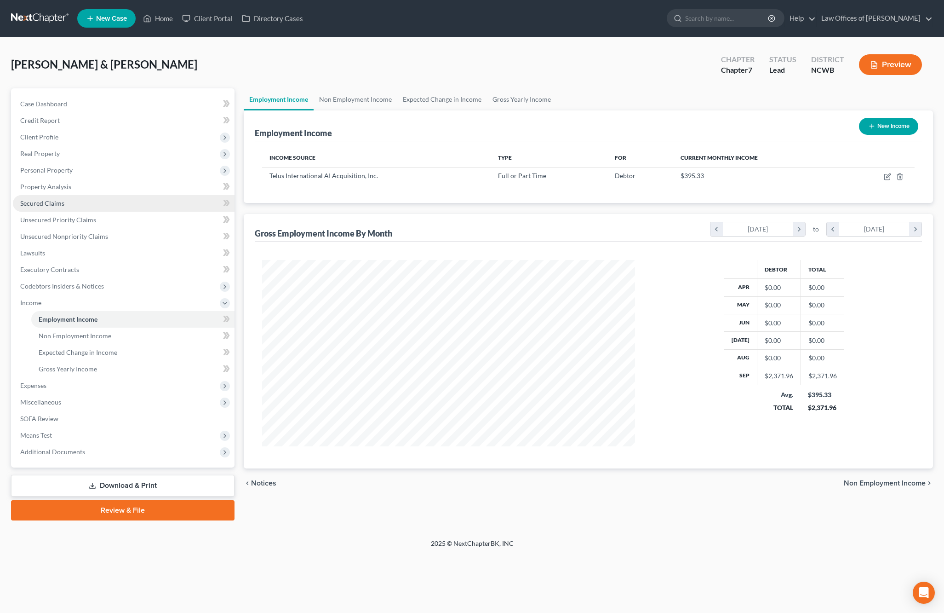
click at [52, 204] on span "Secured Claims" at bounding box center [42, 203] width 44 height 8
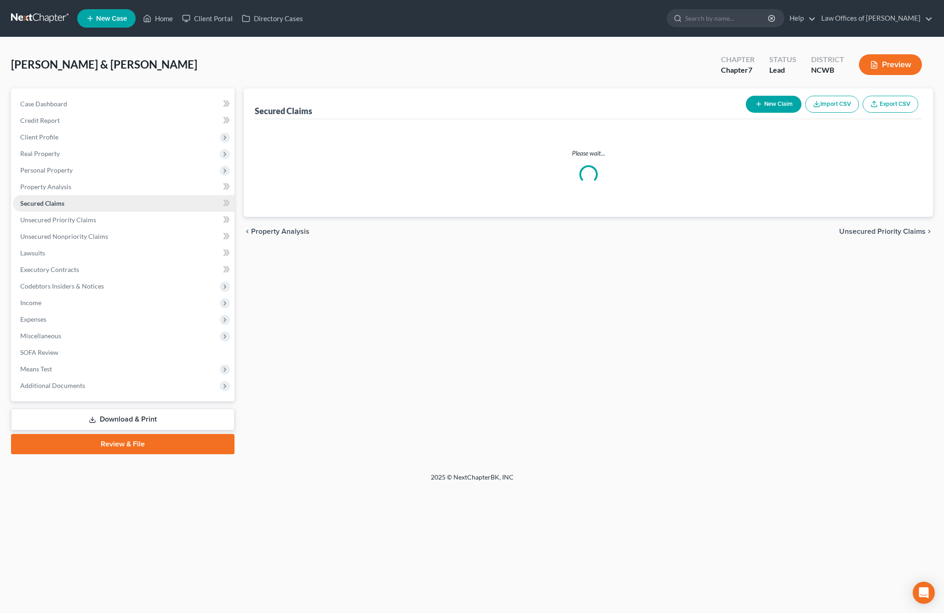
click at [52, 204] on span "Secured Claims" at bounding box center [42, 203] width 44 height 8
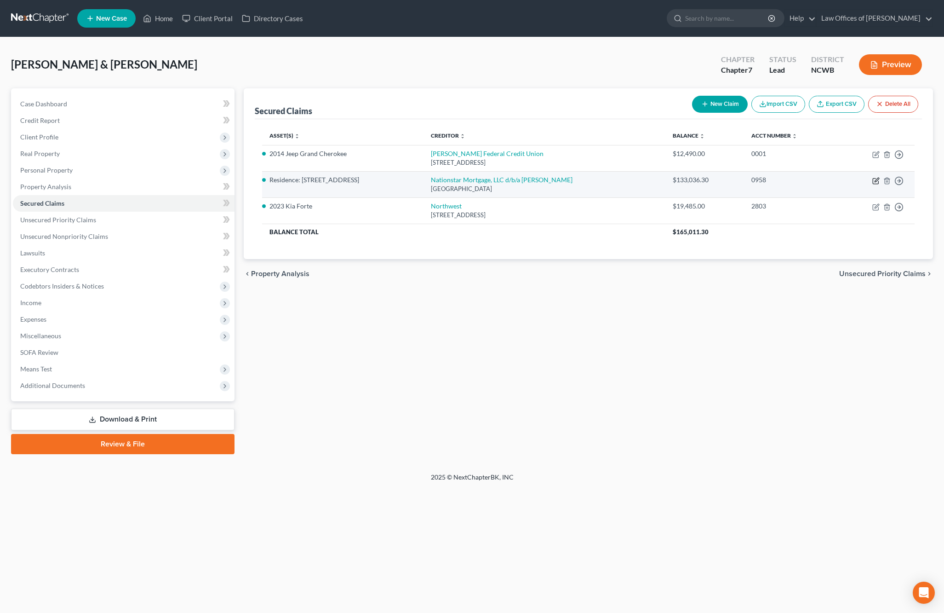
click at [875, 180] on icon "button" at bounding box center [875, 180] width 7 height 7
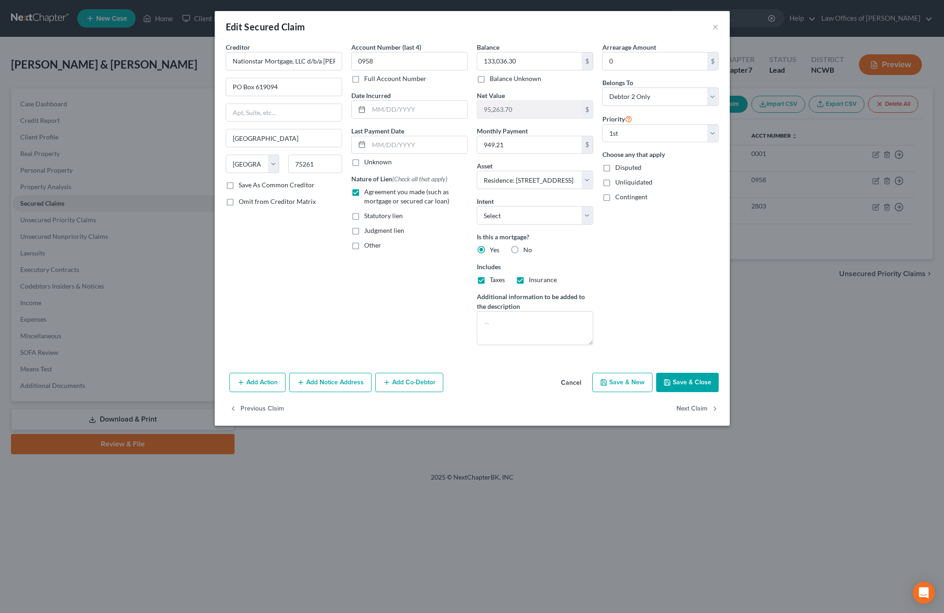
click at [694, 386] on button "Save & Close" at bounding box center [687, 382] width 63 height 19
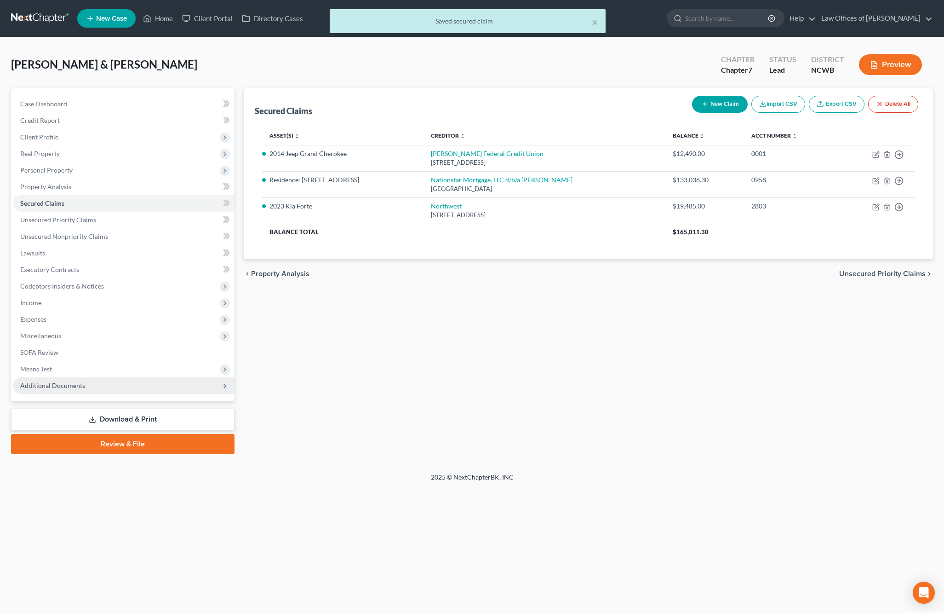
click at [26, 387] on span "Additional Documents" at bounding box center [52, 385] width 65 height 8
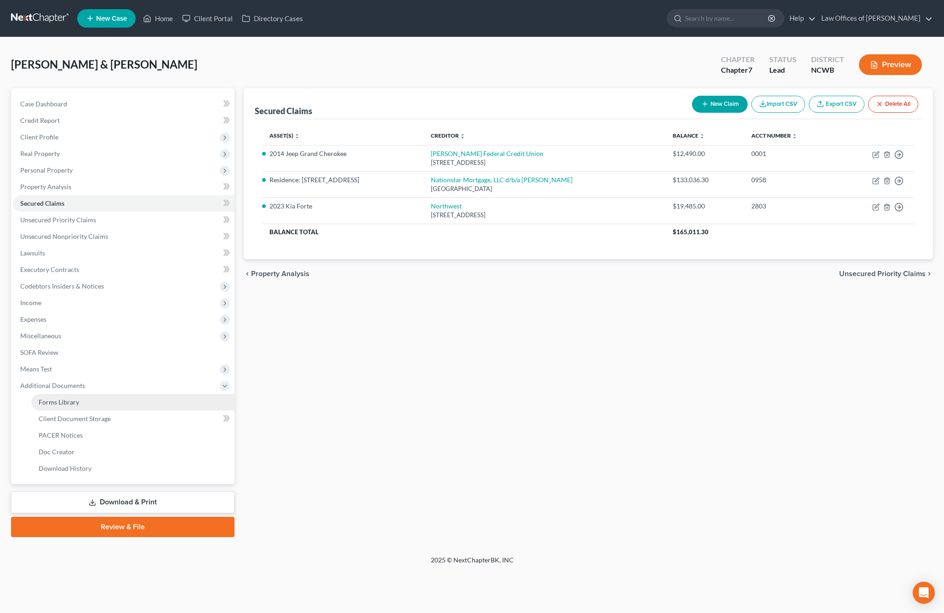
click at [54, 401] on span "Forms Library" at bounding box center [59, 402] width 40 height 8
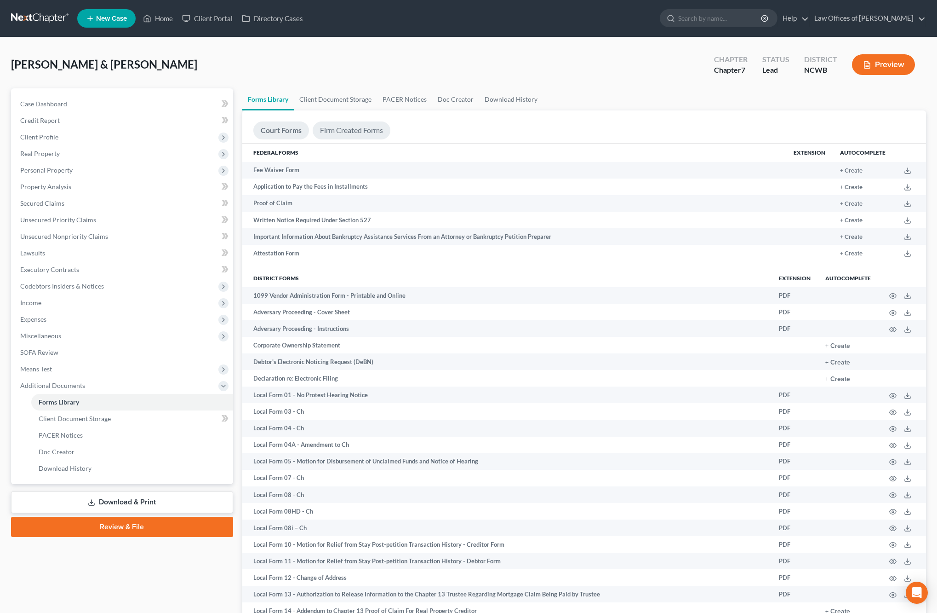
click at [338, 132] on link "Firm Created Forms" at bounding box center [352, 130] width 78 height 18
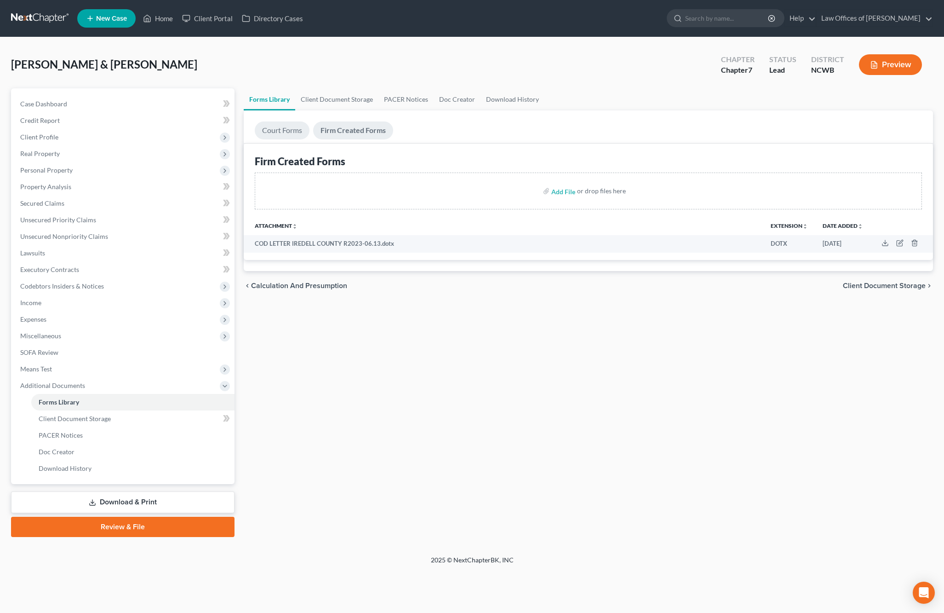
click at [292, 131] on link "Court Forms" at bounding box center [282, 130] width 55 height 18
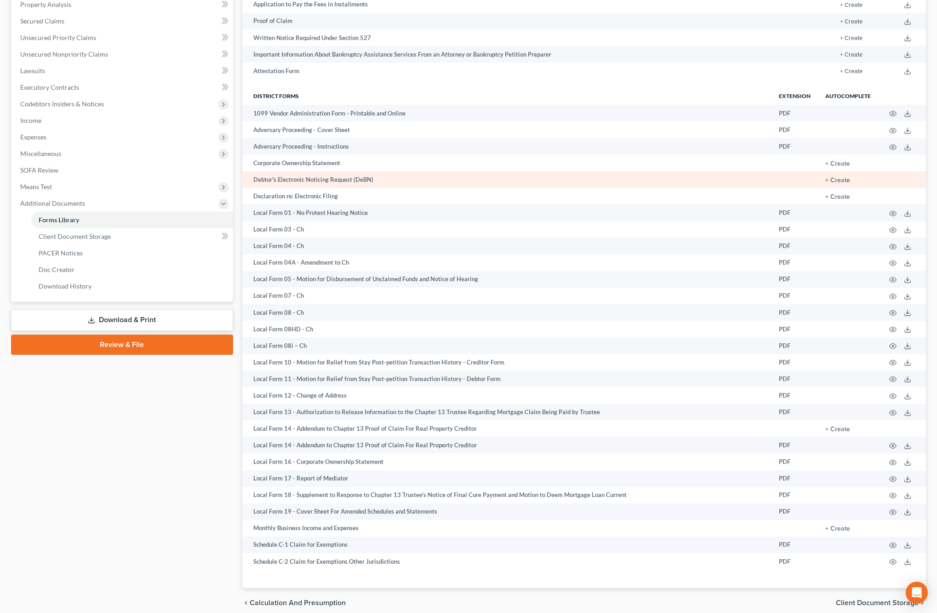
scroll to position [222, 0]
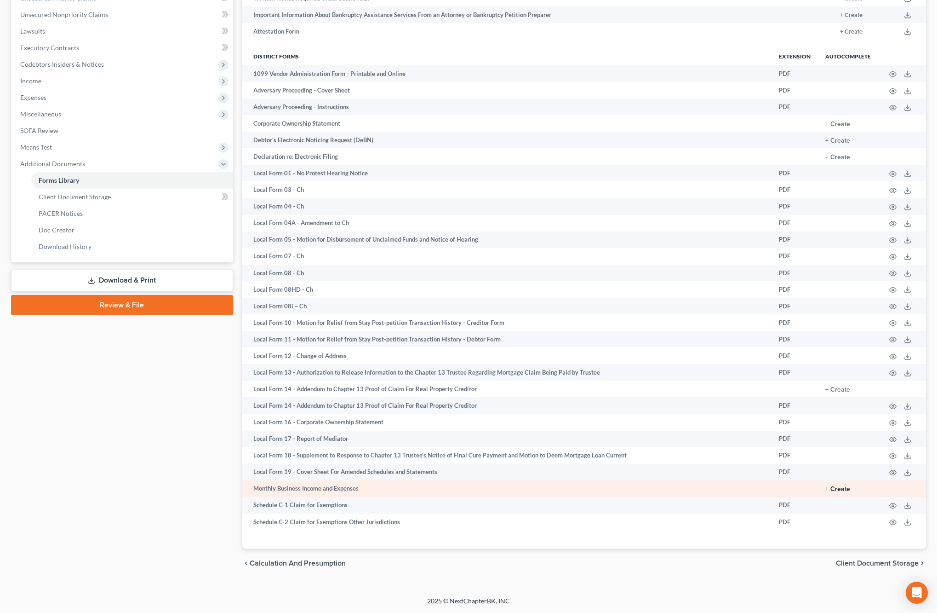
click at [840, 489] on button "+ Create" at bounding box center [838, 489] width 25 height 6
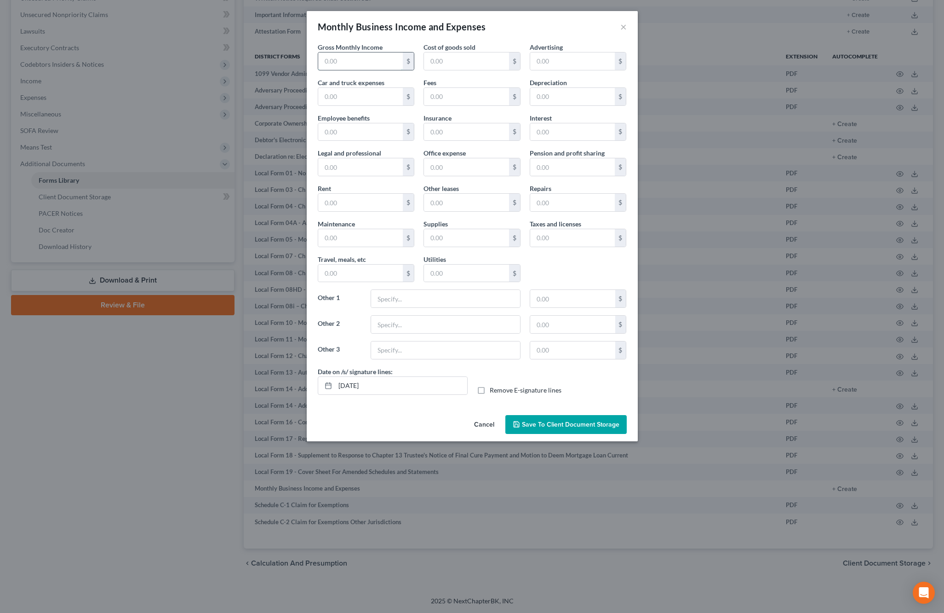
click at [359, 64] on input "text" at bounding box center [360, 60] width 85 height 17
click at [358, 61] on input "text" at bounding box center [360, 60] width 85 height 17
click at [444, 276] on input "text" at bounding box center [466, 272] width 85 height 17
click at [568, 405] on div "Gross Monthly Income 805.74 $ Cost of goods sold $ Advertising $ Car and truck …" at bounding box center [472, 226] width 331 height 369
click at [556, 419] on button "Save to Client Document Storage" at bounding box center [565, 424] width 121 height 19
